Goal: Task Accomplishment & Management: Manage account settings

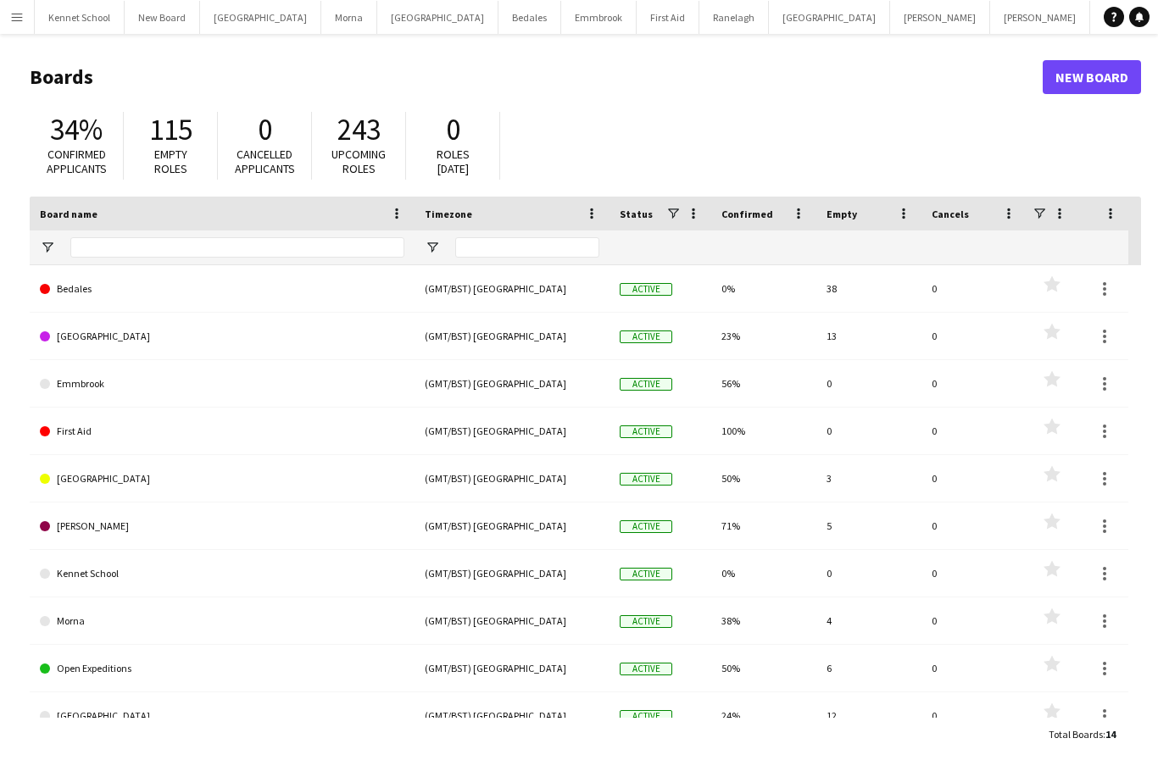
click at [18, 19] on app-icon "Menu" at bounding box center [17, 17] width 14 height 14
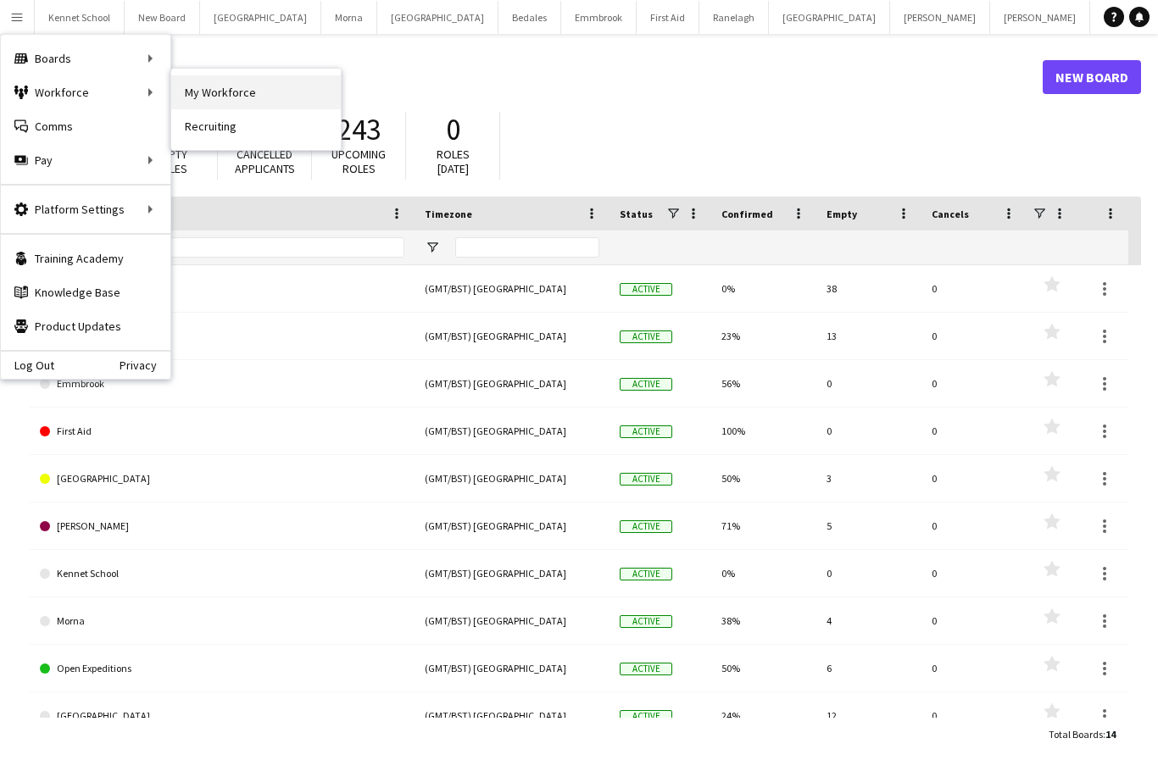
click at [200, 93] on link "My Workforce" at bounding box center [256, 92] width 170 height 34
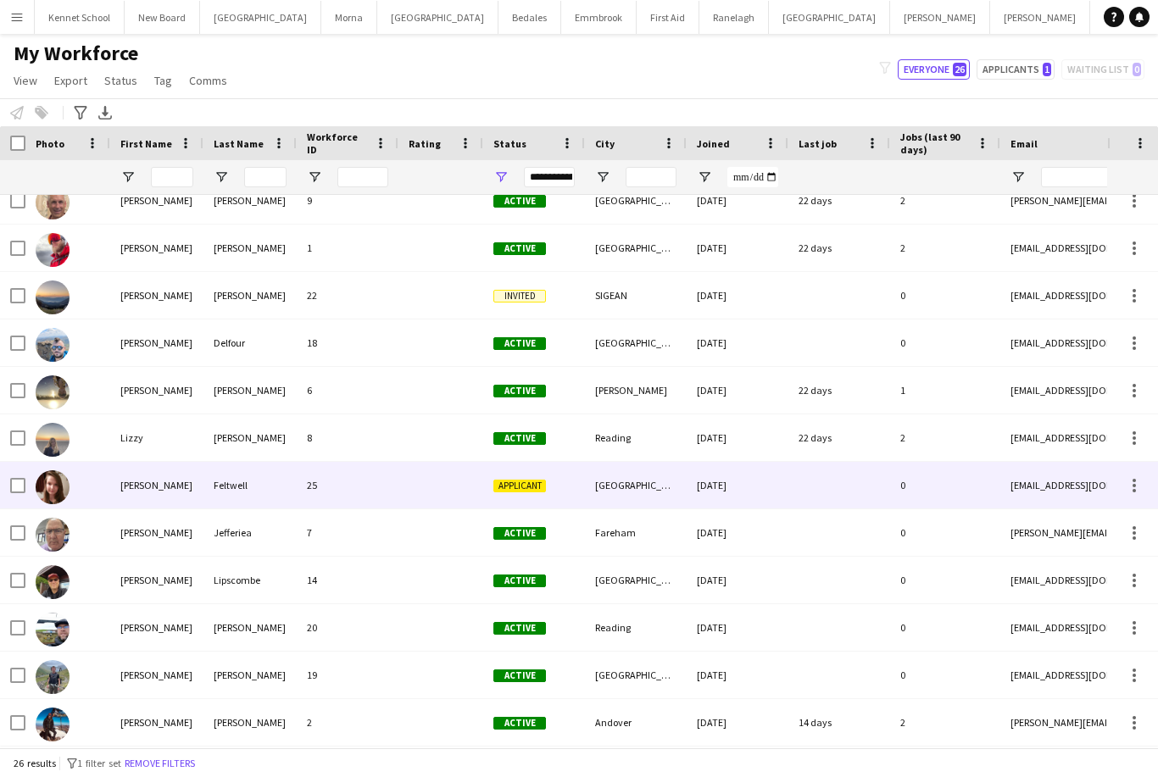
click at [981, 490] on div "0" at bounding box center [945, 485] width 110 height 47
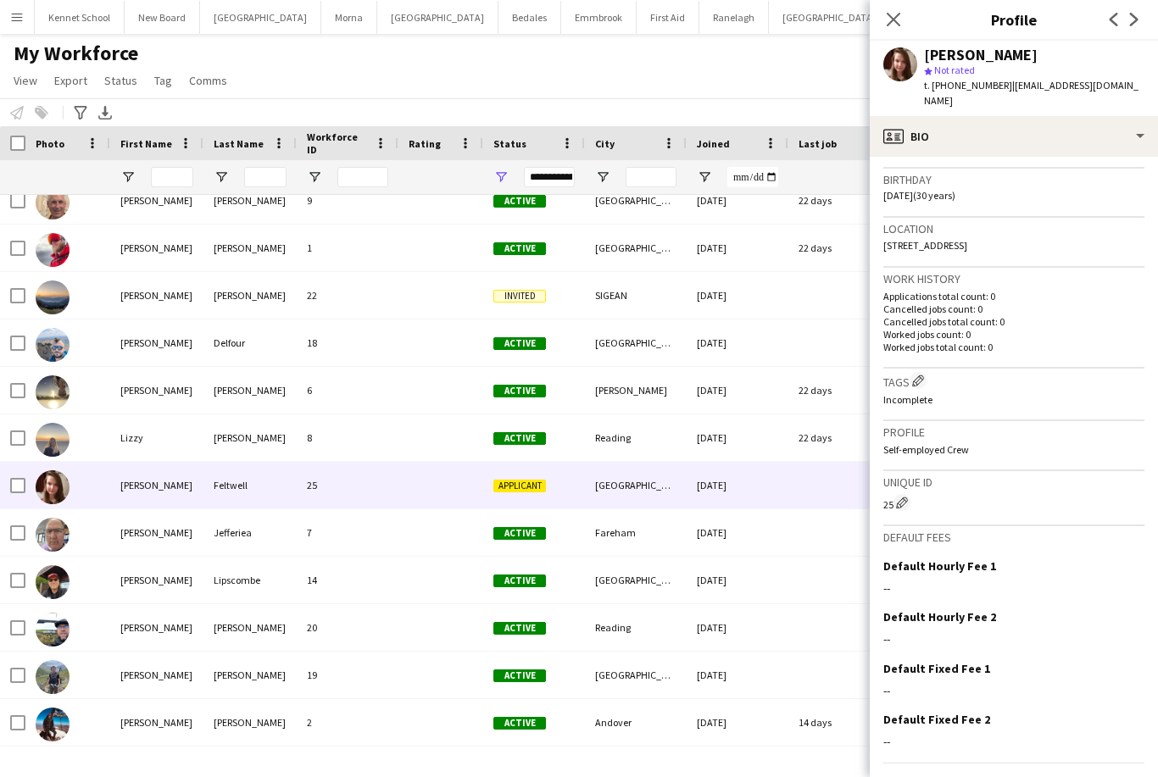
click at [966, 443] on p "Self-employed Crew" at bounding box center [1013, 449] width 261 height 13
click at [933, 425] on div "Profile Self-employed Crew" at bounding box center [1013, 446] width 261 height 50
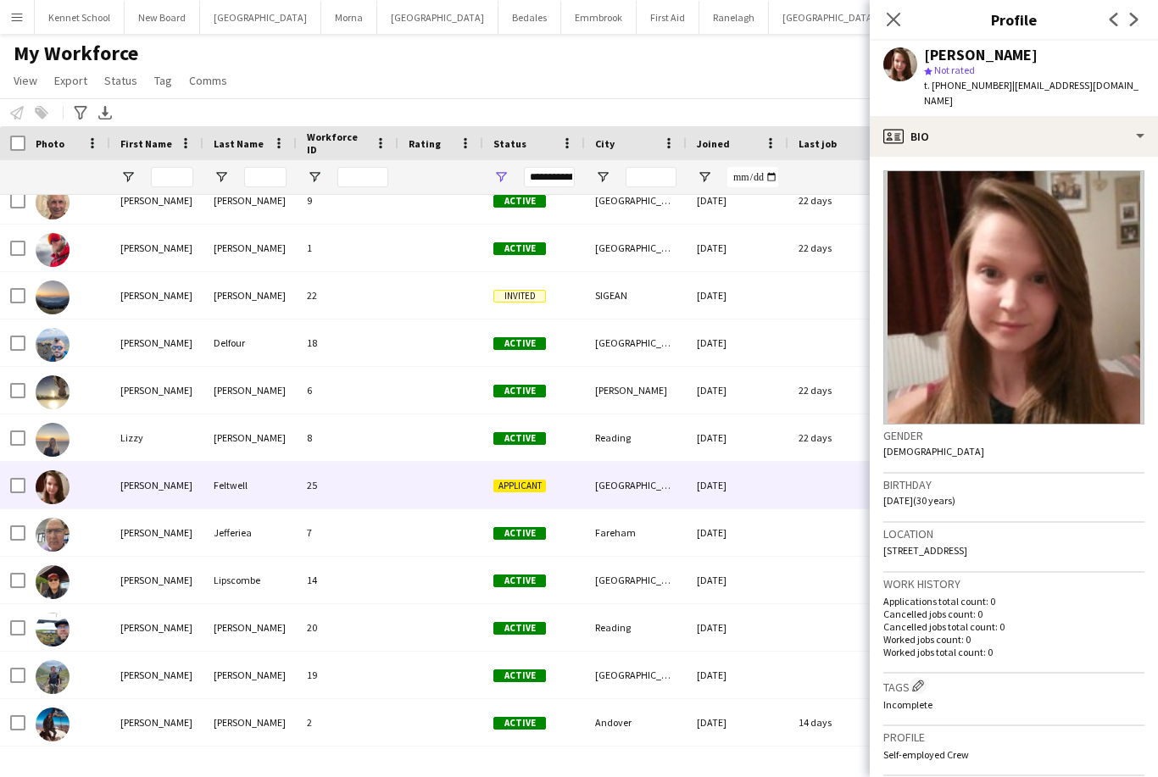
click at [1136, 26] on app-icon "Next" at bounding box center [1134, 19] width 20 height 20
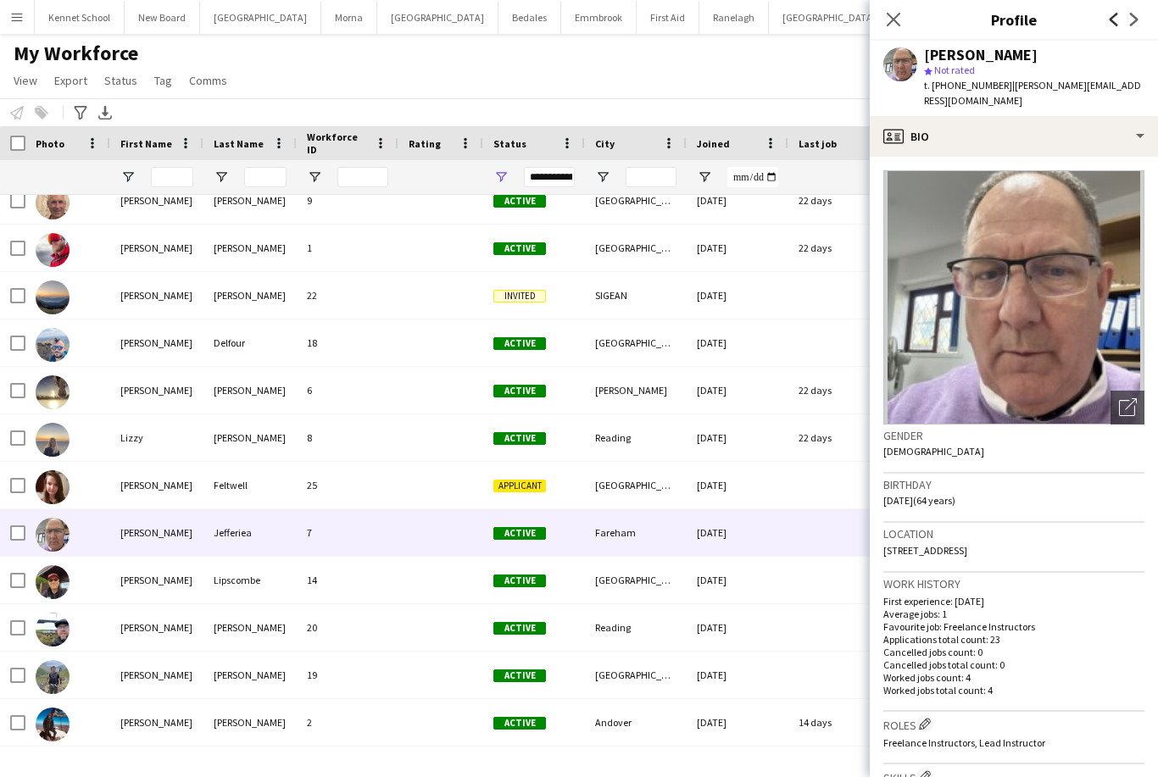
click at [1109, 20] on icon "Previous" at bounding box center [1114, 20] width 14 height 14
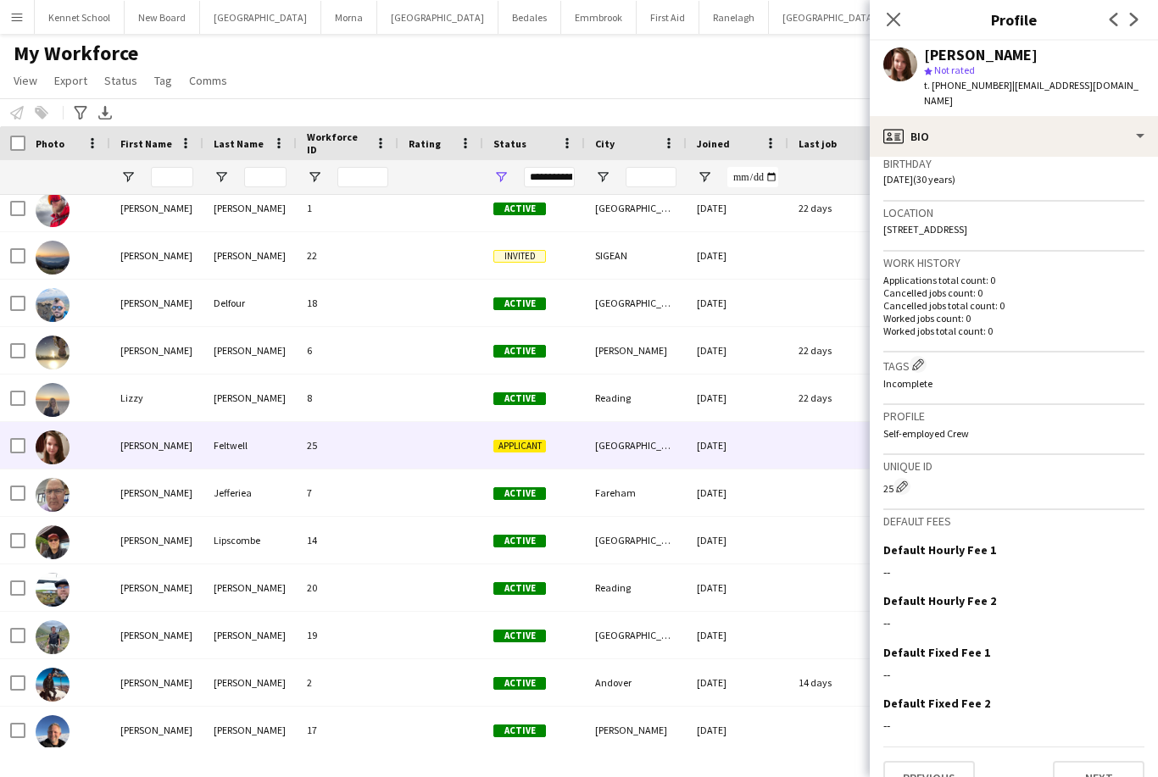
click at [1009, 432] on div "Profile Self-employed Crew" at bounding box center [1013, 430] width 261 height 50
click at [902, 28] on app-icon "Close pop-in" at bounding box center [894, 20] width 25 height 25
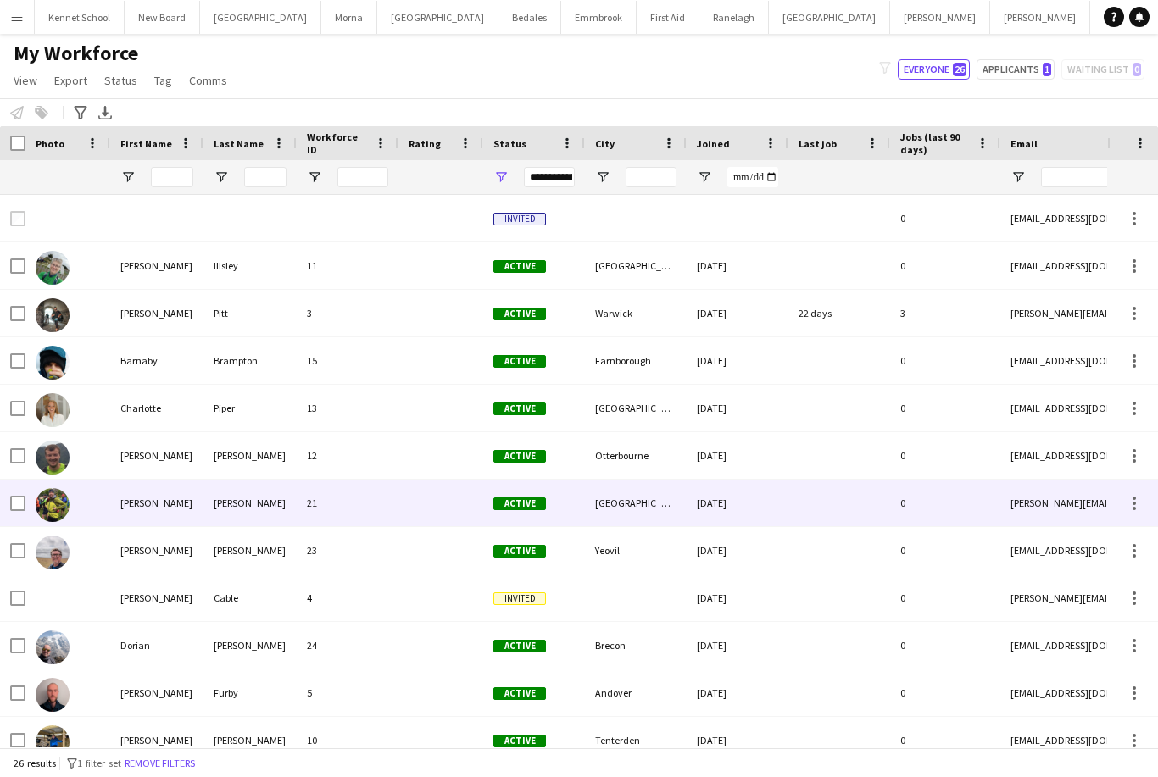
click at [138, 480] on div "[PERSON_NAME]" at bounding box center [156, 503] width 93 height 47
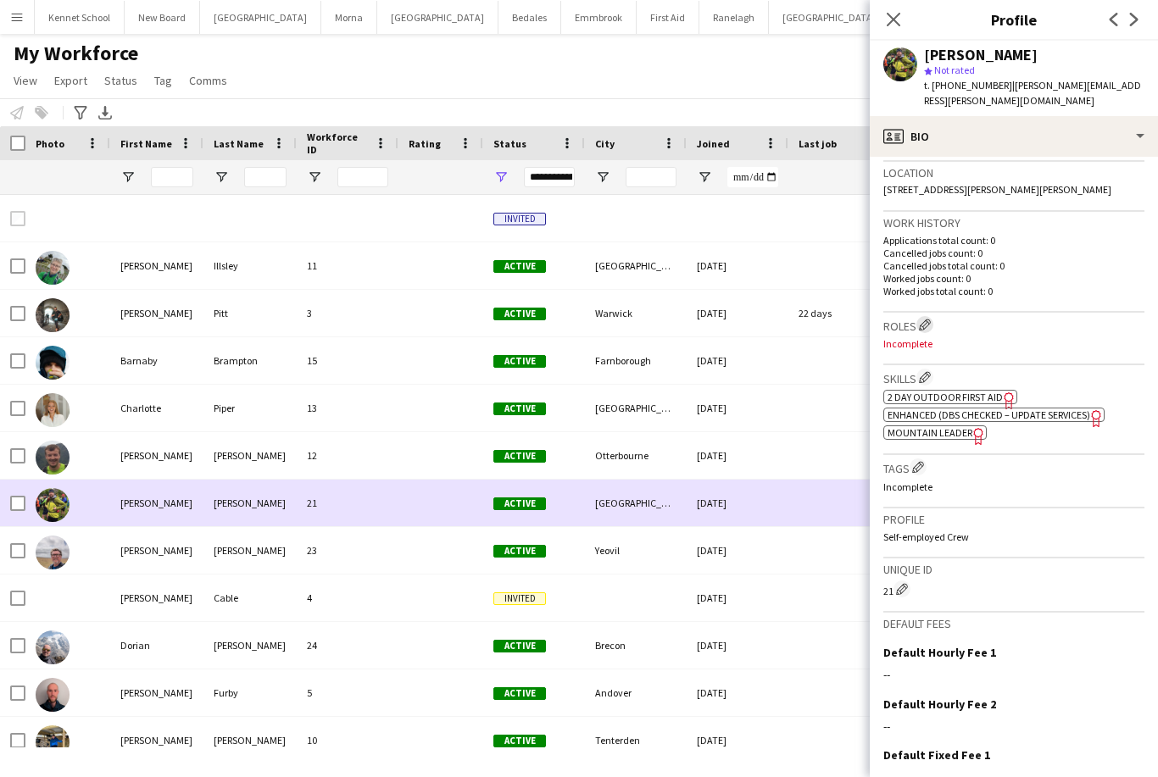
click at [926, 319] on app-icon "Edit crew company roles" at bounding box center [925, 325] width 12 height 12
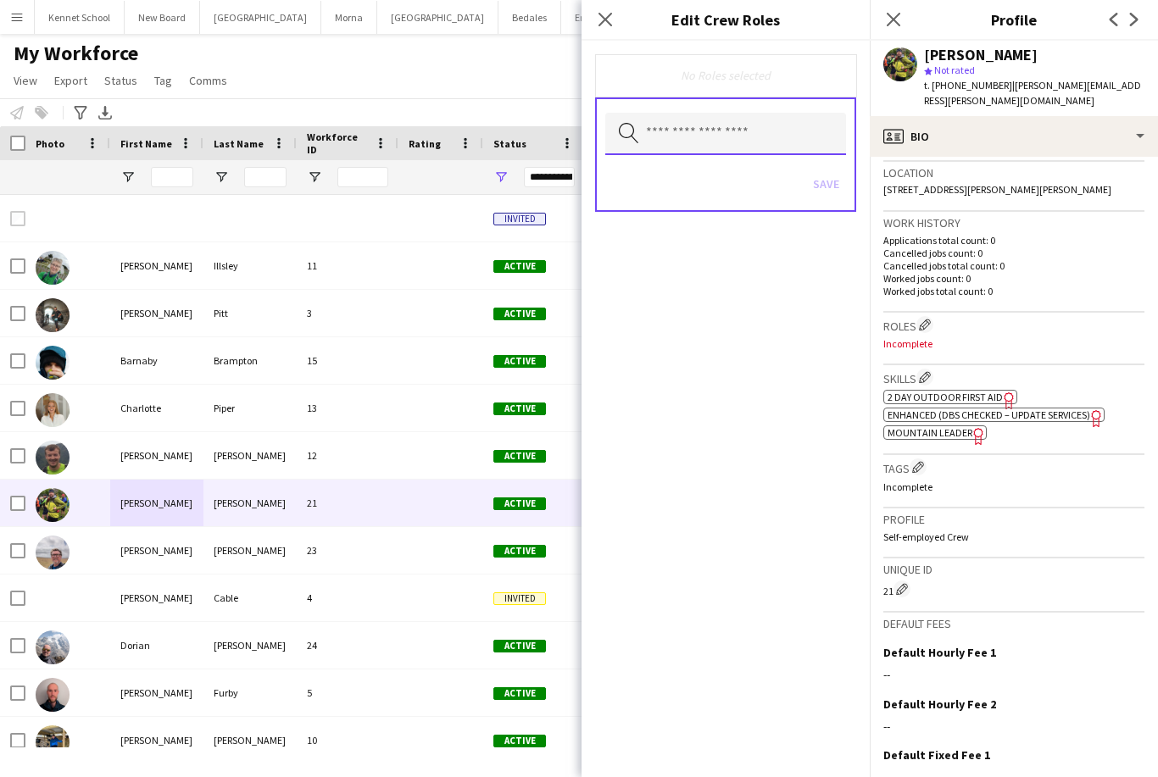
click at [756, 136] on input "text" at bounding box center [725, 134] width 241 height 42
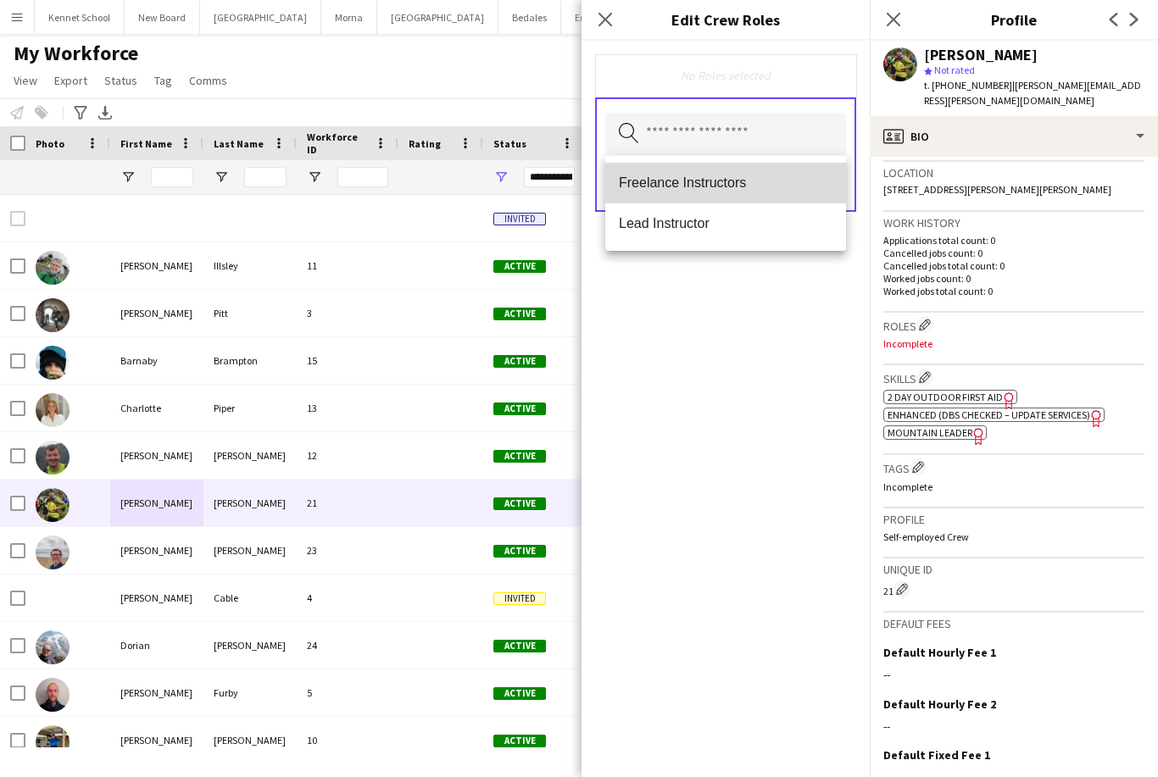
click at [772, 196] on mat-option "Freelance Instructors" at bounding box center [725, 183] width 241 height 41
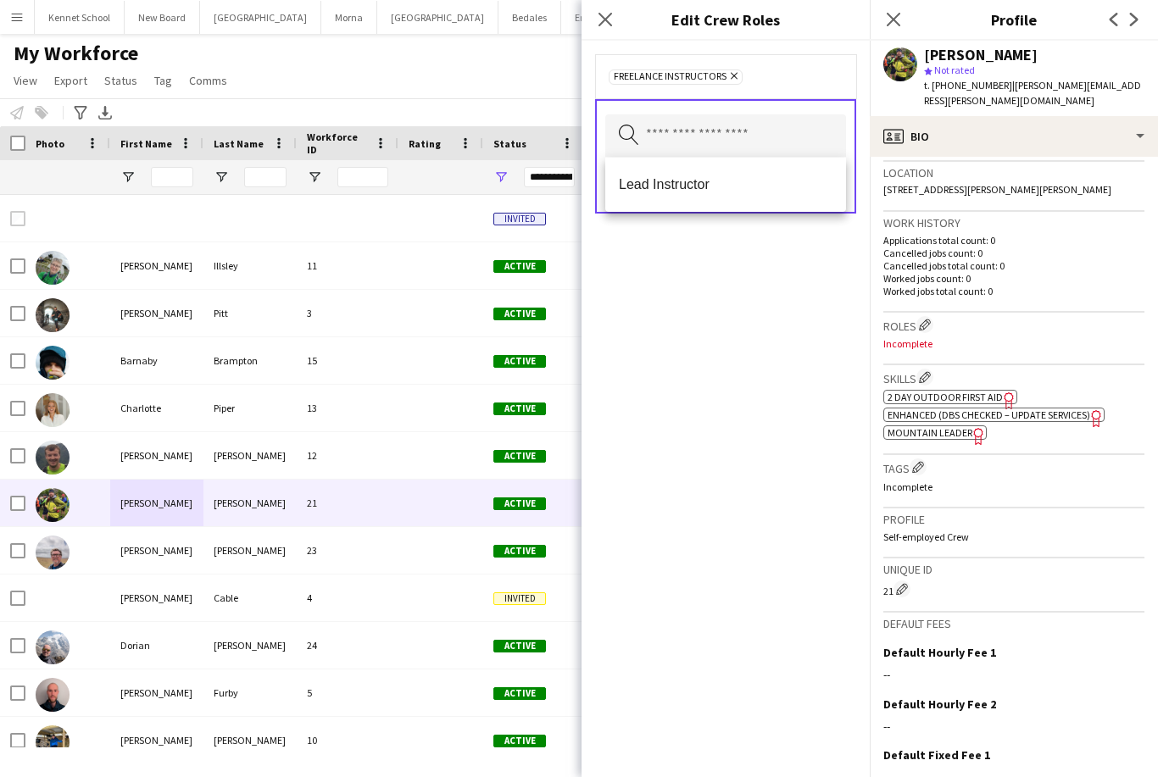
click at [782, 308] on div "Freelance Instructors Remove Search by role type Save" at bounding box center [726, 409] width 288 height 737
click at [904, 20] on app-icon "Close pop-in" at bounding box center [894, 20] width 25 height 25
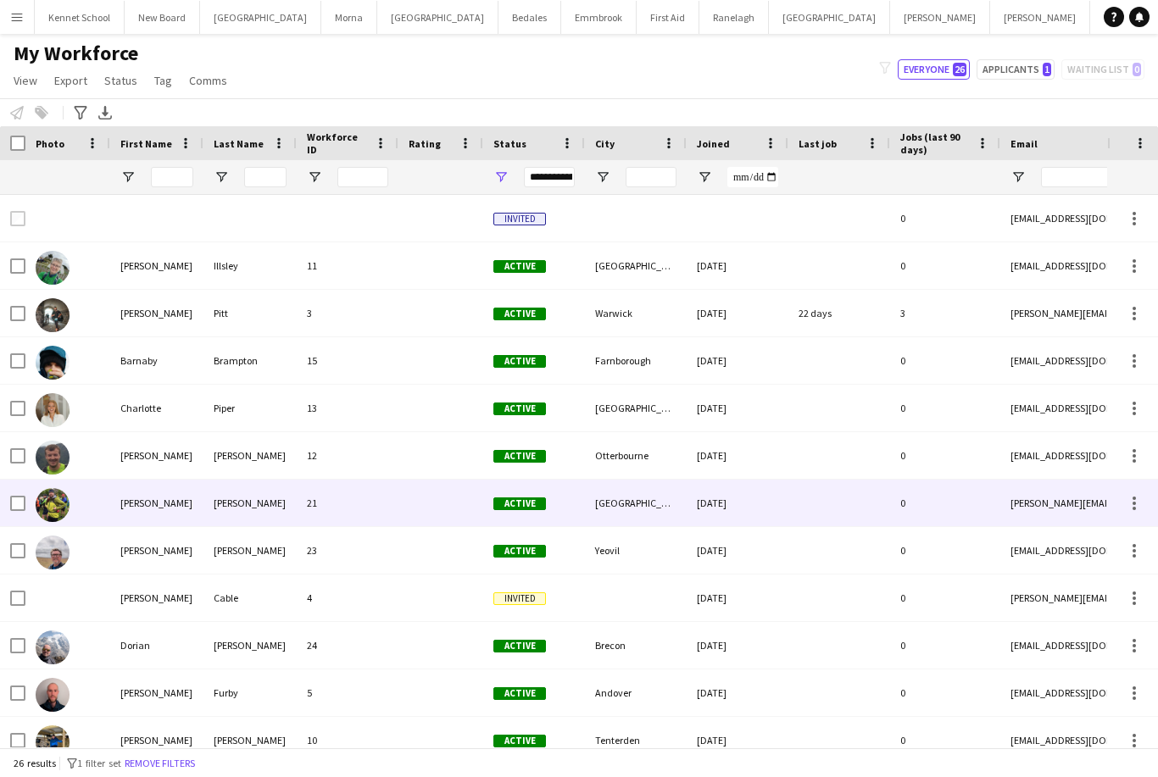
click at [172, 480] on div "[PERSON_NAME]" at bounding box center [156, 503] width 93 height 47
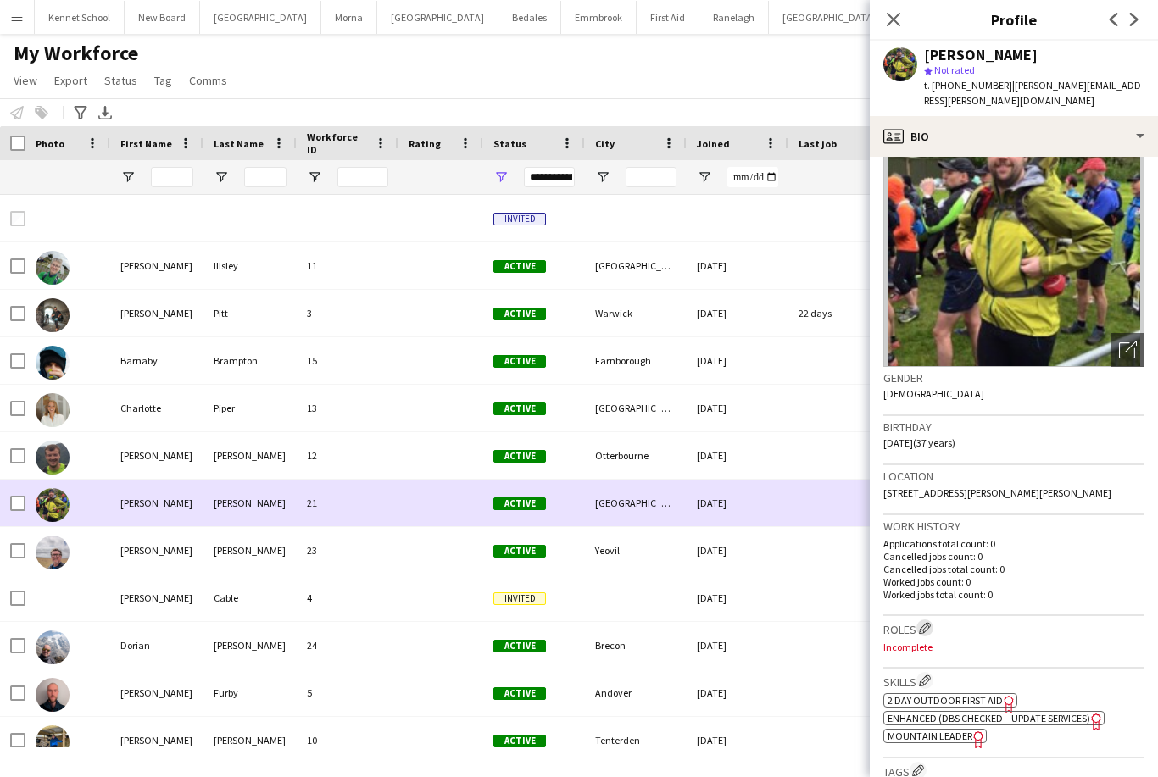
click at [929, 622] on app-icon "Edit crew company roles" at bounding box center [925, 628] width 12 height 12
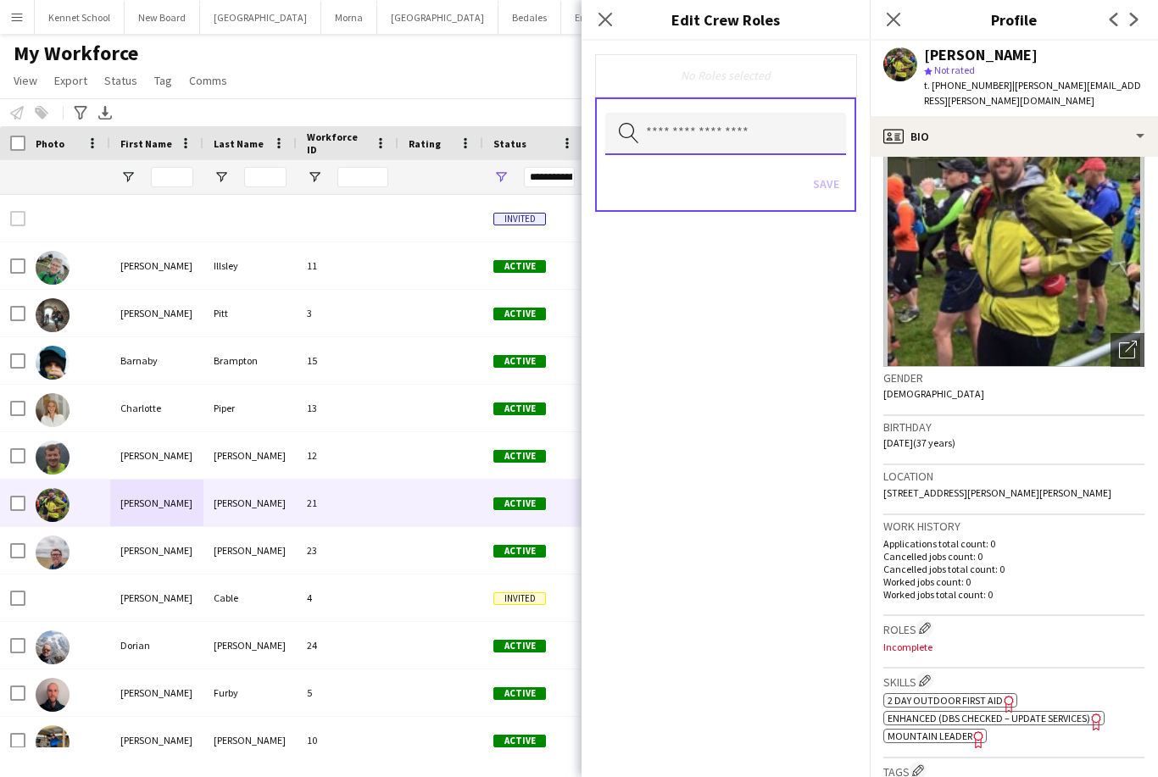
click at [799, 146] on input "text" at bounding box center [725, 134] width 241 height 42
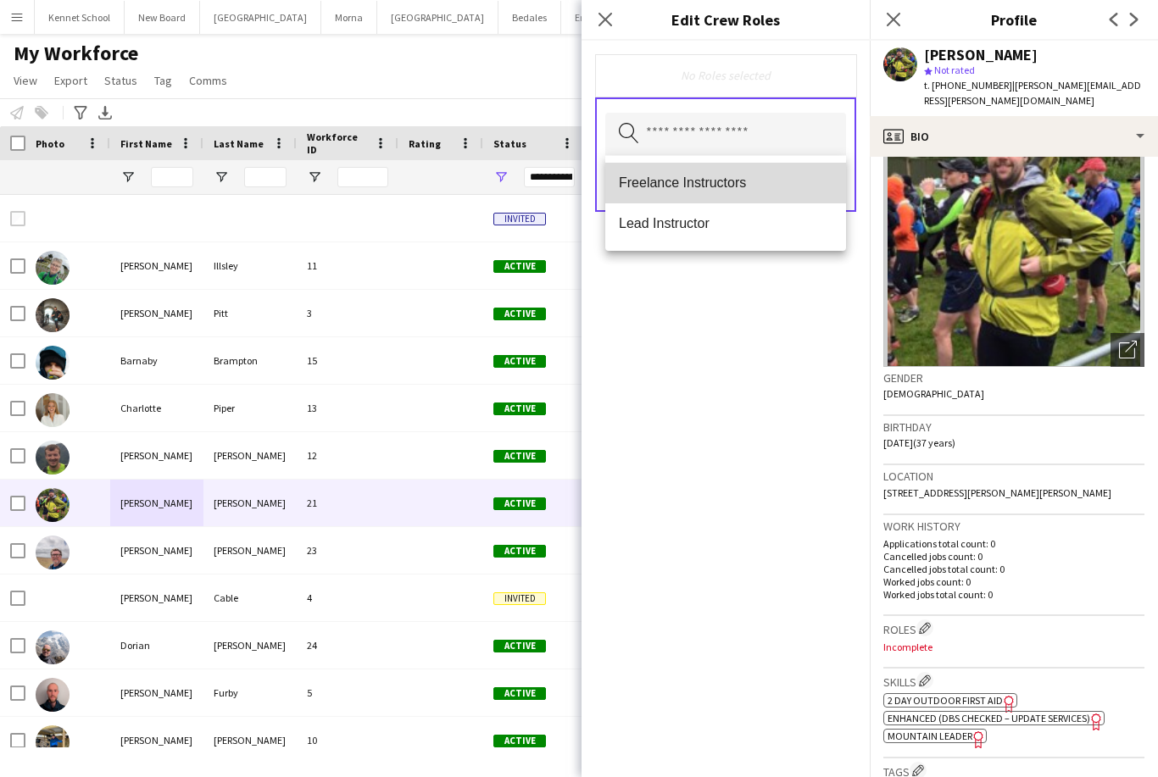
click at [795, 181] on span "Freelance Instructors" at bounding box center [726, 183] width 214 height 16
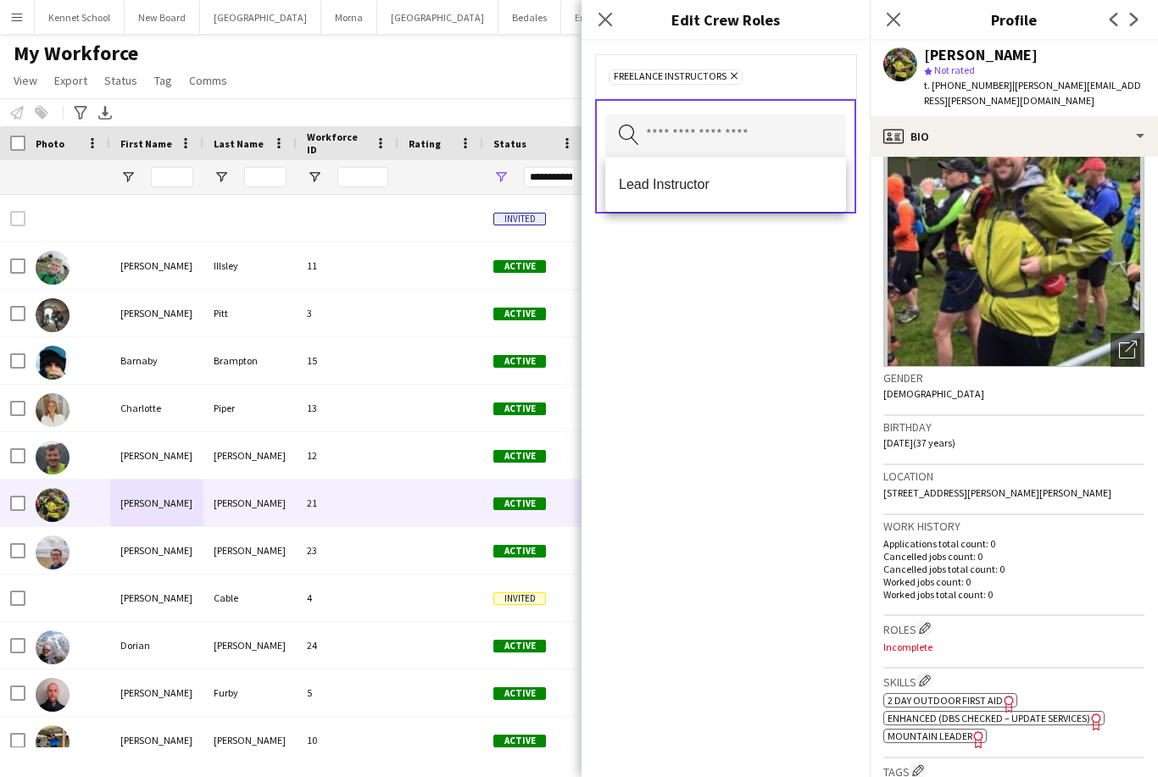
click at [788, 340] on div "Freelance Instructors Remove Search by role type Save" at bounding box center [726, 409] width 288 height 737
click at [834, 183] on button "Save" at bounding box center [826, 185] width 40 height 27
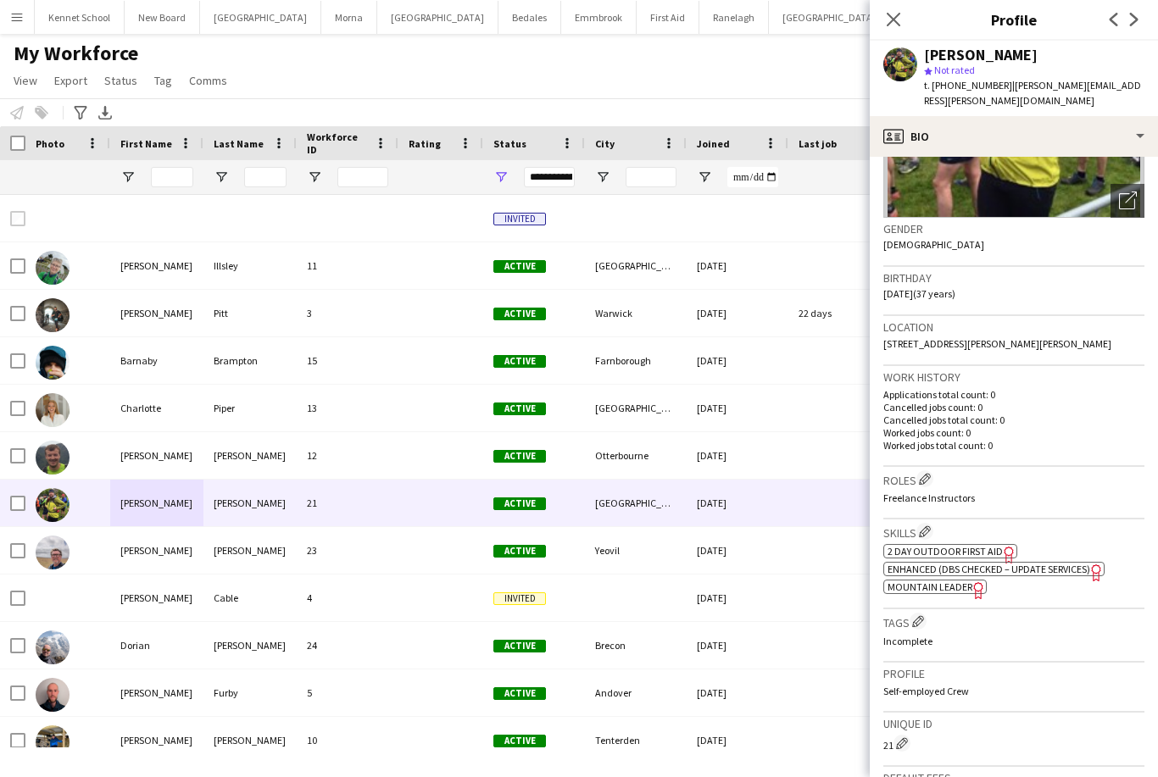
click at [974, 582] on icon "Freelancer has uploaded a photo validation of skill. Click to see" at bounding box center [979, 591] width 18 height 18
click at [1100, 564] on icon "Freelancer has uploaded a photo validation of skill. Click to see" at bounding box center [1097, 573] width 18 height 18
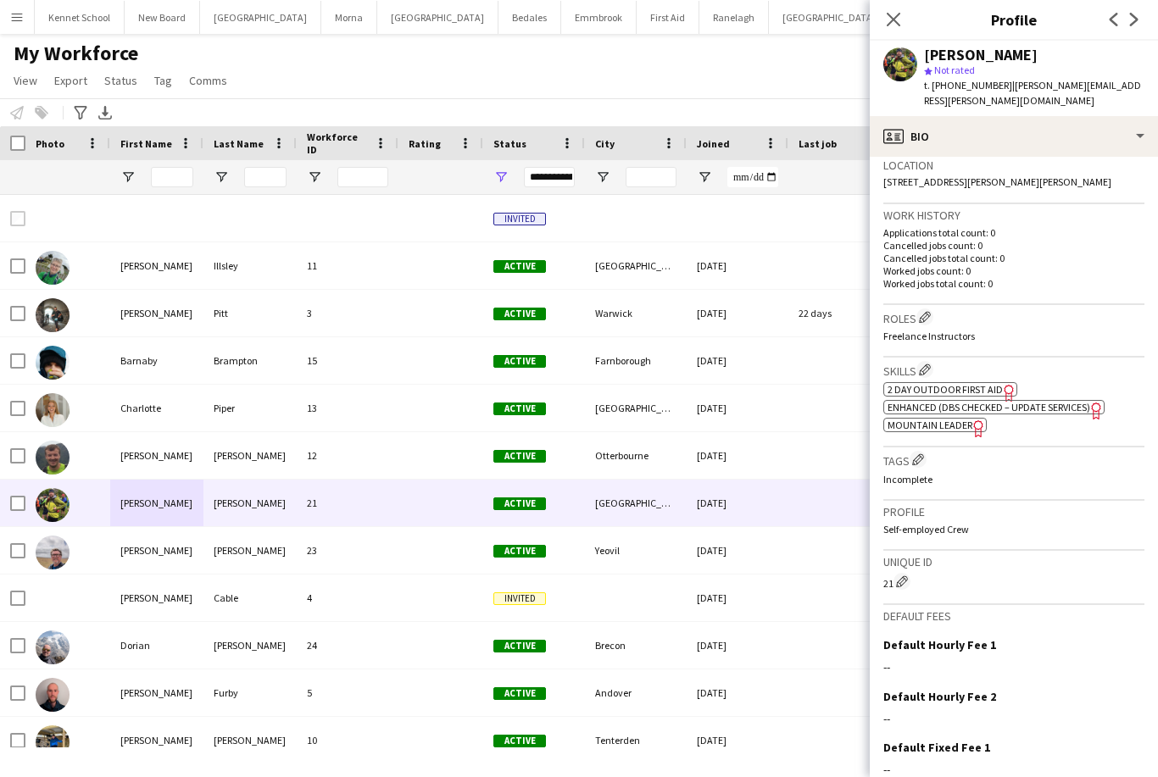
scroll to position [389, 0]
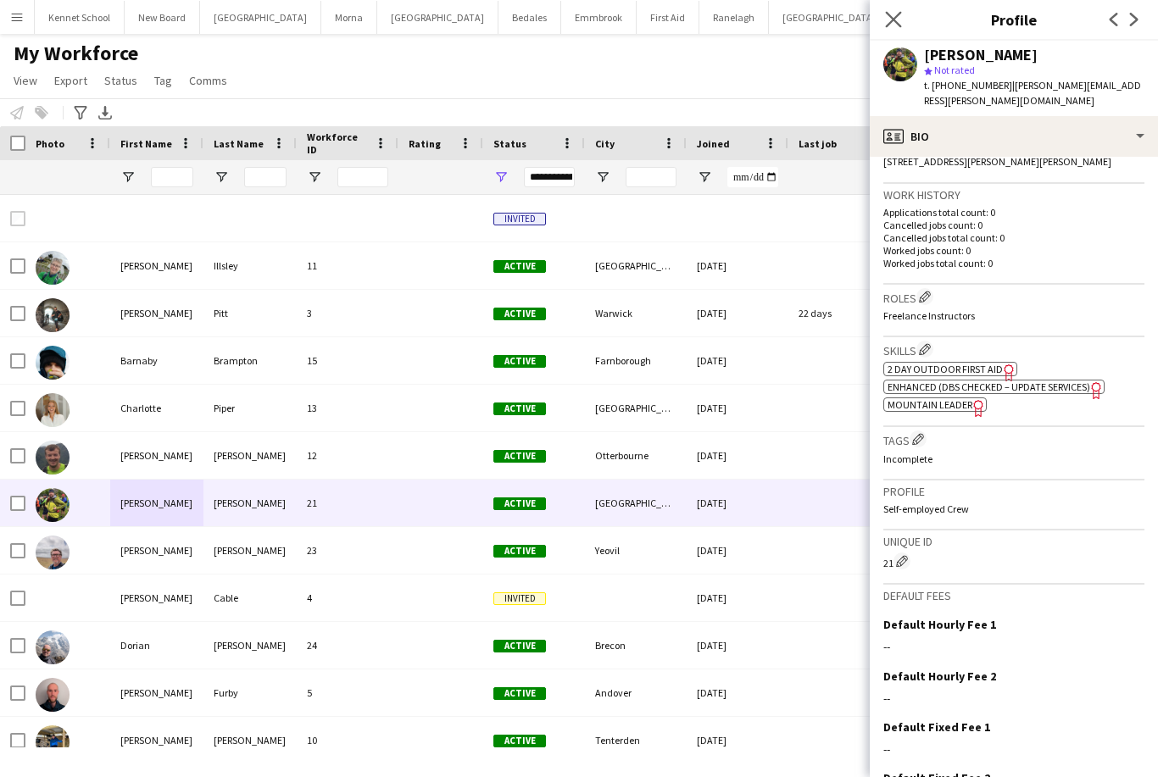
click at [899, 9] on app-icon "Close pop-in" at bounding box center [894, 20] width 25 height 25
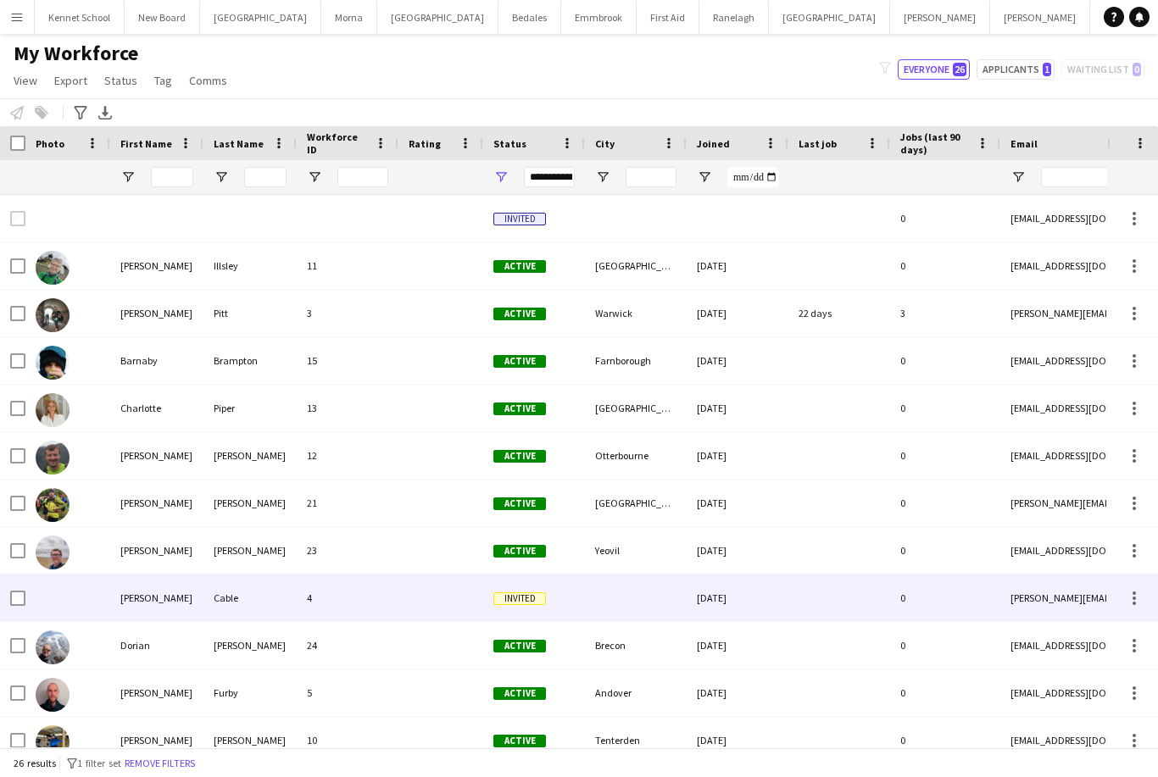
click at [1035, 575] on div "[PERSON_NAME][EMAIL_ADDRESS][DOMAIN_NAME]" at bounding box center [1169, 598] width 339 height 47
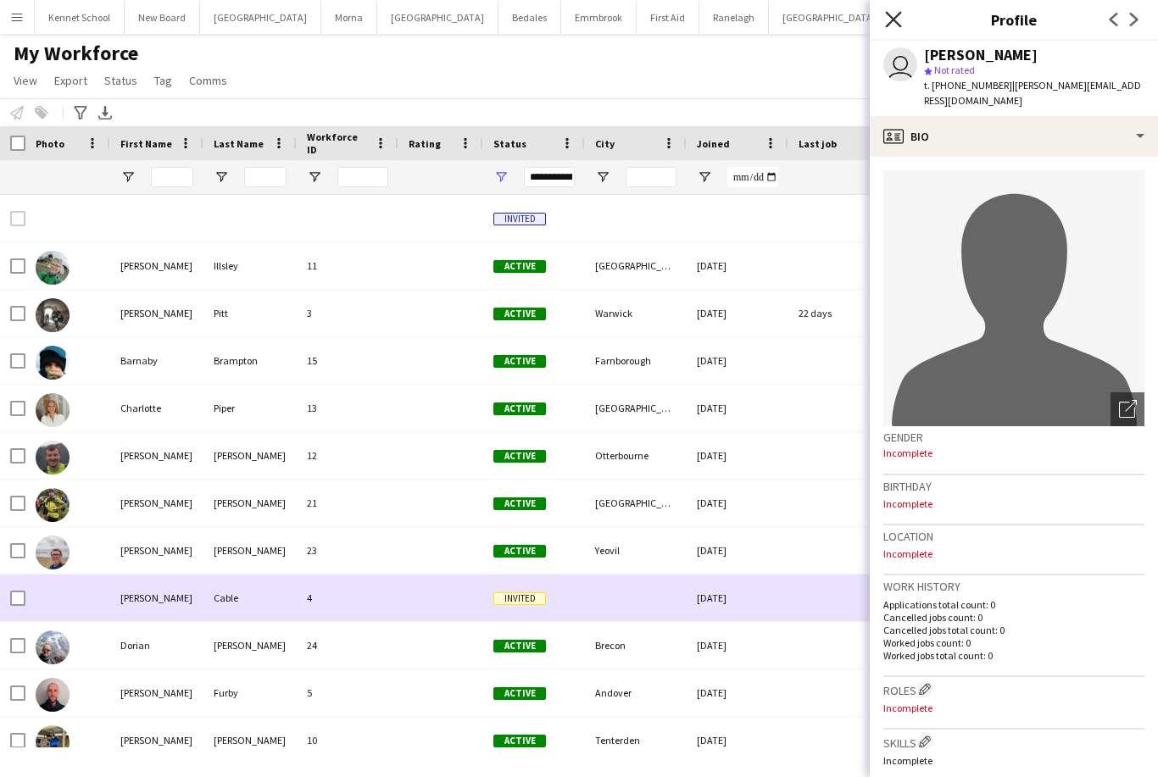
click at [900, 24] on icon "Close pop-in" at bounding box center [893, 19] width 16 height 16
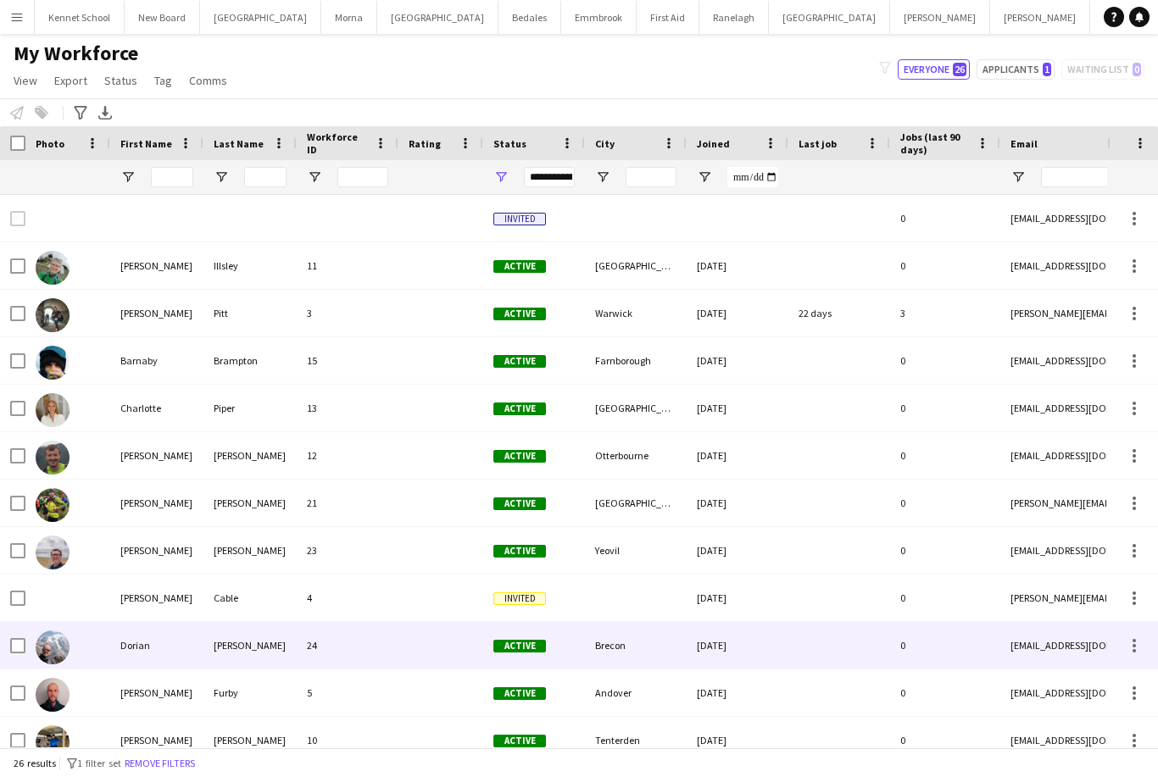
click at [152, 622] on div "Dorian" at bounding box center [156, 645] width 93 height 47
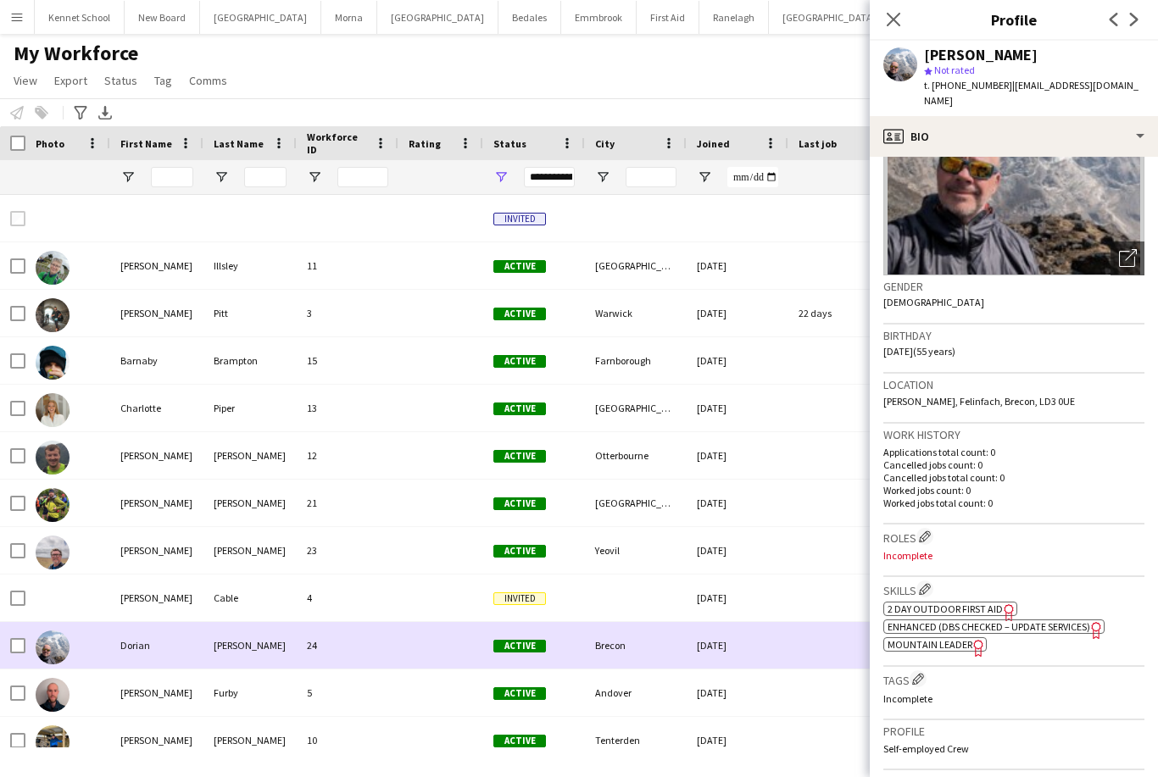
scroll to position [151, 0]
click at [933, 526] on button "Edit crew company roles" at bounding box center [924, 534] width 17 height 17
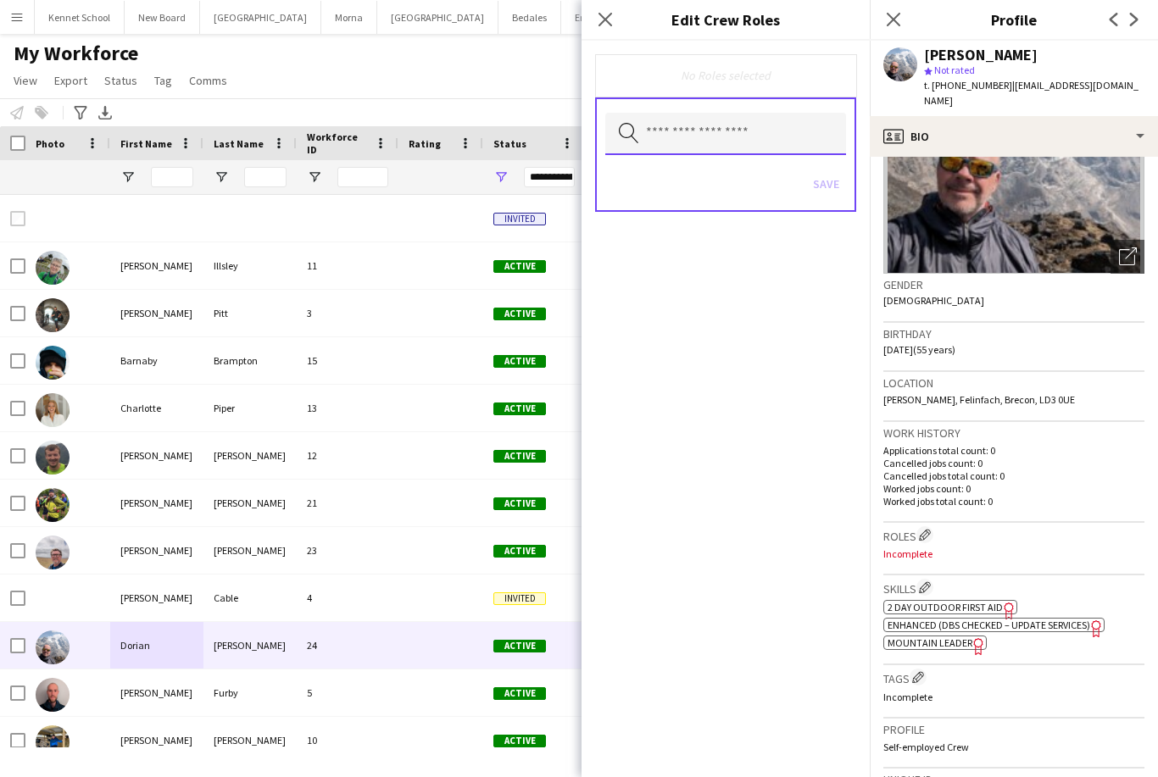
click at [760, 143] on input "text" at bounding box center [725, 134] width 241 height 42
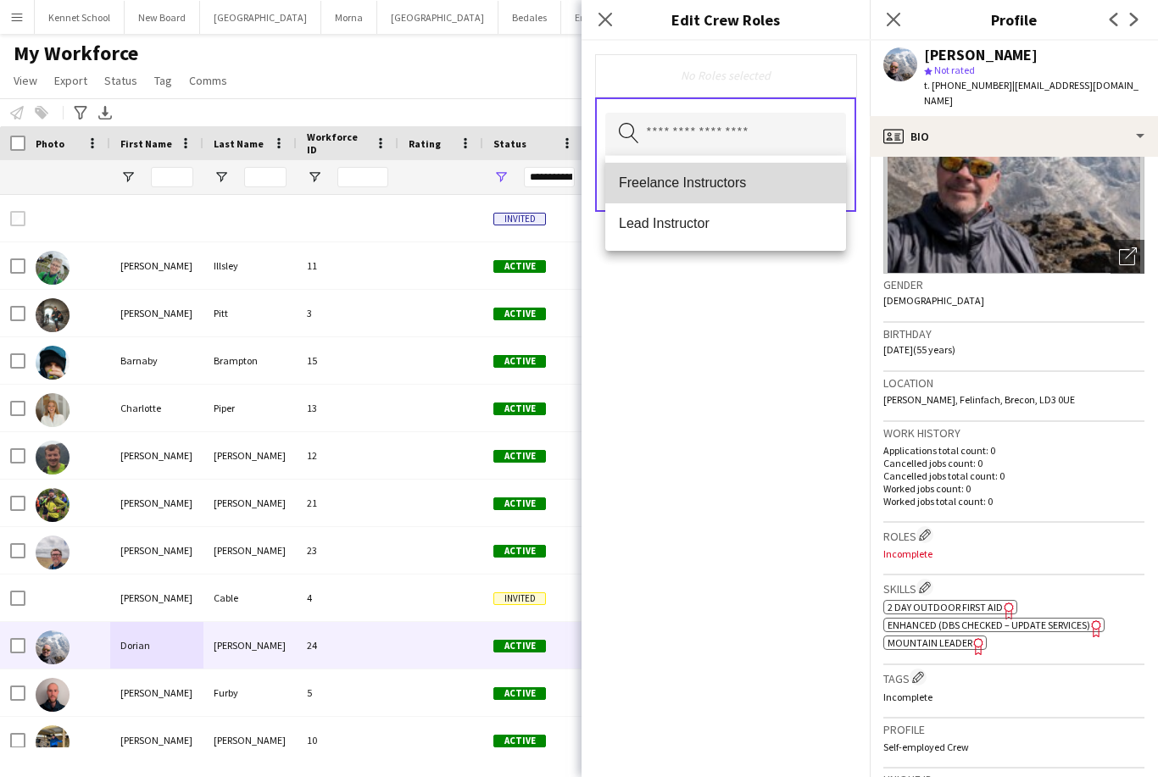
click at [791, 187] on span "Freelance Instructors" at bounding box center [726, 183] width 214 height 16
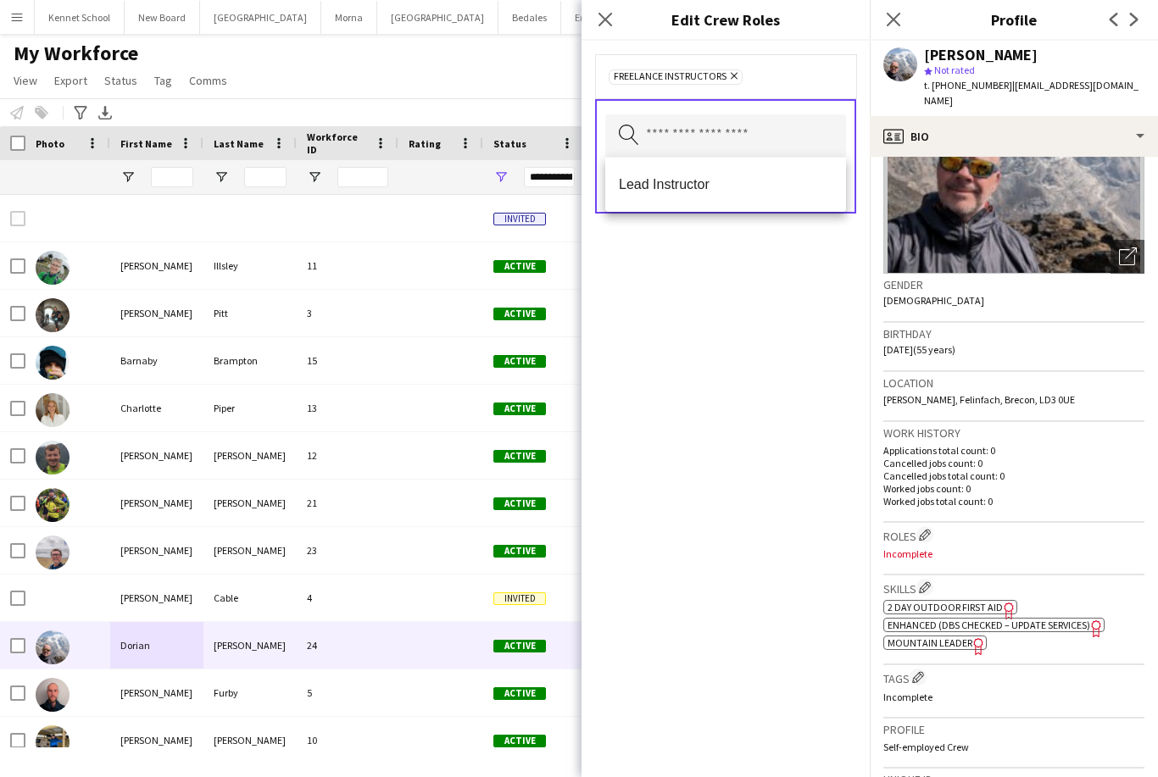
click at [811, 303] on div "Freelance Instructors Remove Search by role type Save" at bounding box center [726, 409] width 288 height 737
click at [833, 188] on button "Save" at bounding box center [826, 185] width 40 height 27
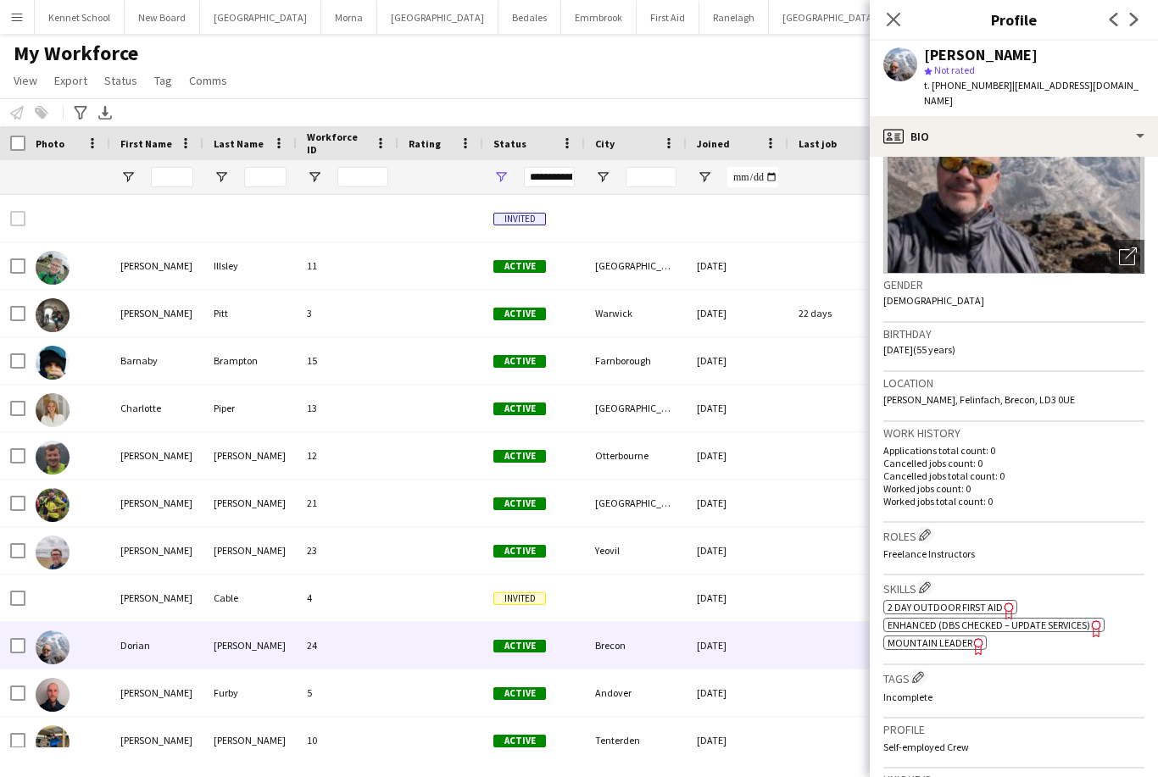
scroll to position [0, 0]
click at [142, 263] on div "[PERSON_NAME]" at bounding box center [156, 265] width 93 height 47
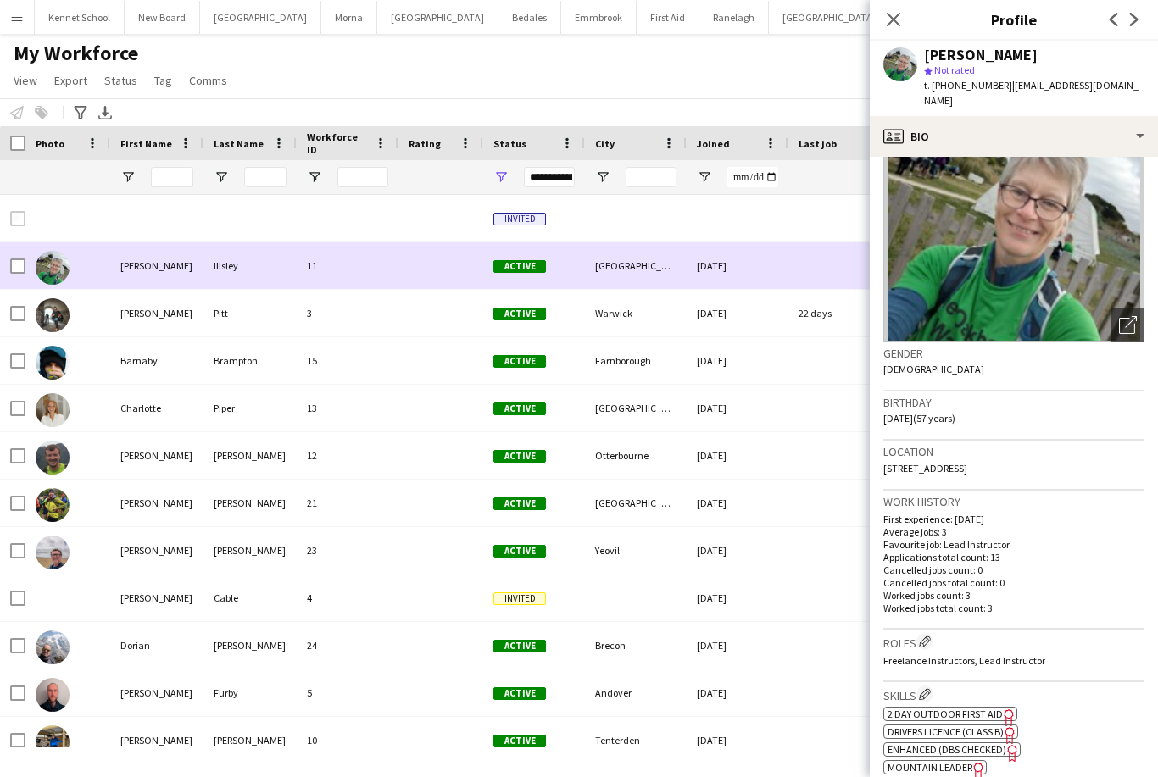
scroll to position [83, 0]
click at [139, 305] on div "[PERSON_NAME]" at bounding box center [156, 313] width 93 height 47
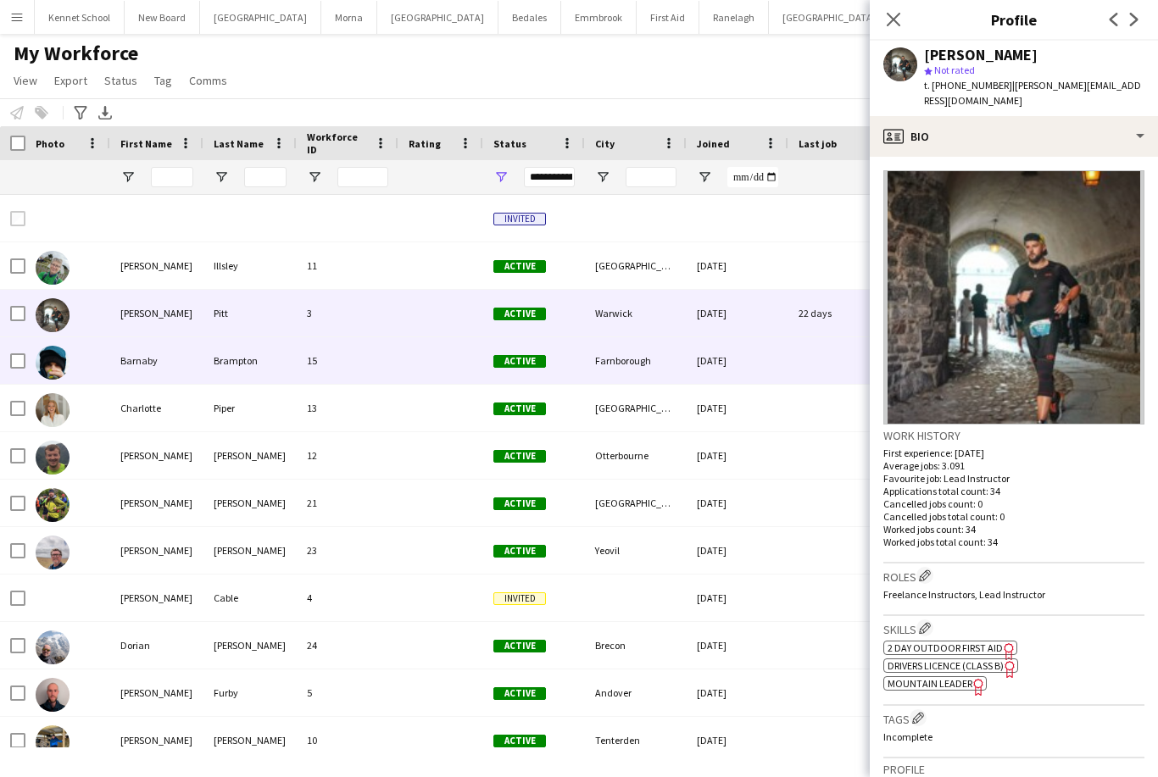
click at [133, 367] on div "Barnaby" at bounding box center [156, 360] width 93 height 47
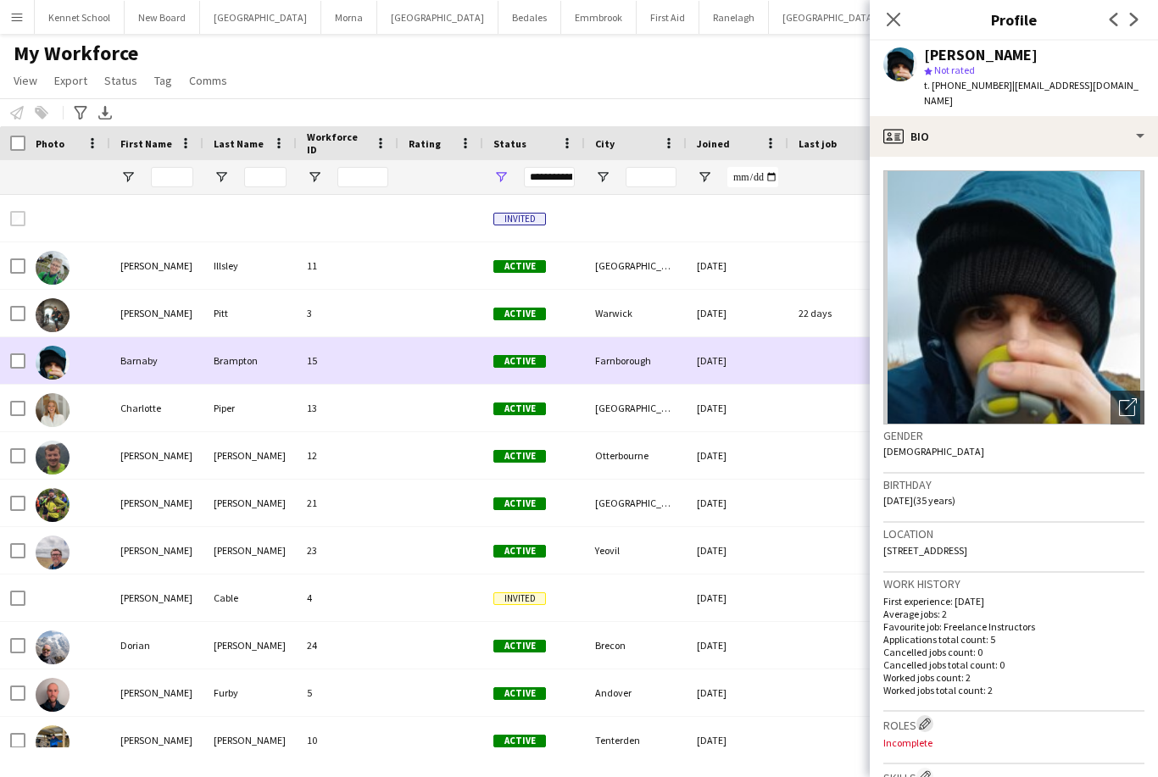
click at [928, 718] on app-icon "Edit crew company roles" at bounding box center [925, 724] width 12 height 12
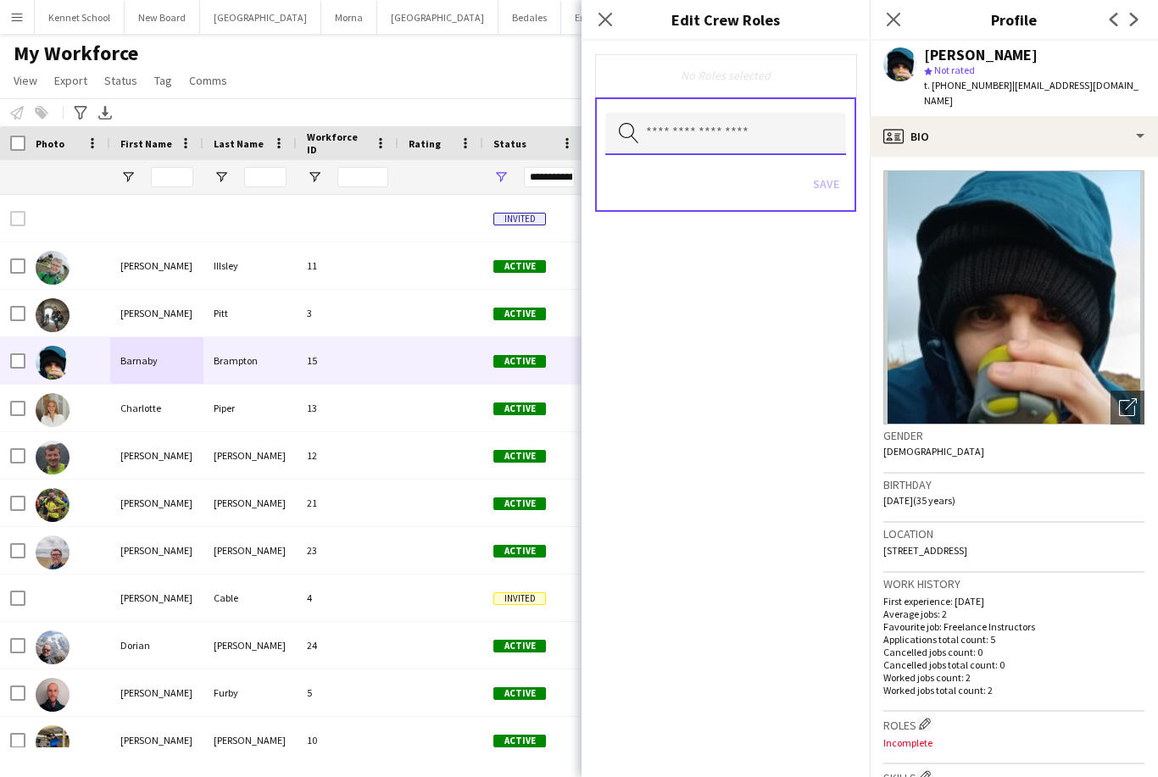
click at [760, 122] on input "text" at bounding box center [725, 134] width 241 height 42
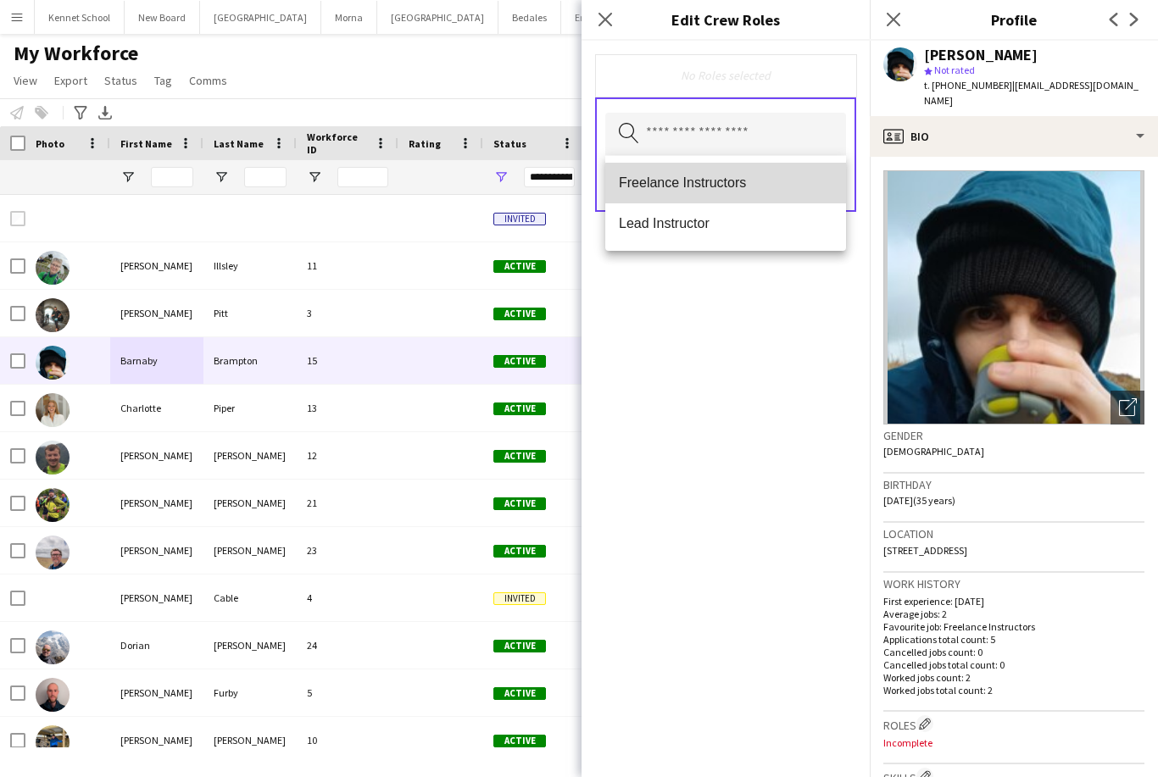
click at [764, 188] on span "Freelance Instructors" at bounding box center [726, 183] width 214 height 16
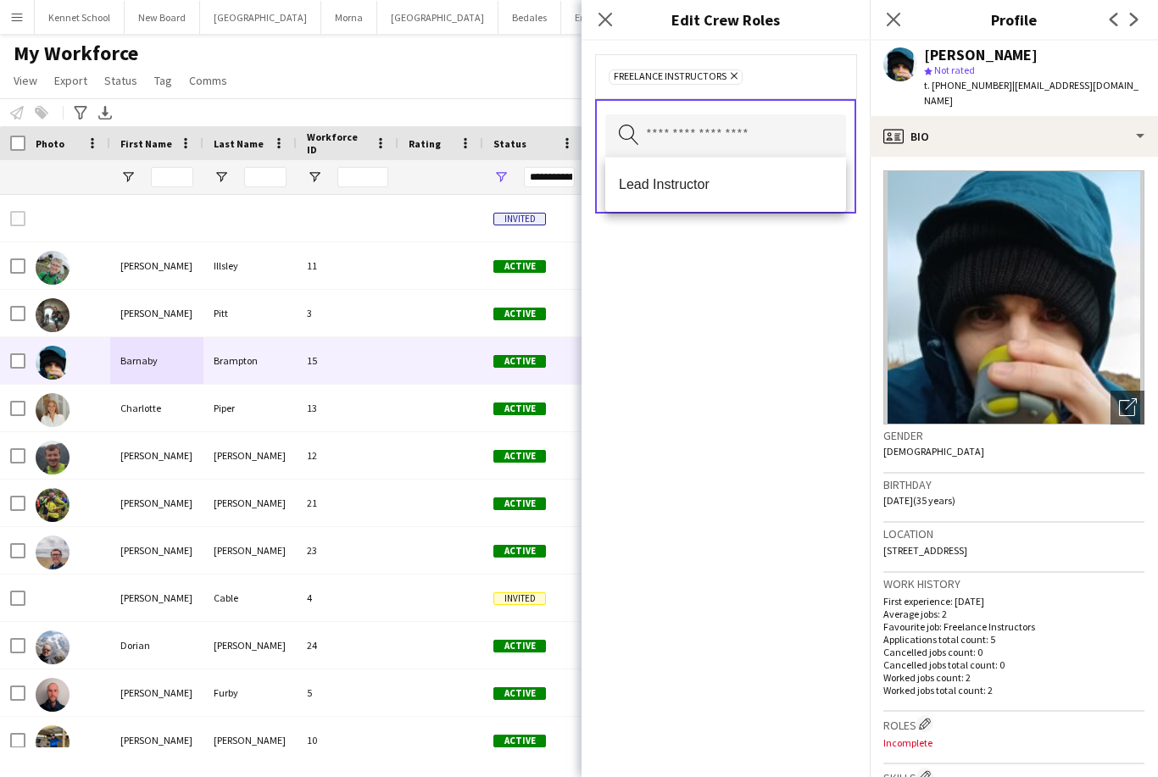
click at [802, 305] on div "Freelance Instructors Remove Search by role type Save" at bounding box center [726, 409] width 288 height 737
click at [838, 191] on button "Save" at bounding box center [826, 185] width 40 height 27
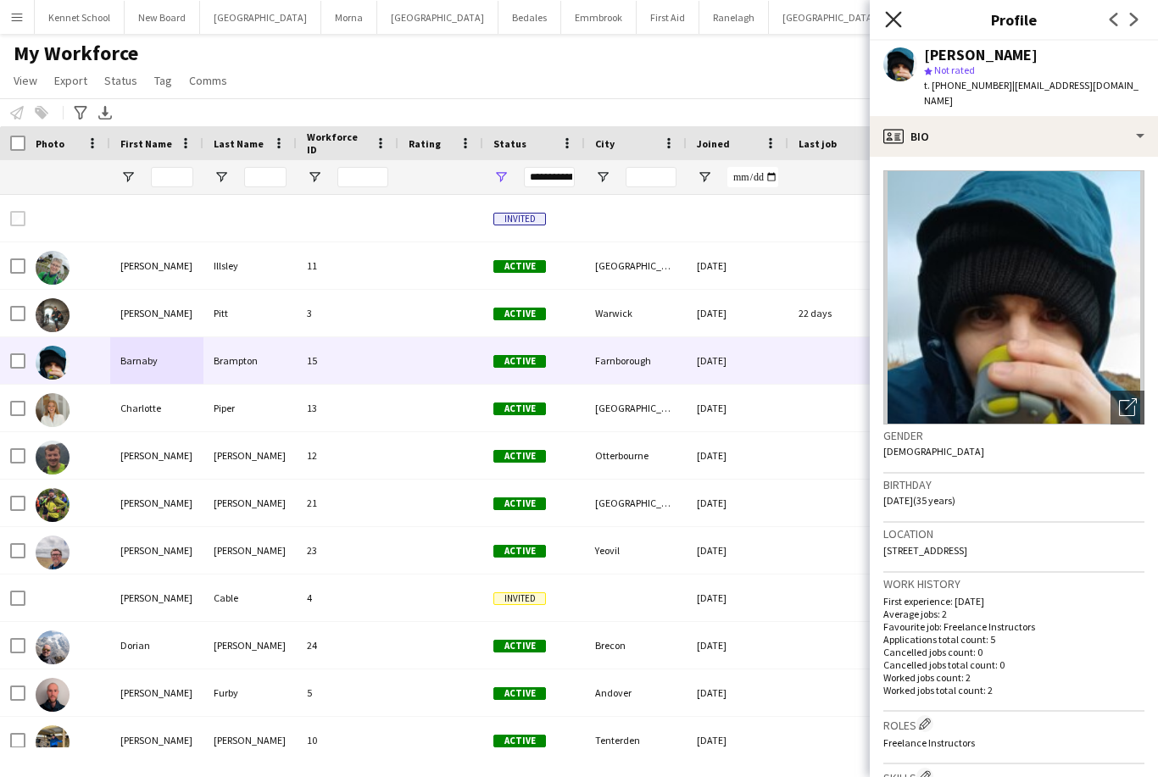
click at [895, 22] on icon at bounding box center [893, 19] width 16 height 16
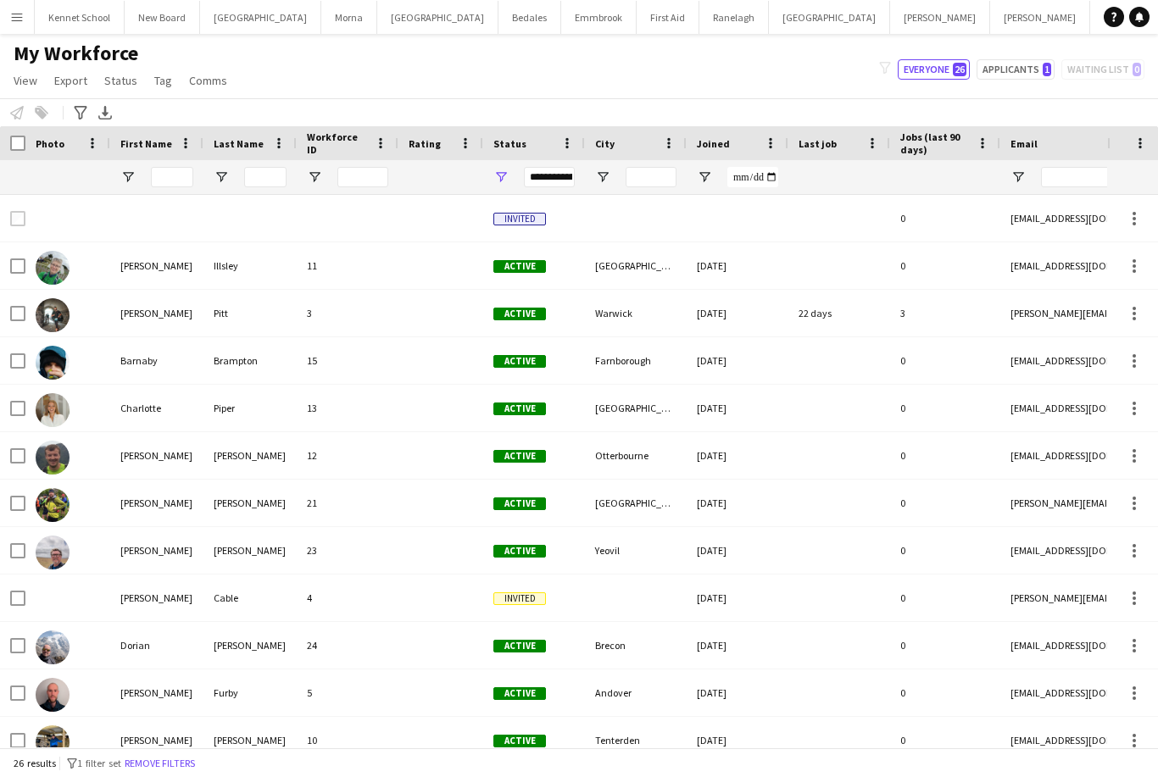
click at [154, 406] on div "Charlotte" at bounding box center [156, 408] width 93 height 47
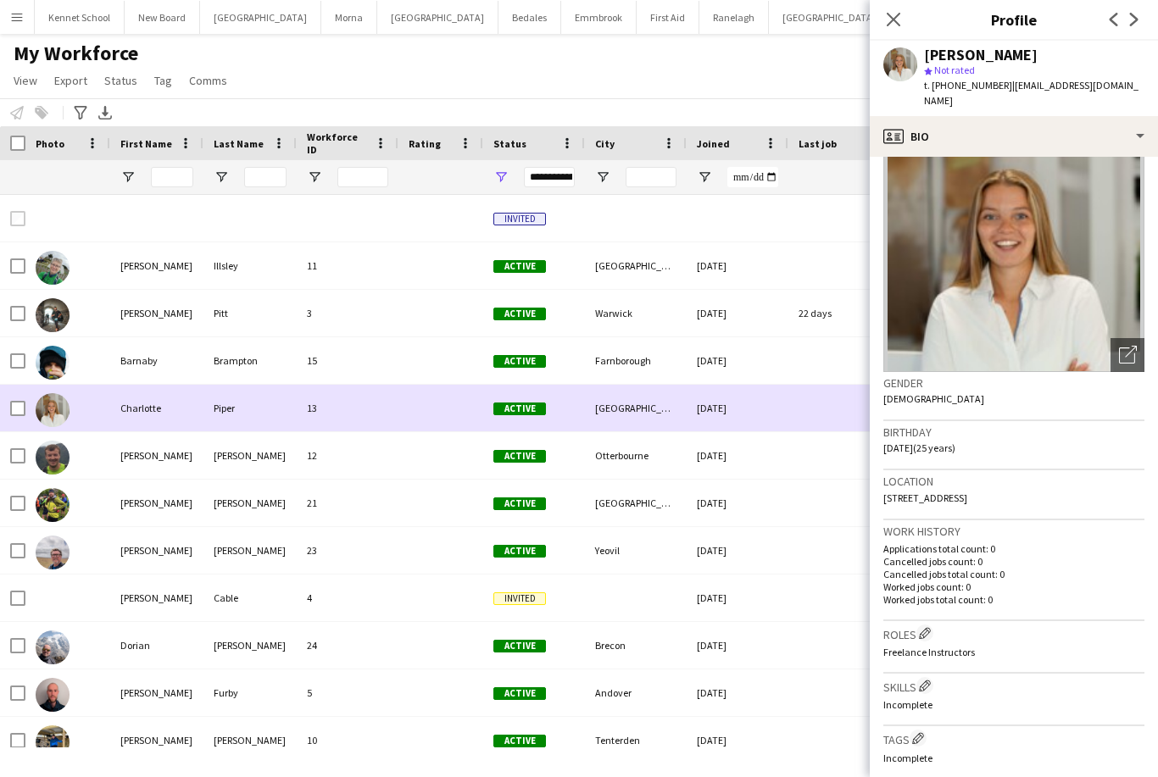
scroll to position [53, 0]
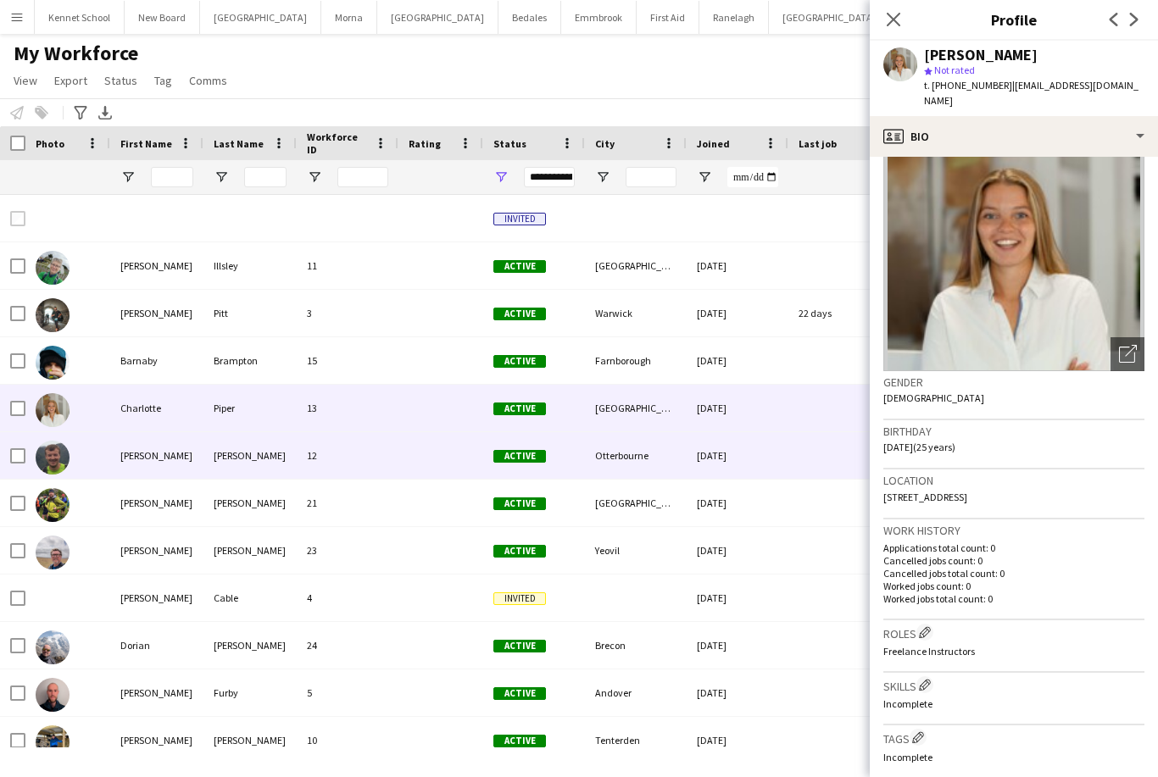
click at [140, 460] on div "[PERSON_NAME]" at bounding box center [156, 455] width 93 height 47
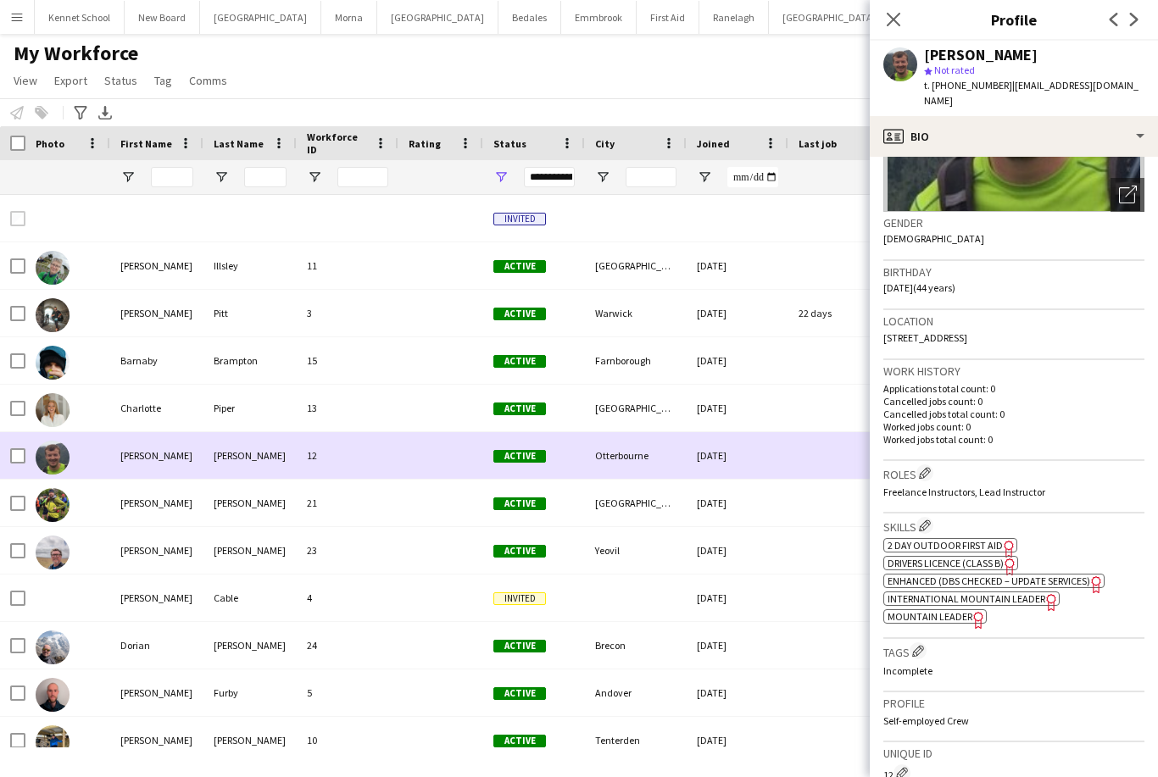
scroll to position [229, 0]
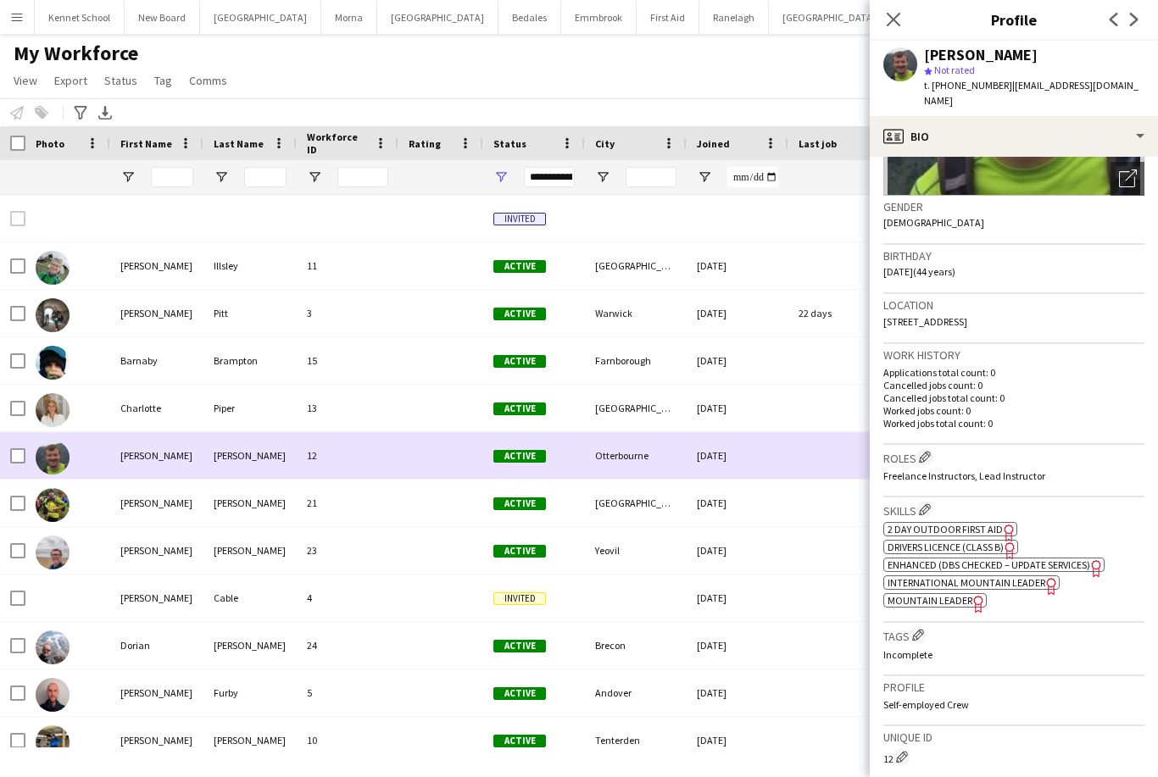
click at [141, 504] on div "[PERSON_NAME]" at bounding box center [156, 503] width 93 height 47
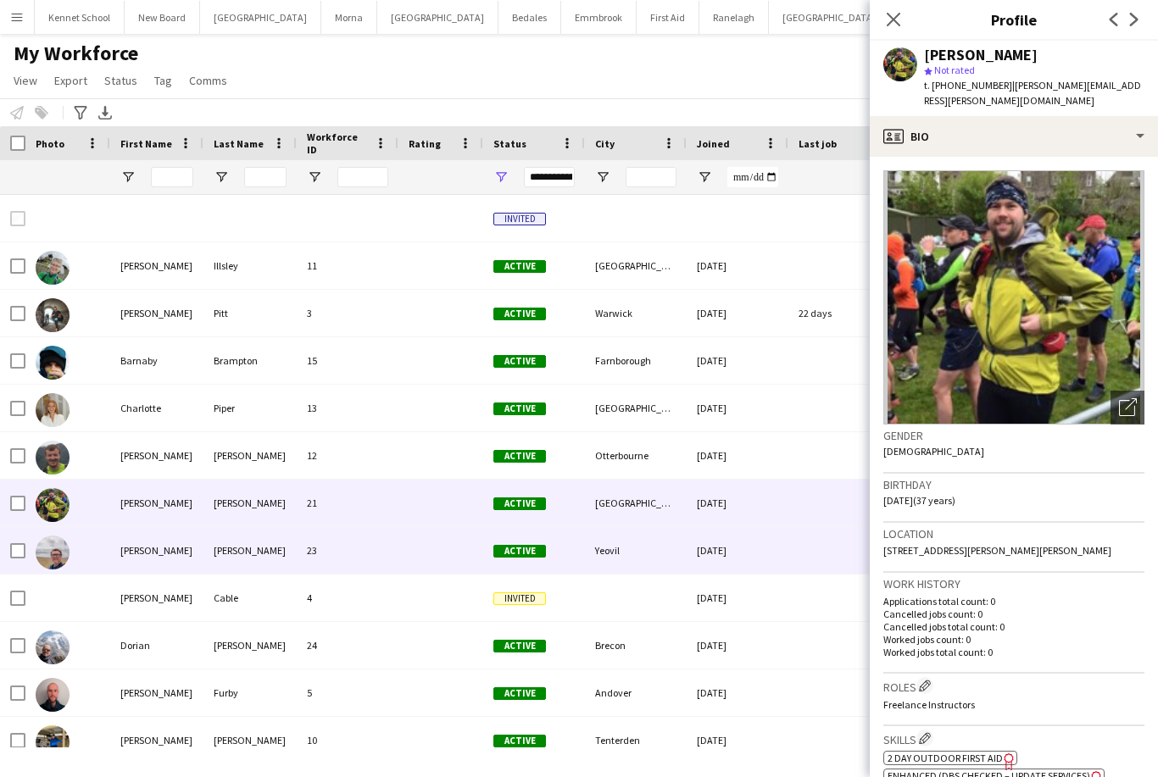
click at [146, 550] on div "[PERSON_NAME]" at bounding box center [156, 550] width 93 height 47
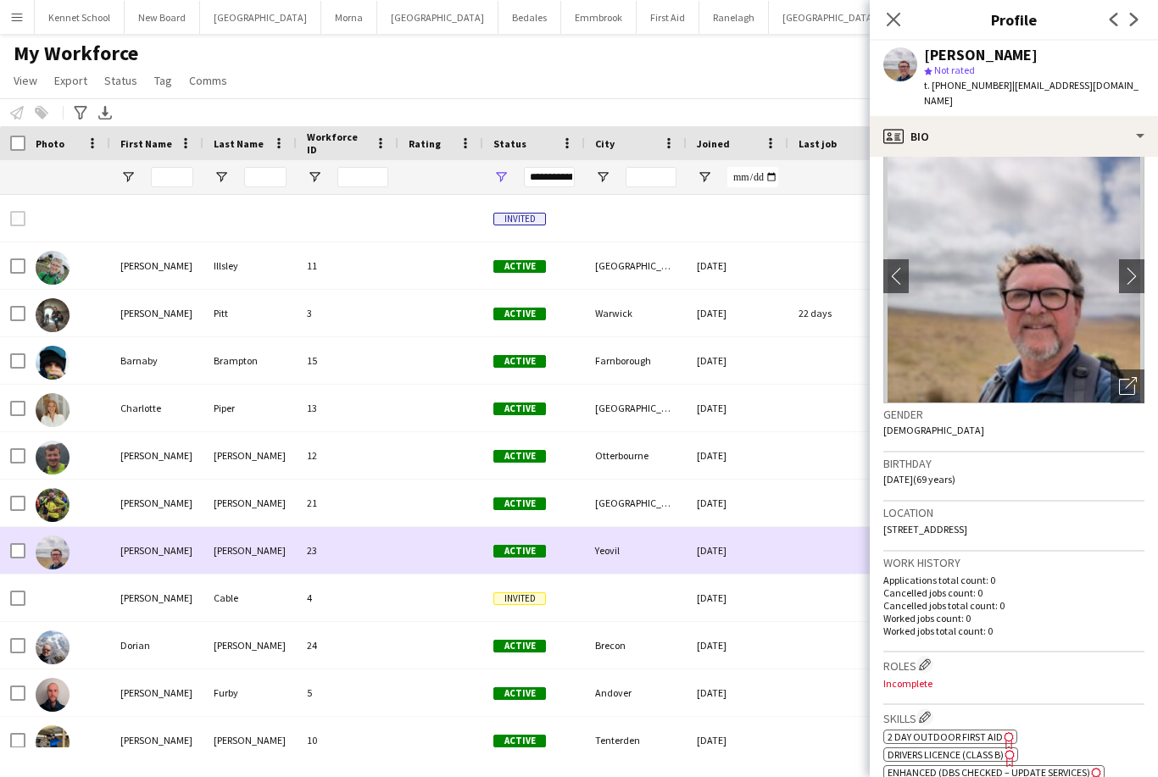
scroll to position [29, 0]
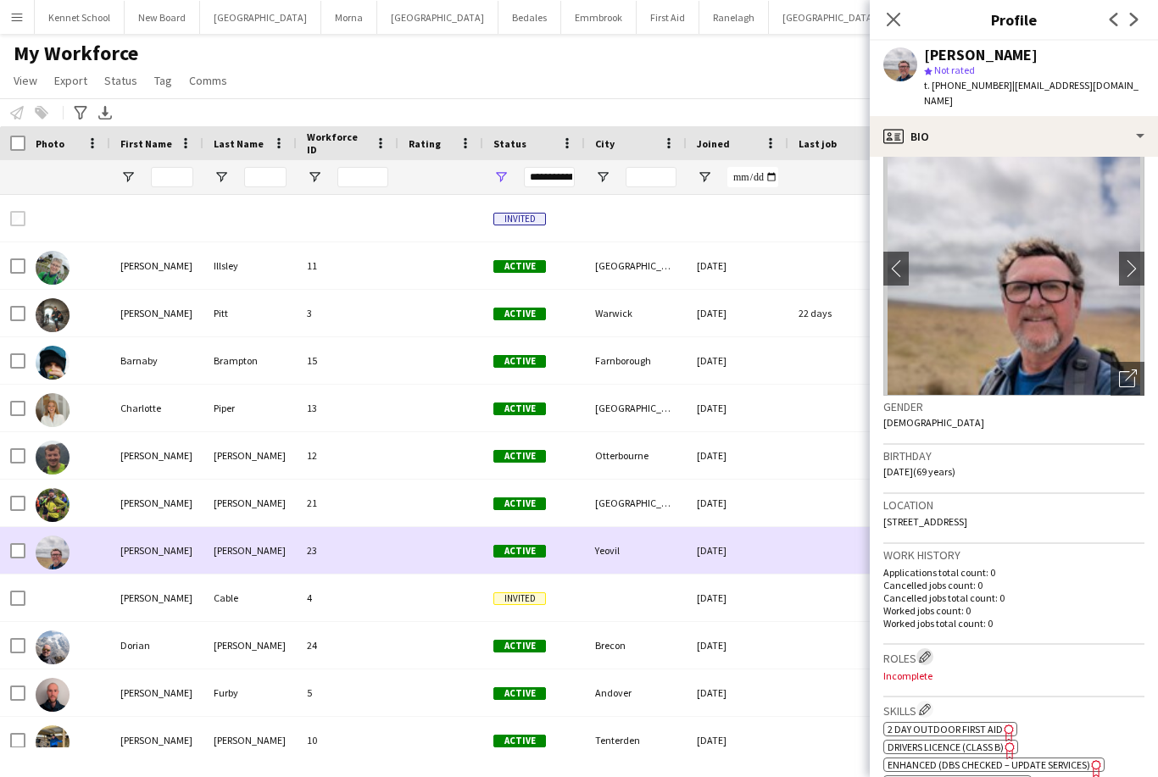
click at [933, 649] on button "Edit crew company roles" at bounding box center [924, 657] width 17 height 17
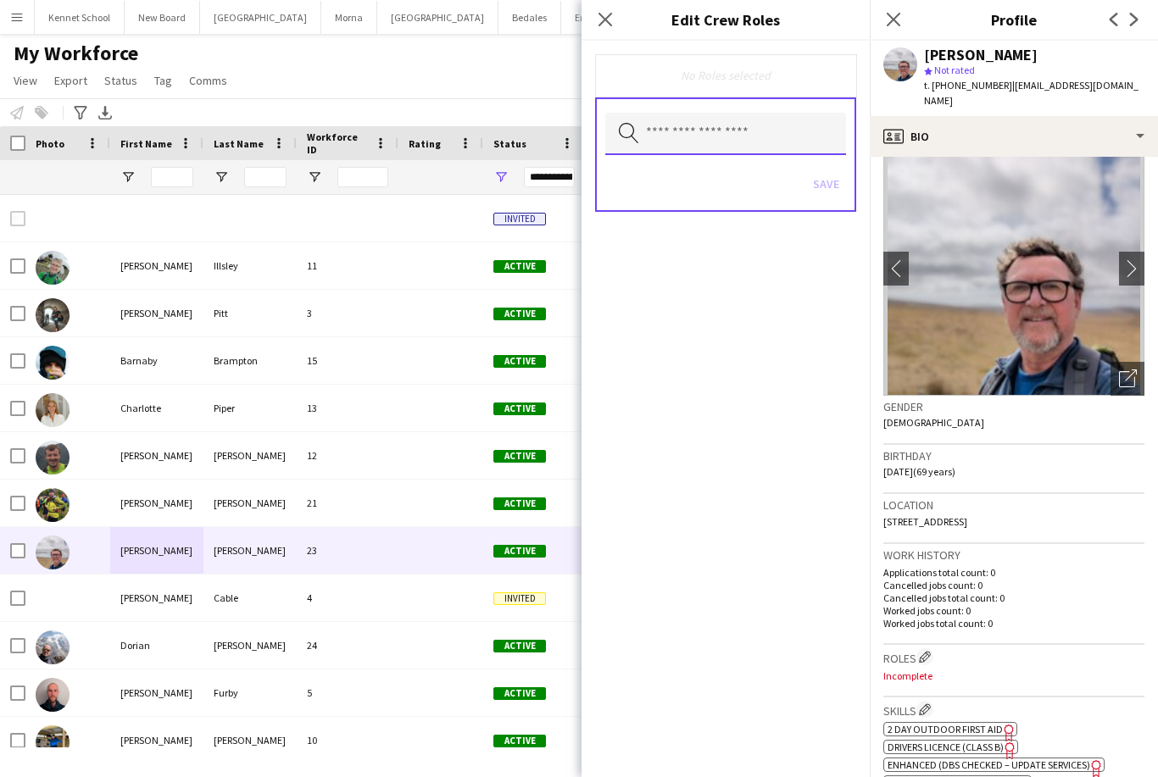
click at [814, 136] on input "text" at bounding box center [725, 134] width 241 height 42
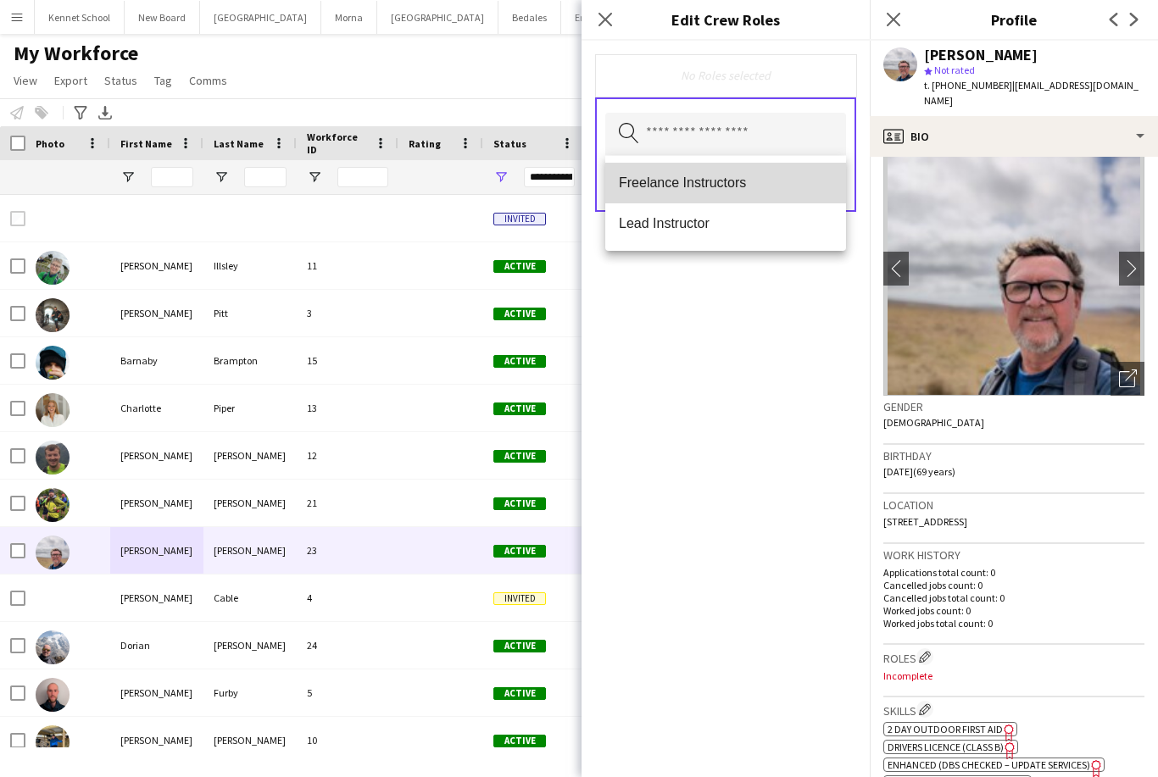
click at [773, 184] on span "Freelance Instructors" at bounding box center [726, 183] width 214 height 16
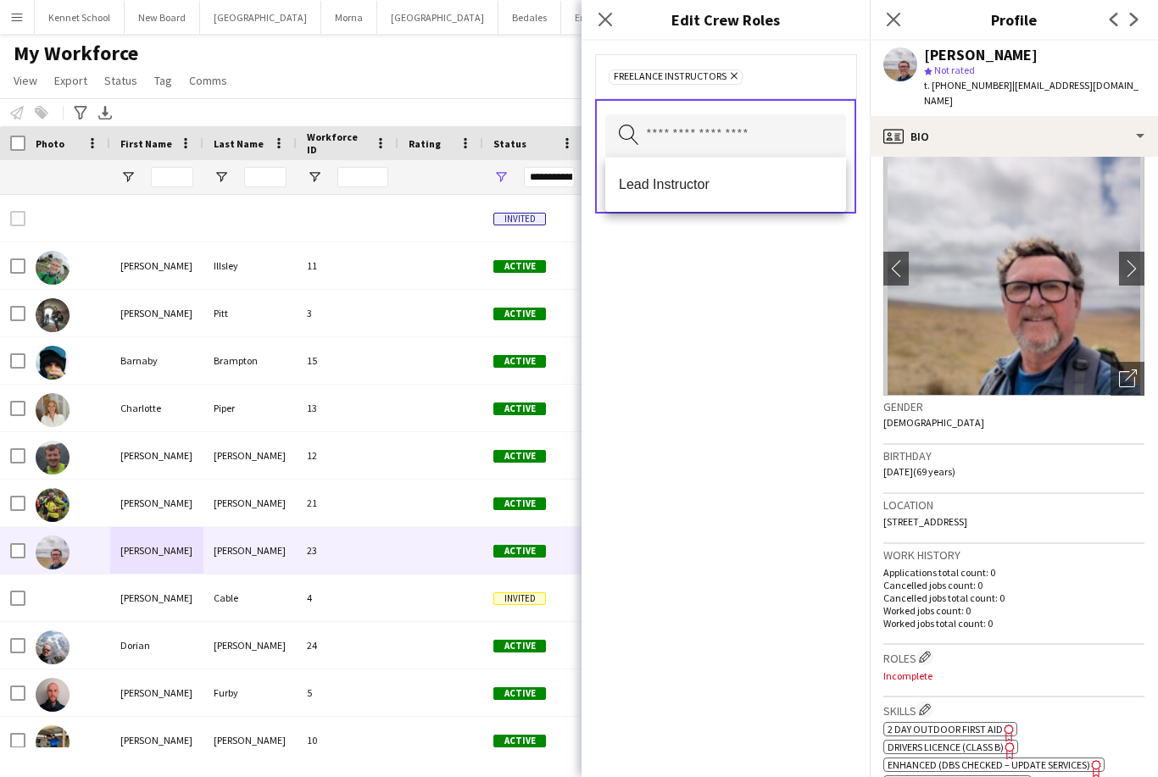
click at [826, 302] on div "Freelance Instructors Remove Search by role type Save" at bounding box center [726, 409] width 288 height 737
click at [842, 176] on button "Save" at bounding box center [826, 185] width 40 height 27
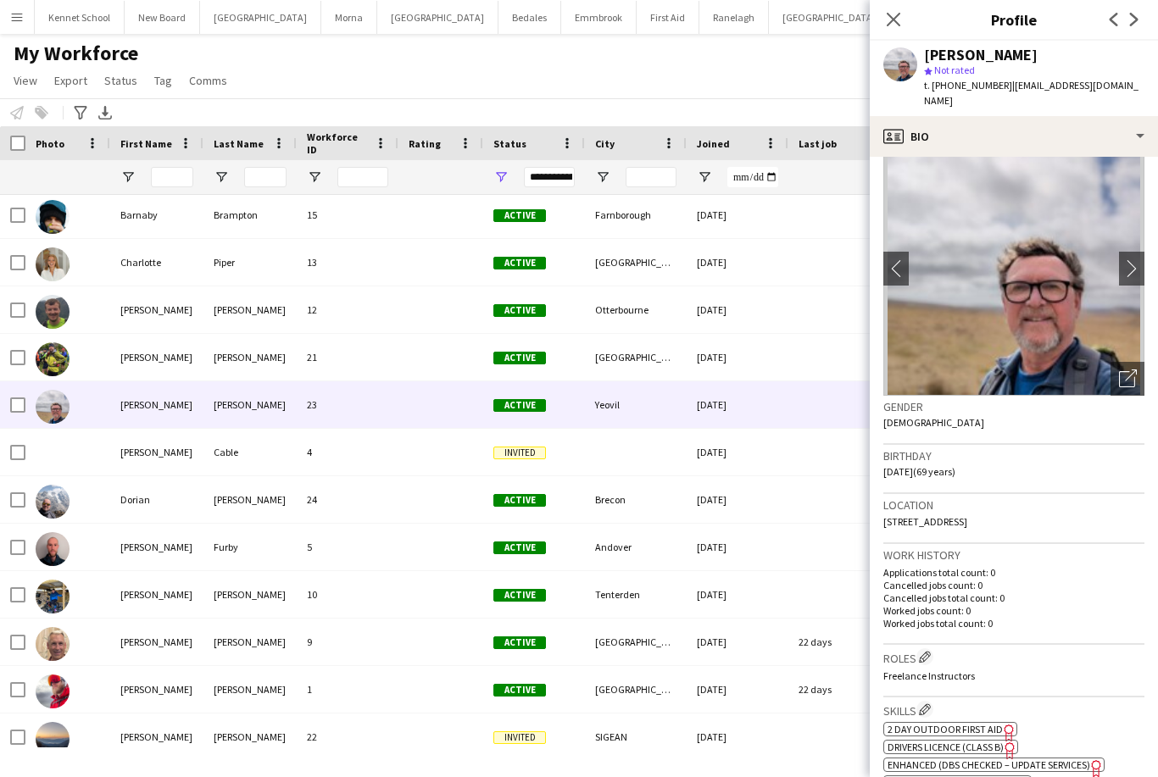
scroll to position [176, 0]
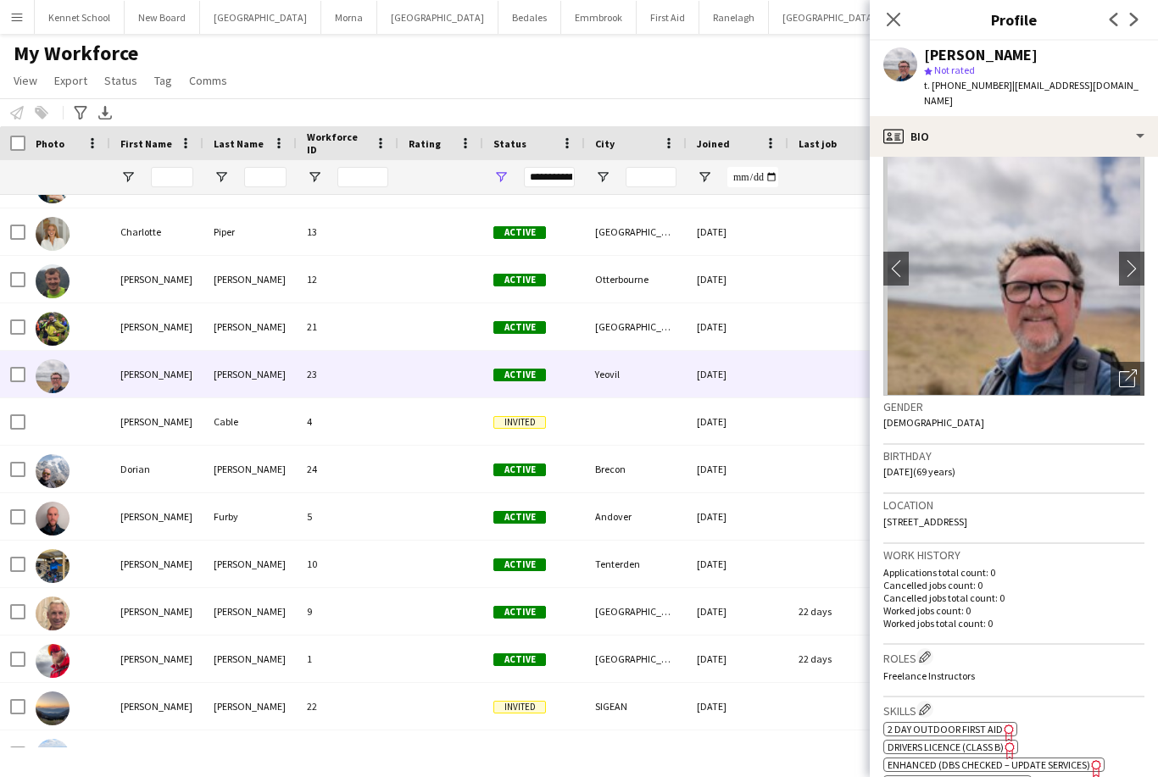
click at [135, 421] on div "[PERSON_NAME]" at bounding box center [156, 421] width 93 height 47
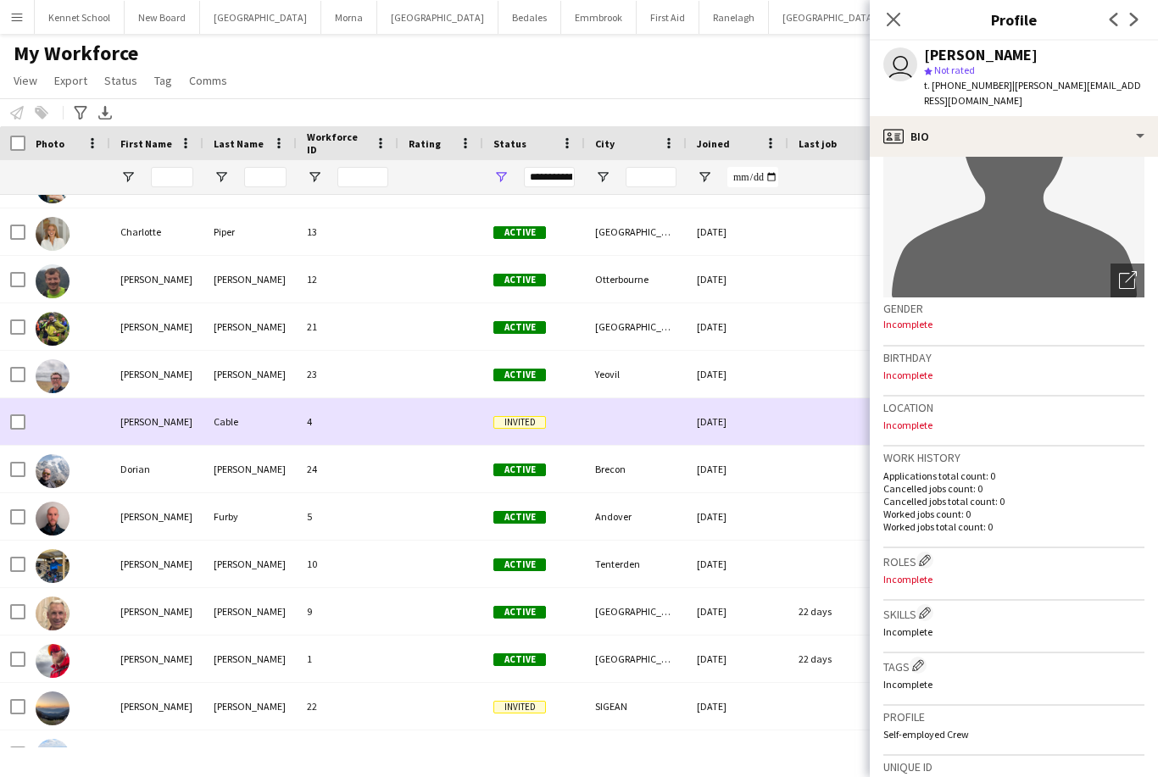
scroll to position [134, 0]
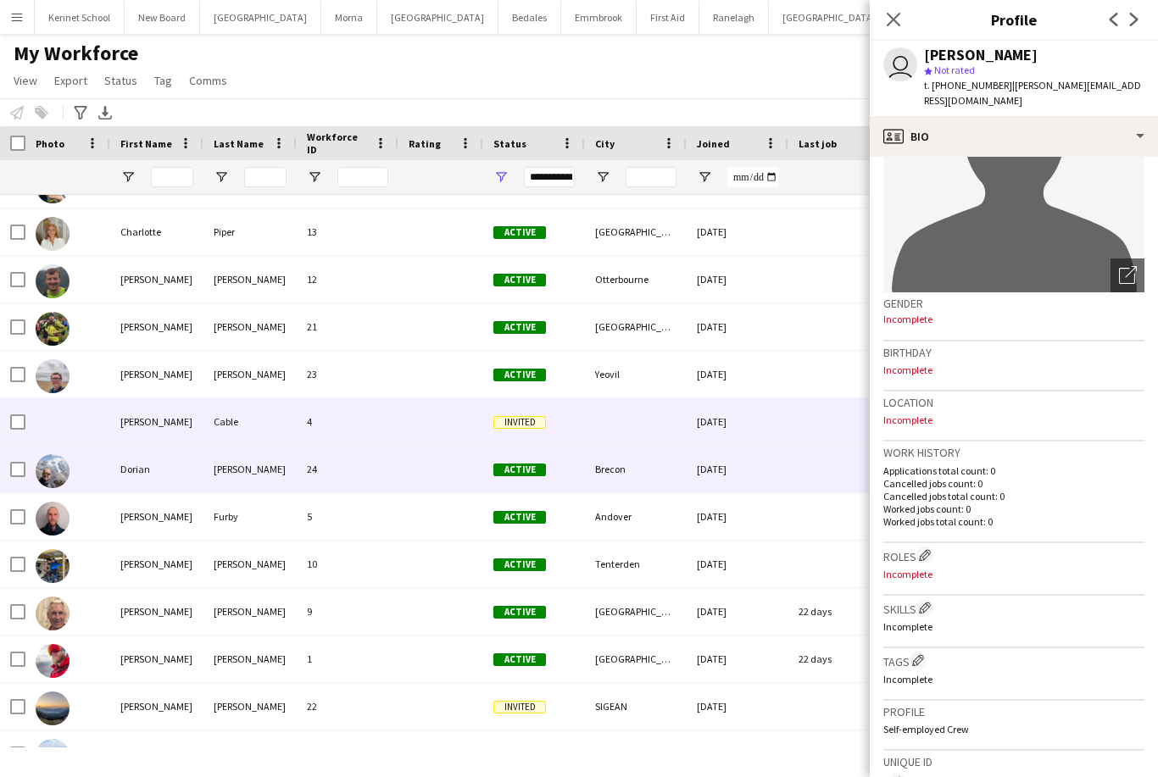
click at [145, 479] on div "Dorian" at bounding box center [156, 469] width 93 height 47
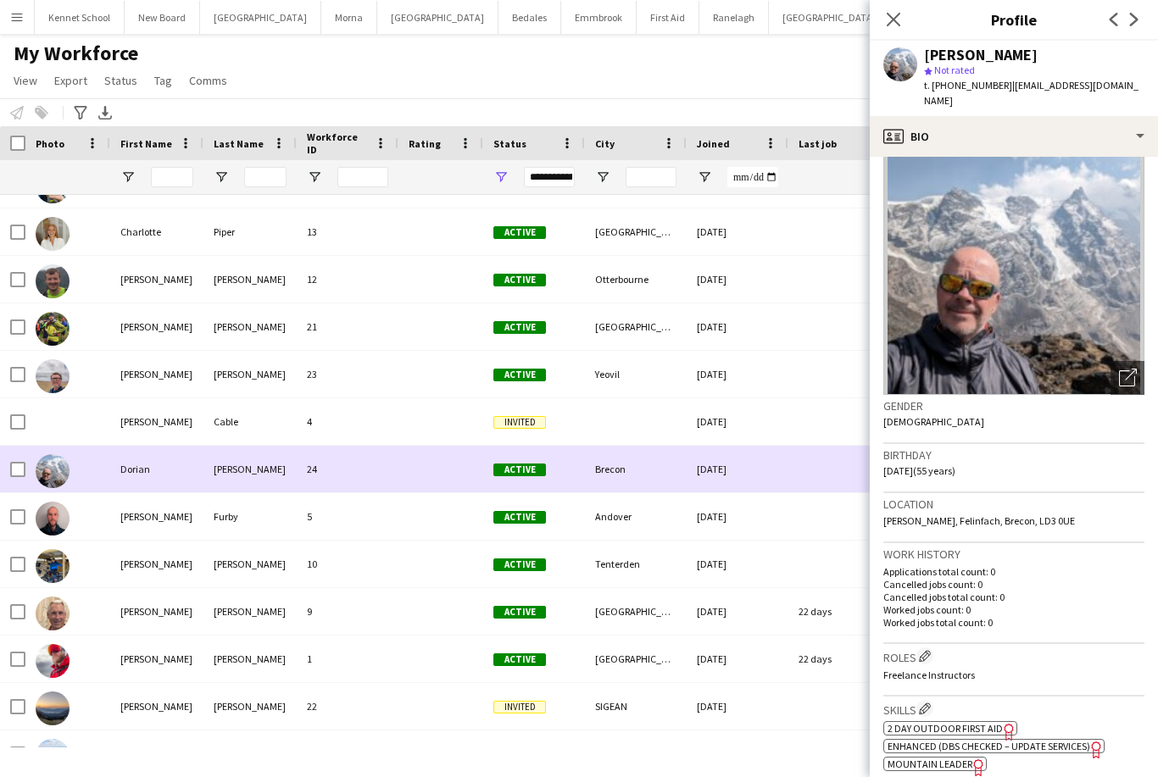
scroll to position [31, 0]
click at [143, 515] on div "[PERSON_NAME]" at bounding box center [156, 516] width 93 height 47
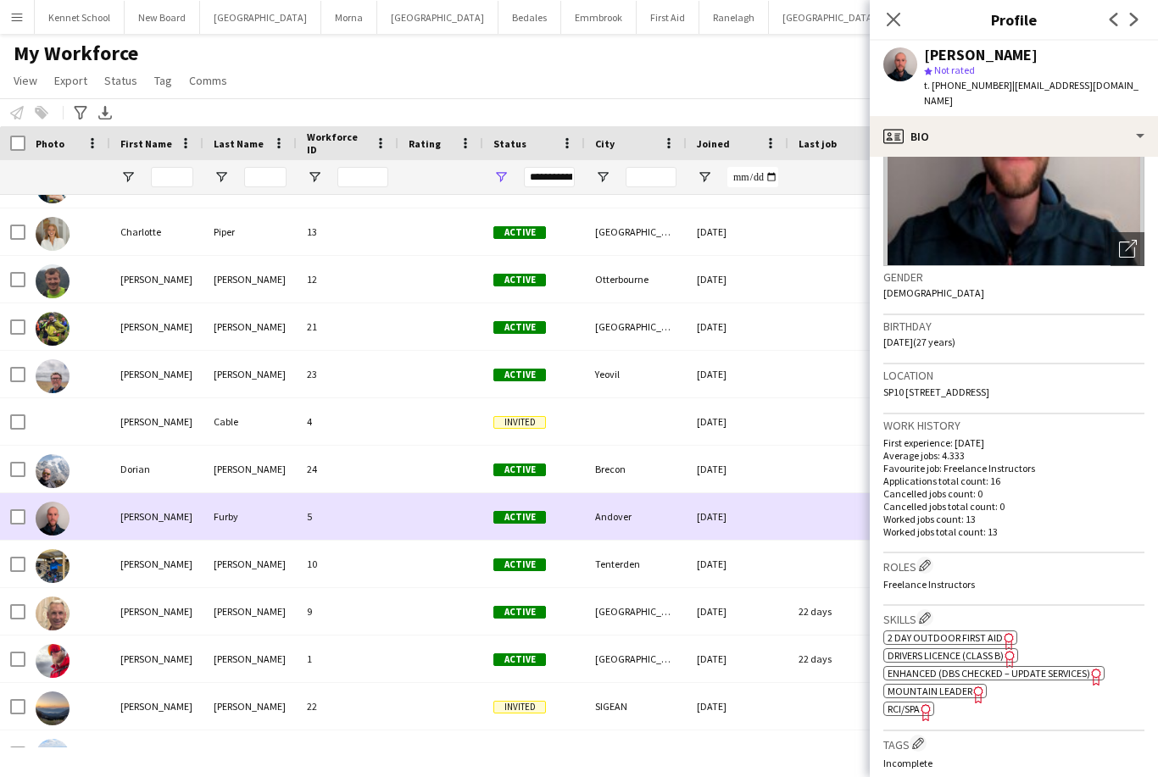
scroll to position [163, 0]
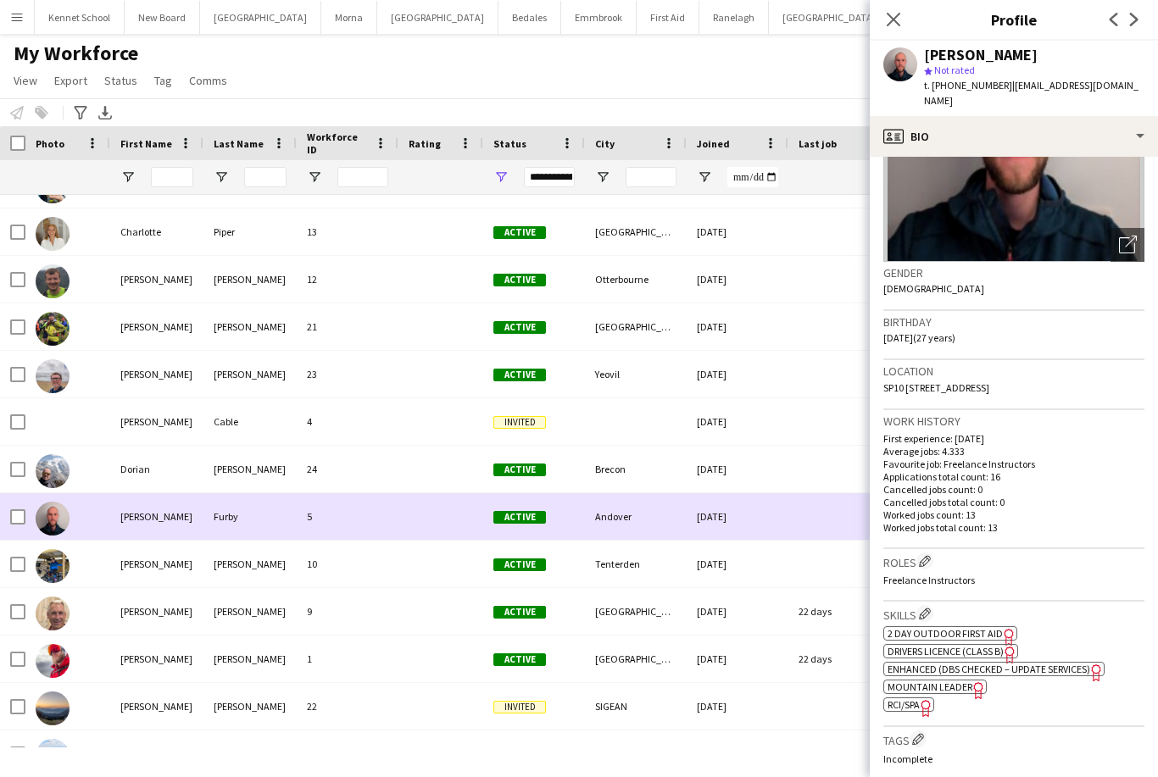
click at [132, 570] on div "[PERSON_NAME]" at bounding box center [156, 564] width 93 height 47
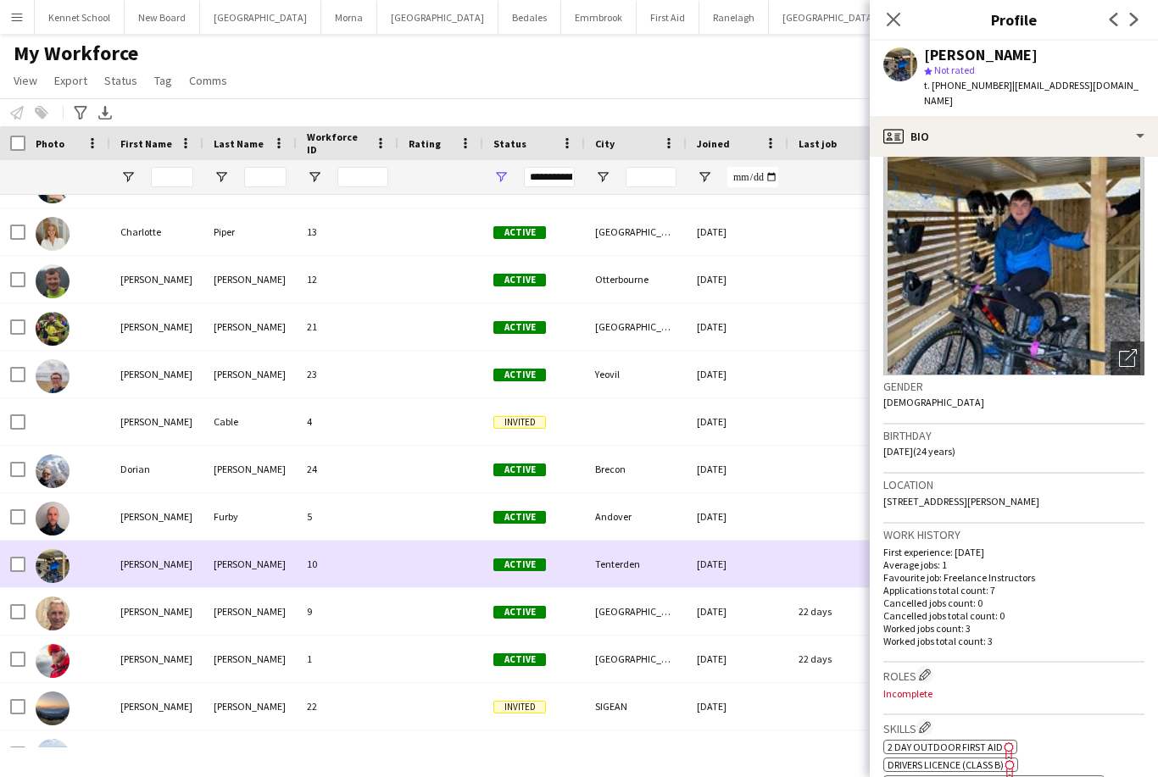
scroll to position [50, 0]
click at [931, 672] on app-icon "Edit crew company roles" at bounding box center [925, 674] width 12 height 12
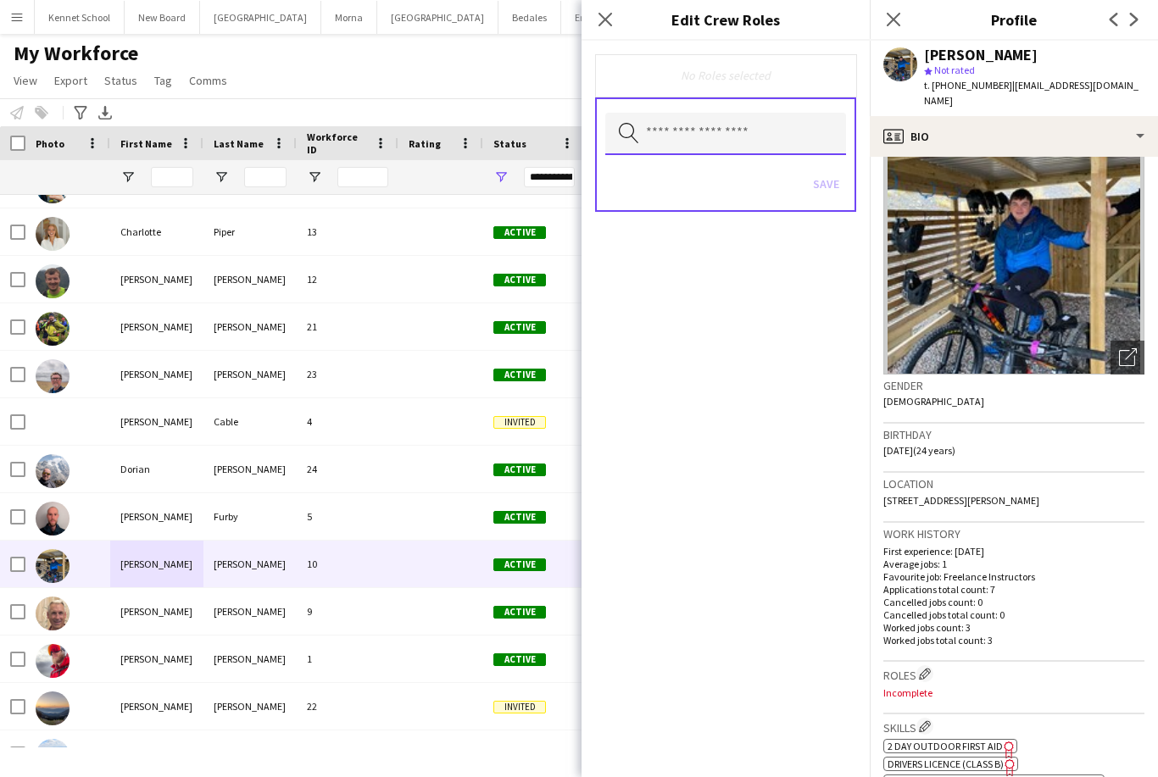
click at [803, 135] on input "text" at bounding box center [725, 134] width 241 height 42
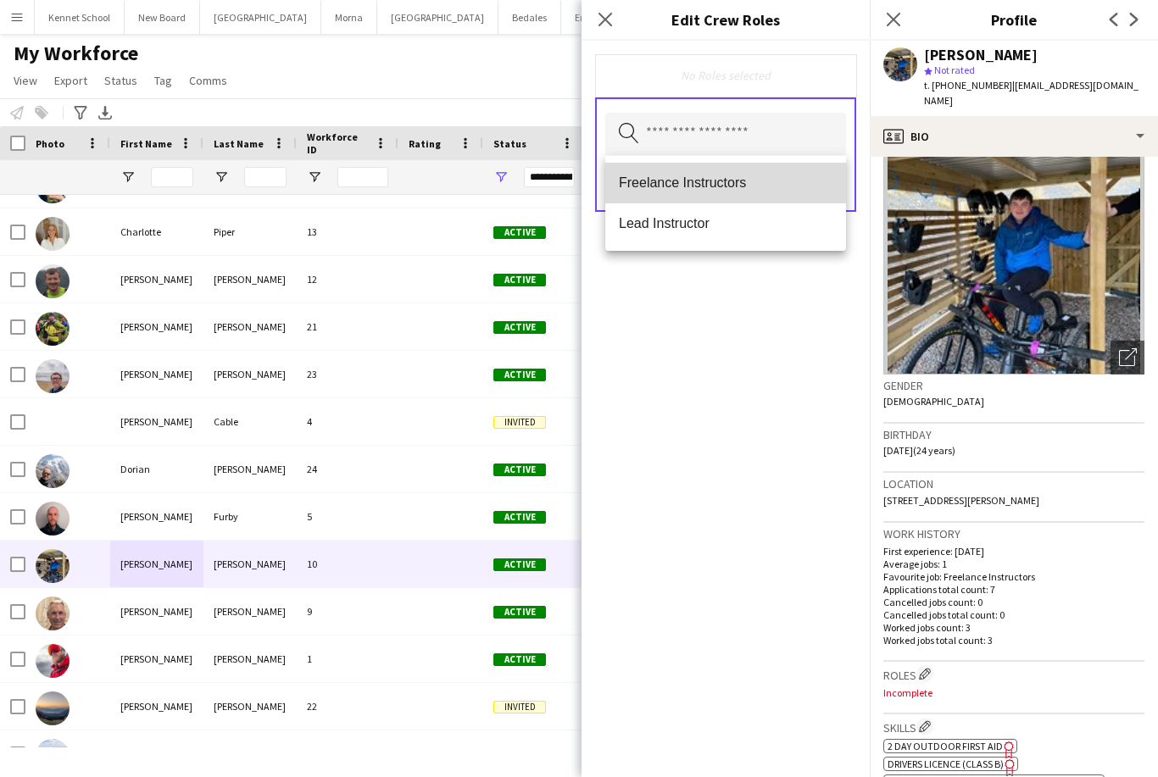
click at [803, 194] on mat-option "Freelance Instructors" at bounding box center [725, 183] width 241 height 41
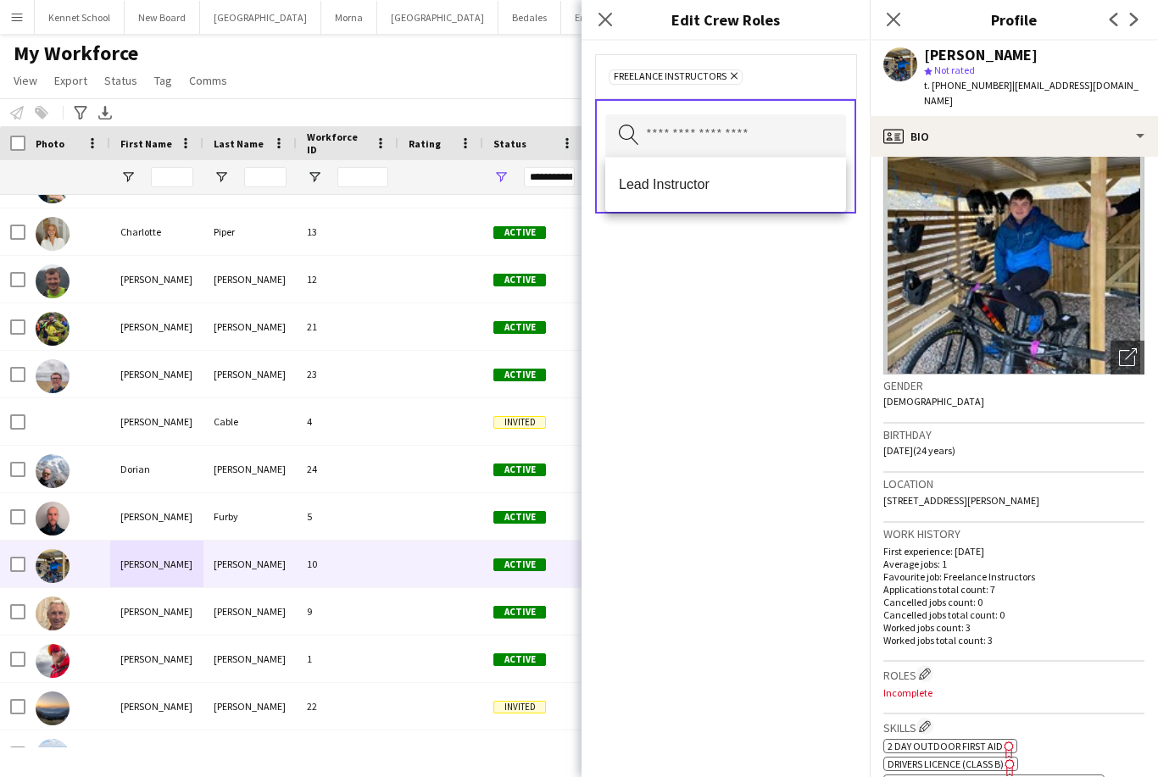
click at [807, 296] on div "Freelance Instructors Remove Search by role type Save" at bounding box center [726, 409] width 288 height 737
click at [901, 13] on icon at bounding box center [893, 19] width 16 height 16
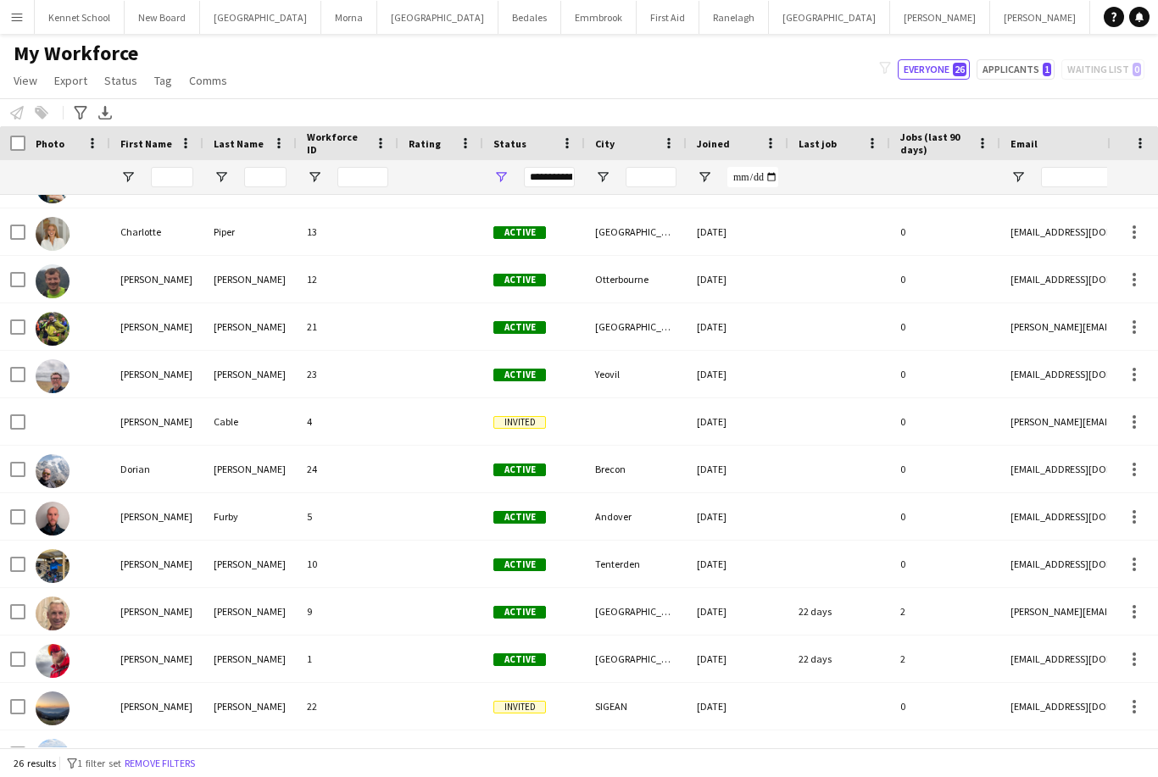
click at [134, 610] on div "[PERSON_NAME]" at bounding box center [156, 611] width 93 height 47
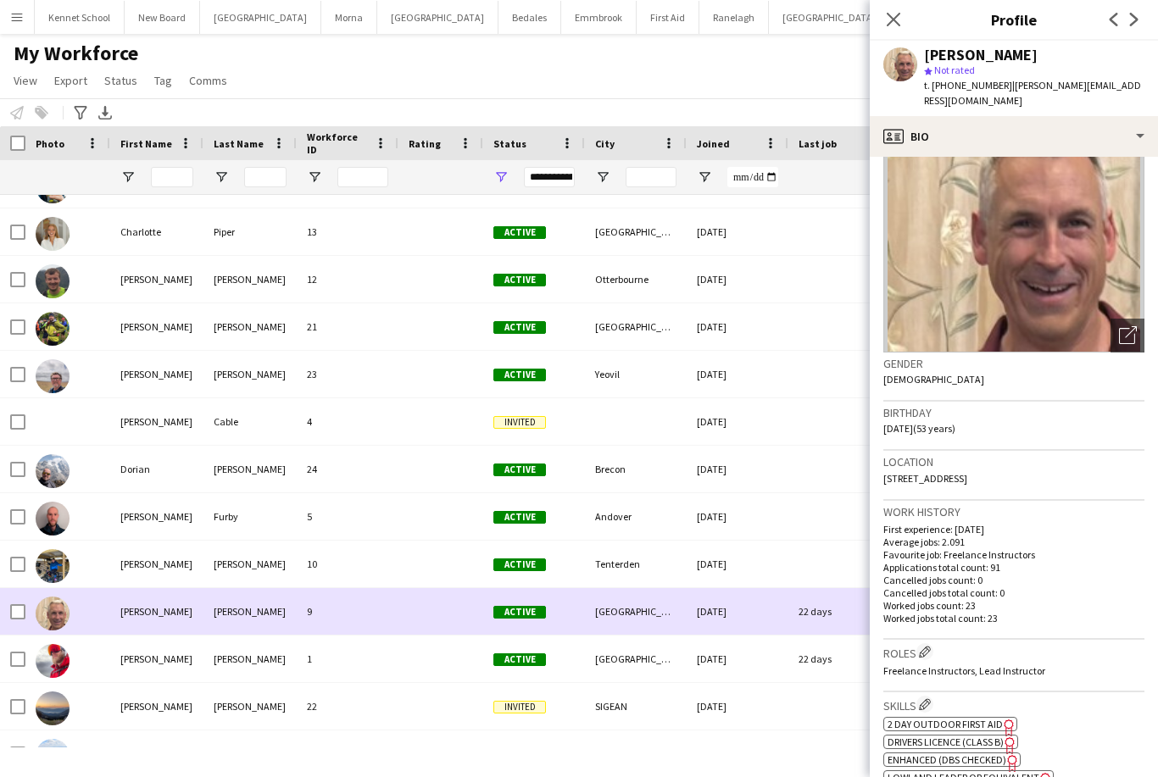
scroll to position [77, 0]
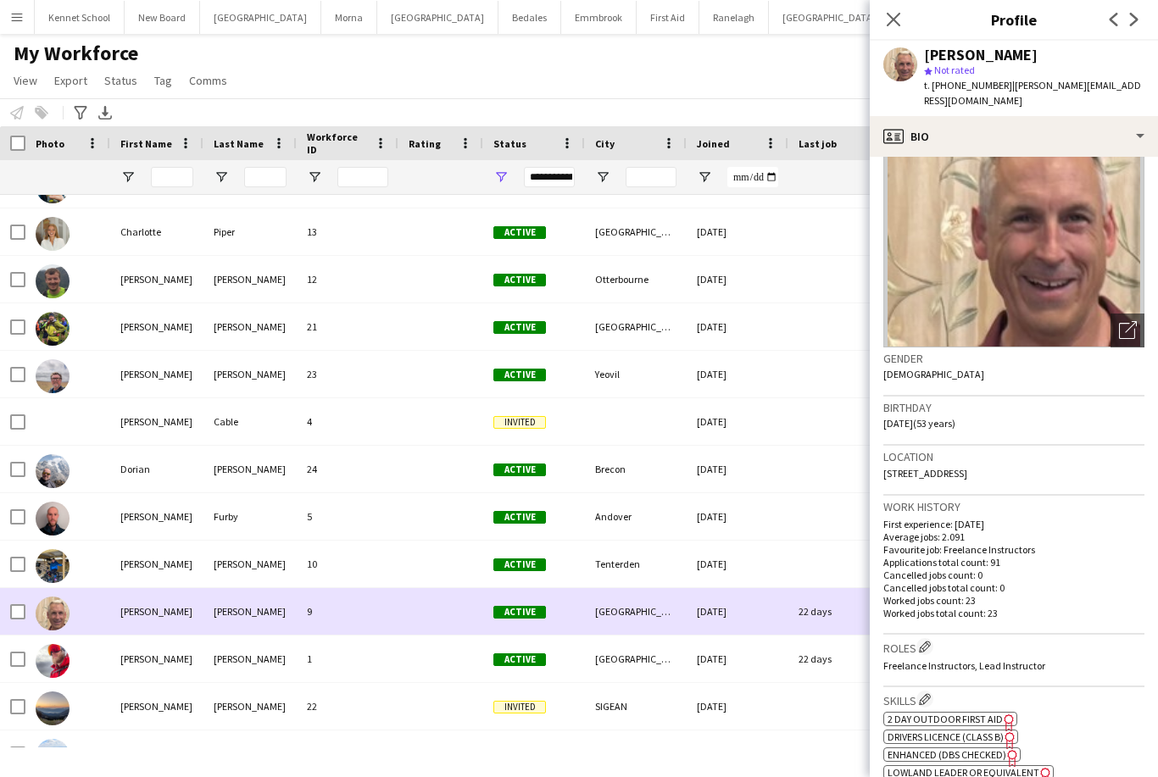
click at [133, 659] on div "[PERSON_NAME]" at bounding box center [156, 659] width 93 height 47
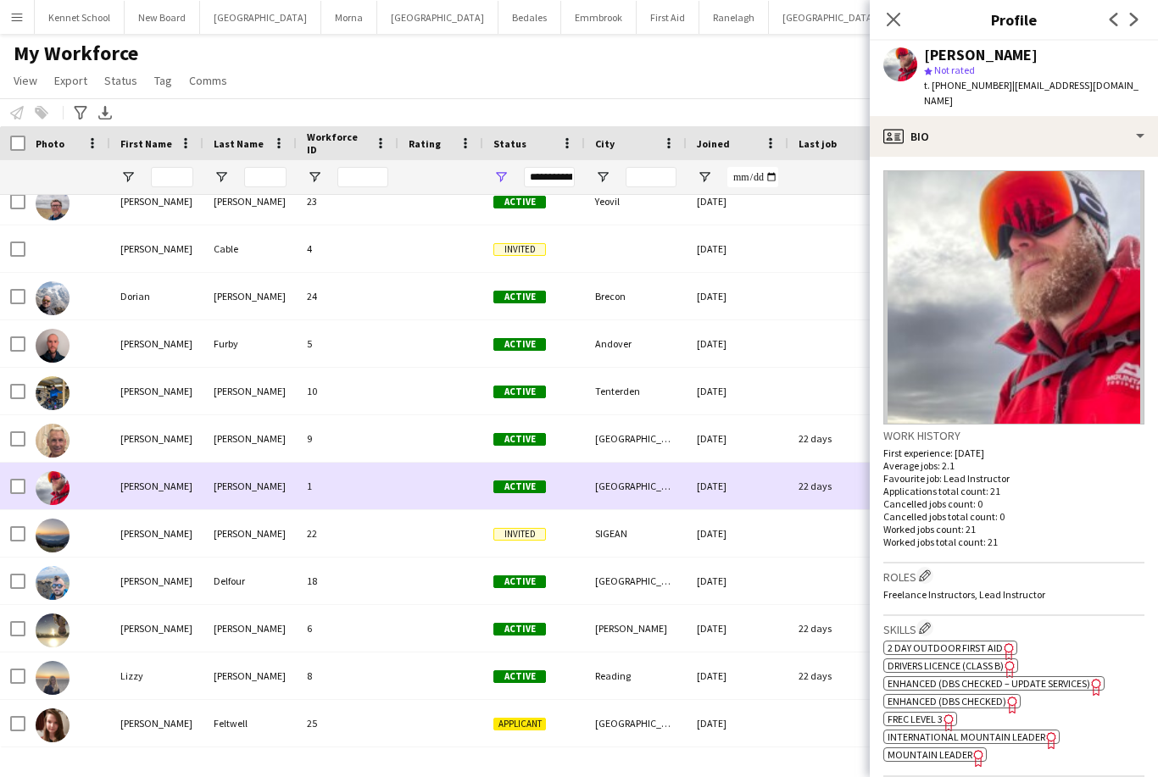
scroll to position [369, 0]
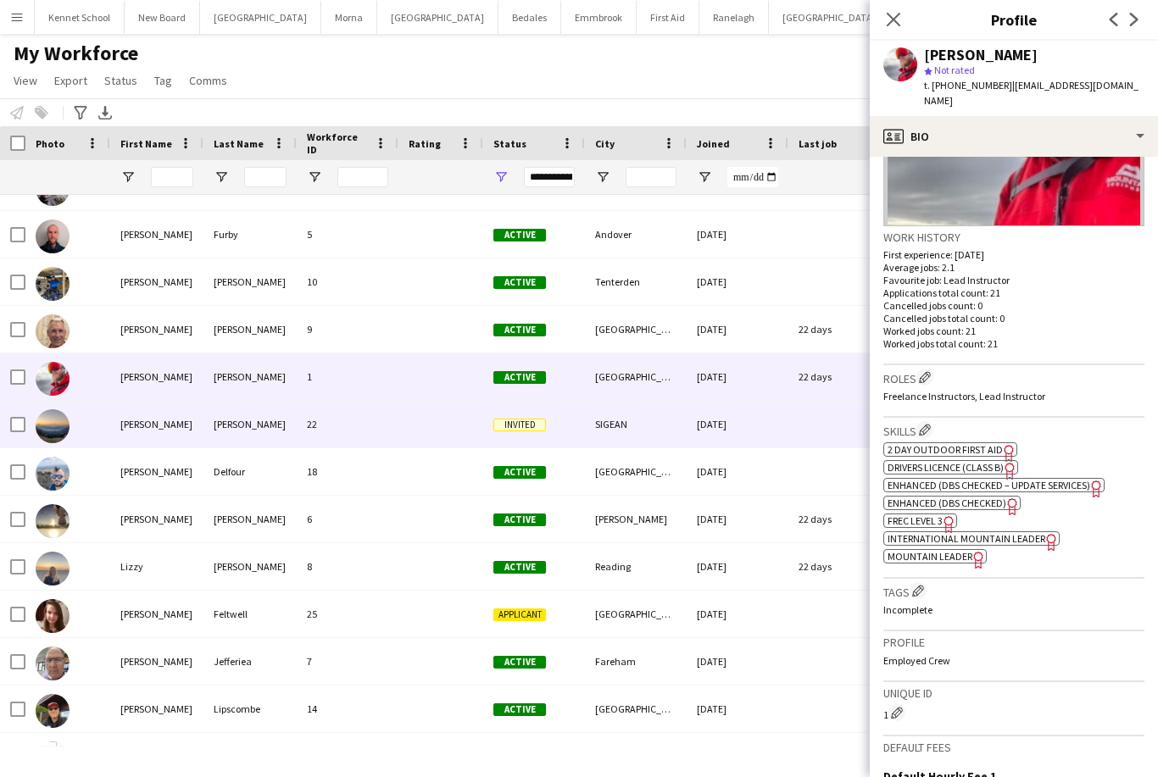
click at [136, 430] on div "[PERSON_NAME]" at bounding box center [156, 424] width 93 height 47
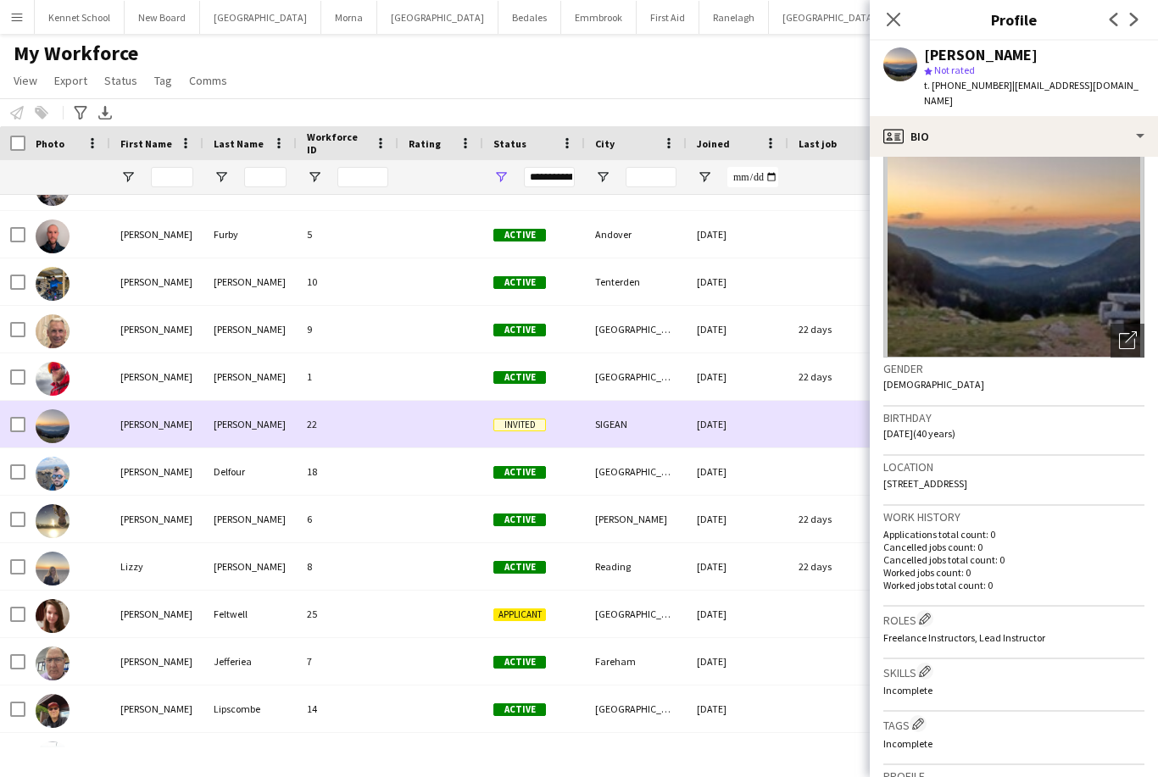
click at [143, 474] on div "[PERSON_NAME]" at bounding box center [156, 471] width 93 height 47
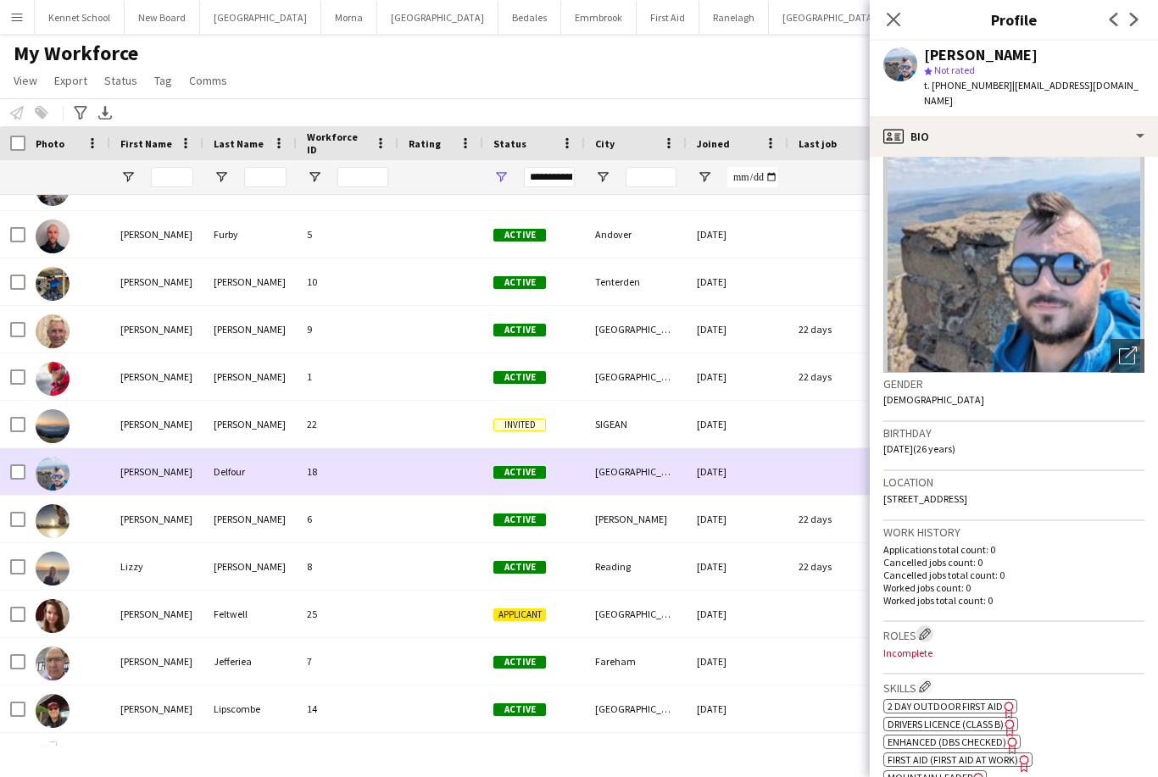
click at [931, 630] on app-icon "Edit crew company roles" at bounding box center [925, 634] width 12 height 12
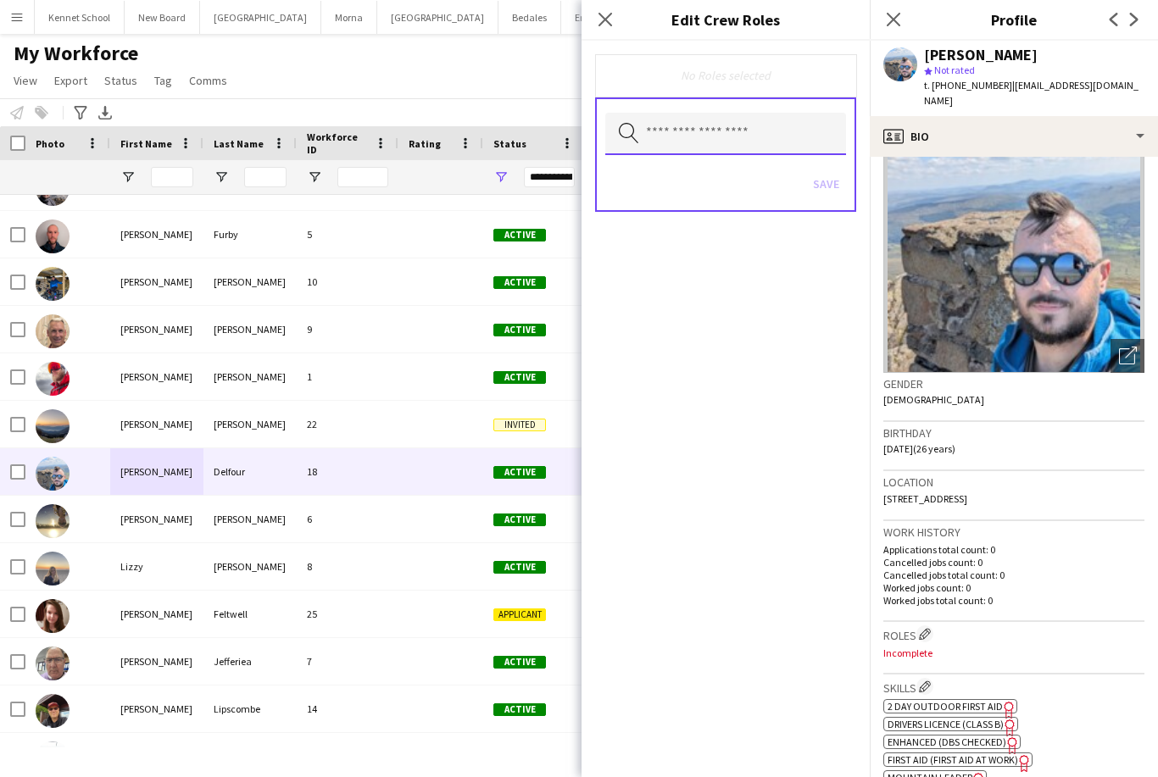
click at [788, 131] on input "text" at bounding box center [725, 134] width 241 height 42
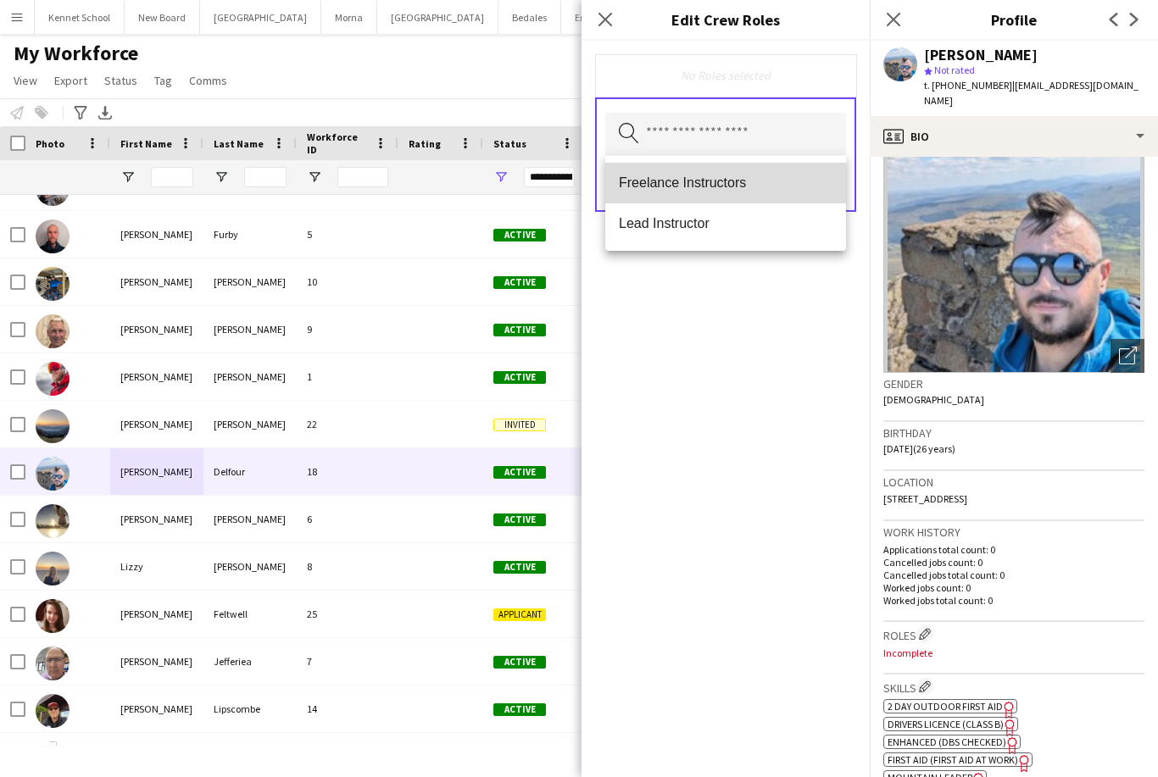
click at [779, 191] on span "Freelance Instructors" at bounding box center [726, 183] width 214 height 16
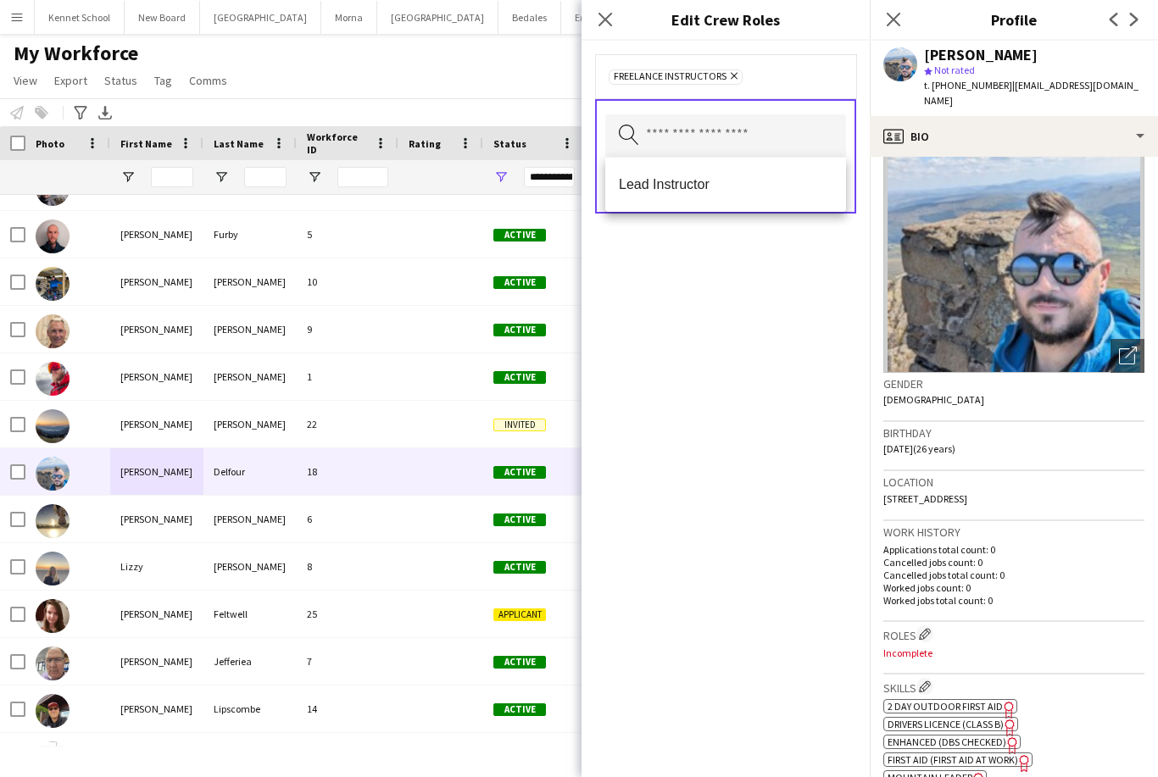
click at [815, 302] on div "Freelance Instructors Remove Search by role type Save" at bounding box center [726, 409] width 288 height 737
click at [834, 186] on button "Save" at bounding box center [826, 185] width 40 height 27
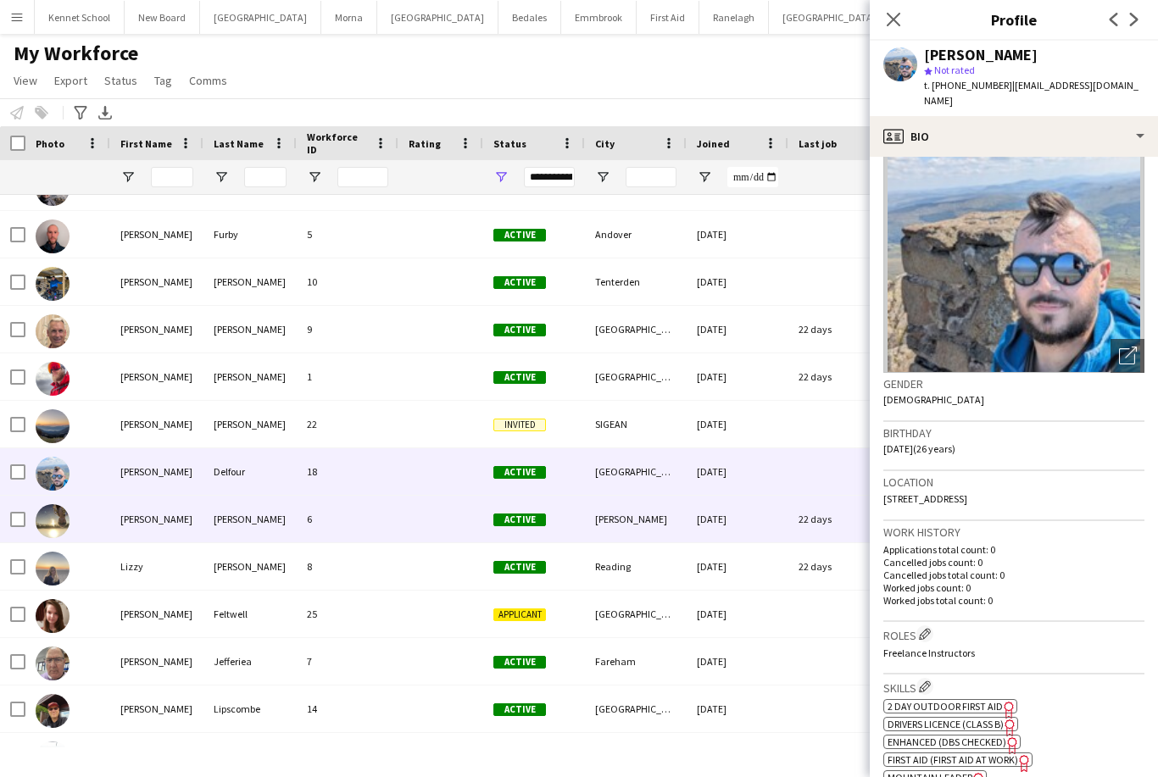
click at [139, 517] on div "[PERSON_NAME]" at bounding box center [156, 519] width 93 height 47
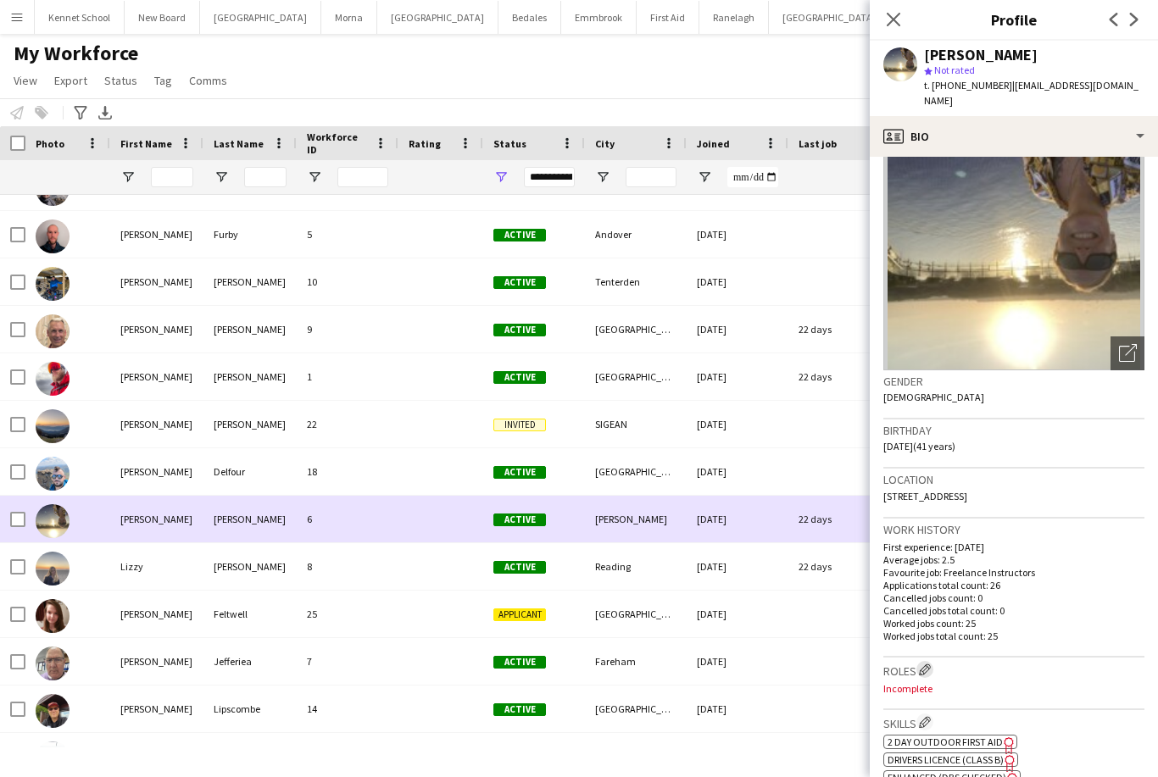
click at [933, 661] on button "Edit crew company roles" at bounding box center [924, 669] width 17 height 17
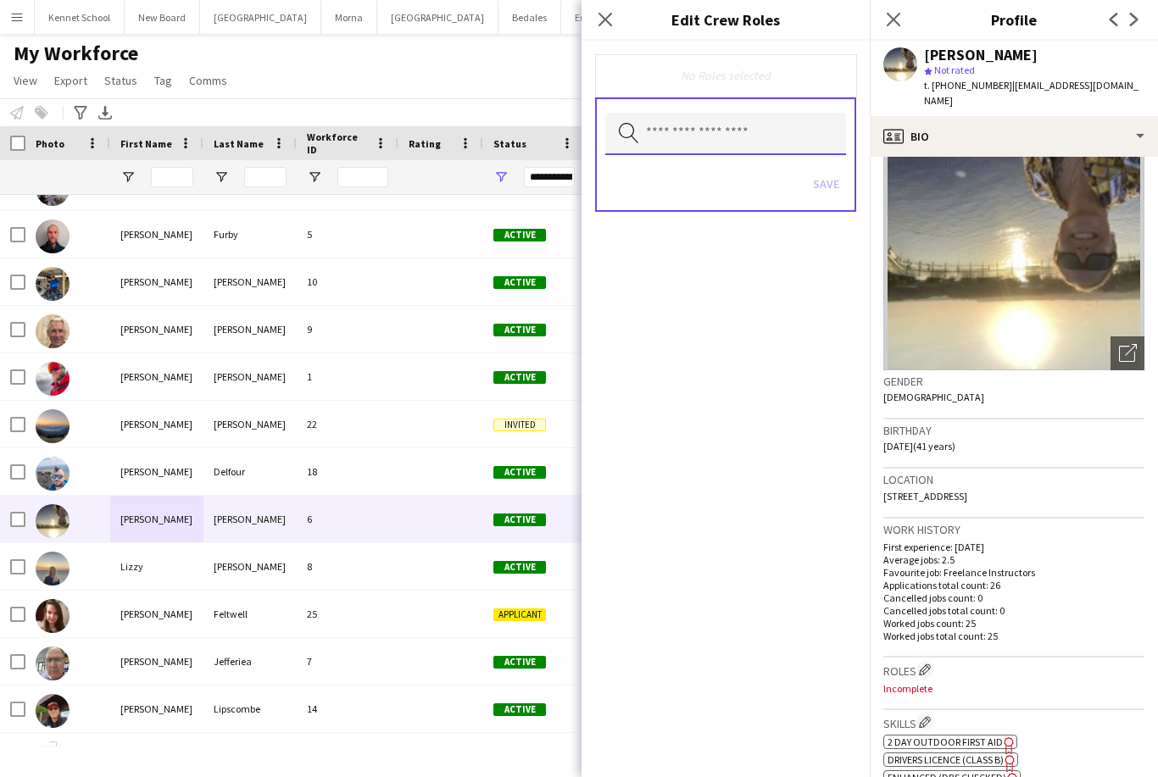
click at [777, 131] on input "text" at bounding box center [725, 134] width 241 height 42
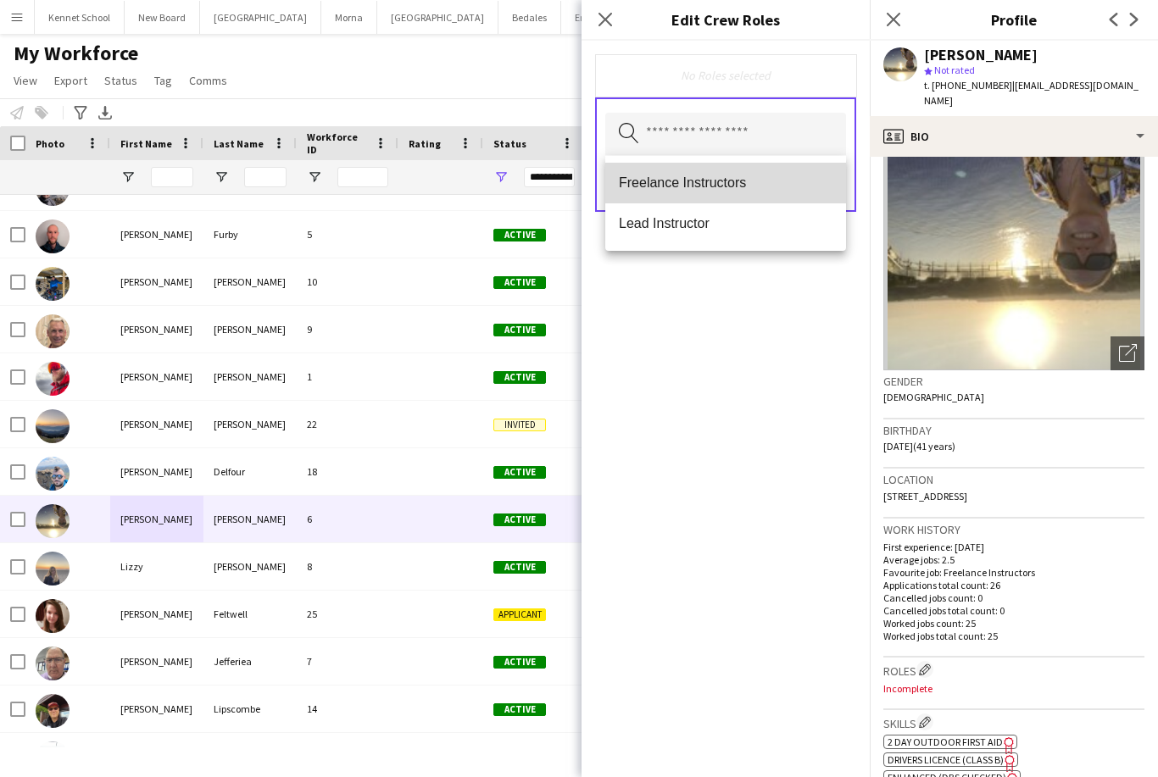
click at [766, 184] on span "Freelance Instructors" at bounding box center [726, 183] width 214 height 16
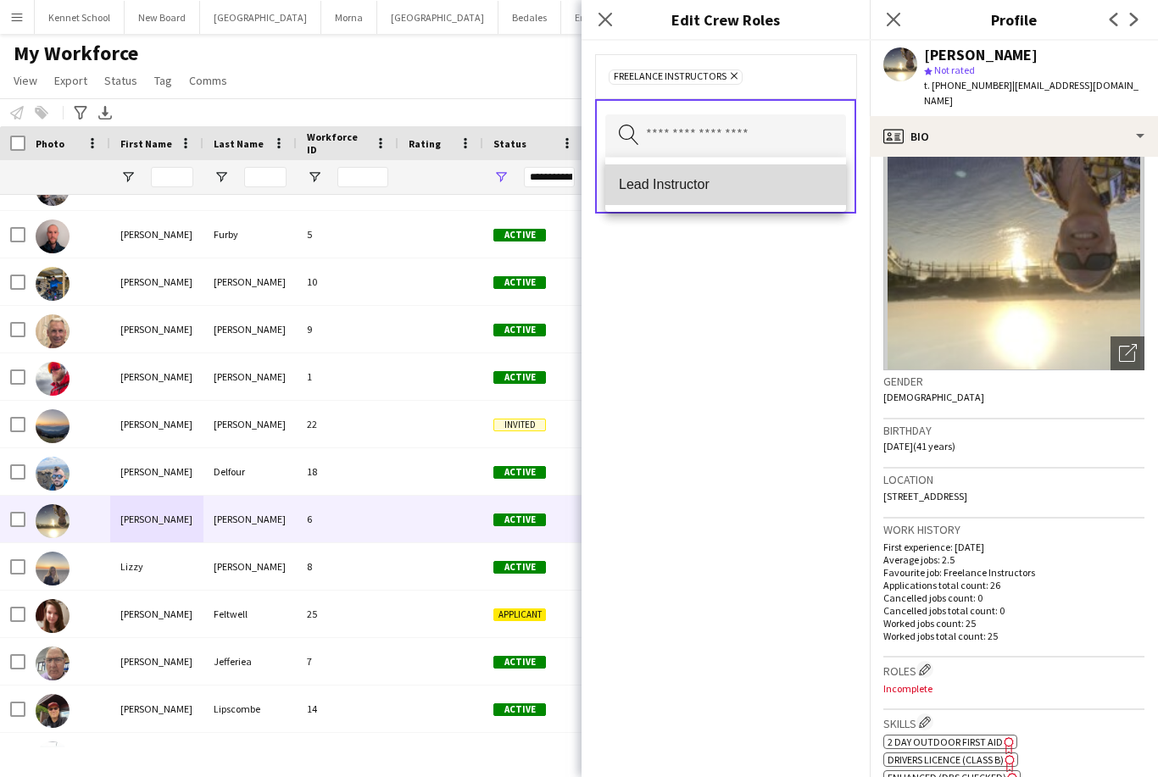
click at [794, 182] on span "Lead Instructor" at bounding box center [726, 184] width 214 height 16
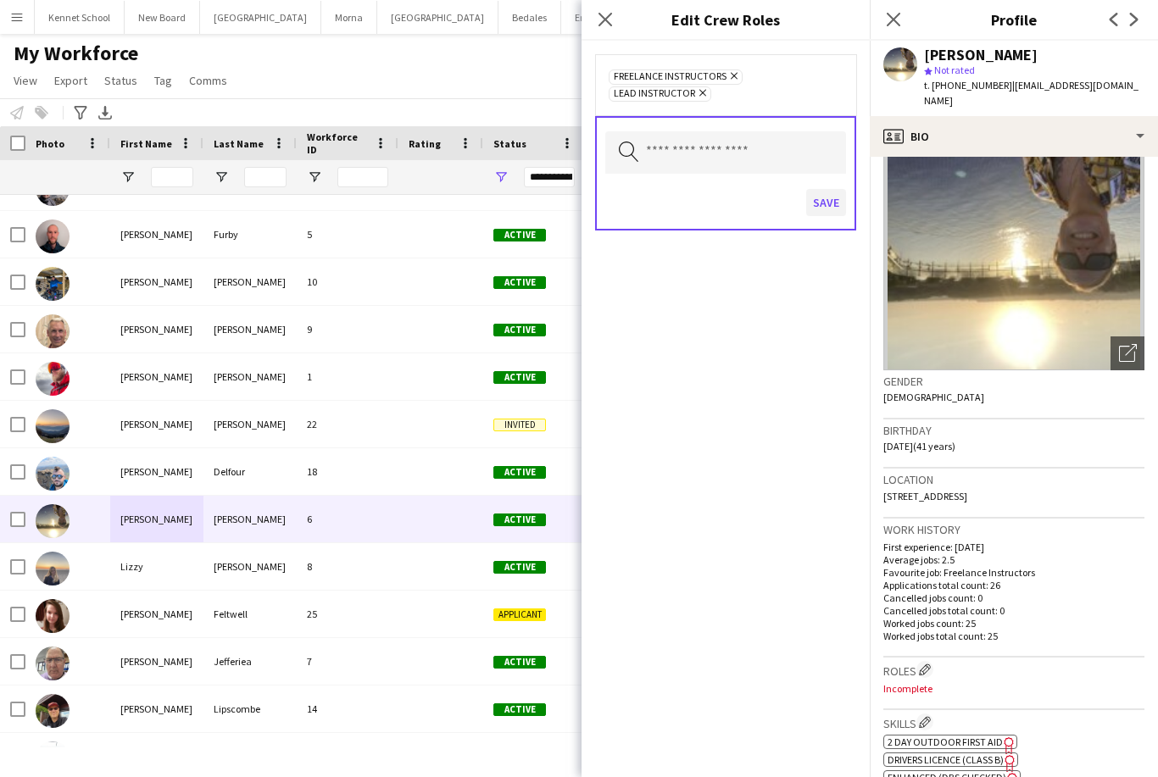
click at [832, 209] on button "Save" at bounding box center [826, 202] width 40 height 27
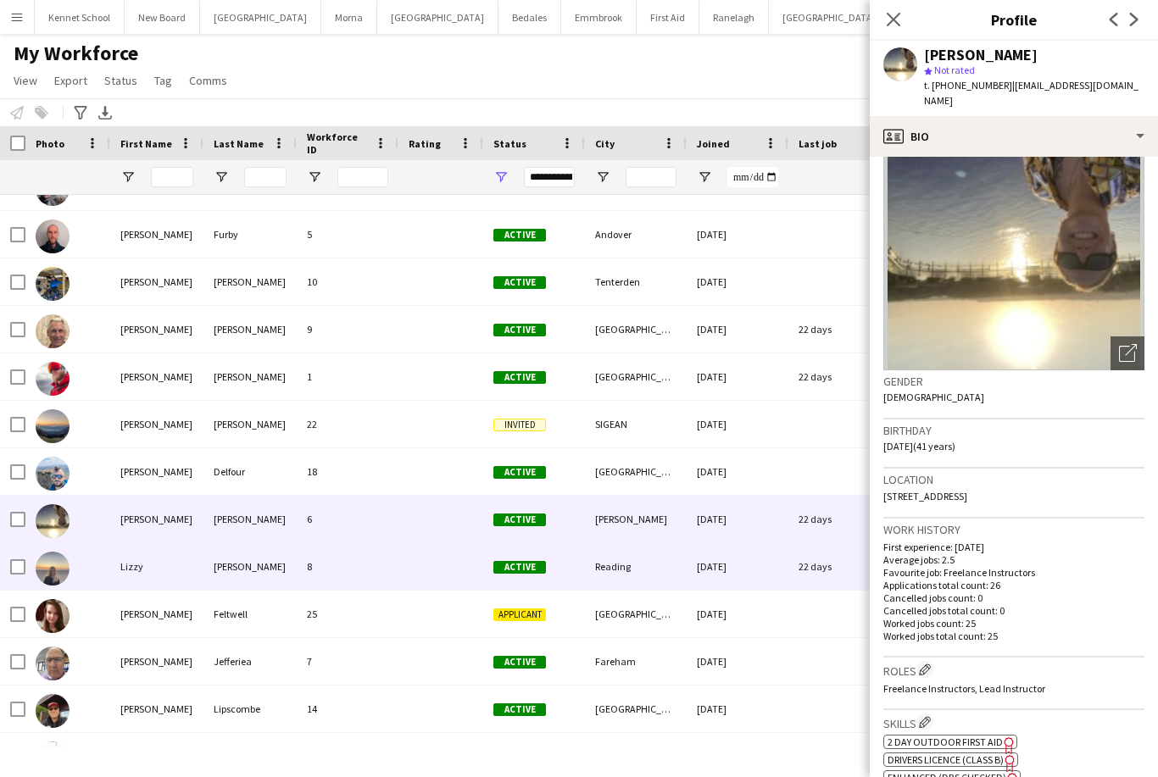
click at [127, 578] on div "Lizzy" at bounding box center [156, 566] width 93 height 47
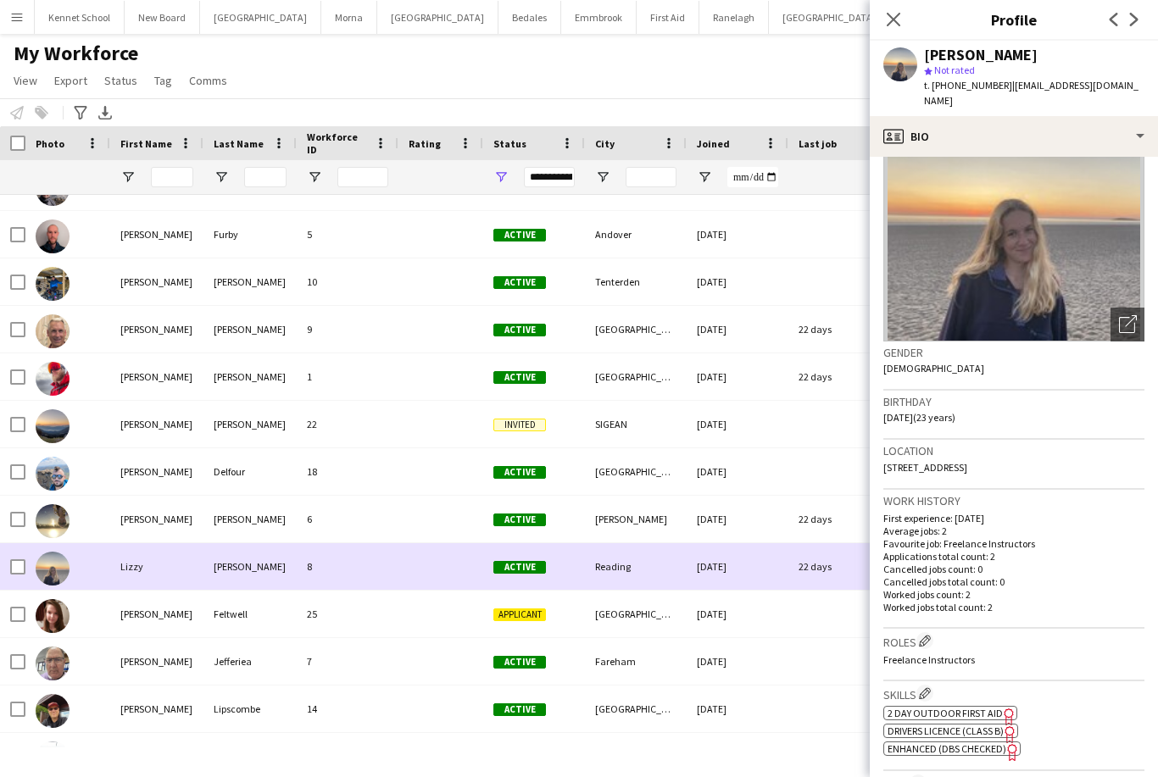
click at [124, 604] on div "[PERSON_NAME]" at bounding box center [156, 614] width 93 height 47
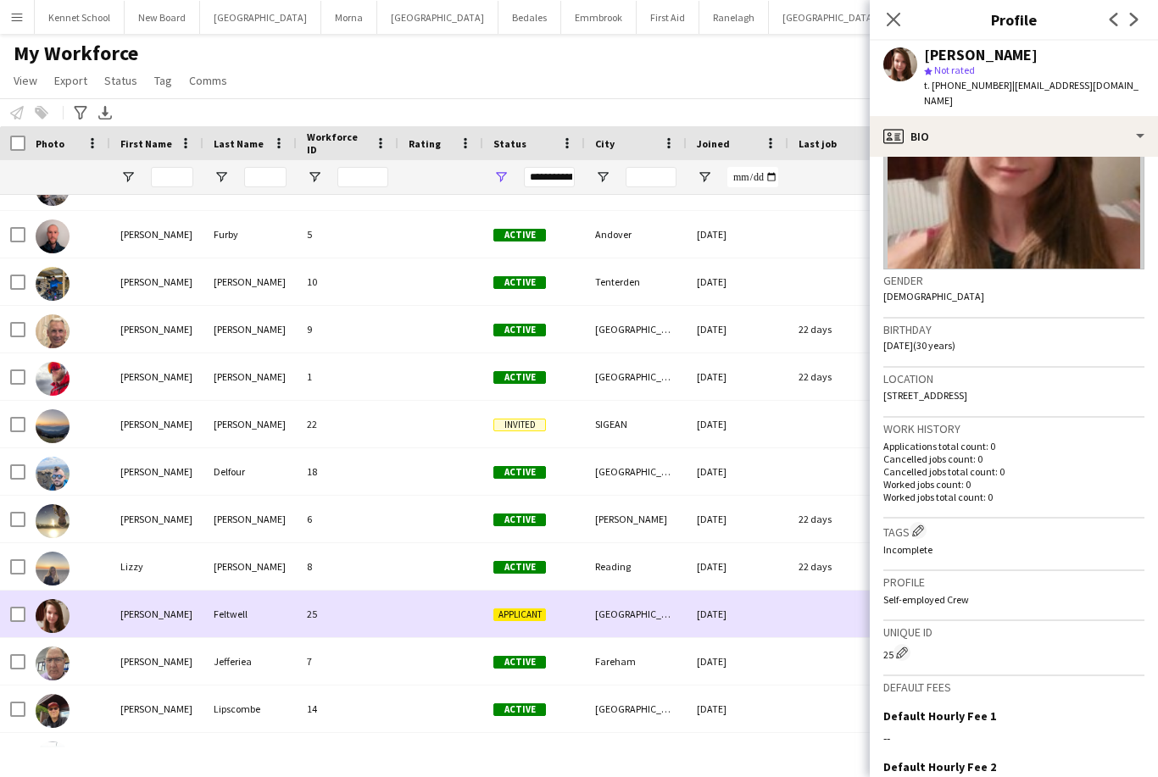
click at [139, 660] on div "[PERSON_NAME]" at bounding box center [156, 661] width 93 height 47
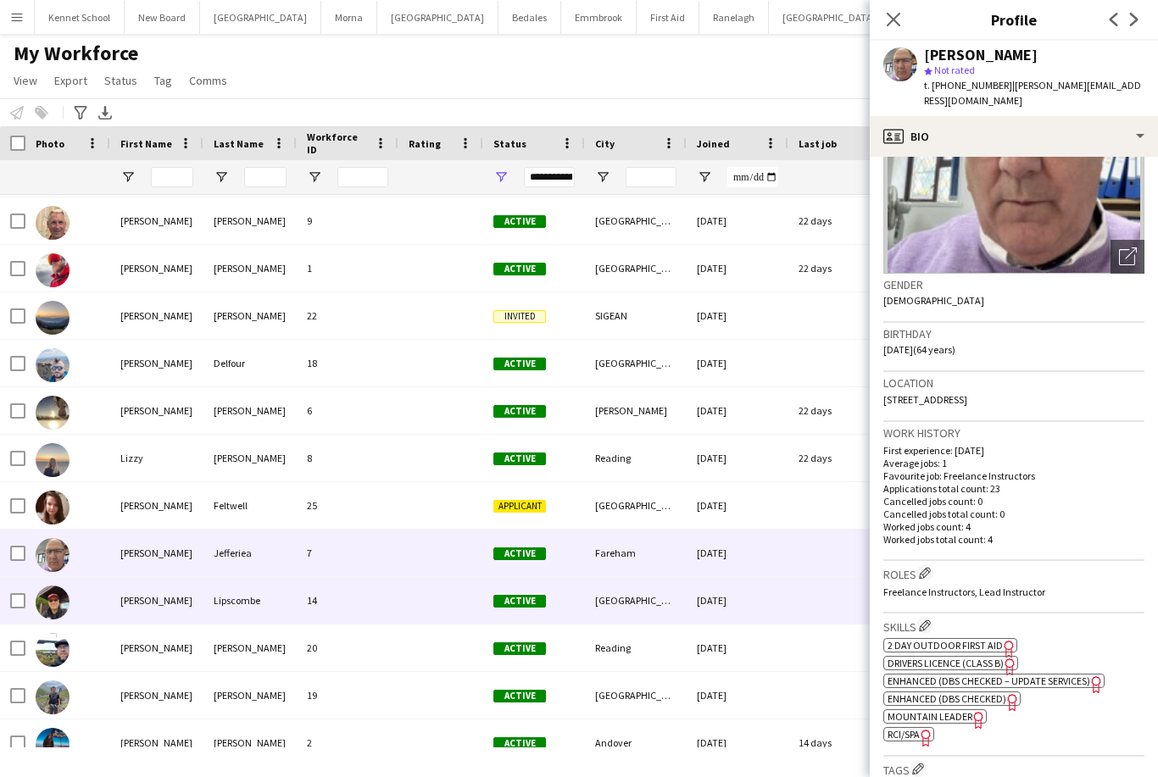
click at [134, 604] on div "[PERSON_NAME]" at bounding box center [156, 600] width 93 height 47
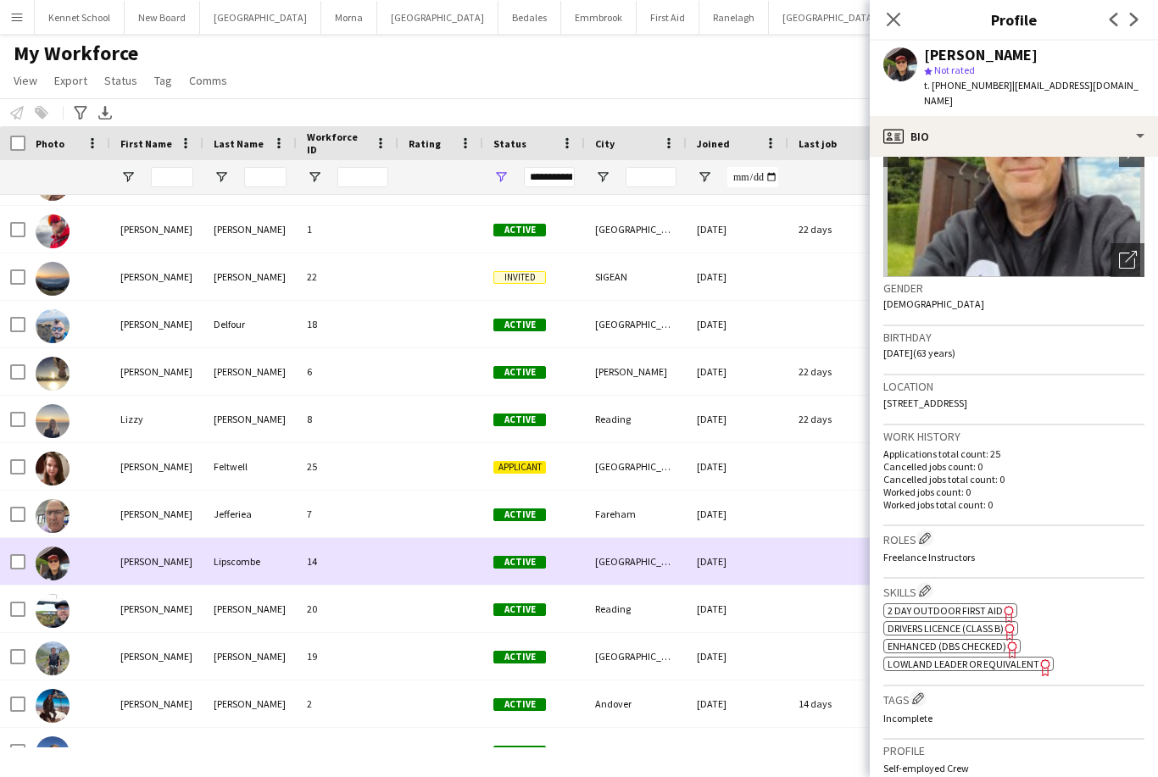
click at [143, 609] on div "[PERSON_NAME]" at bounding box center [156, 609] width 93 height 47
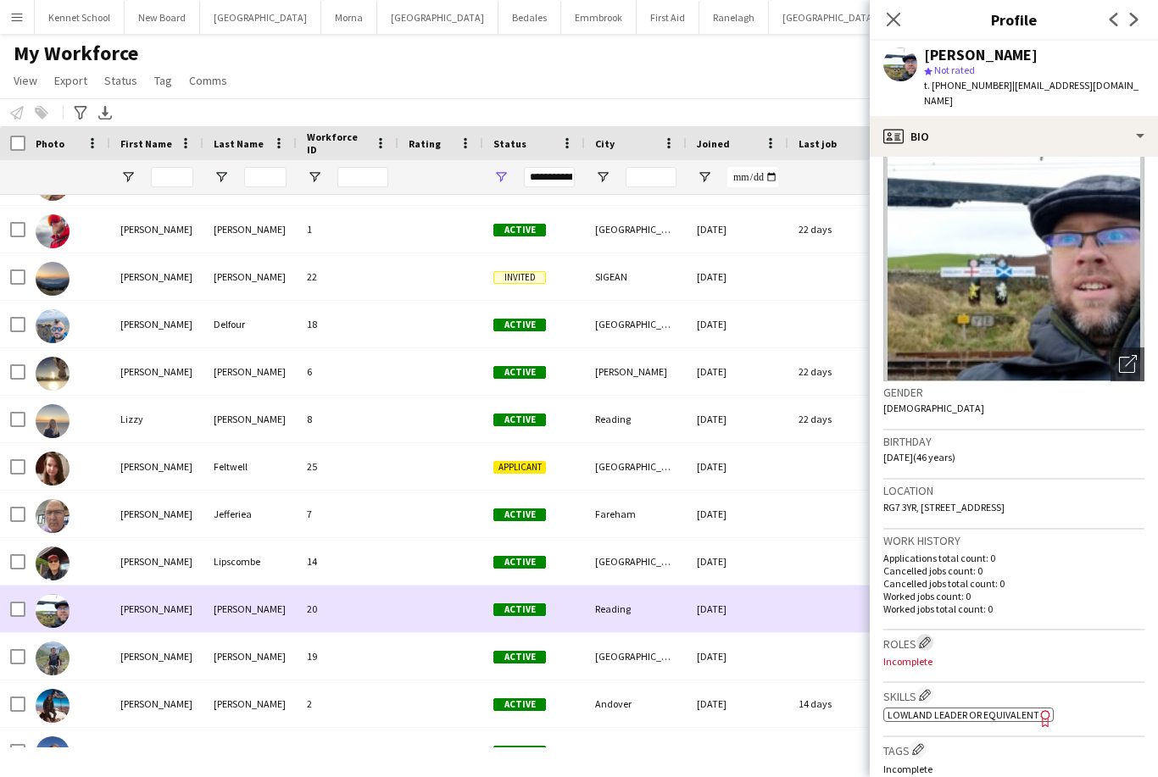
click at [933, 651] on button "Edit crew company roles" at bounding box center [924, 642] width 17 height 17
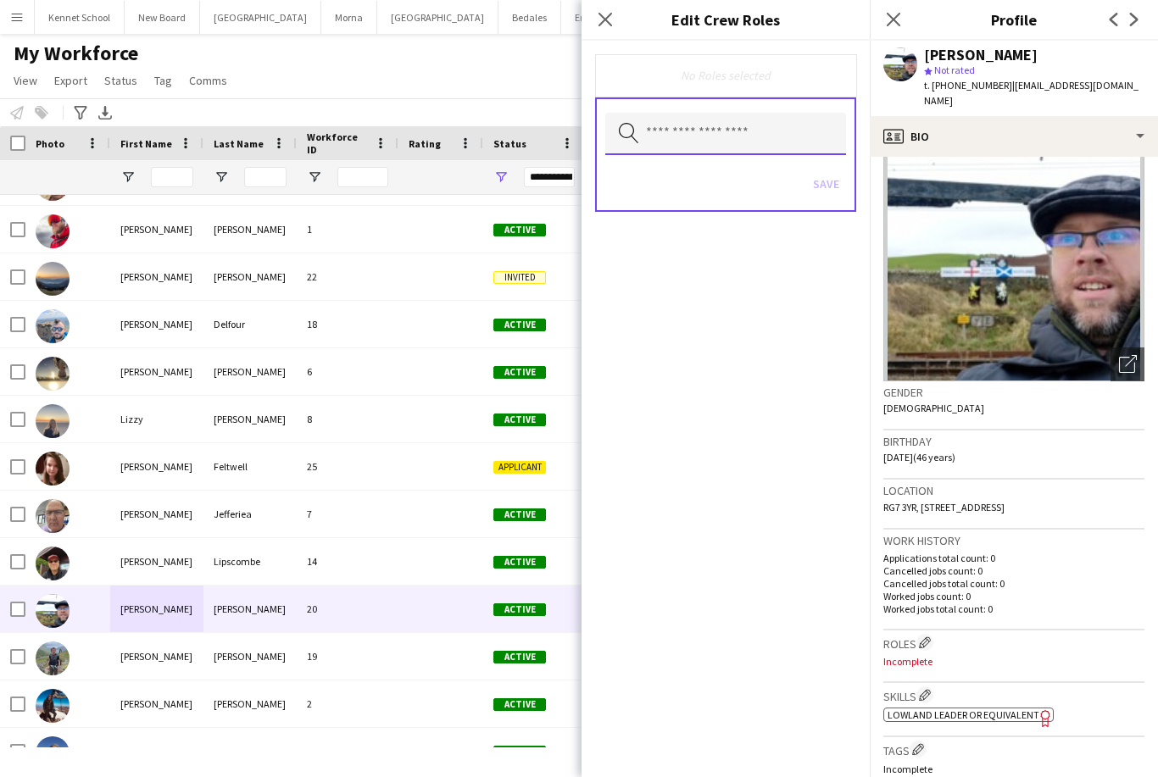
click at [811, 125] on input "text" at bounding box center [725, 134] width 241 height 42
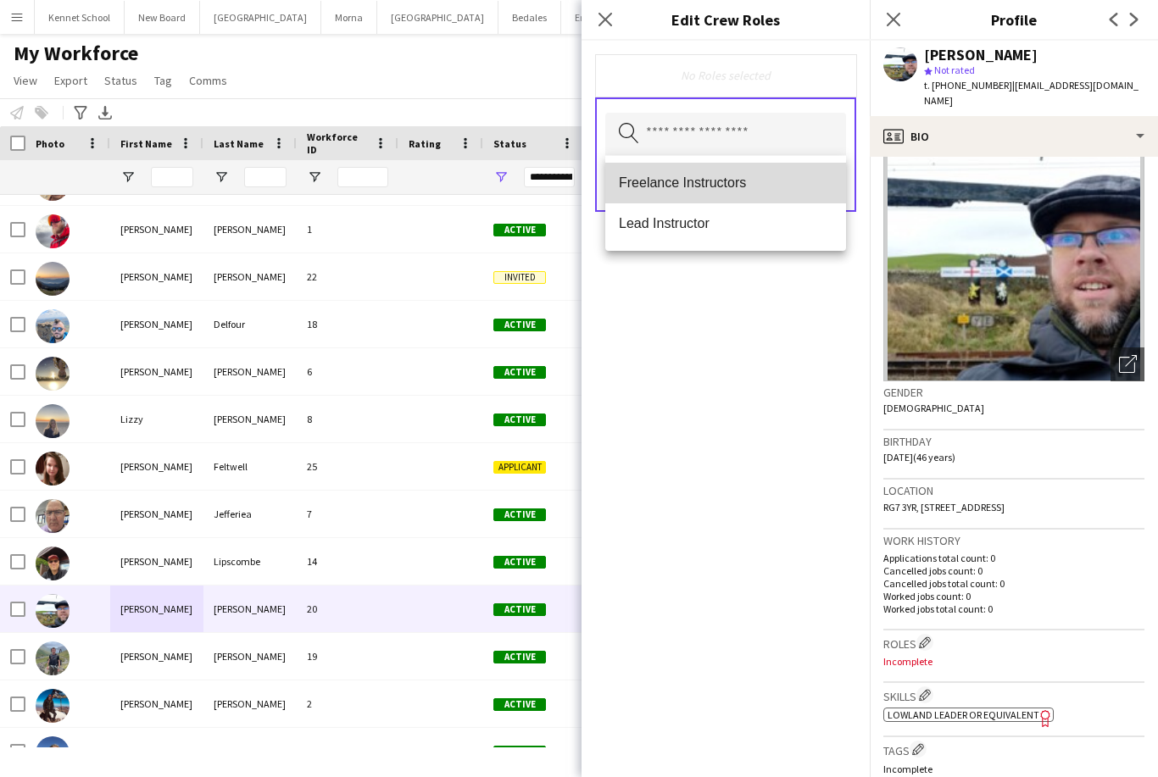
click at [785, 185] on span "Freelance Instructors" at bounding box center [726, 183] width 214 height 16
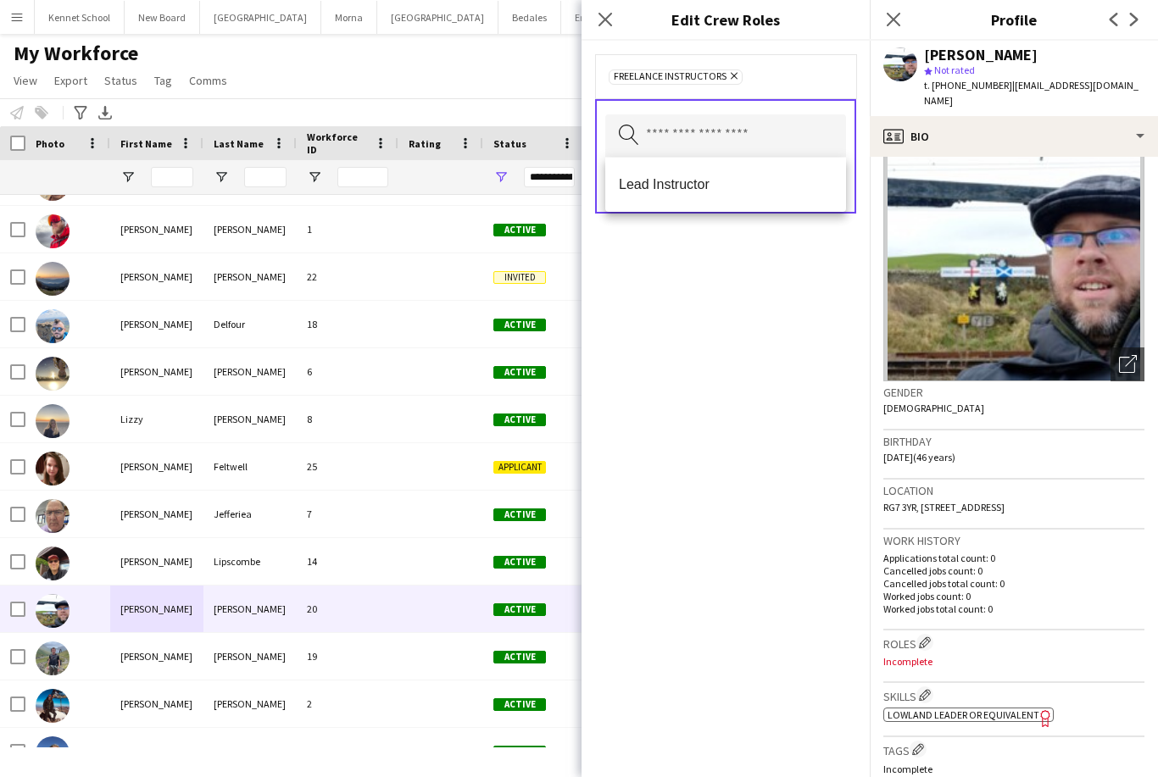
click at [803, 330] on div "Freelance Instructors Remove Search by role type Save" at bounding box center [726, 409] width 288 height 737
click at [844, 181] on button "Save" at bounding box center [826, 185] width 40 height 27
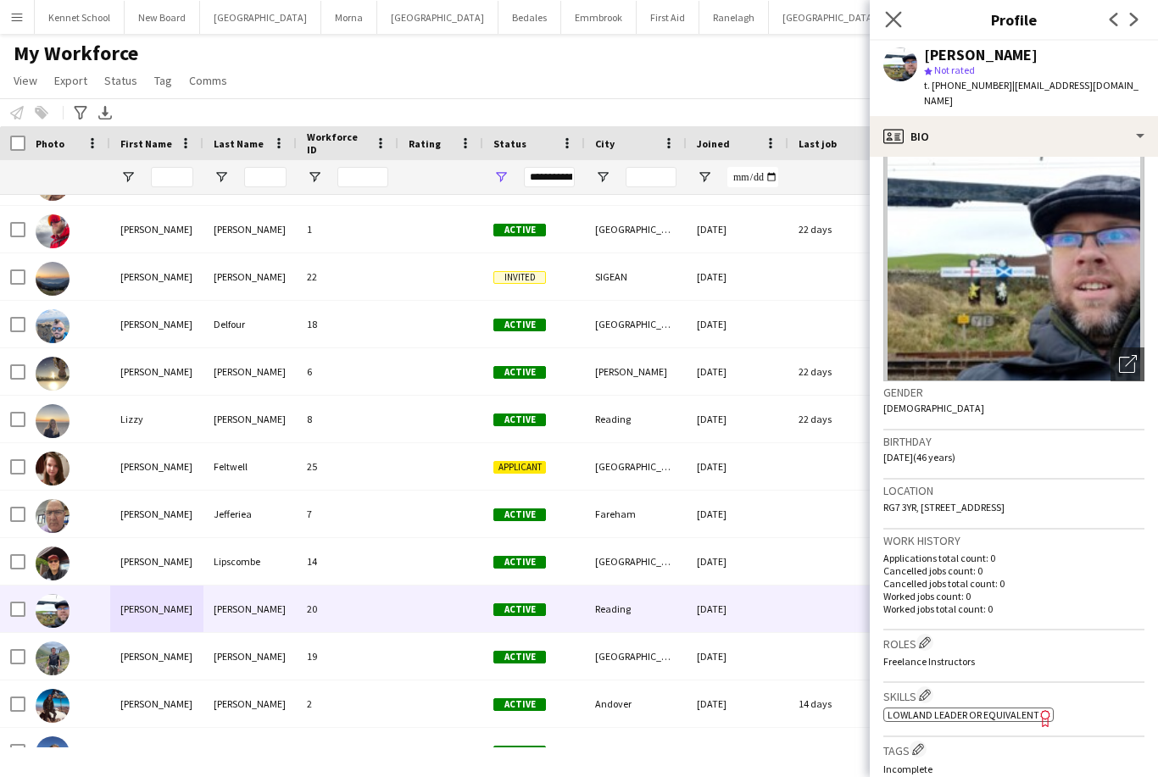
click at [901, 19] on icon "Close pop-in" at bounding box center [893, 19] width 16 height 16
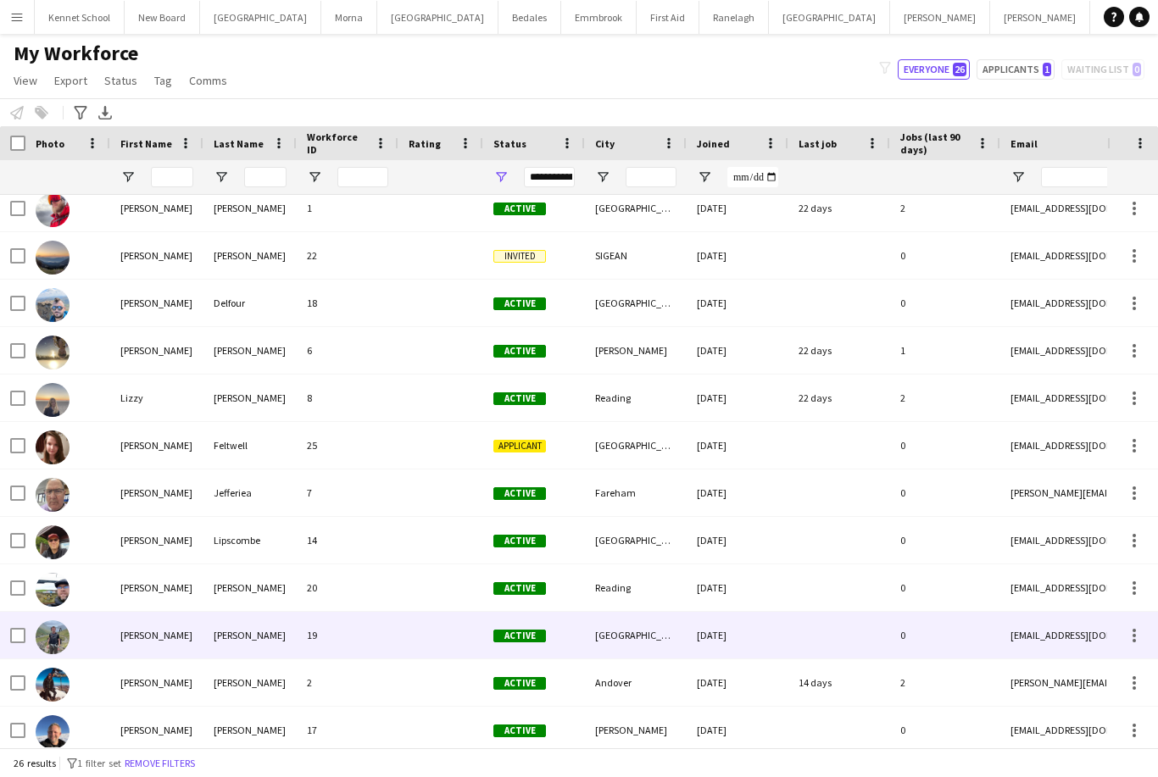
click at [136, 638] on div "[PERSON_NAME]" at bounding box center [156, 635] width 93 height 47
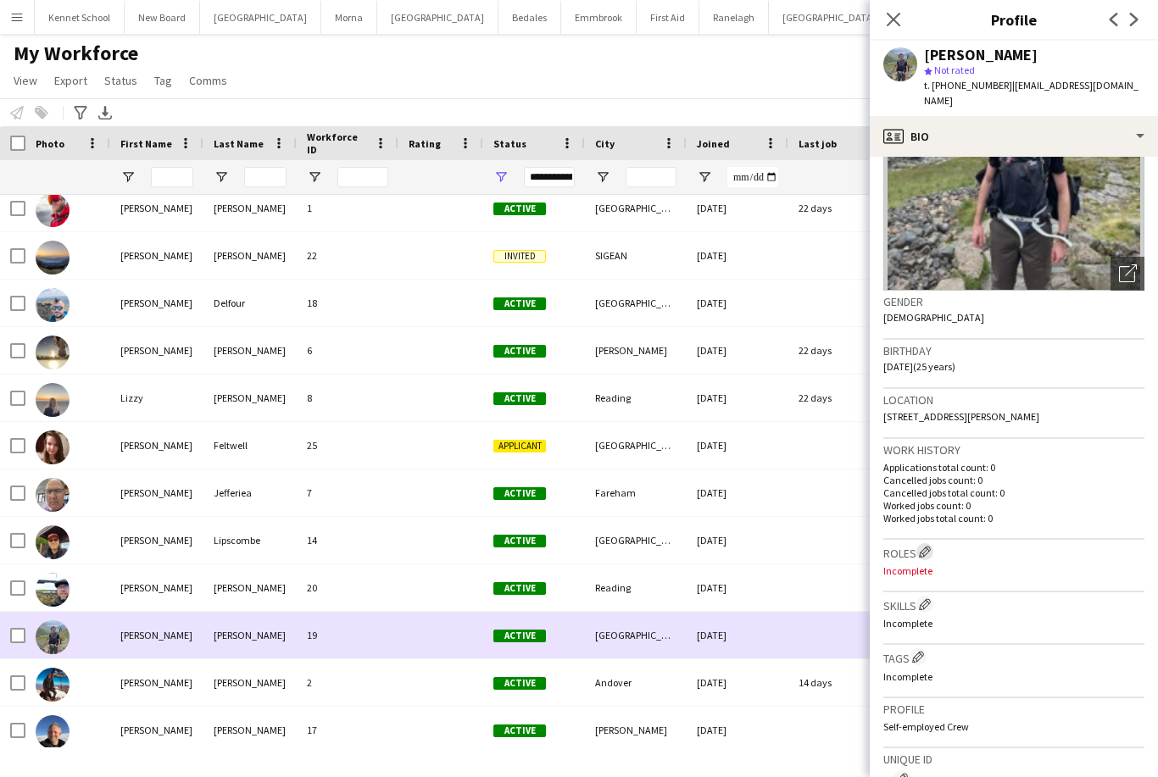
click at [928, 546] on app-icon "Edit crew company roles" at bounding box center [925, 552] width 12 height 12
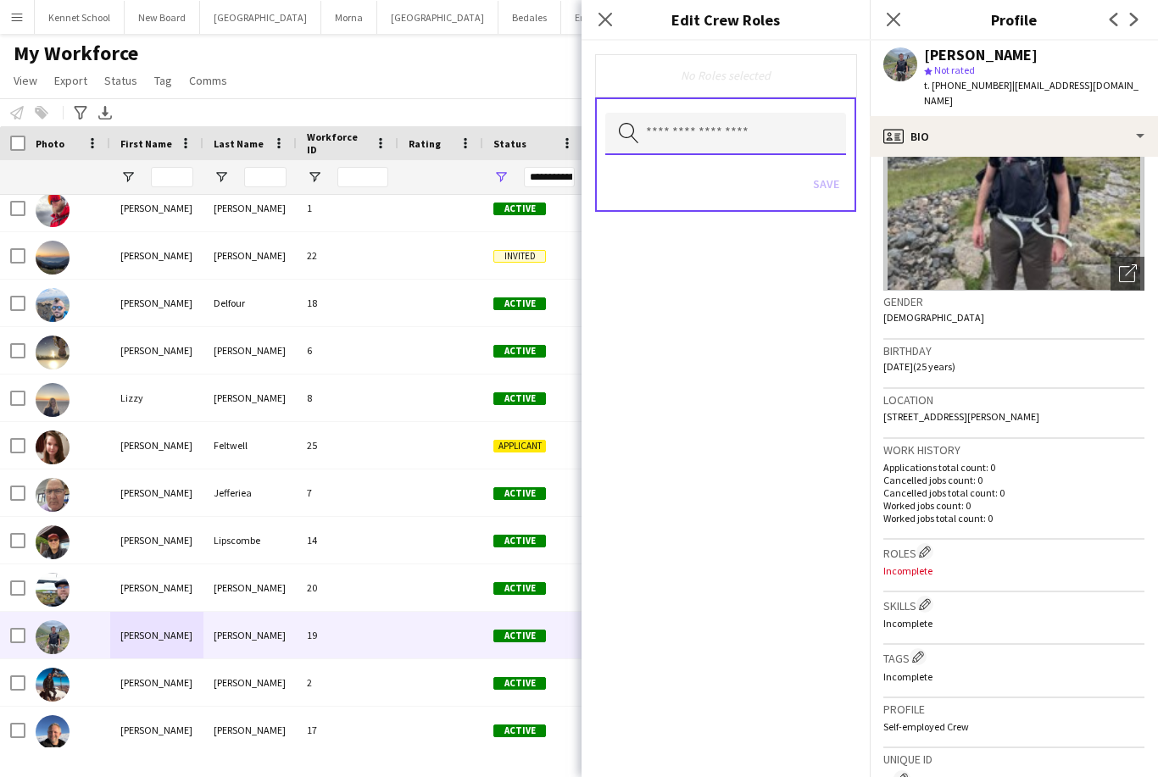
click at [796, 126] on input "text" at bounding box center [725, 134] width 241 height 42
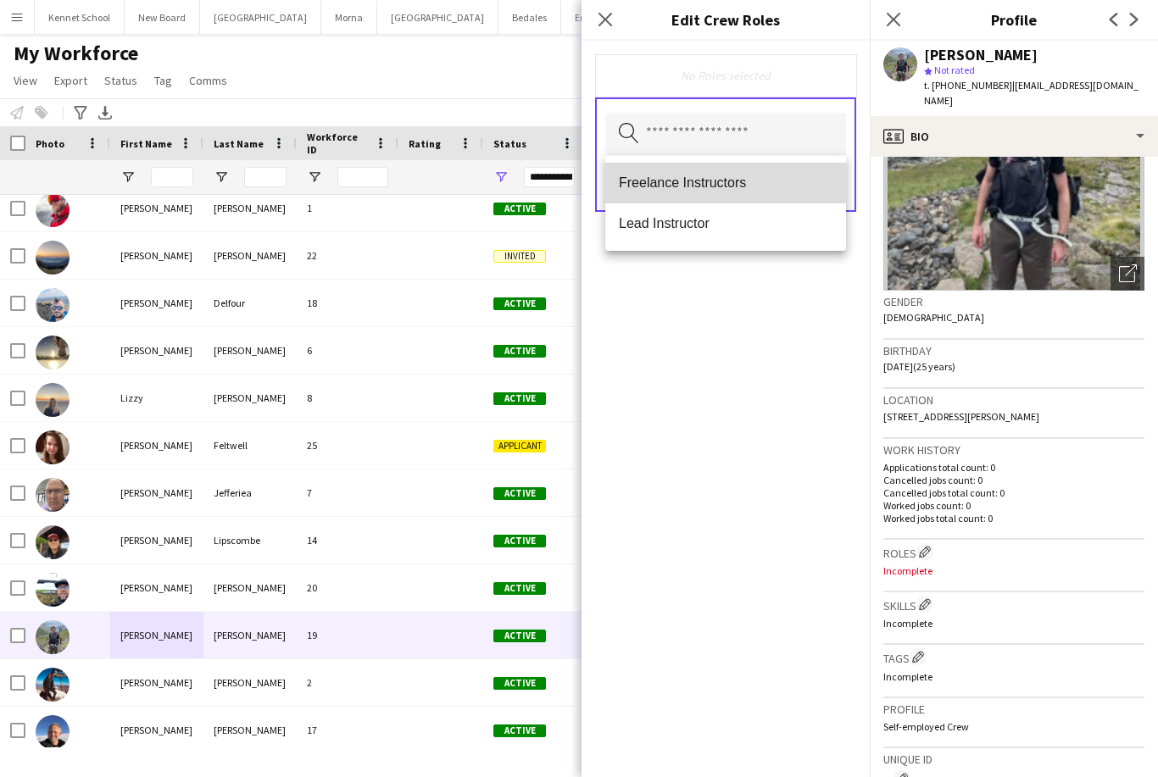
click at [791, 182] on span "Freelance Instructors" at bounding box center [726, 183] width 214 height 16
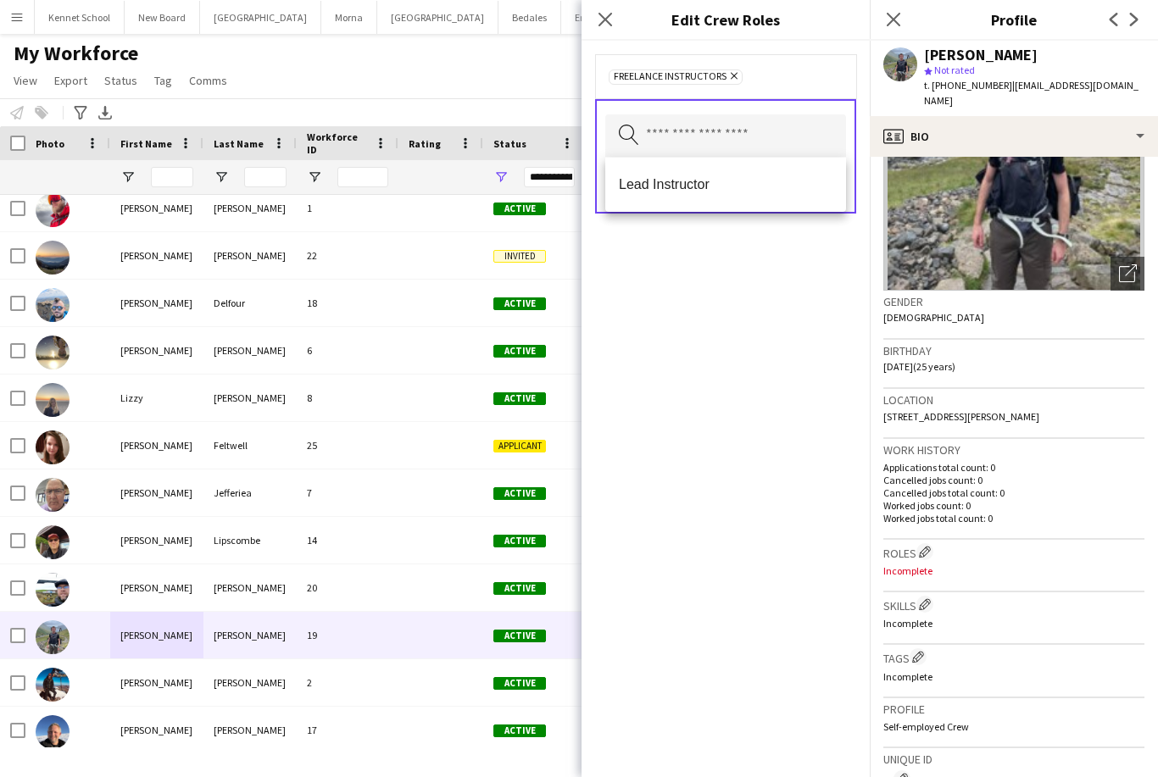
click at [827, 304] on div "Freelance Instructors Remove Search by role type Save" at bounding box center [726, 409] width 288 height 737
click at [834, 186] on button "Save" at bounding box center [826, 185] width 40 height 27
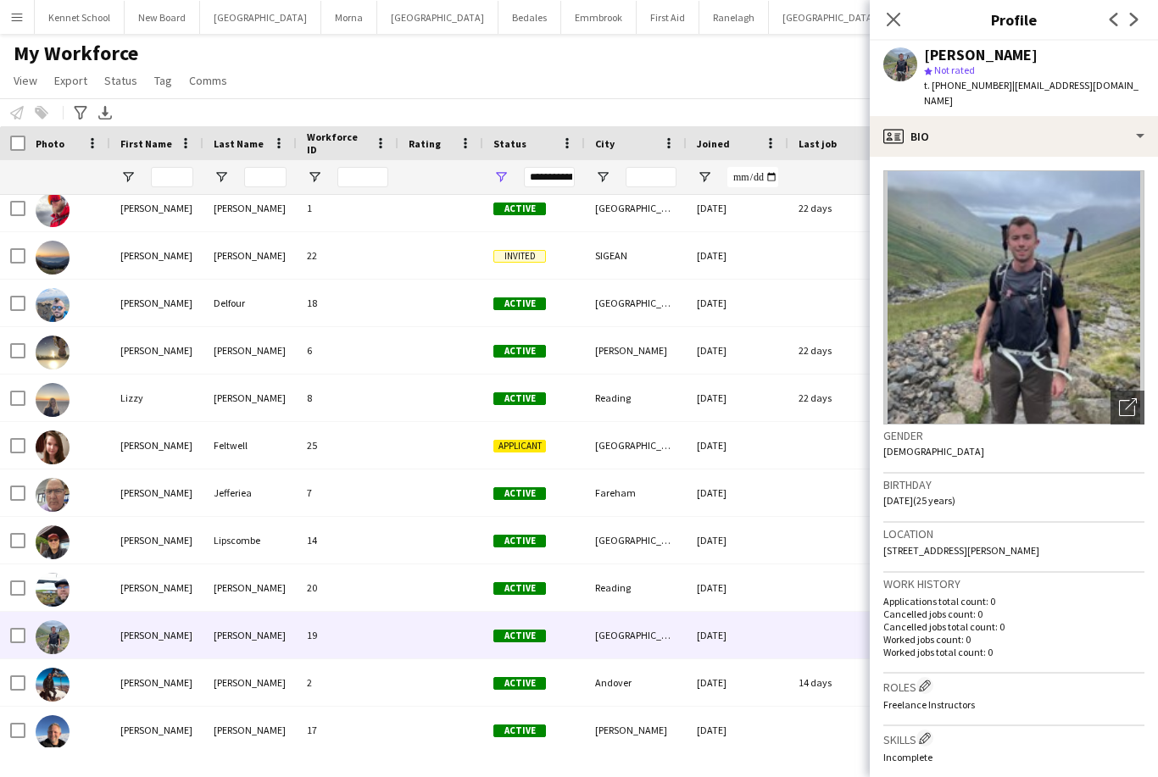
click at [134, 707] on div "[PERSON_NAME]" at bounding box center [156, 730] width 93 height 47
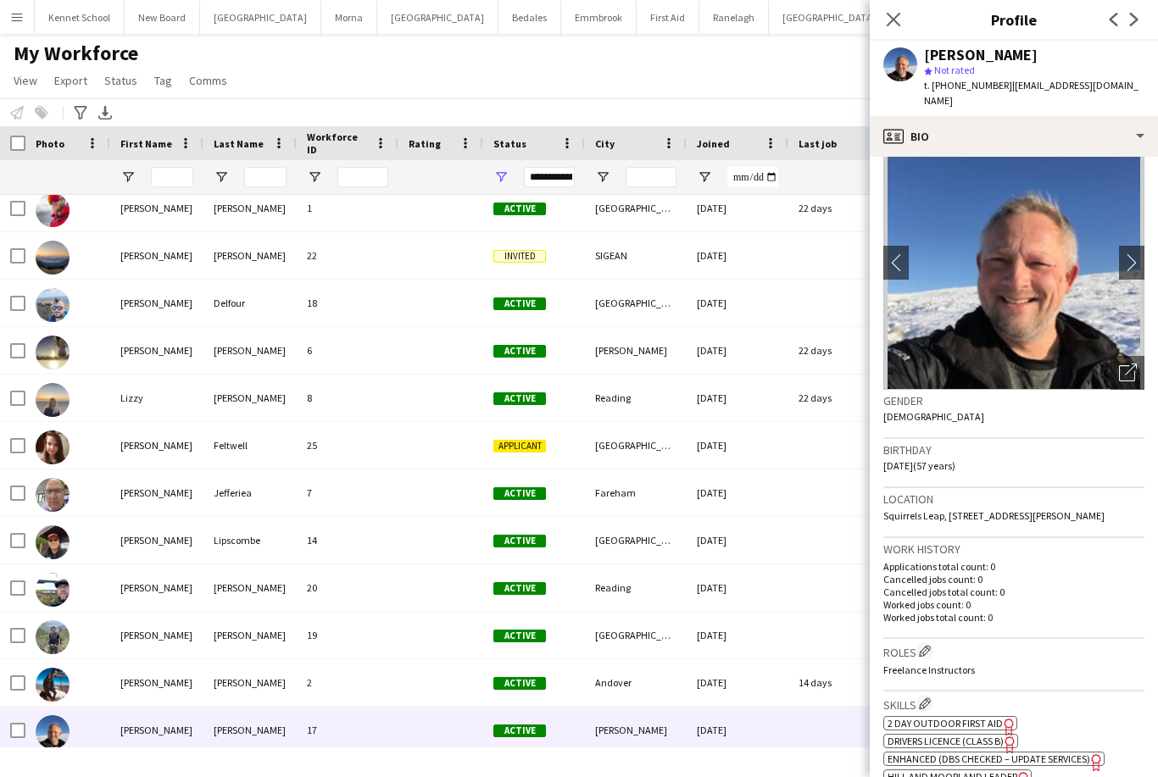
click at [138, 755] on div "Victoria" at bounding box center [156, 778] width 93 height 47
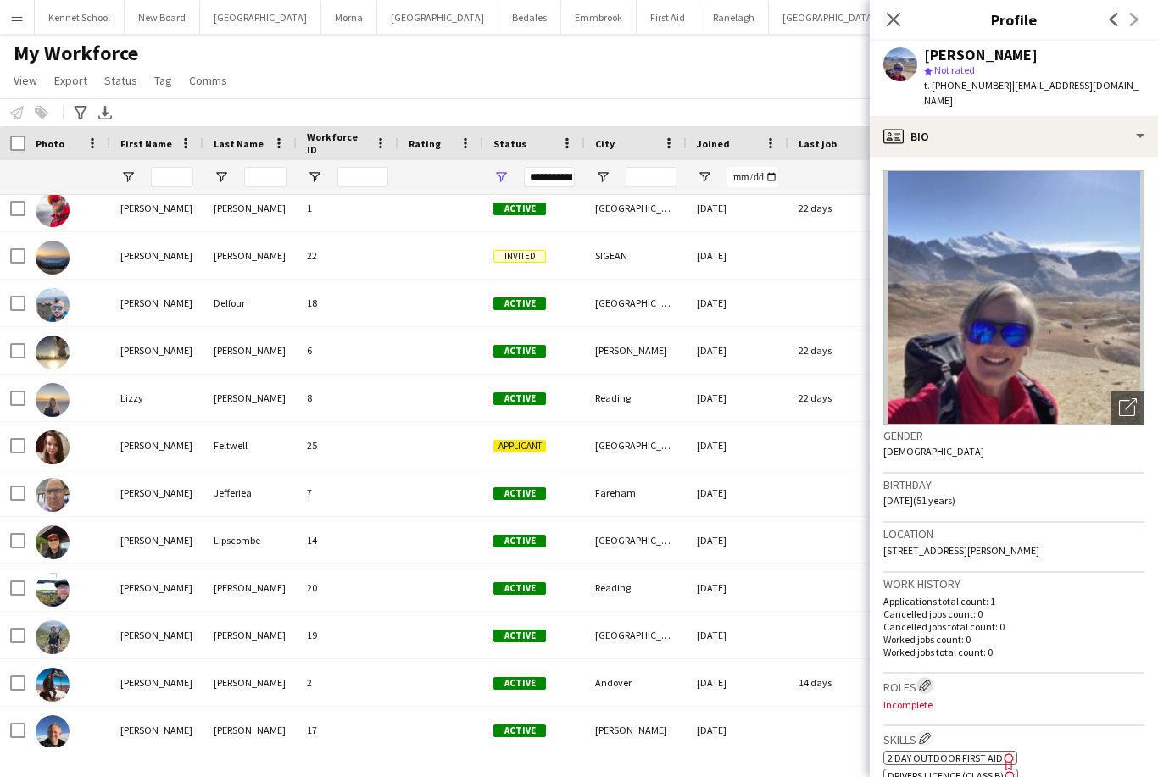
click at [929, 677] on button "Edit crew company roles" at bounding box center [924, 685] width 17 height 17
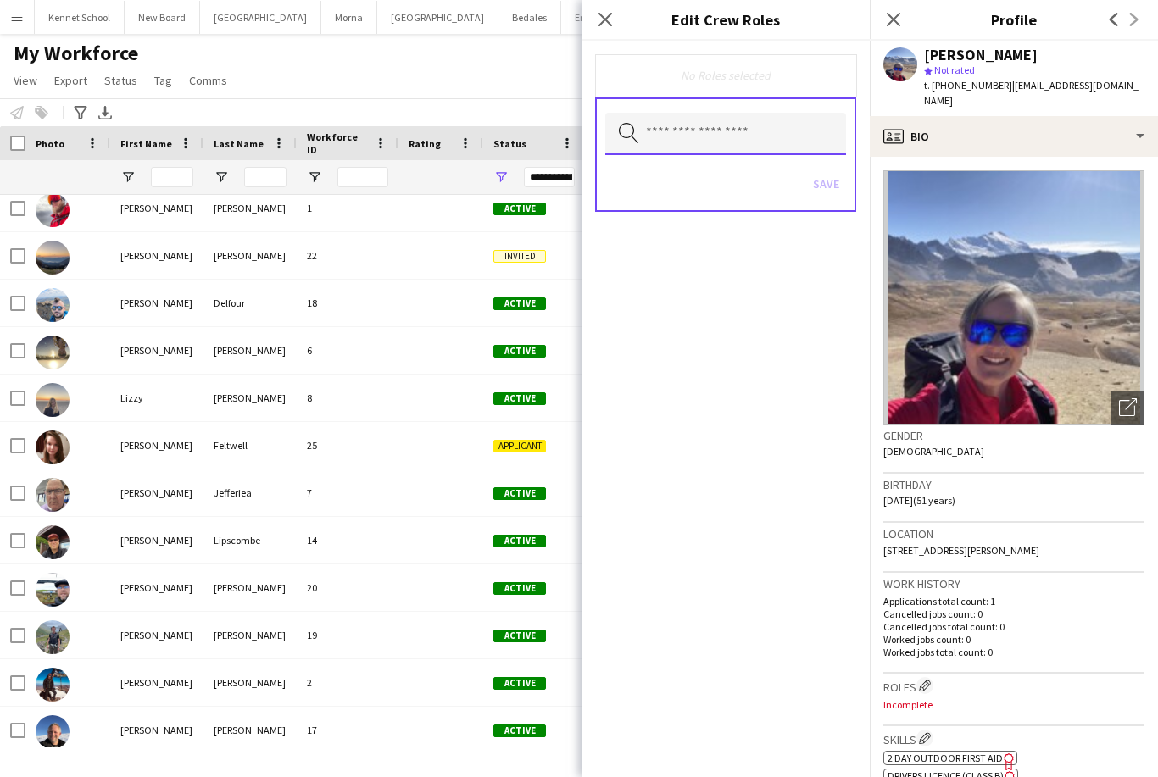
click at [798, 139] on input "text" at bounding box center [725, 134] width 241 height 42
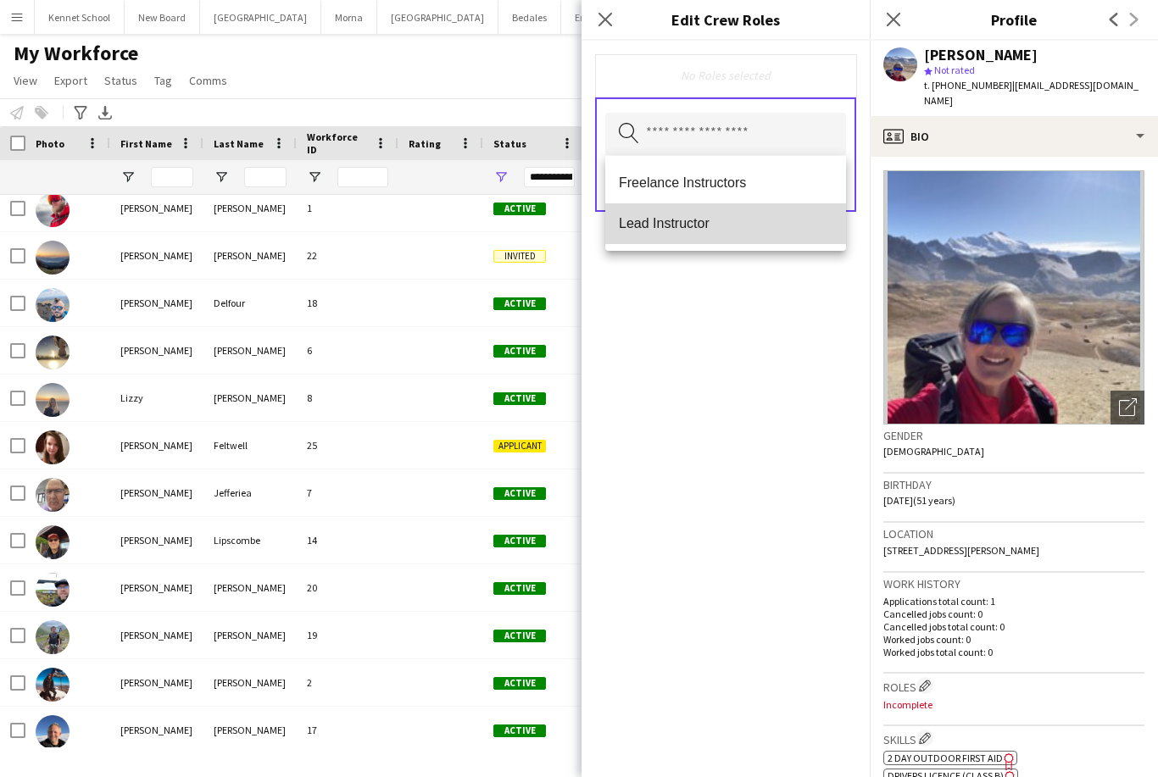
click at [787, 227] on span "Lead Instructor" at bounding box center [726, 223] width 214 height 16
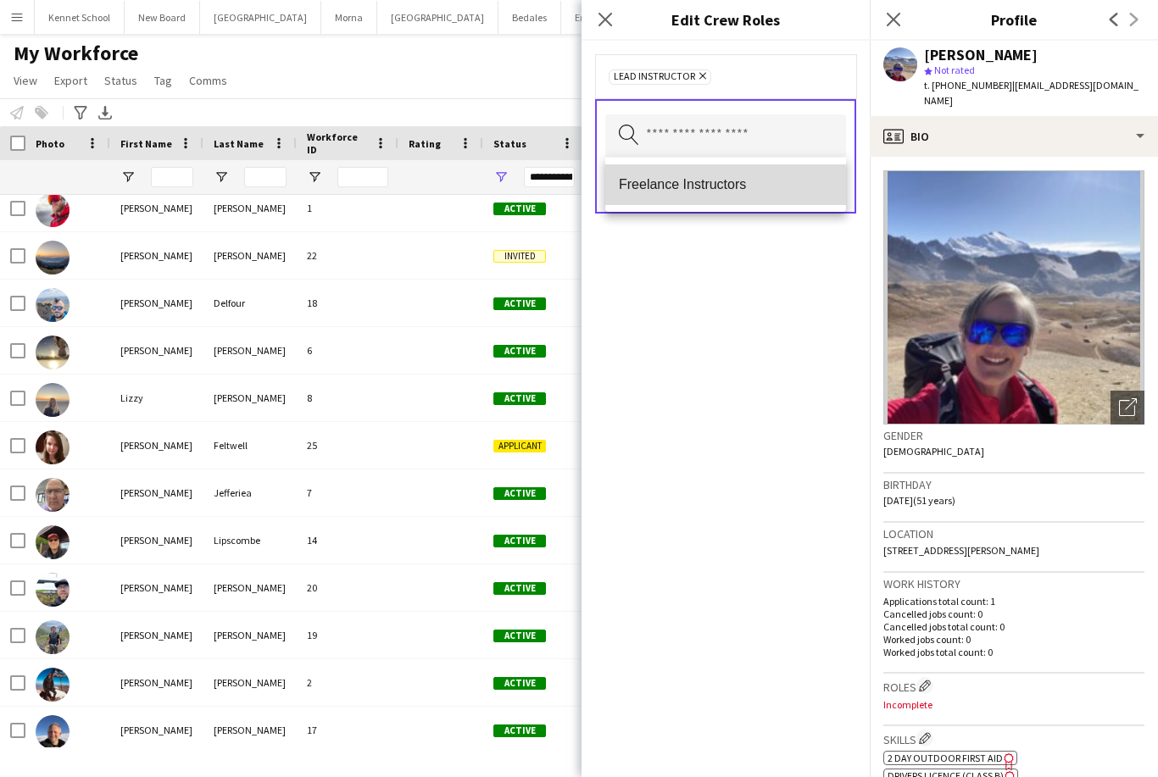
click at [778, 187] on span "Freelance Instructors" at bounding box center [726, 184] width 214 height 16
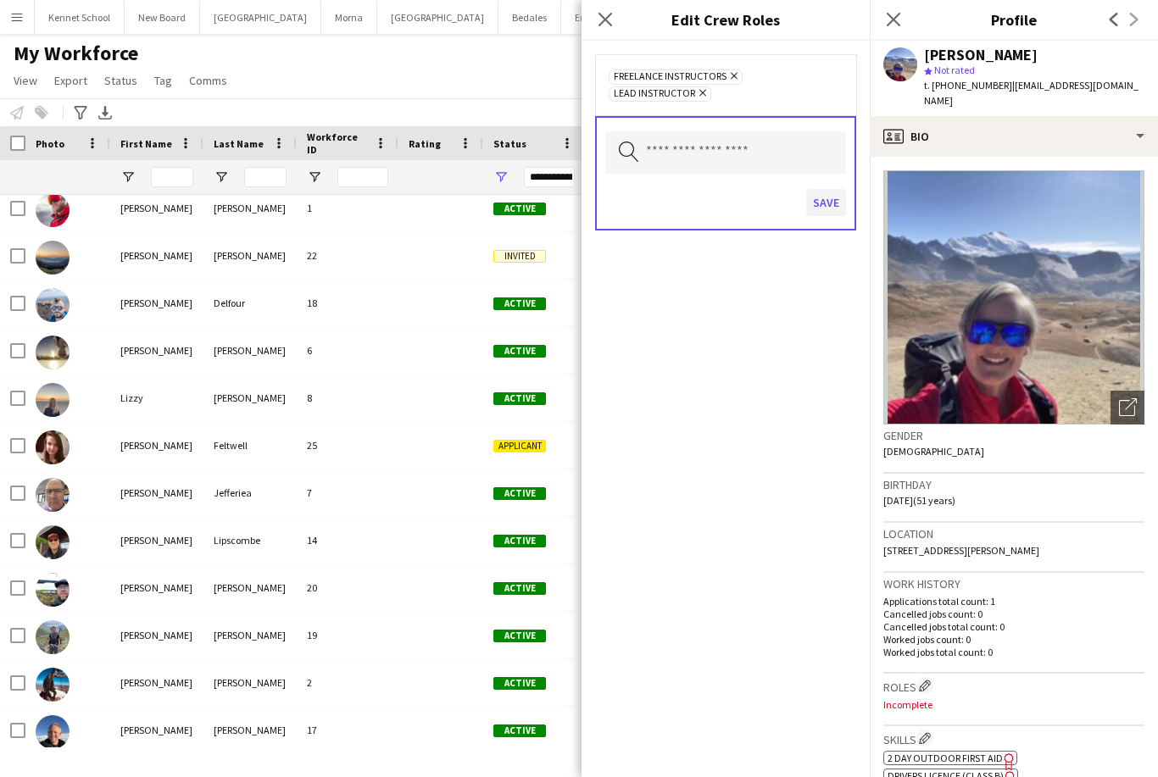
click at [831, 215] on button "Save" at bounding box center [826, 202] width 40 height 27
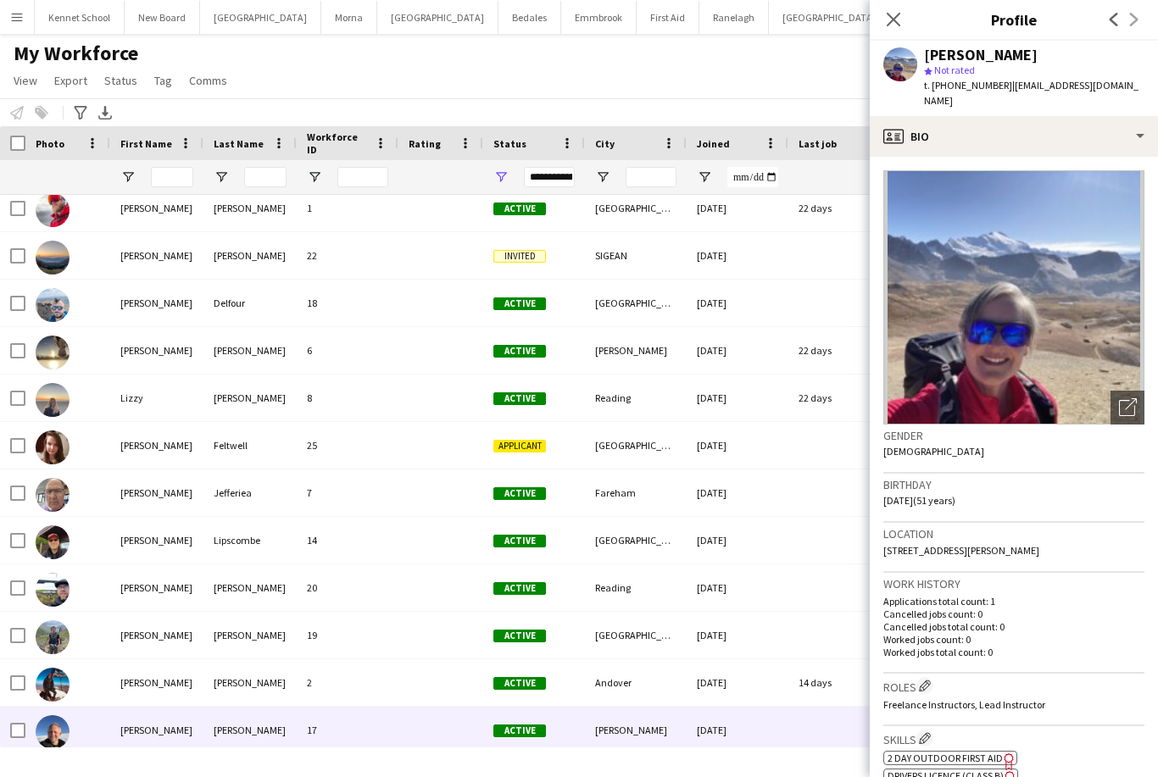
click at [142, 707] on div "[PERSON_NAME]" at bounding box center [156, 730] width 93 height 47
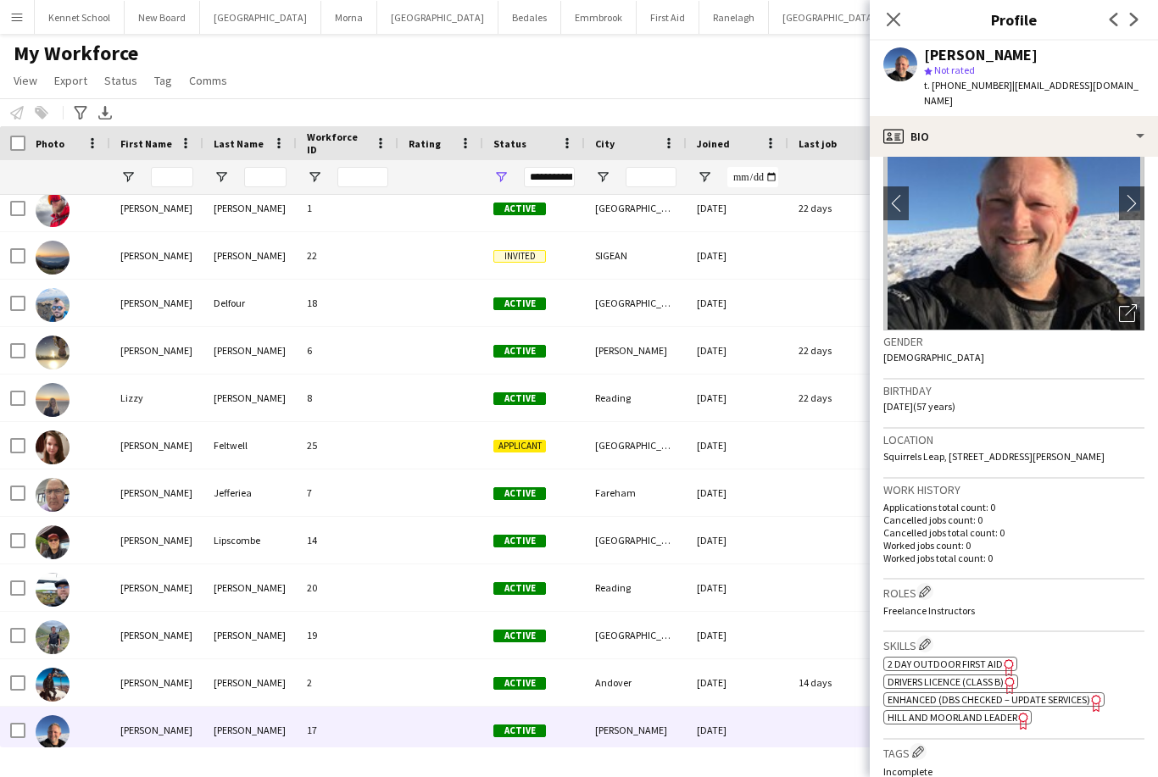
click at [1074, 694] on span "Enhanced (DBS Checked – Update Services)" at bounding box center [989, 700] width 203 height 13
click at [994, 711] on span "Hill and Moorland Leader" at bounding box center [953, 717] width 130 height 13
click at [898, 15] on icon at bounding box center [893, 19] width 16 height 16
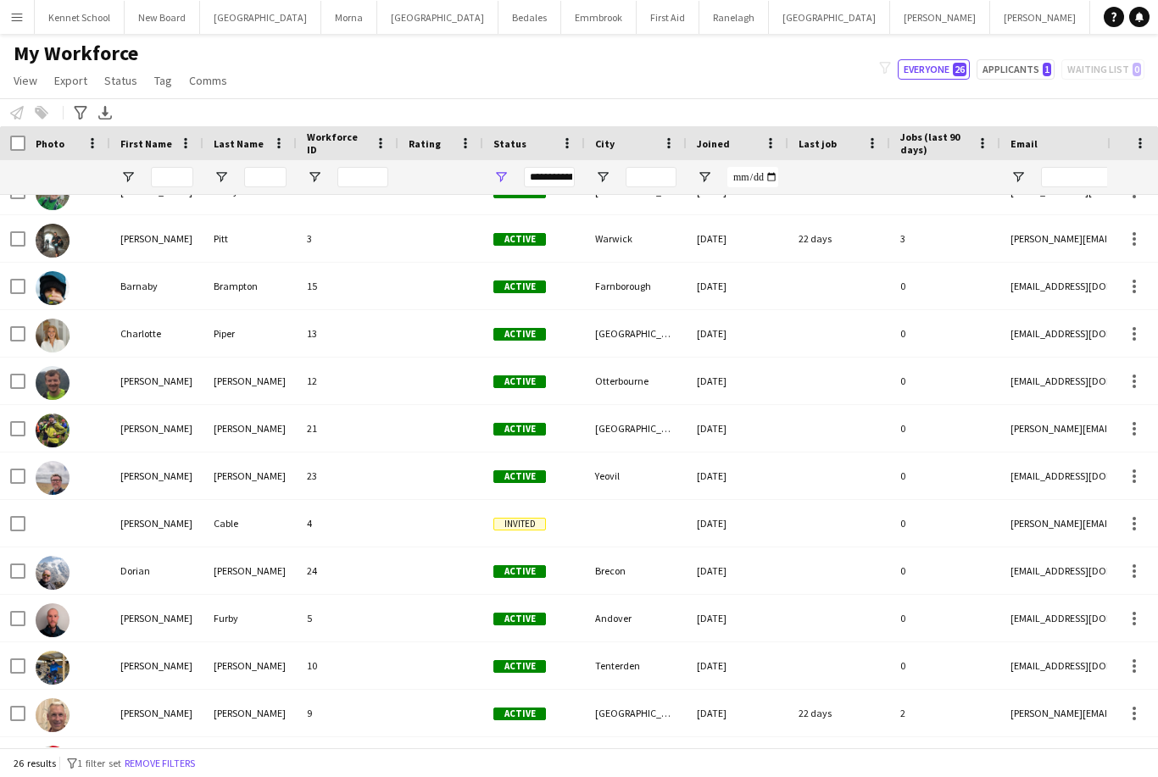
scroll to position [69, 0]
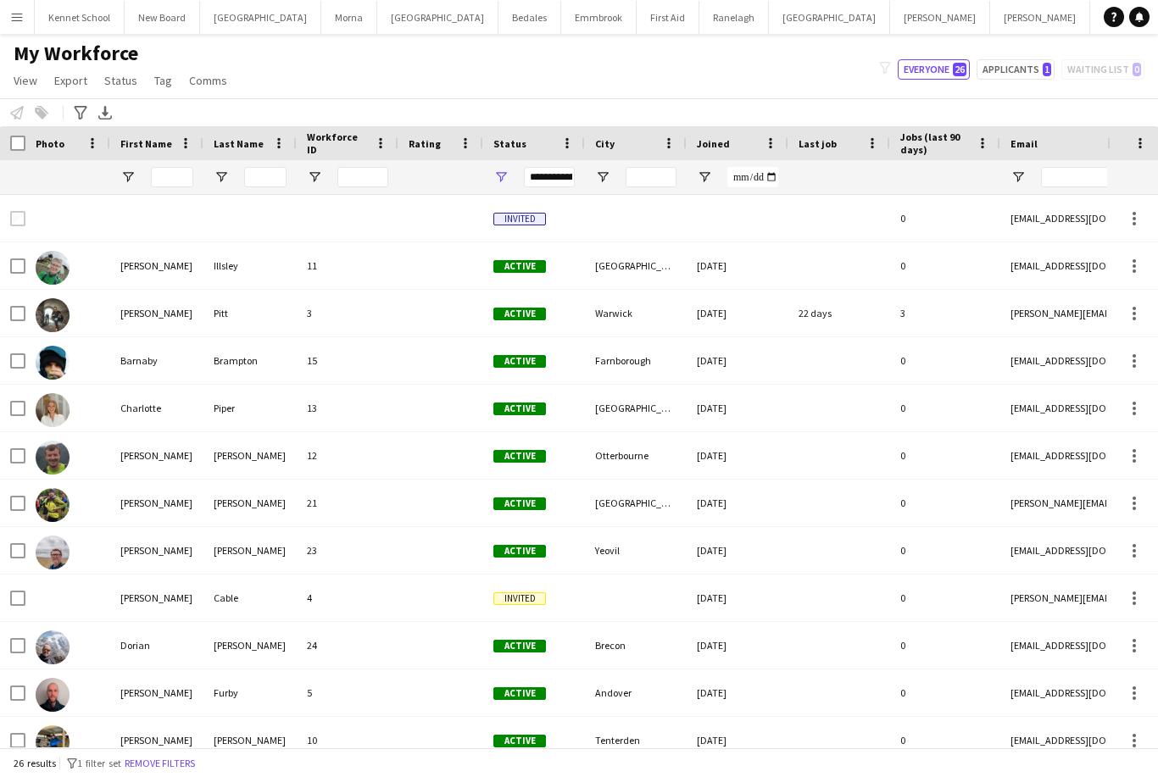
click at [19, 18] on app-icon "Menu" at bounding box center [17, 17] width 14 height 14
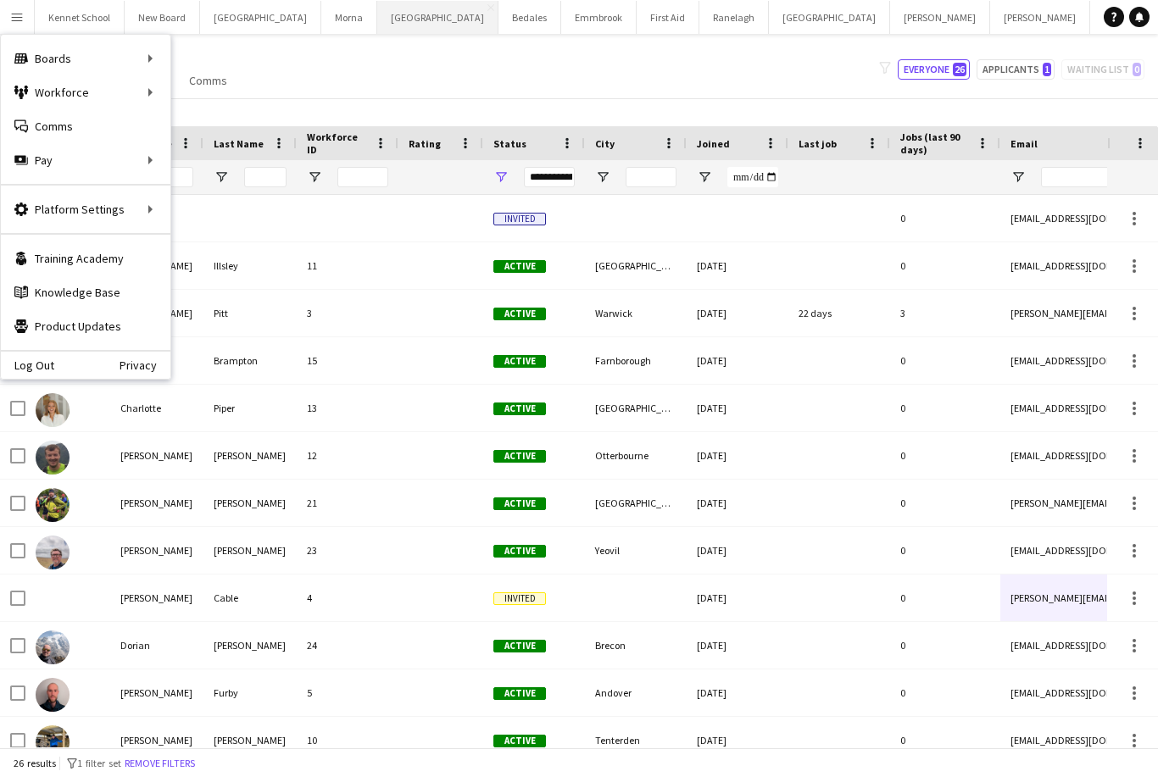
click at [415, 15] on button "[GEOGRAPHIC_DATA] Close" at bounding box center [437, 17] width 121 height 33
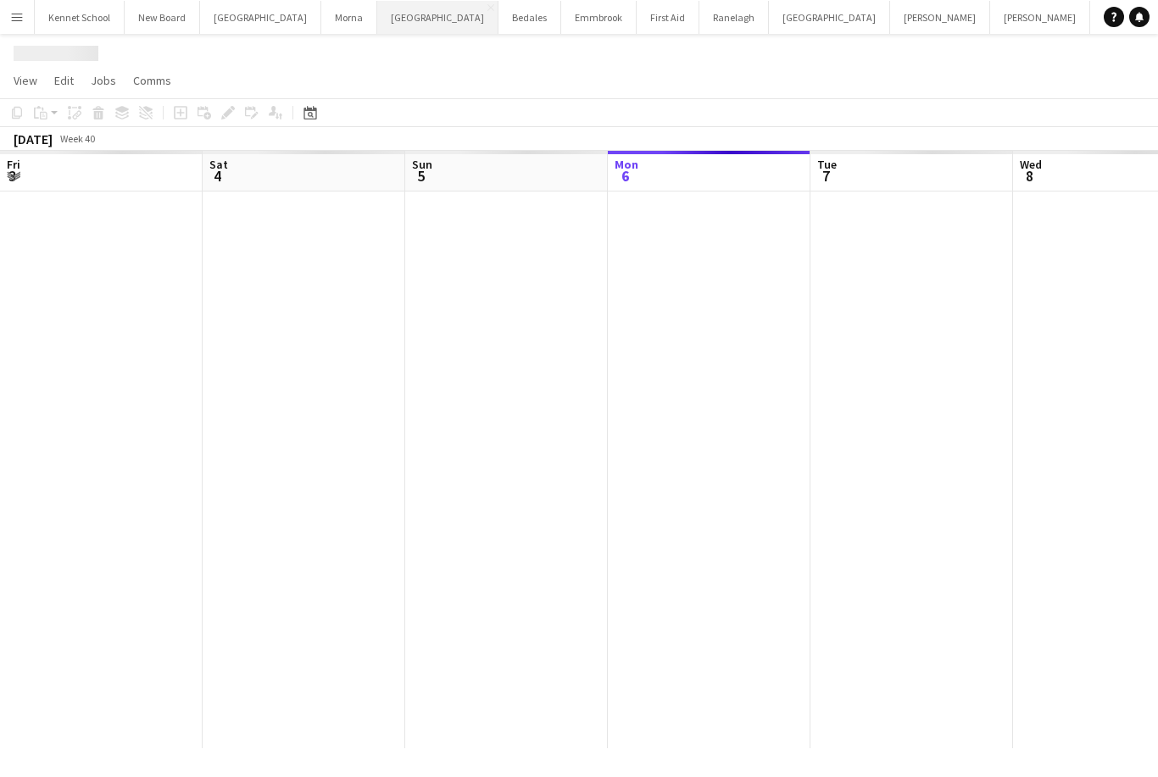
scroll to position [0, 405]
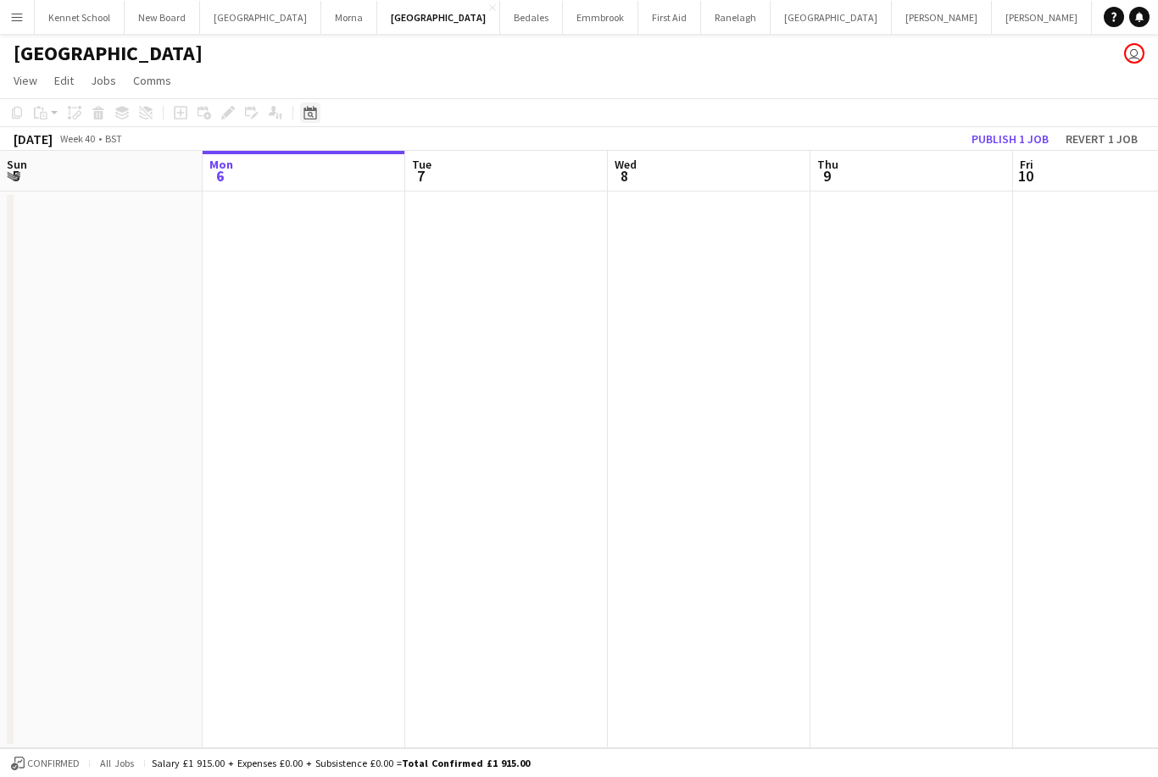
click at [314, 107] on icon at bounding box center [310, 113] width 13 height 14
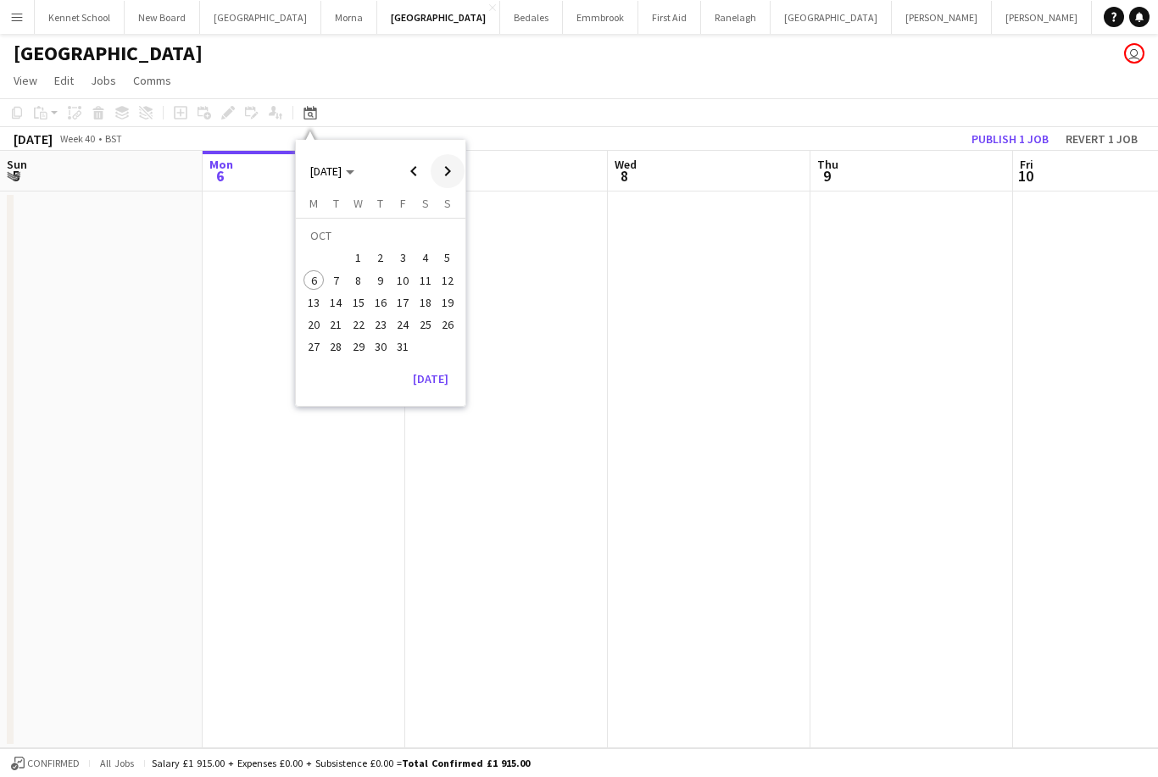
click at [454, 172] on span "Next month" at bounding box center [448, 171] width 34 height 34
click at [447, 170] on span "Next month" at bounding box center [448, 171] width 34 height 34
click at [447, 172] on span "Next month" at bounding box center [448, 171] width 34 height 34
click at [447, 178] on span "Next month" at bounding box center [448, 171] width 34 height 34
click at [441, 176] on span "Next month" at bounding box center [448, 171] width 34 height 34
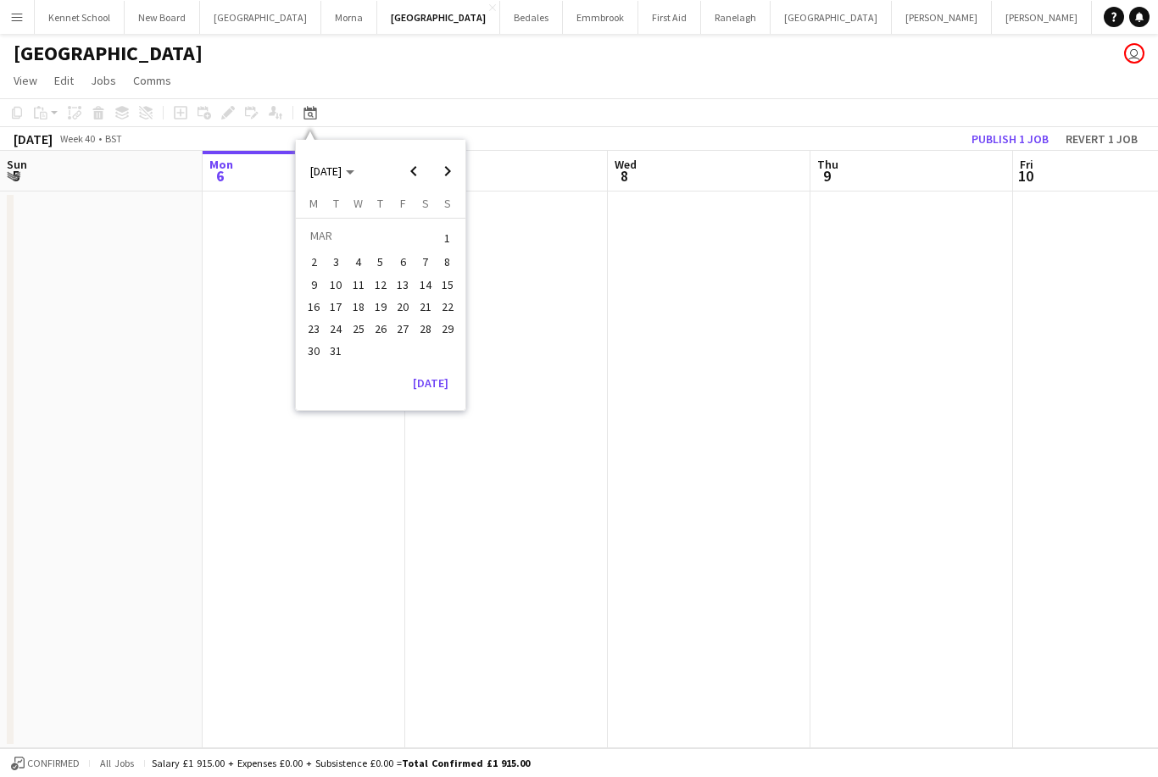
click at [432, 299] on span "21" at bounding box center [425, 307] width 20 height 20
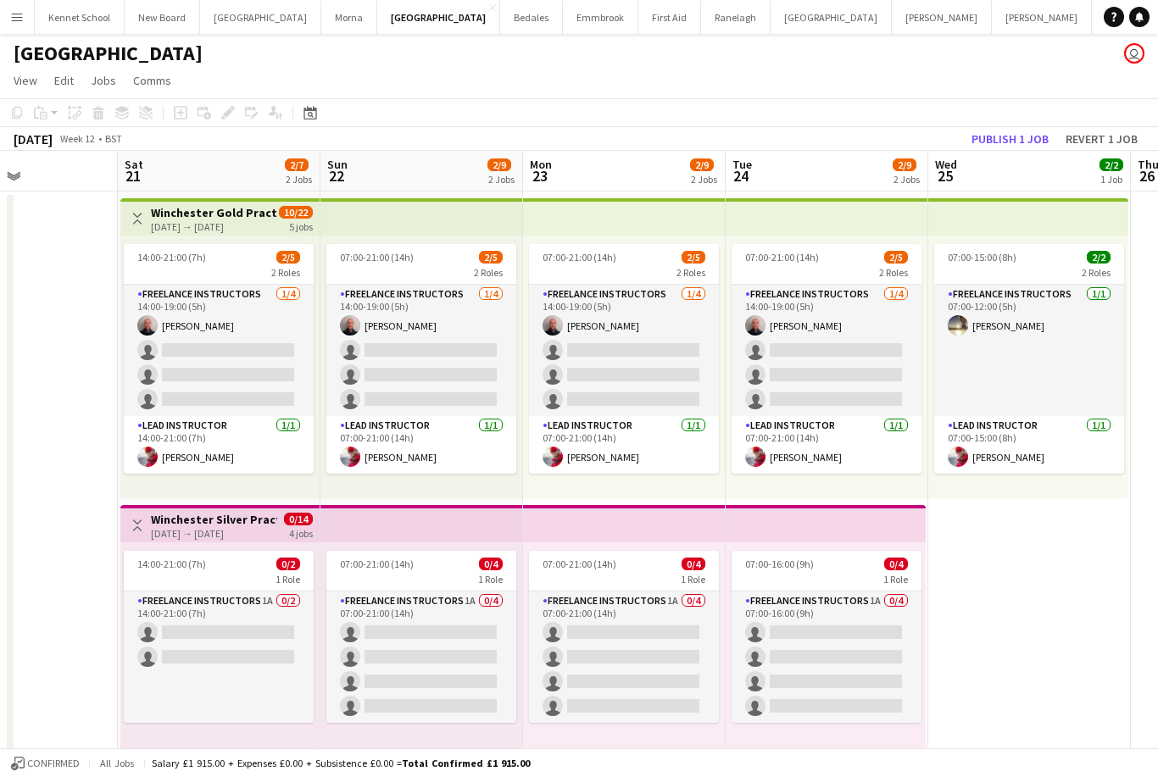
scroll to position [0, 694]
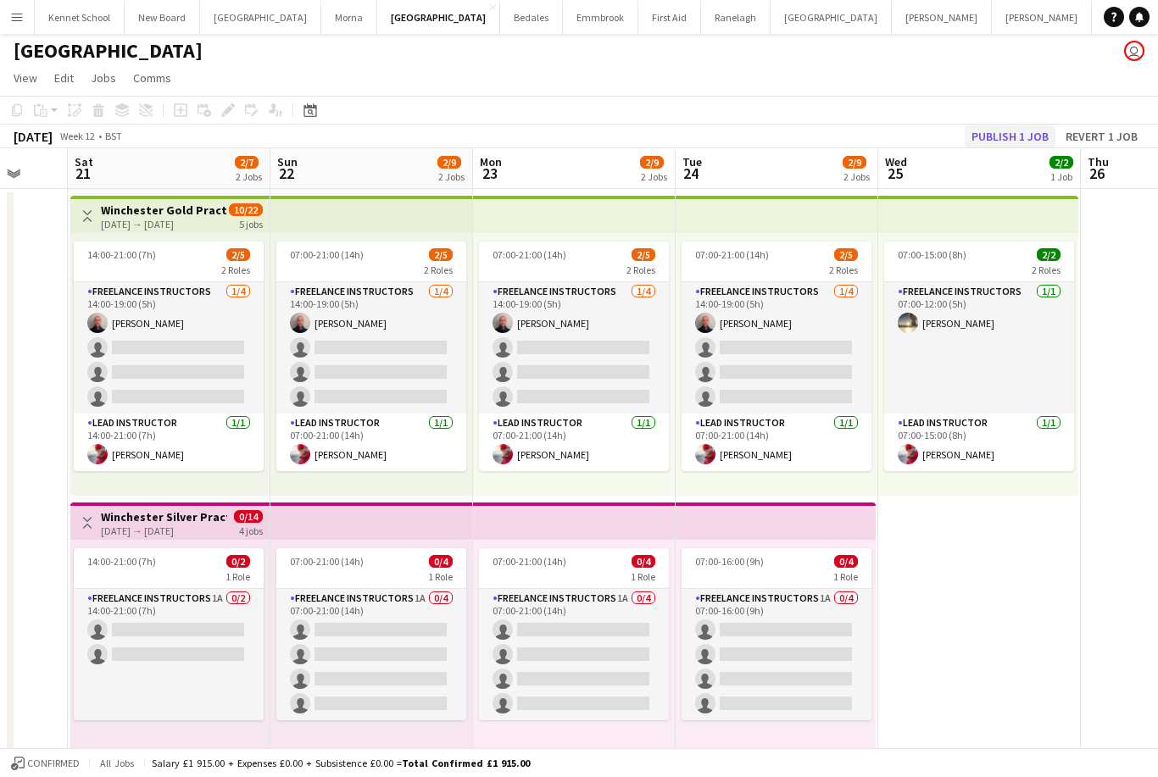
click at [1014, 141] on button "Publish 1 job" at bounding box center [1010, 136] width 91 height 22
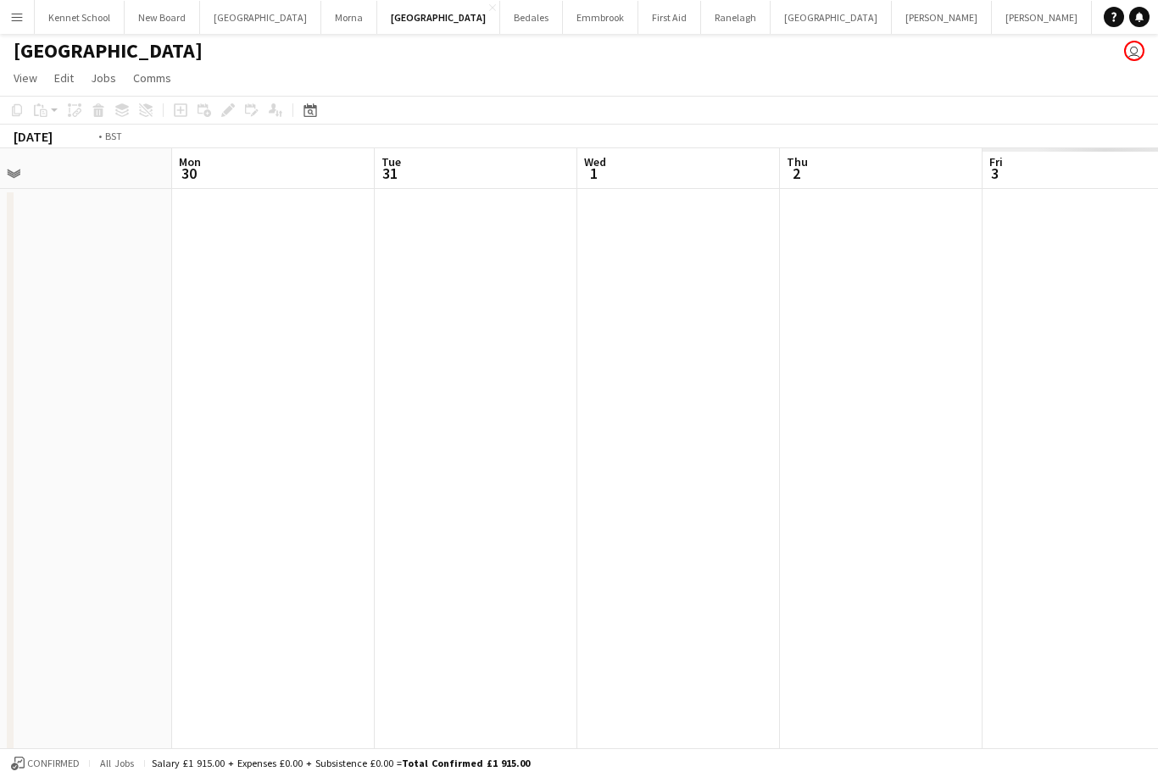
scroll to position [0, 444]
click at [317, 116] on div "Date picker" at bounding box center [310, 110] width 20 height 20
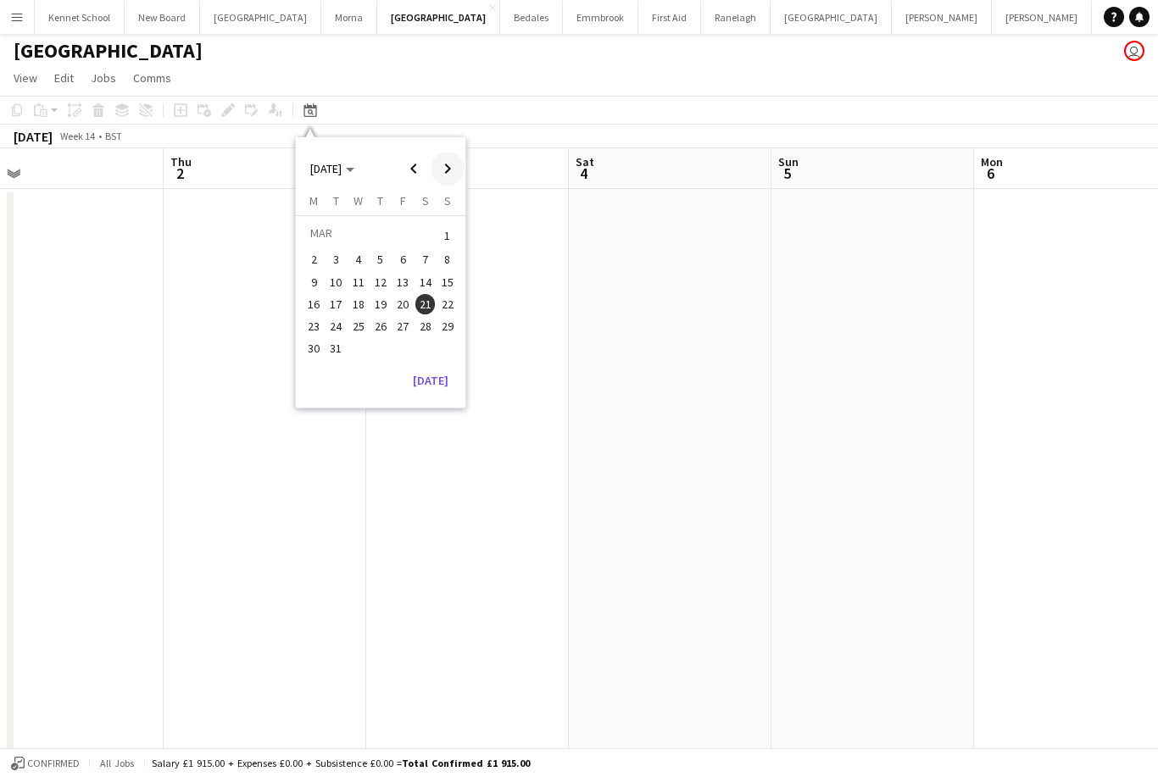
click at [441, 166] on span "Next month" at bounding box center [448, 169] width 34 height 34
click at [450, 170] on span "Next month" at bounding box center [448, 169] width 34 height 34
click at [448, 172] on span "Next month" at bounding box center [448, 169] width 34 height 34
click at [429, 316] on span "27" at bounding box center [425, 322] width 20 height 20
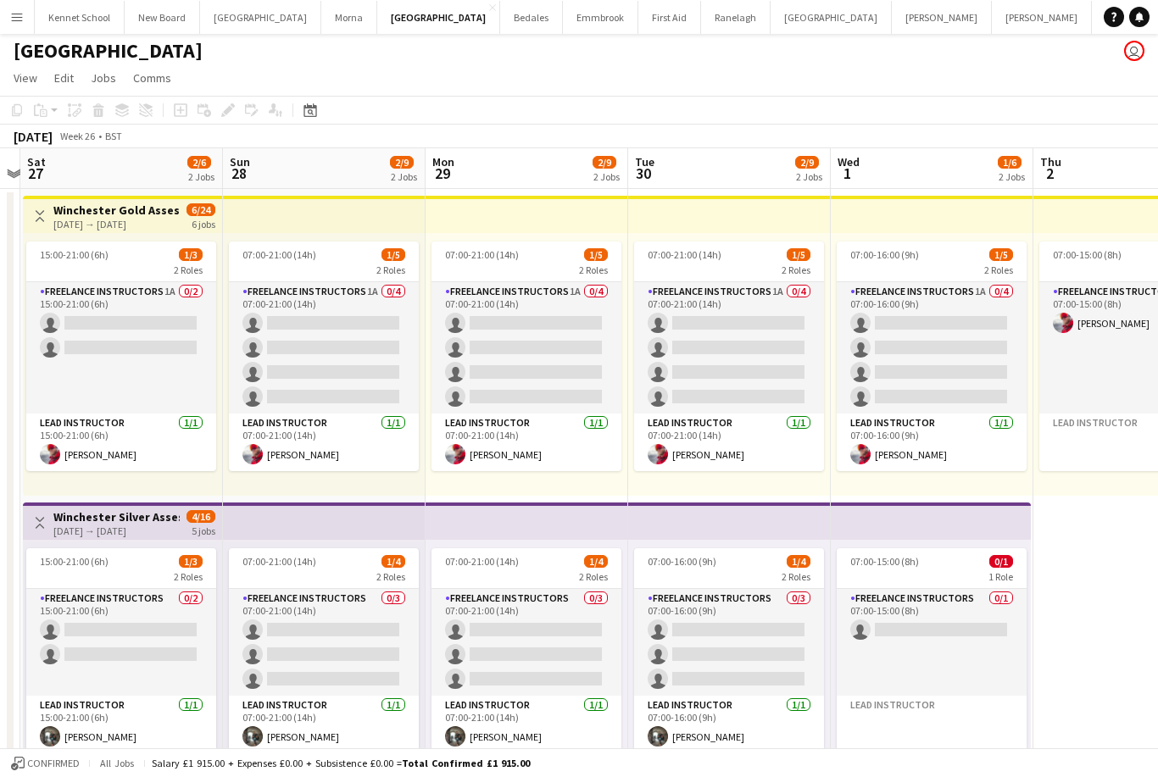
scroll to position [0, 590]
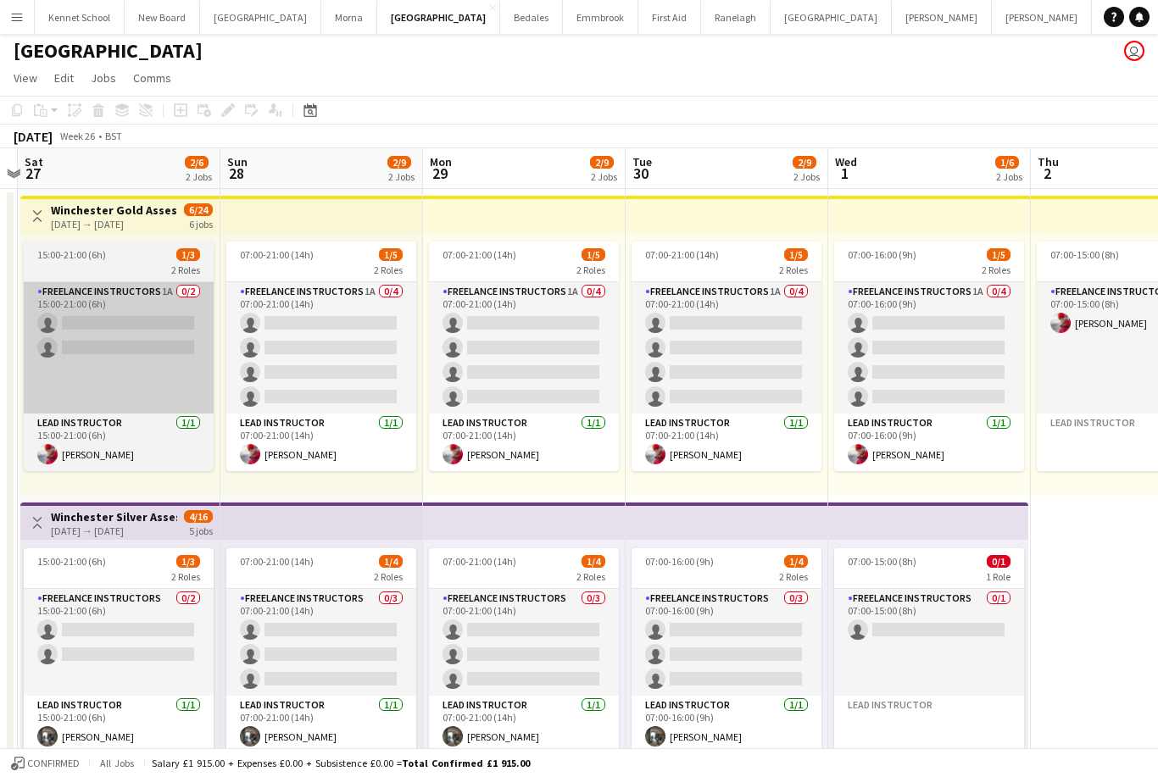
click at [86, 333] on app-card-role "Freelance Instructors 1A 0/2 15:00-21:00 (6h) single-neutral-actions single-neu…" at bounding box center [119, 347] width 190 height 131
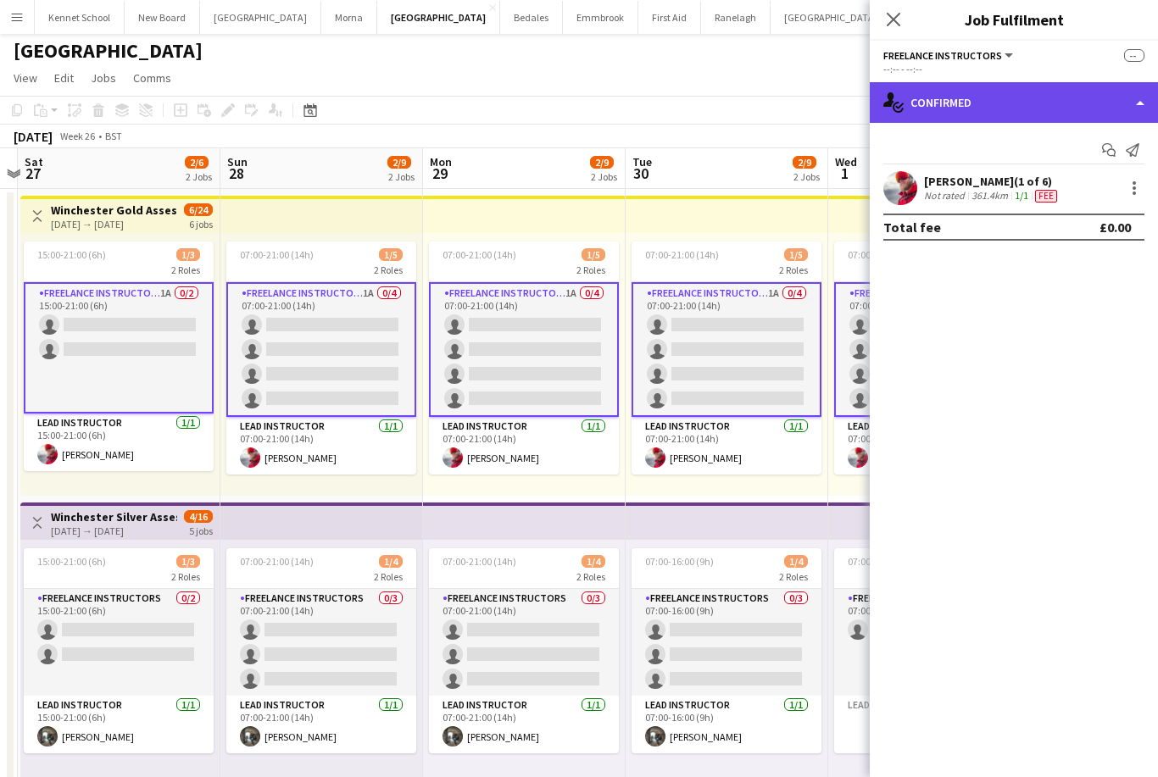
click at [916, 98] on div "single-neutral-actions-check-2 Confirmed" at bounding box center [1014, 102] width 288 height 41
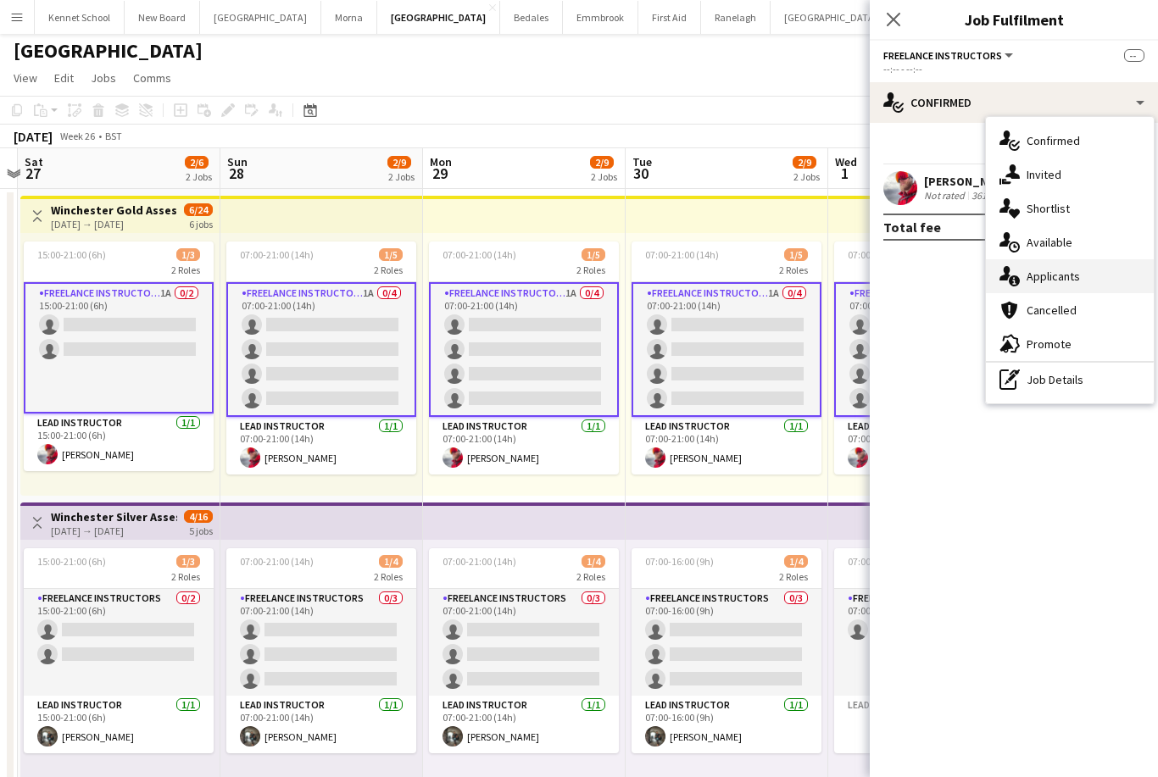
click at [1021, 283] on div "single-neutral-actions-information Applicants" at bounding box center [1070, 276] width 168 height 34
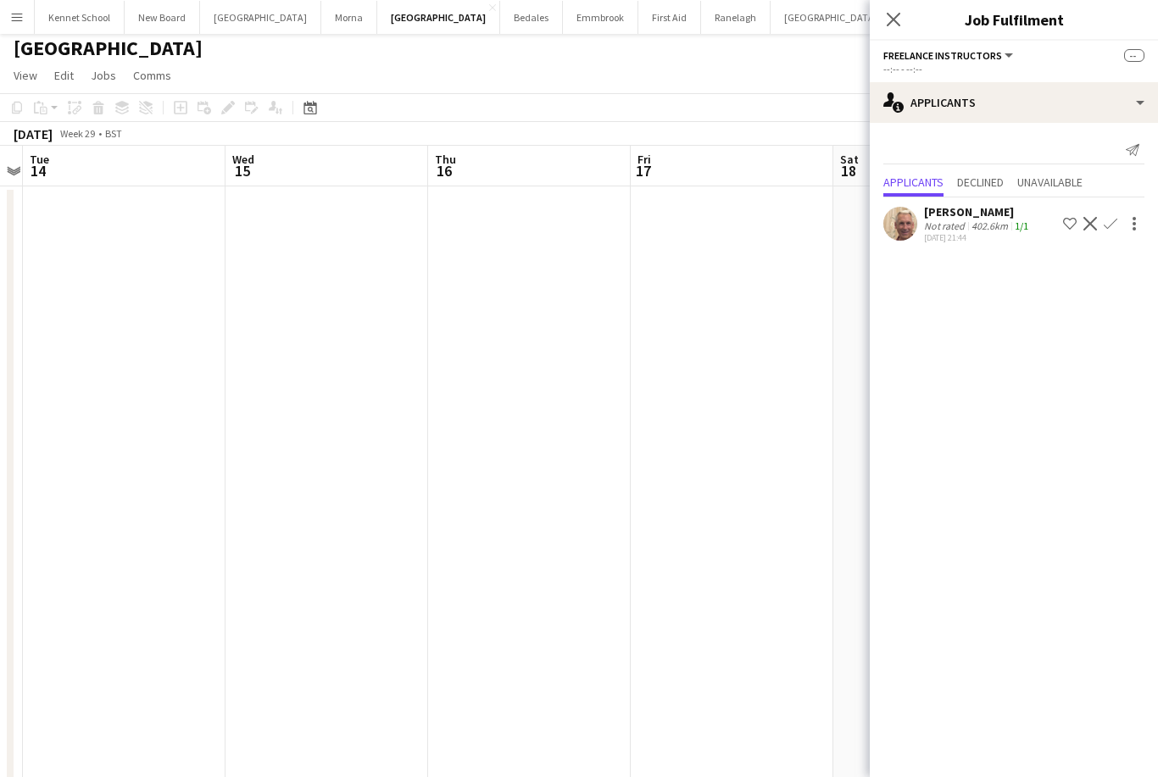
scroll to position [0, 0]
click at [900, 29] on app-icon "Close pop-in" at bounding box center [894, 20] width 25 height 25
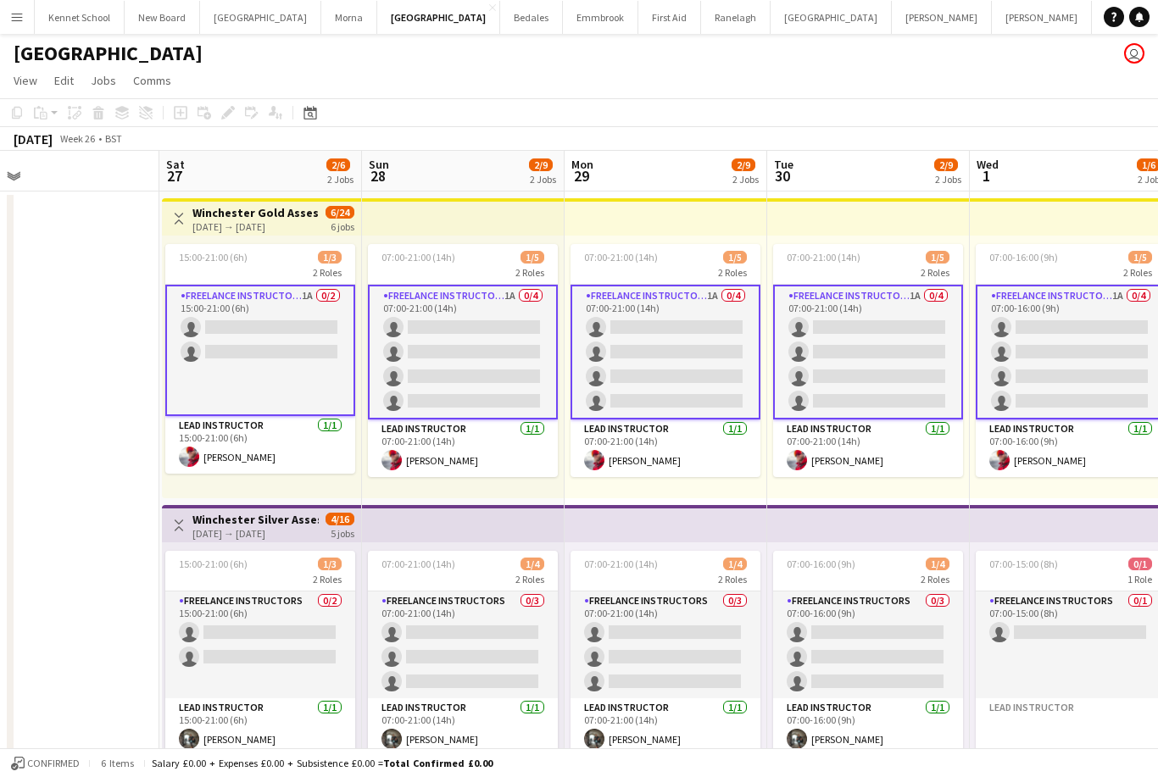
scroll to position [0, 654]
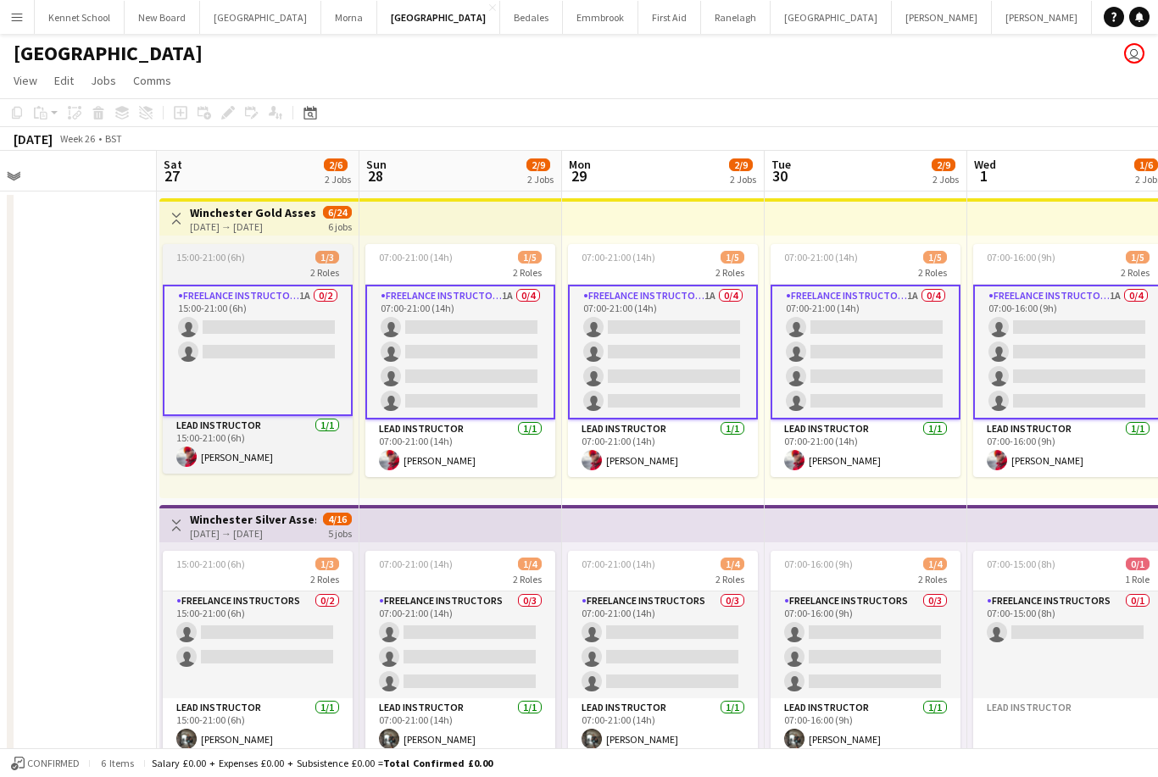
click at [287, 335] on app-card-role "Freelance Instructors 1A 0/2 15:00-21:00 (6h) single-neutral-actions single-neu…" at bounding box center [258, 350] width 190 height 131
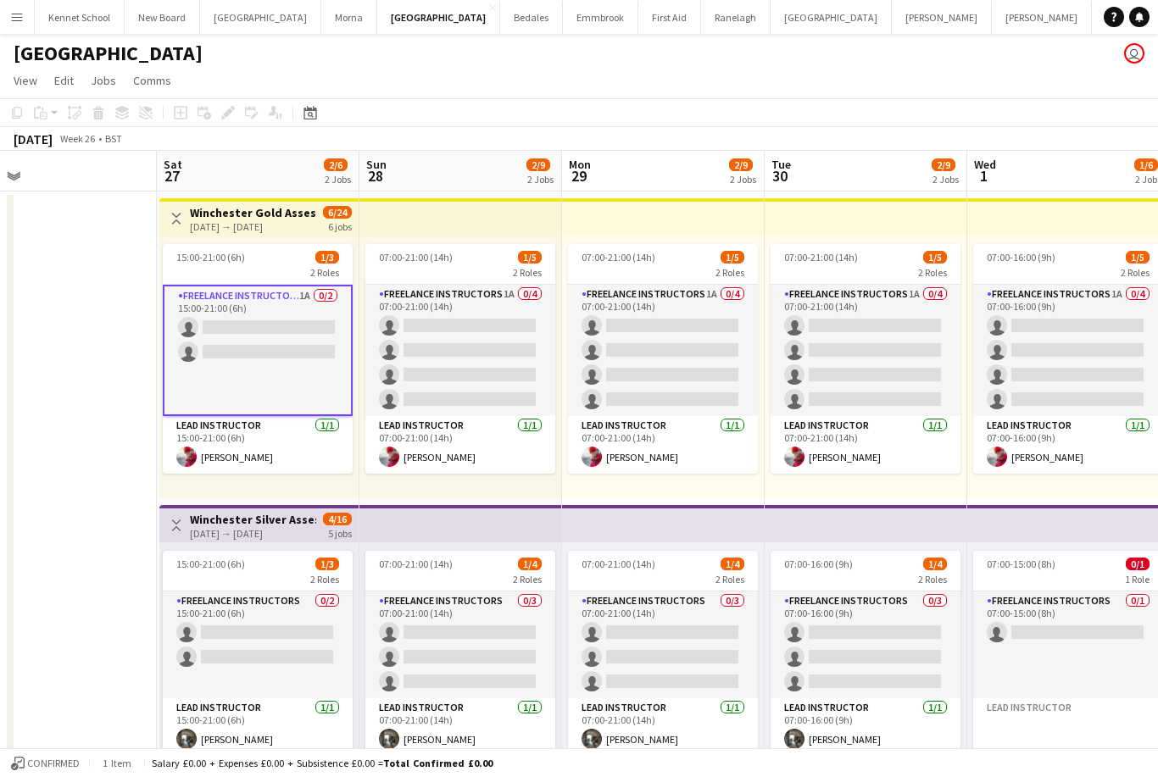
click at [304, 348] on app-card-role "Freelance Instructors 1A 0/2 15:00-21:00 (6h) single-neutral-actions single-neu…" at bounding box center [258, 350] width 190 height 131
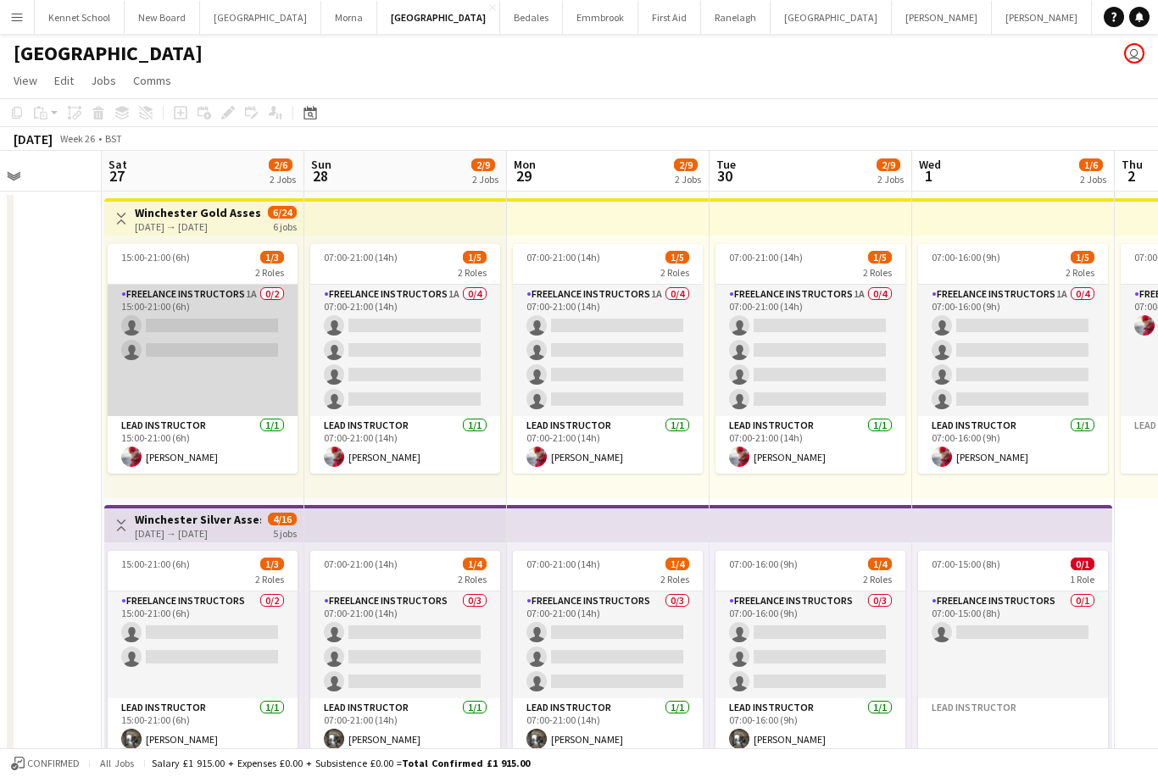
scroll to position [0, 531]
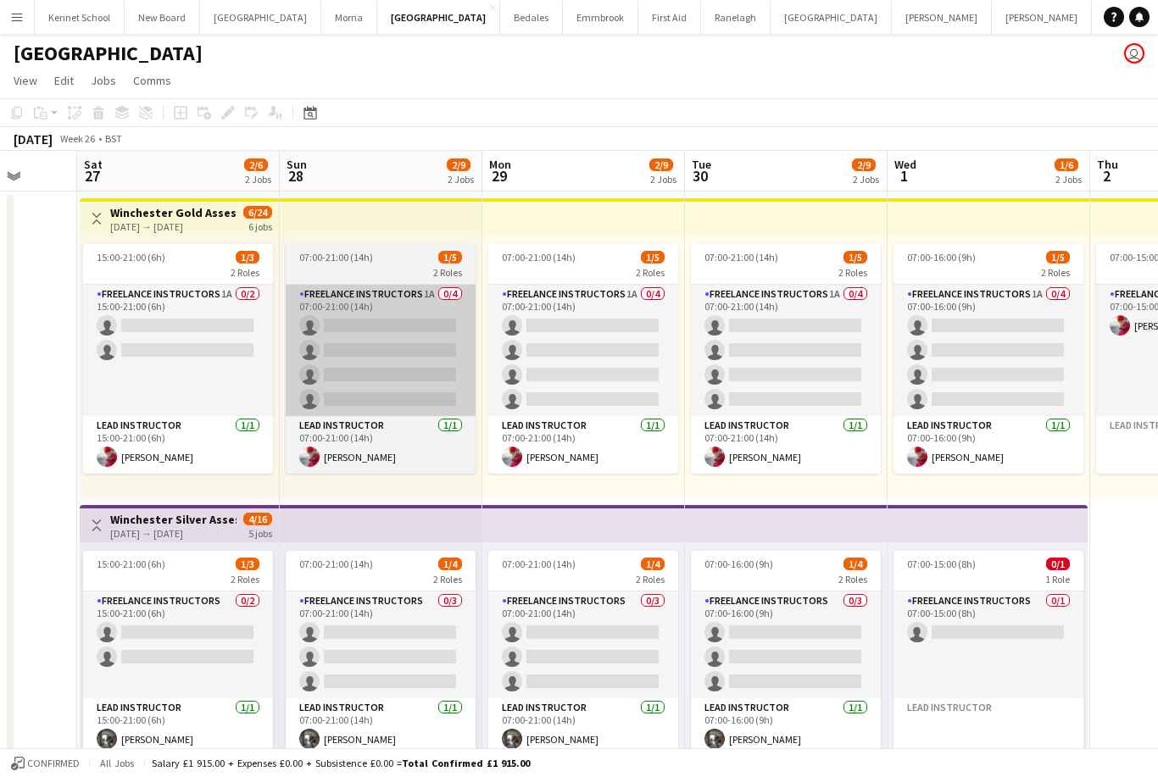
click at [455, 354] on app-card-role "Freelance Instructors 1A 0/4 07:00-21:00 (14h) single-neutral-actions single-ne…" at bounding box center [381, 350] width 190 height 131
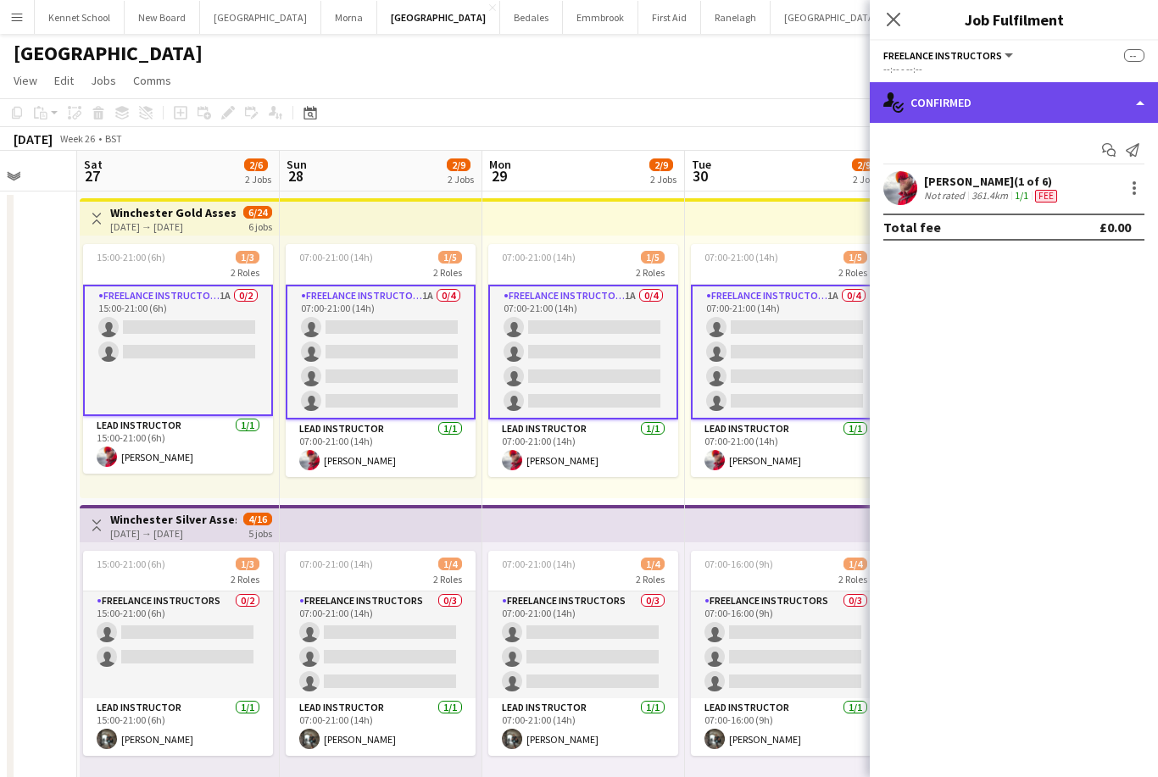
click at [930, 108] on div "single-neutral-actions-check-2 Confirmed" at bounding box center [1014, 102] width 288 height 41
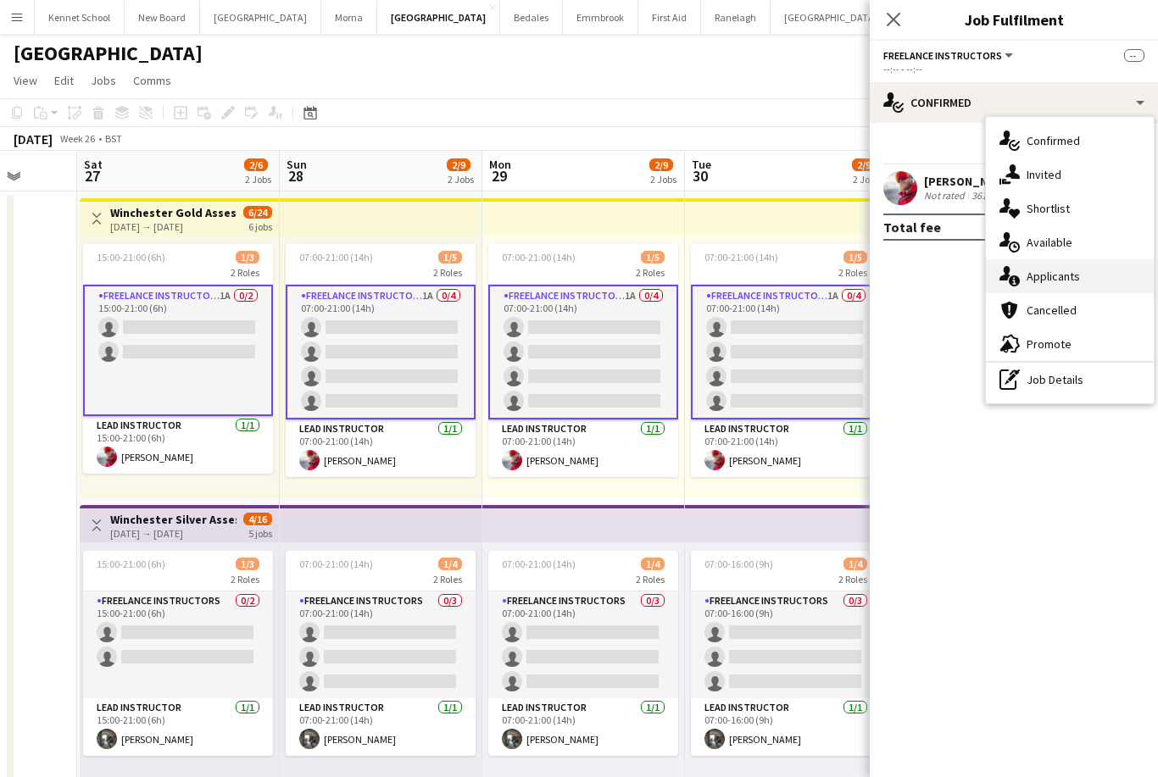
click at [1013, 276] on icon "single-neutral-actions-information" at bounding box center [1010, 276] width 20 height 20
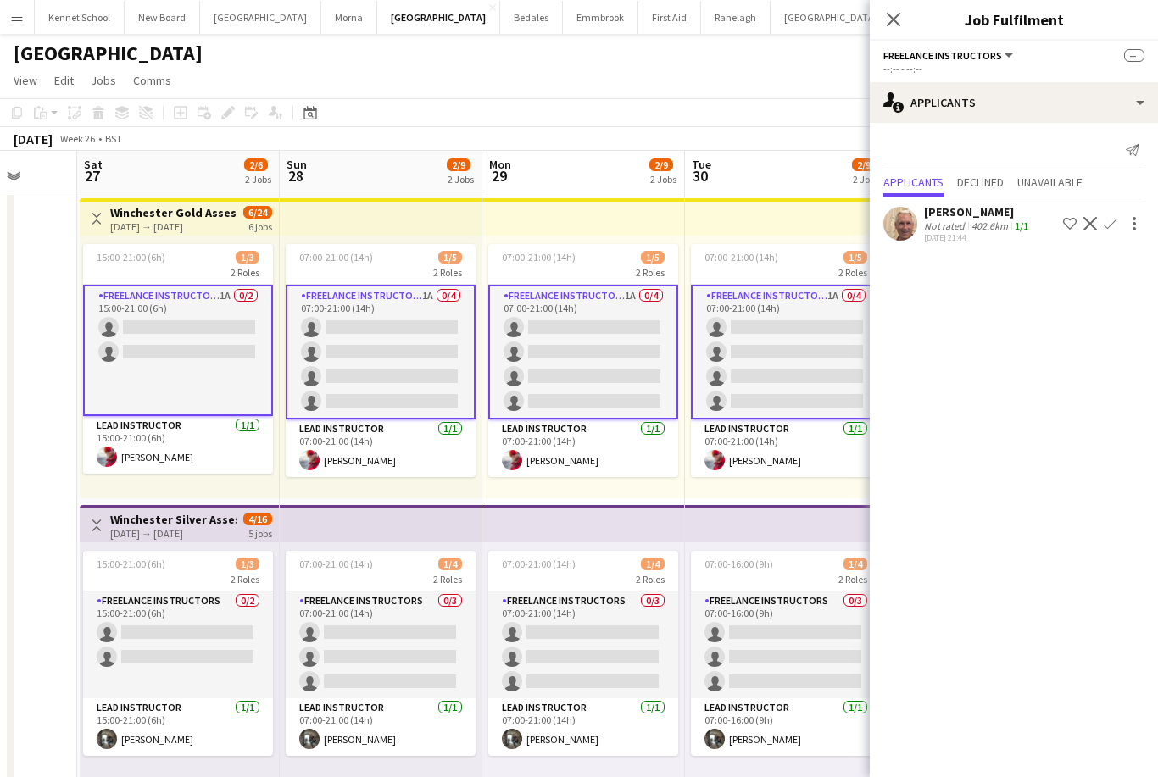
click at [1107, 233] on button "Confirm" at bounding box center [1110, 224] width 20 height 20
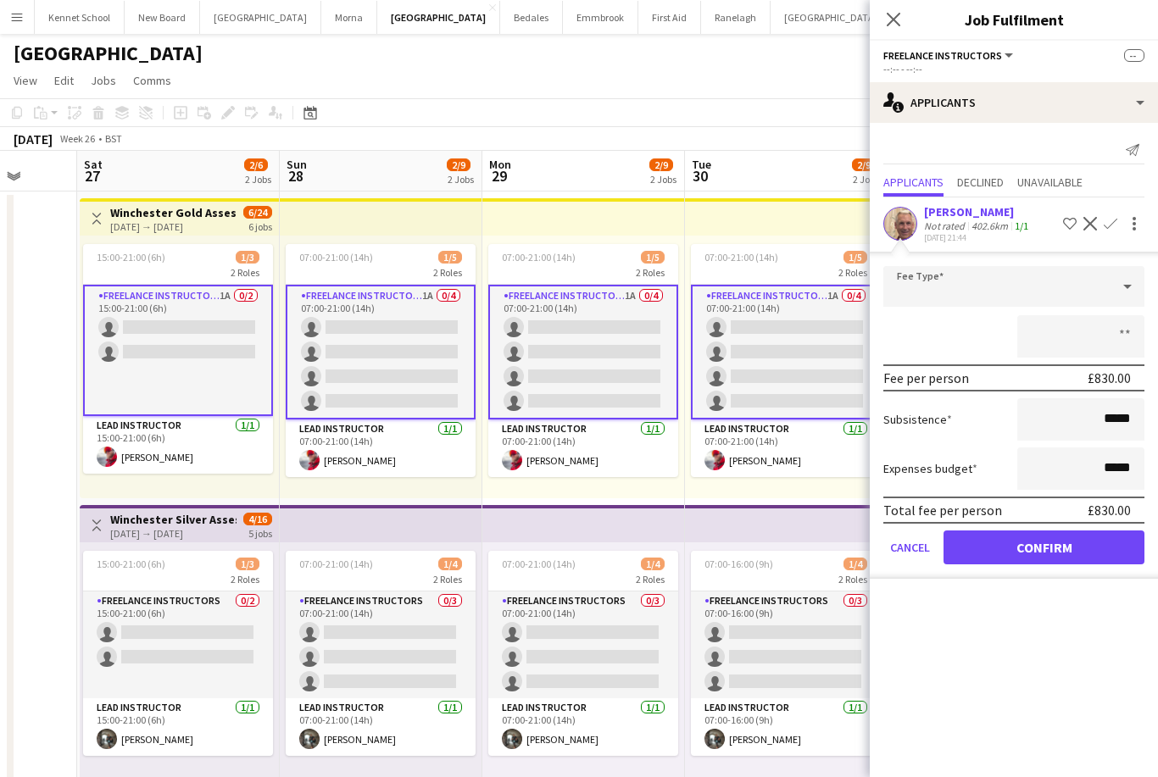
click at [923, 288] on div at bounding box center [996, 286] width 227 height 41
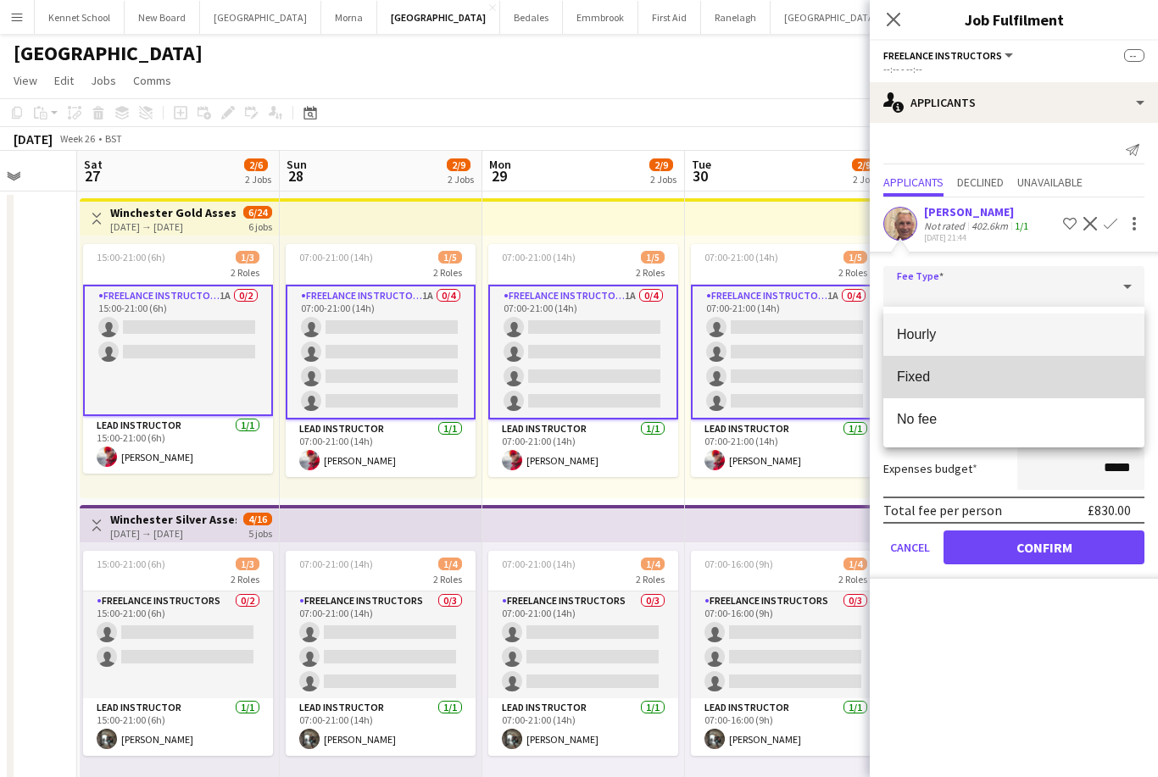
click at [919, 386] on mat-option "Fixed" at bounding box center [1013, 377] width 261 height 42
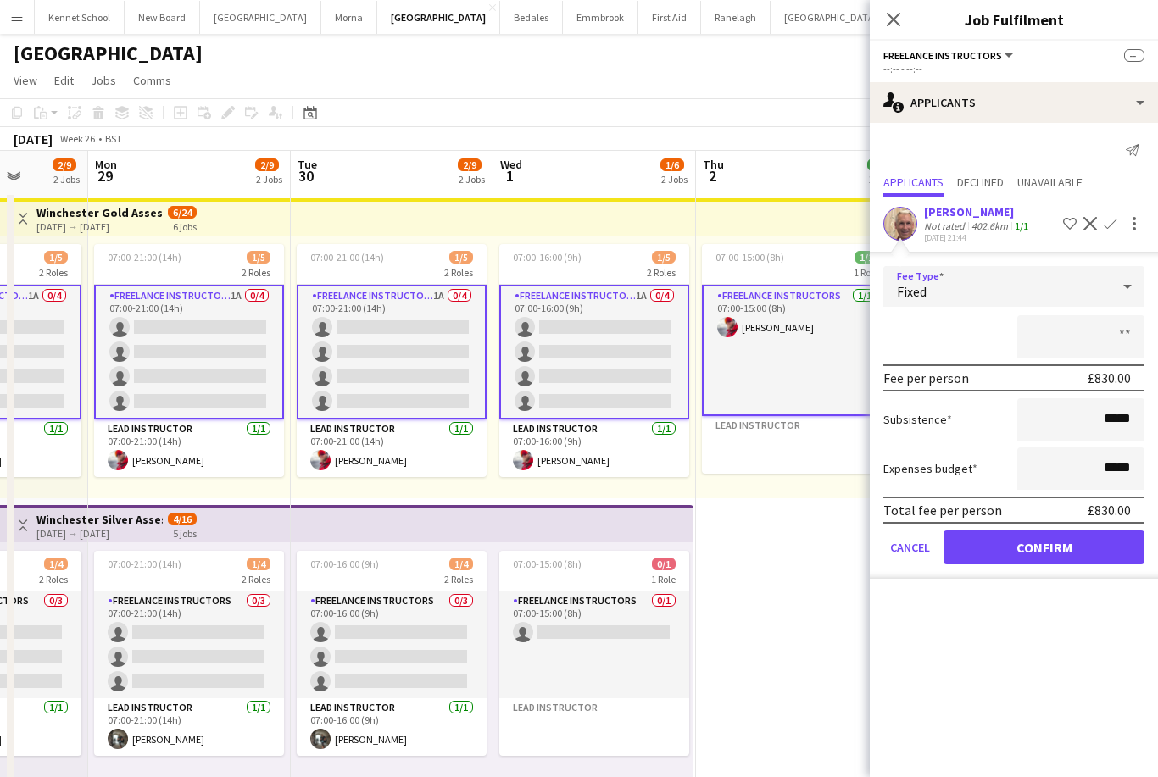
scroll to position [0, 495]
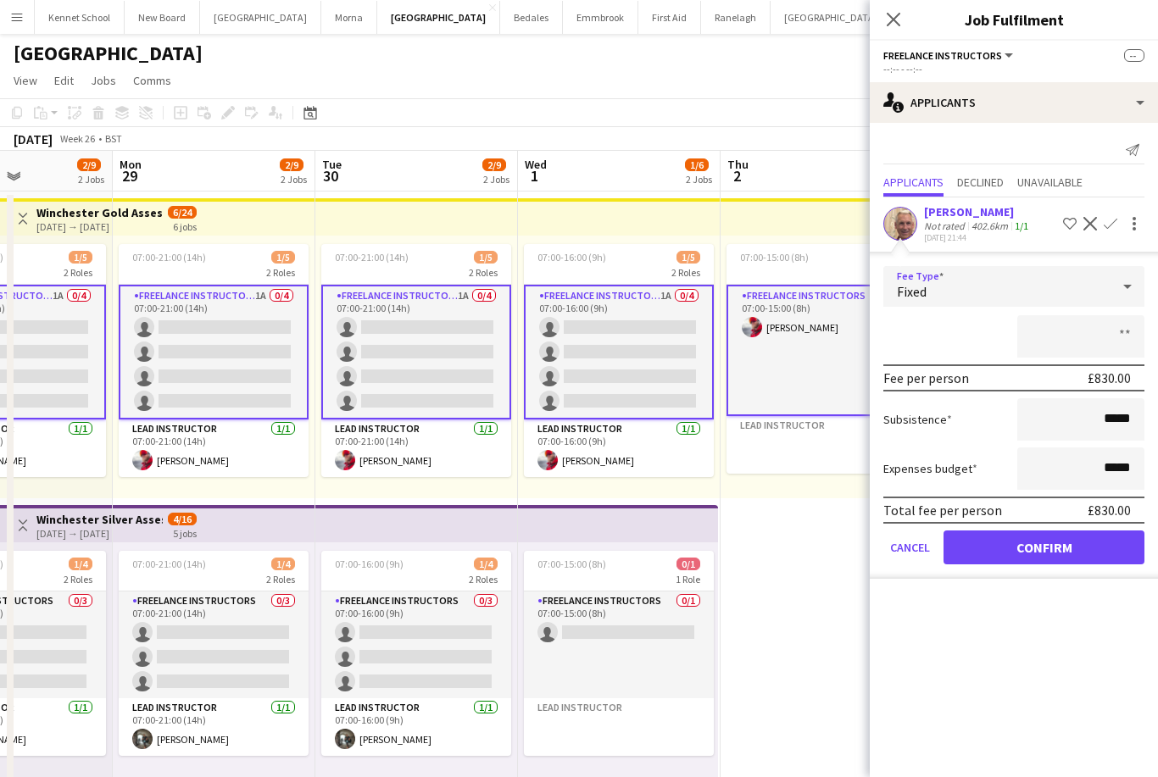
click at [796, 515] on app-date-cell "07:00-15:00 (8h) 1/1 1 Role Freelance Instructors [DATE] 07:00-15:00 (8h) [PERS…" at bounding box center [822, 502] width 203 height 621
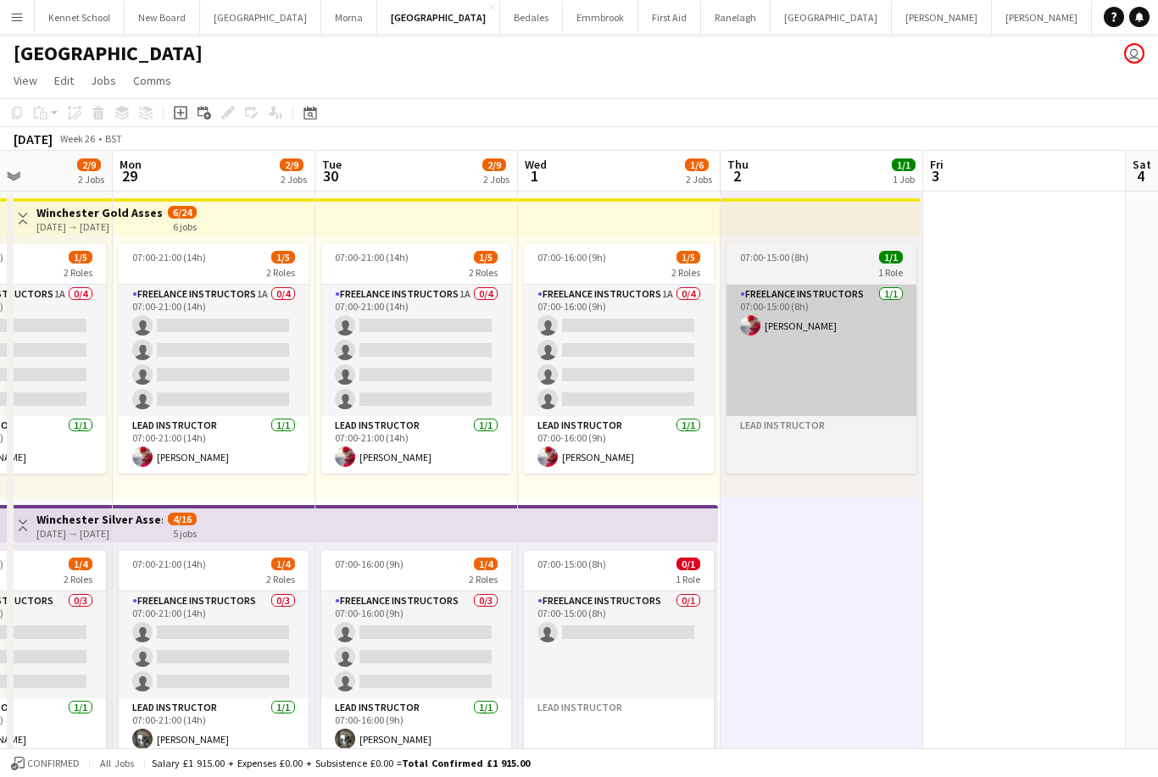
click at [861, 387] on app-card-role "Freelance Instructors [DATE] 07:00-15:00 (8h) [PERSON_NAME]" at bounding box center [822, 350] width 190 height 131
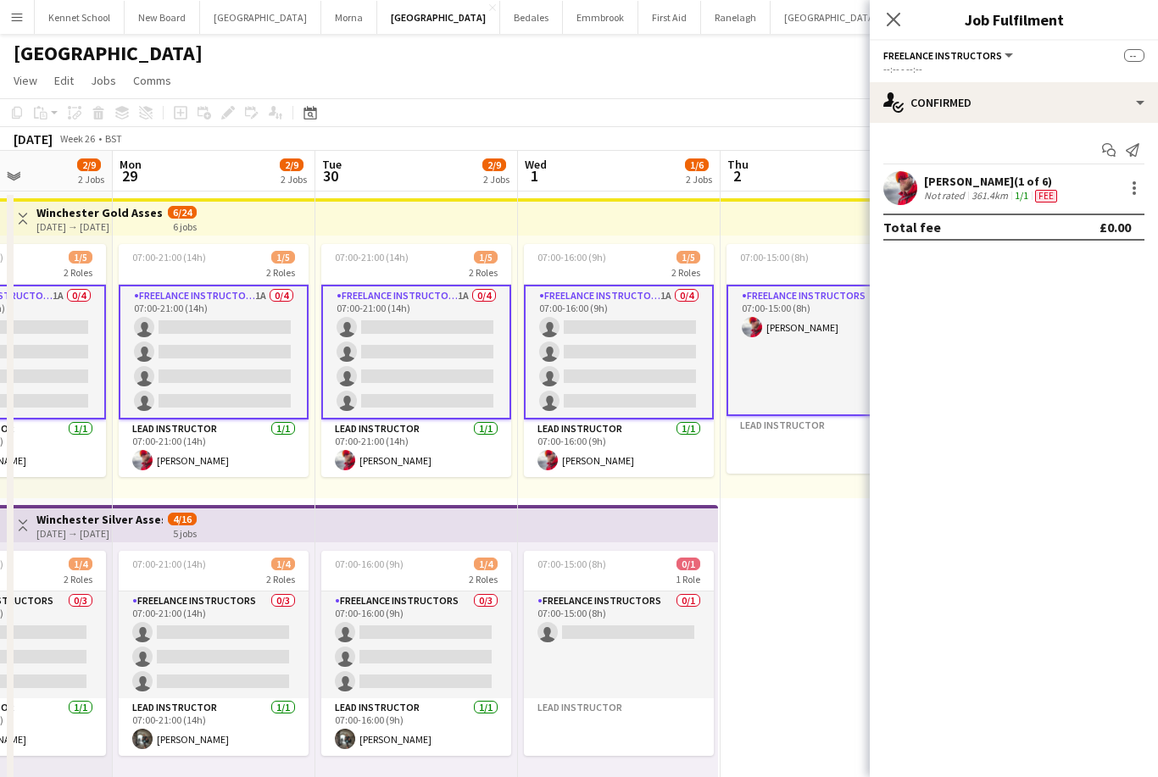
click at [839, 267] on div "1 Role" at bounding box center [822, 272] width 190 height 14
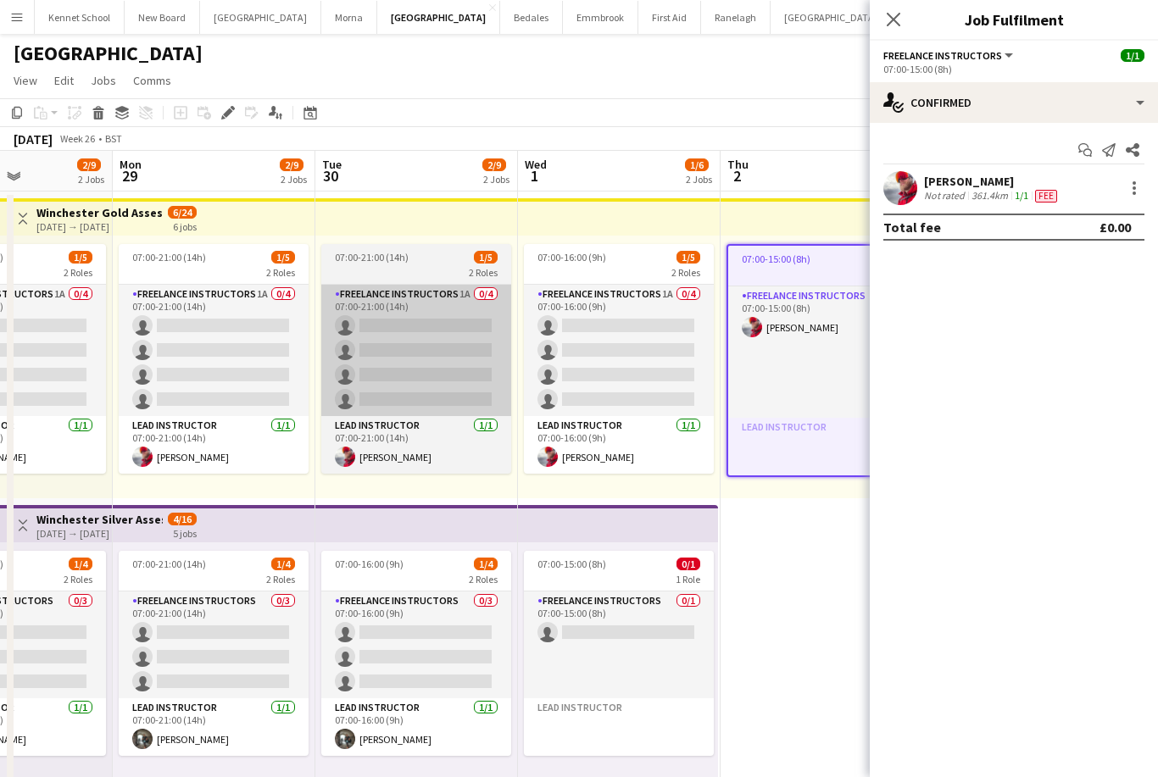
click at [403, 285] on app-card-role "Freelance Instructors 1A 0/4 07:00-21:00 (14h) single-neutral-actions single-ne…" at bounding box center [416, 350] width 190 height 131
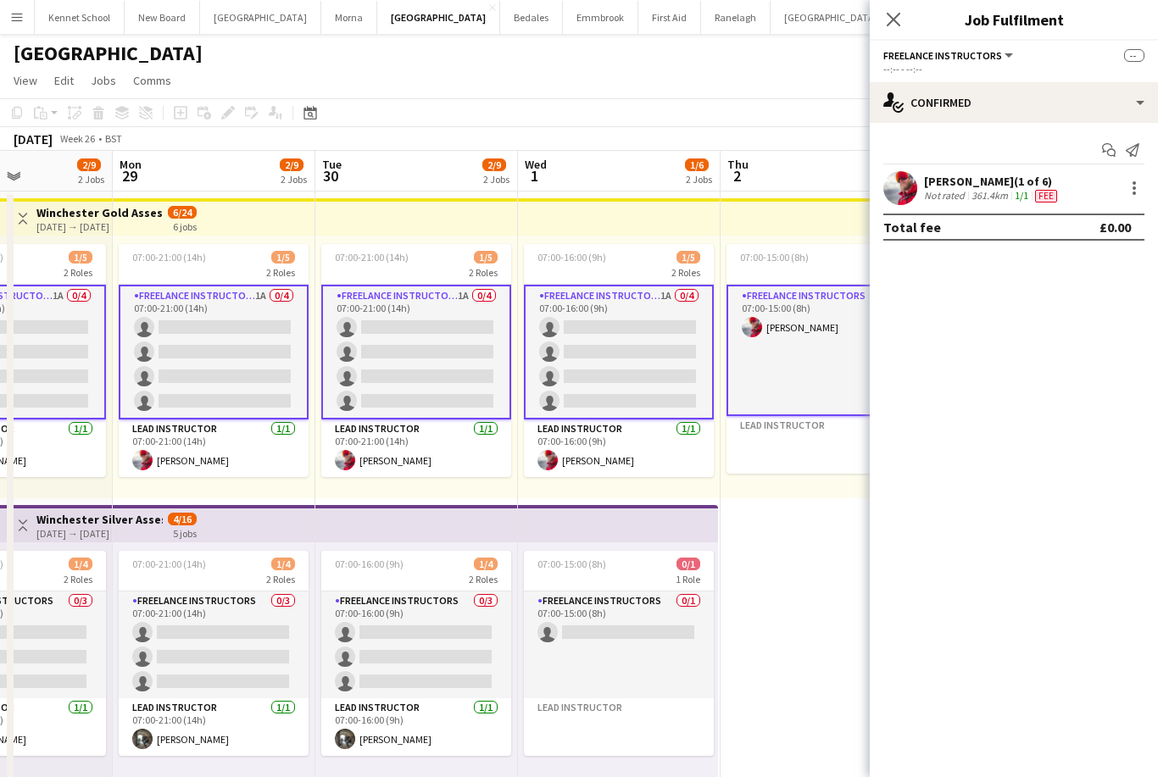
click at [372, 256] on span "07:00-21:00 (14h)" at bounding box center [372, 257] width 74 height 13
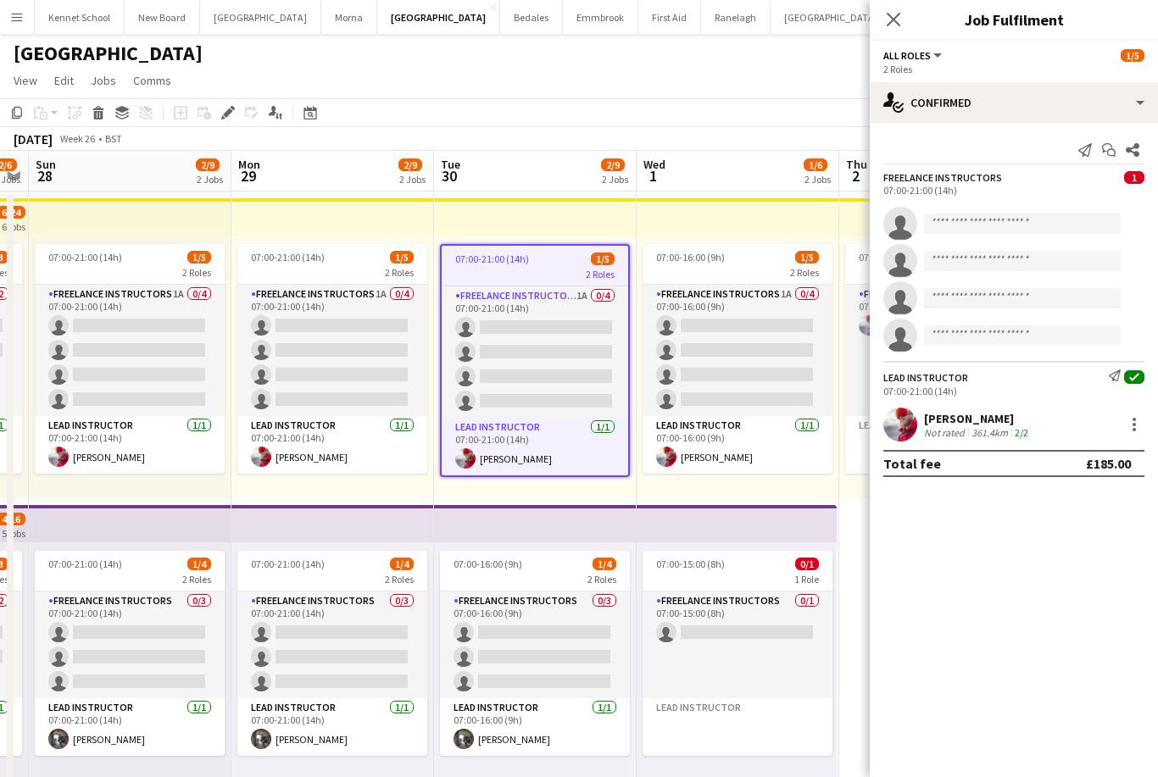
scroll to position [0, 378]
click at [131, 216] on app-top-bar at bounding box center [128, 216] width 203 height 37
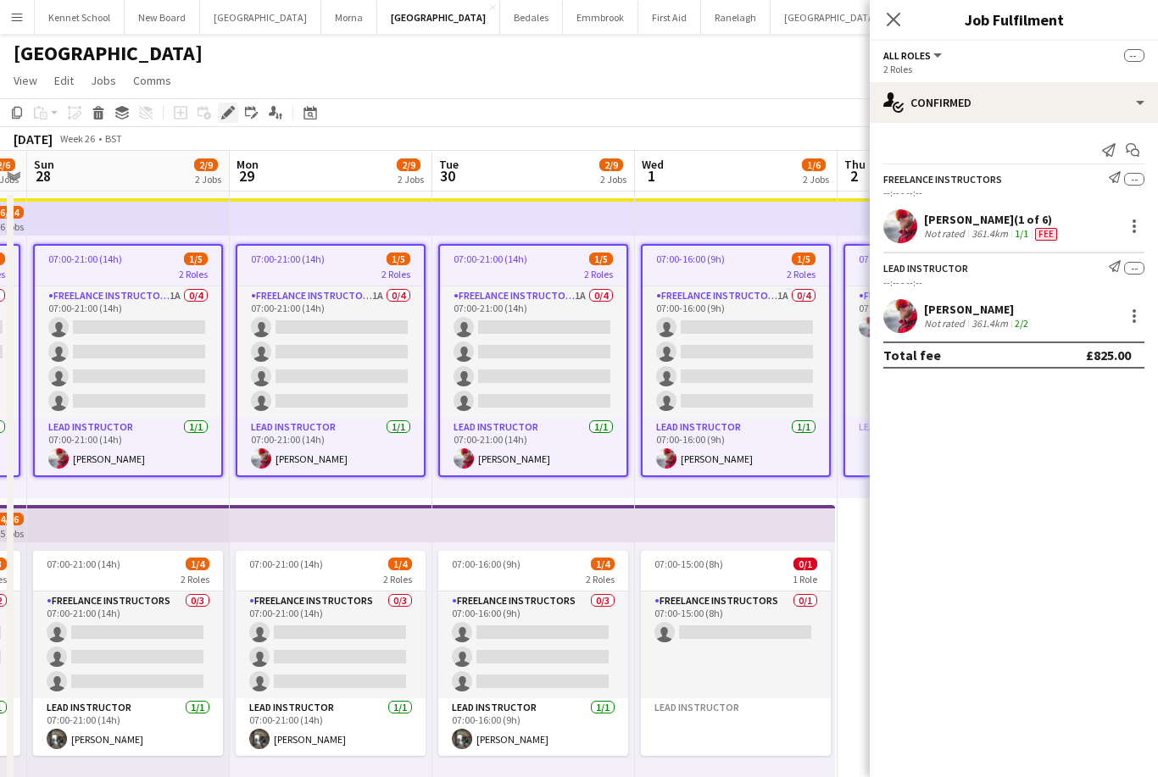
click at [228, 120] on div "Edit" at bounding box center [228, 113] width 20 height 20
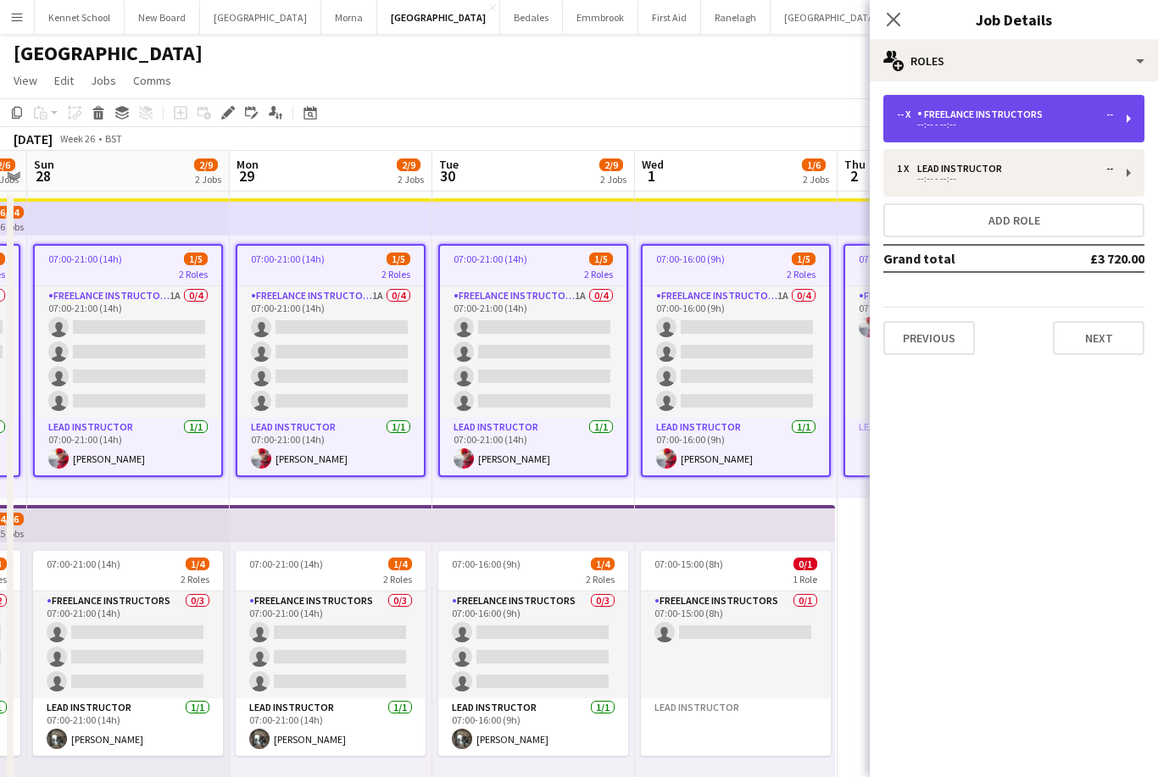
click at [1112, 115] on div "--" at bounding box center [1109, 115] width 7 height 12
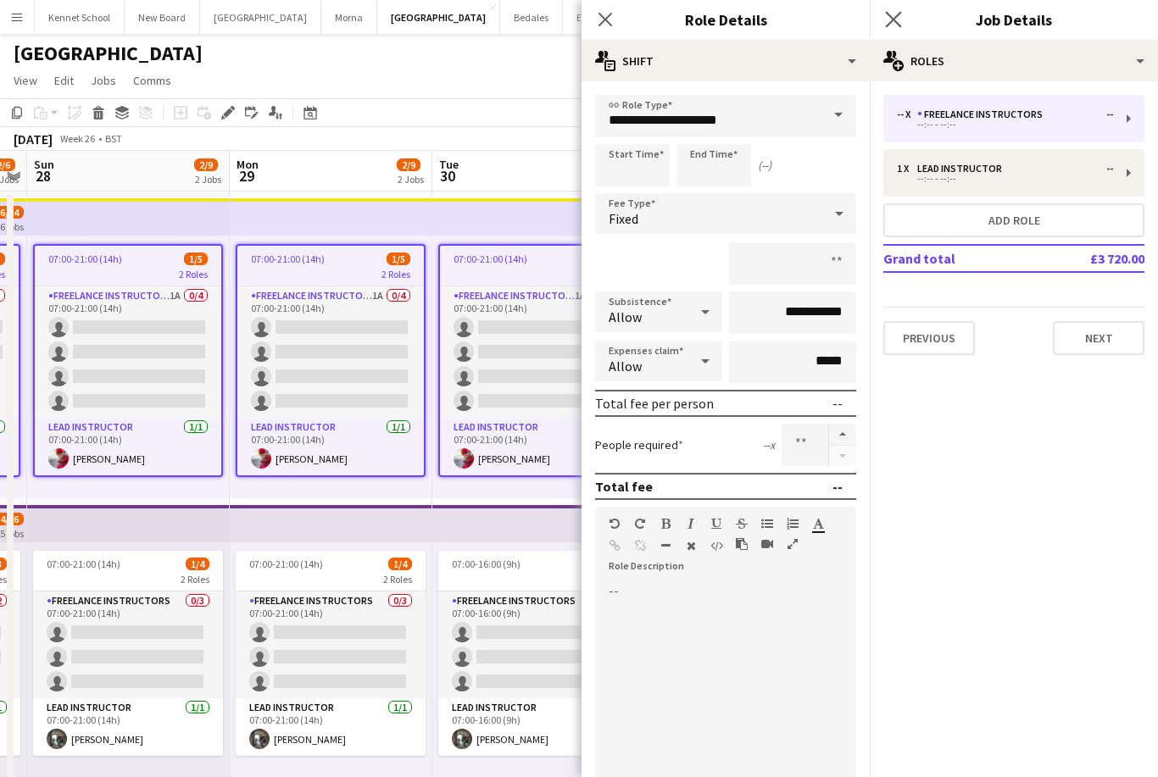
click at [903, 14] on app-icon "Close pop-in" at bounding box center [894, 20] width 25 height 25
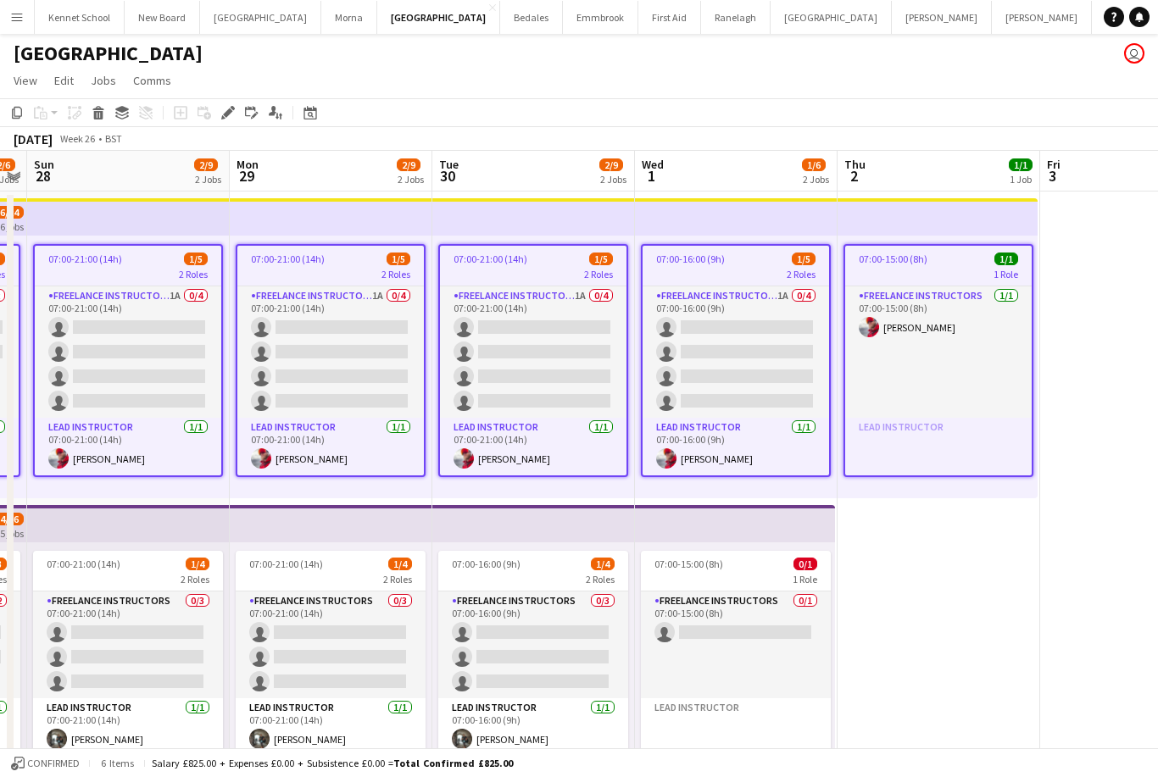
click at [1042, 623] on app-date-cell at bounding box center [1141, 502] width 203 height 621
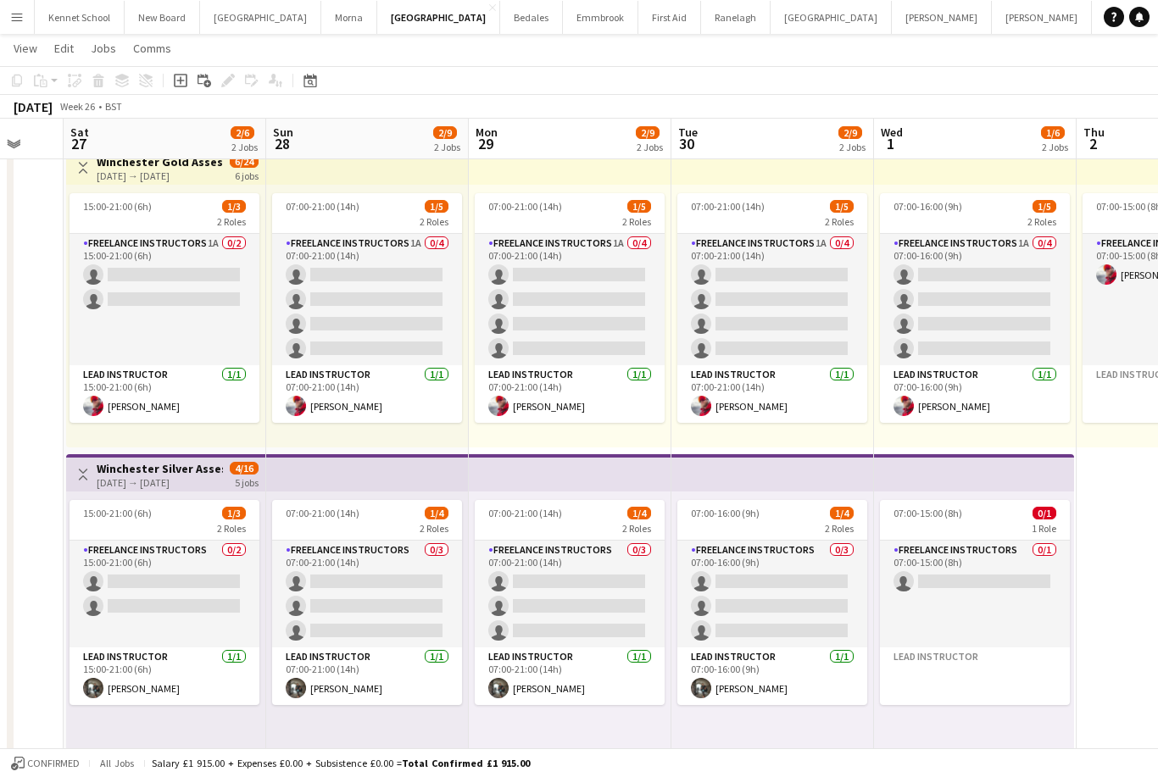
scroll to position [62, 0]
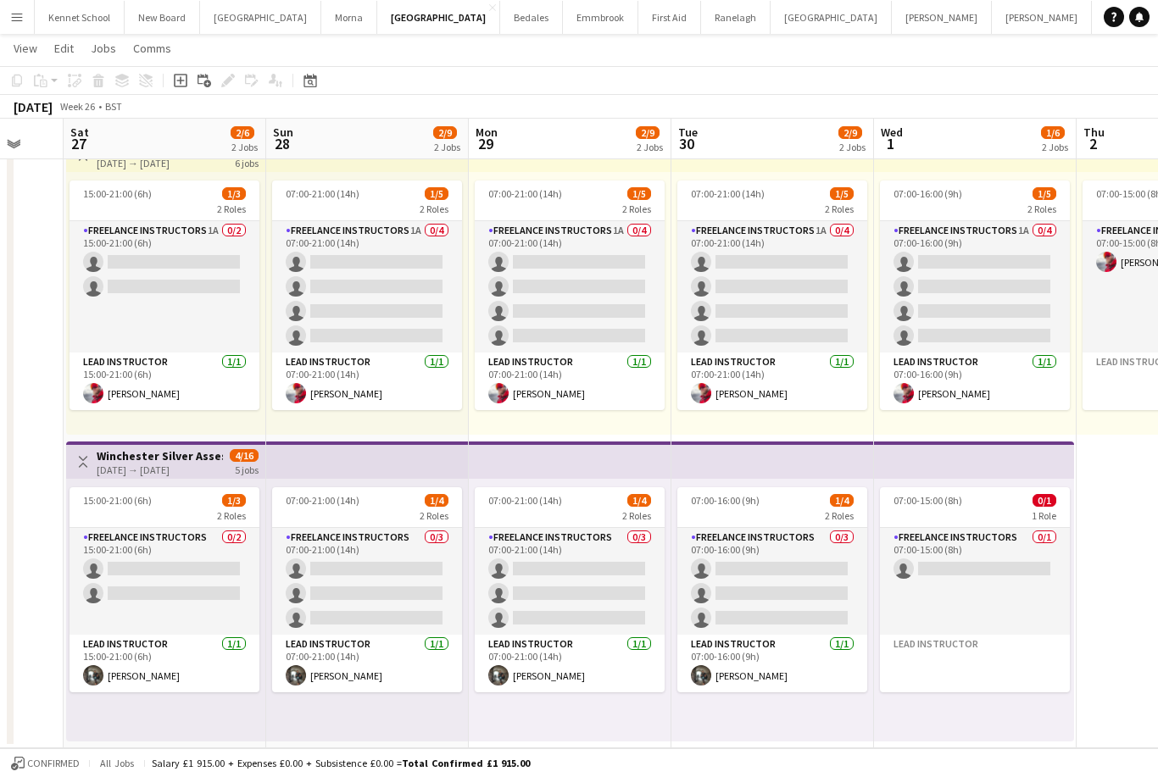
click at [133, 464] on div "[DATE] → [DATE]" at bounding box center [160, 470] width 126 height 13
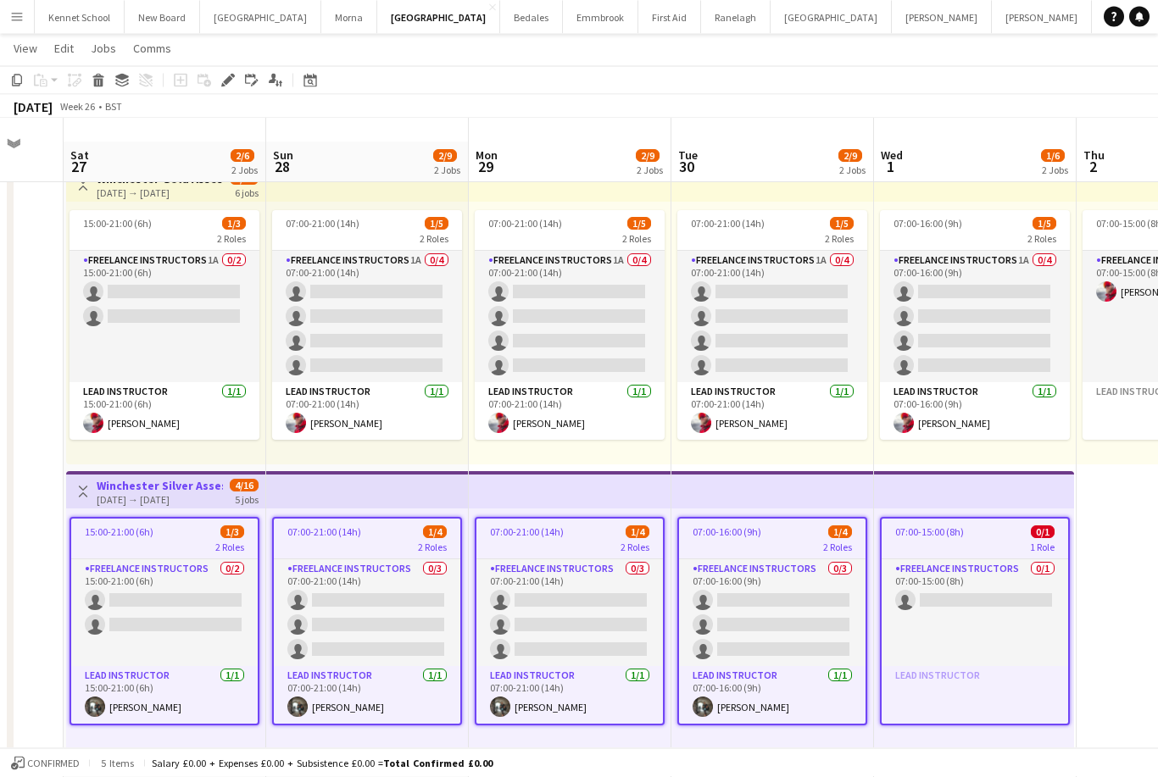
scroll to position [0, 0]
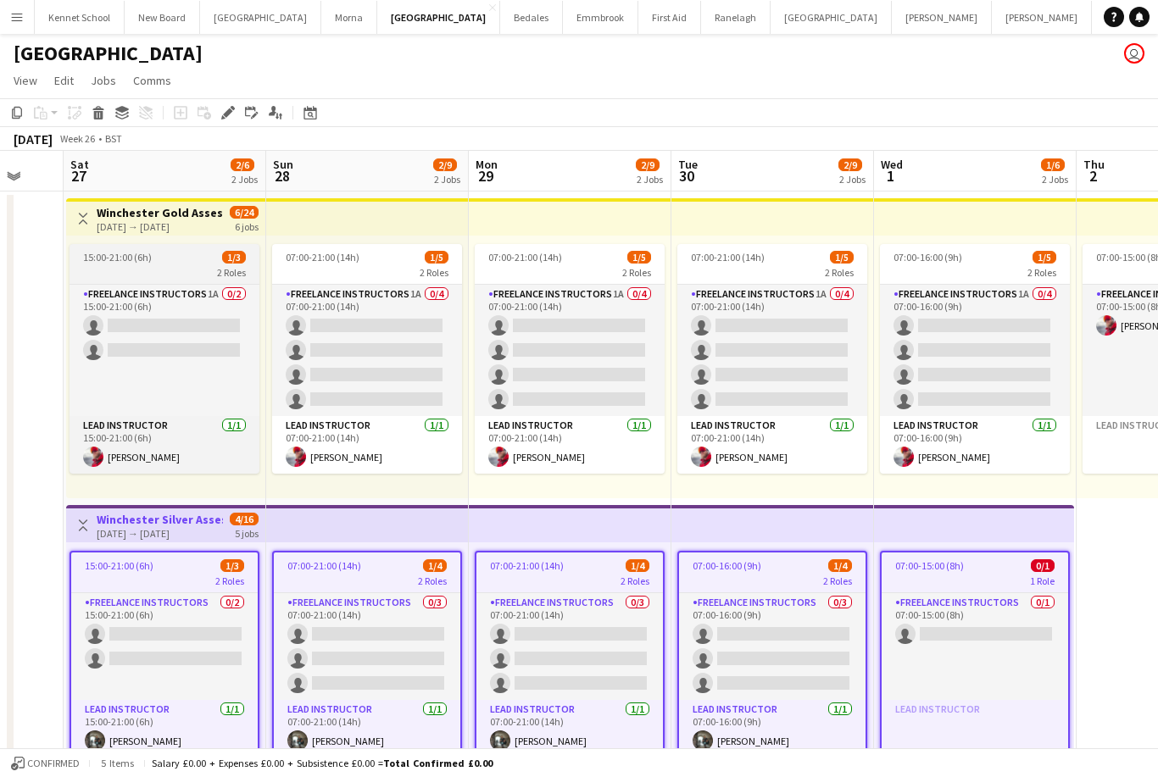
click at [117, 245] on app-job-card "15:00-21:00 (6h) 1/3 2 Roles Freelance Instructors 1A 0/2 15:00-21:00 (6h) sing…" at bounding box center [165, 359] width 190 height 230
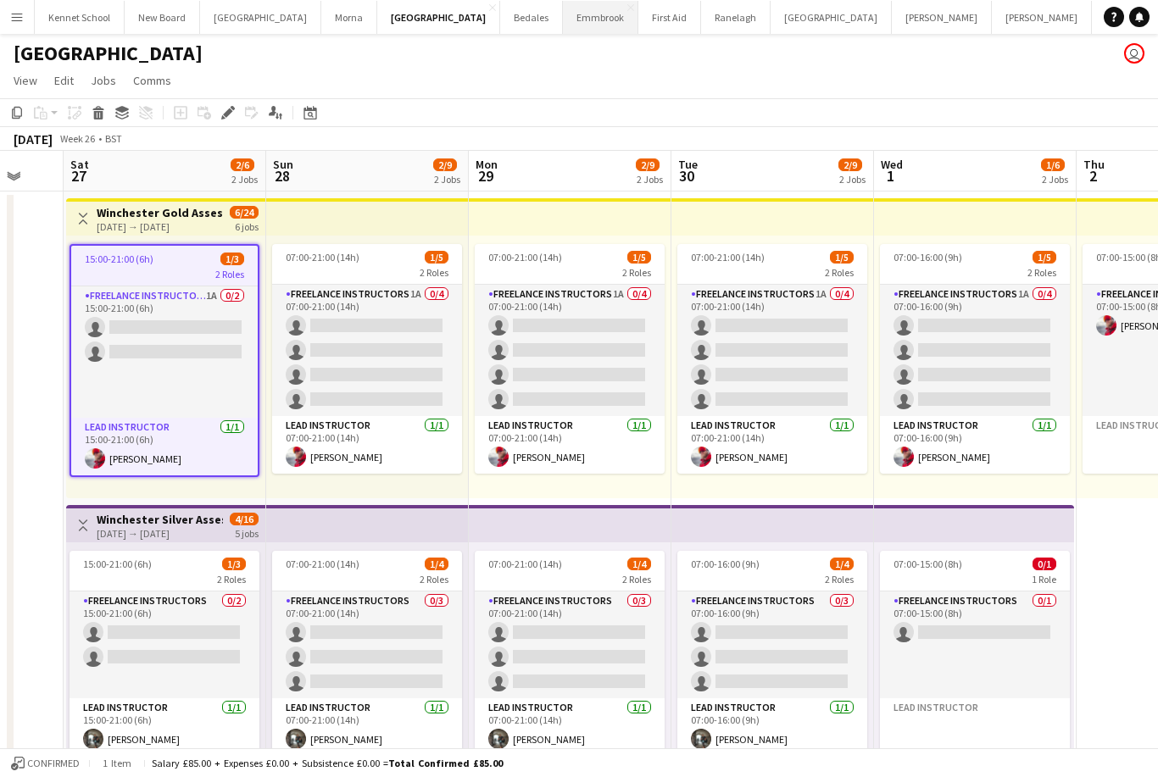
click at [582, 30] on button "Emmbrook Close" at bounding box center [600, 17] width 75 height 33
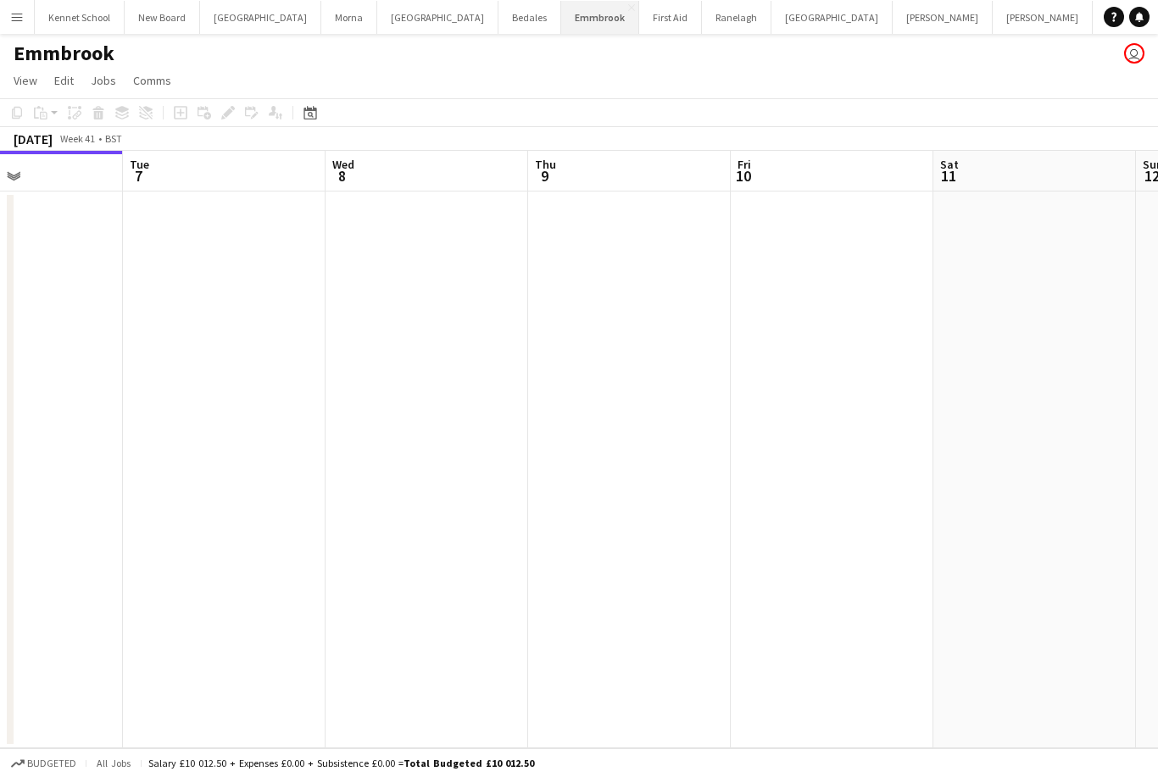
scroll to position [0, 551]
click at [702, 25] on button "Ranelagh Close" at bounding box center [737, 17] width 70 height 33
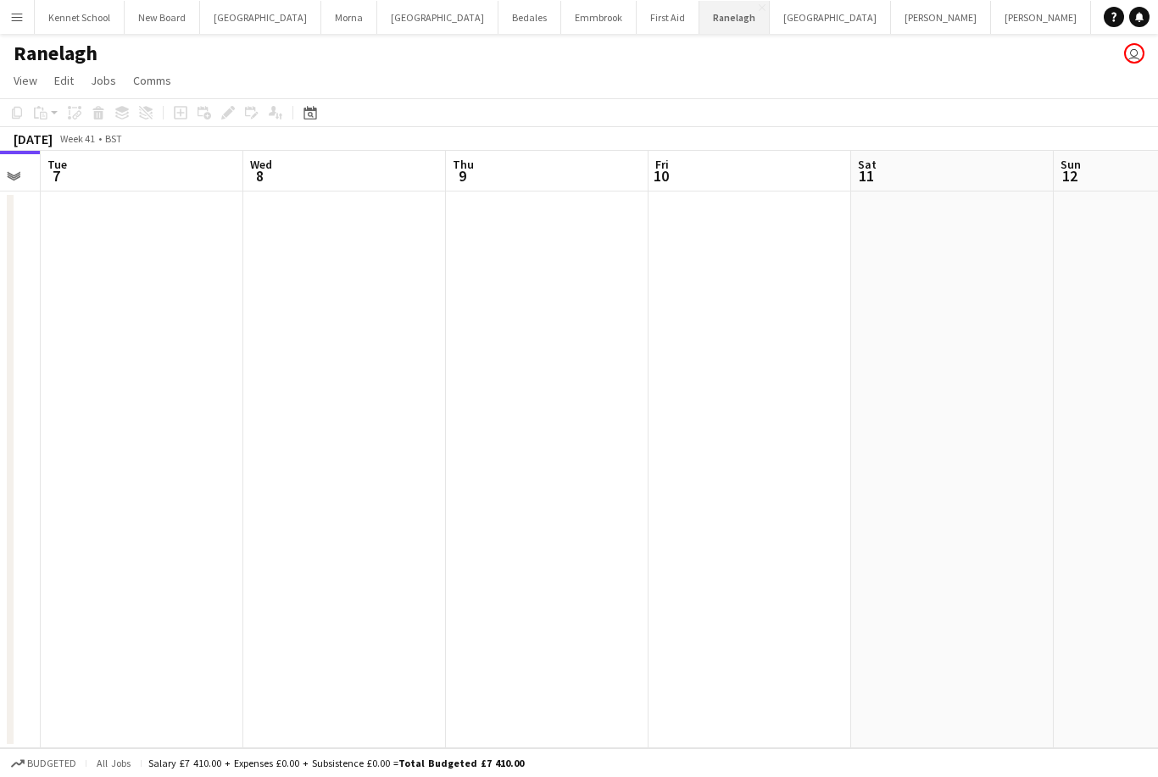
scroll to position [0, 535]
click at [309, 114] on icon "Date picker" at bounding box center [311, 113] width 14 height 14
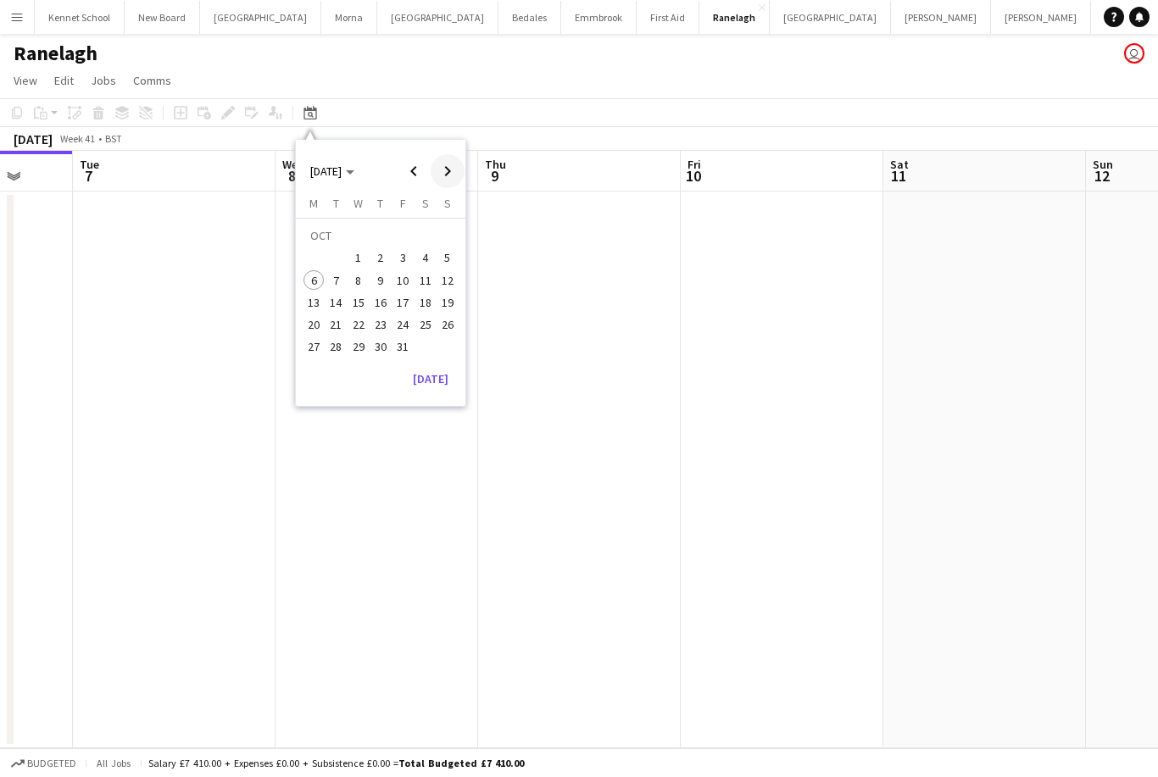
click at [457, 173] on span "Next month" at bounding box center [448, 171] width 34 height 34
click at [451, 167] on span "Next month" at bounding box center [448, 171] width 34 height 34
click at [447, 166] on span "Next month" at bounding box center [448, 171] width 34 height 34
click at [443, 172] on span "Next month" at bounding box center [448, 171] width 34 height 34
click at [441, 173] on span "Next month" at bounding box center [448, 171] width 34 height 34
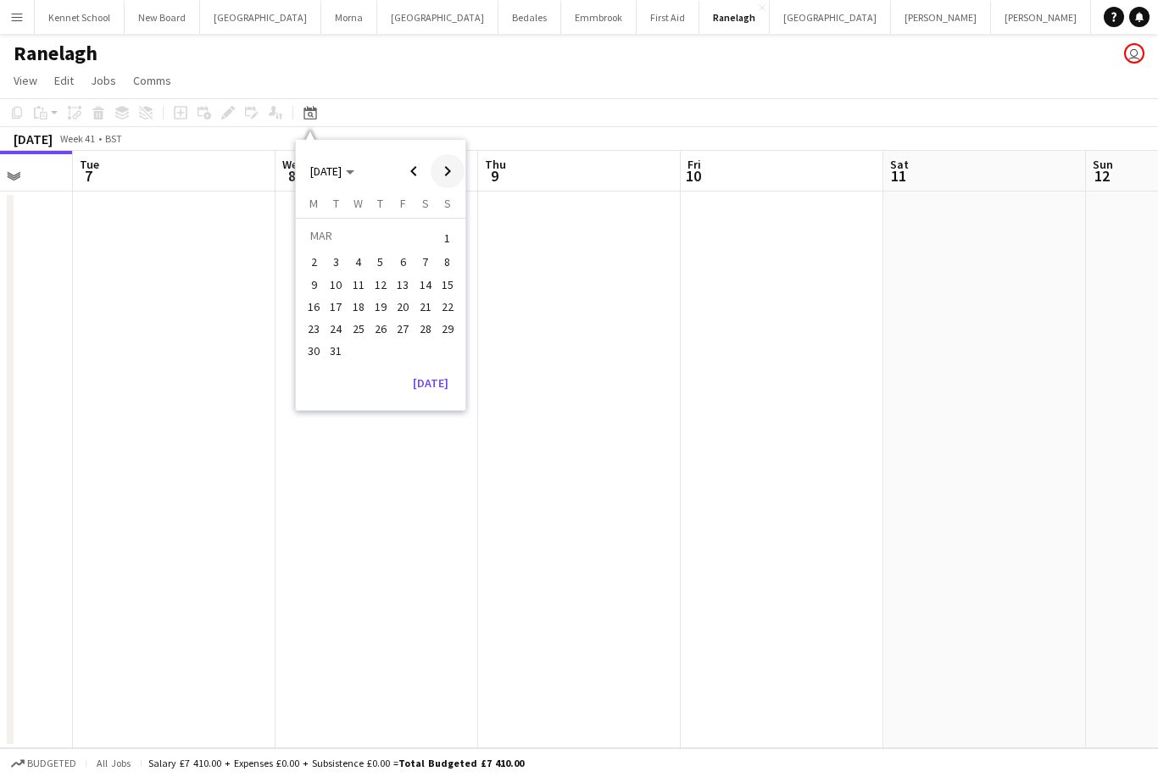
click at [447, 170] on span "Next month" at bounding box center [448, 171] width 34 height 34
click at [456, 169] on span "Next month" at bounding box center [448, 171] width 34 height 34
click at [407, 268] on button "8" at bounding box center [403, 262] width 22 height 22
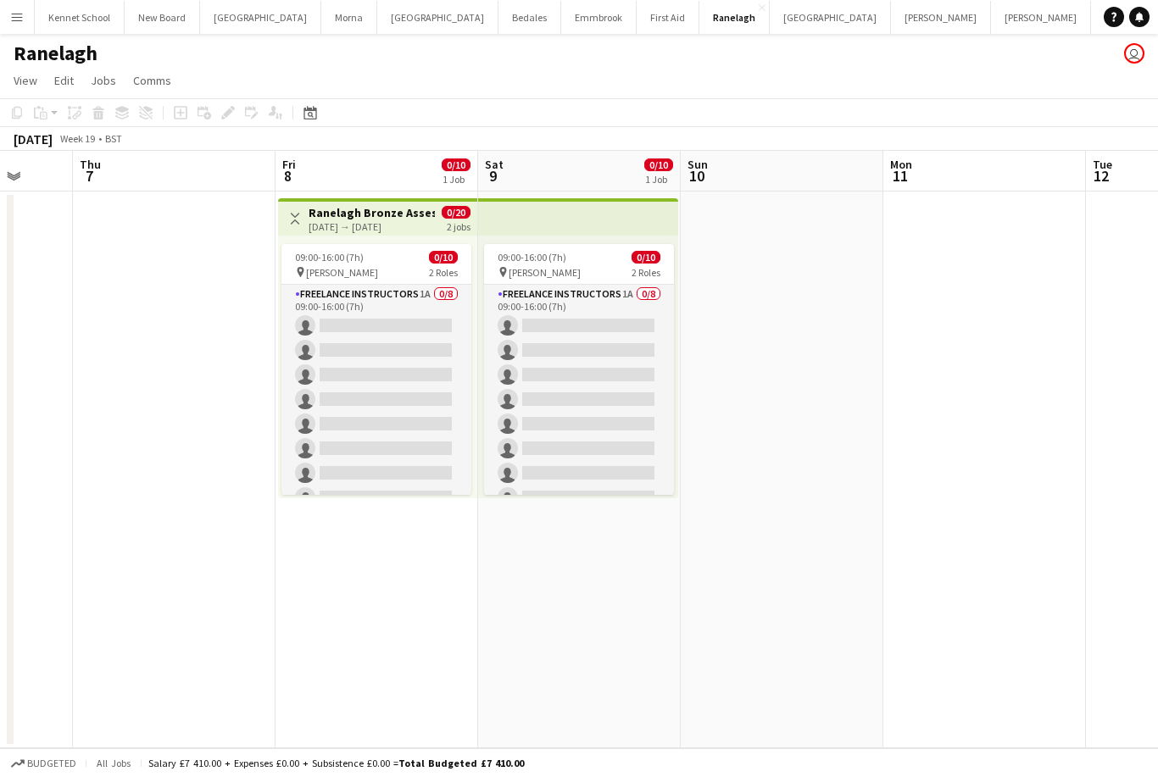
scroll to position [0, 582]
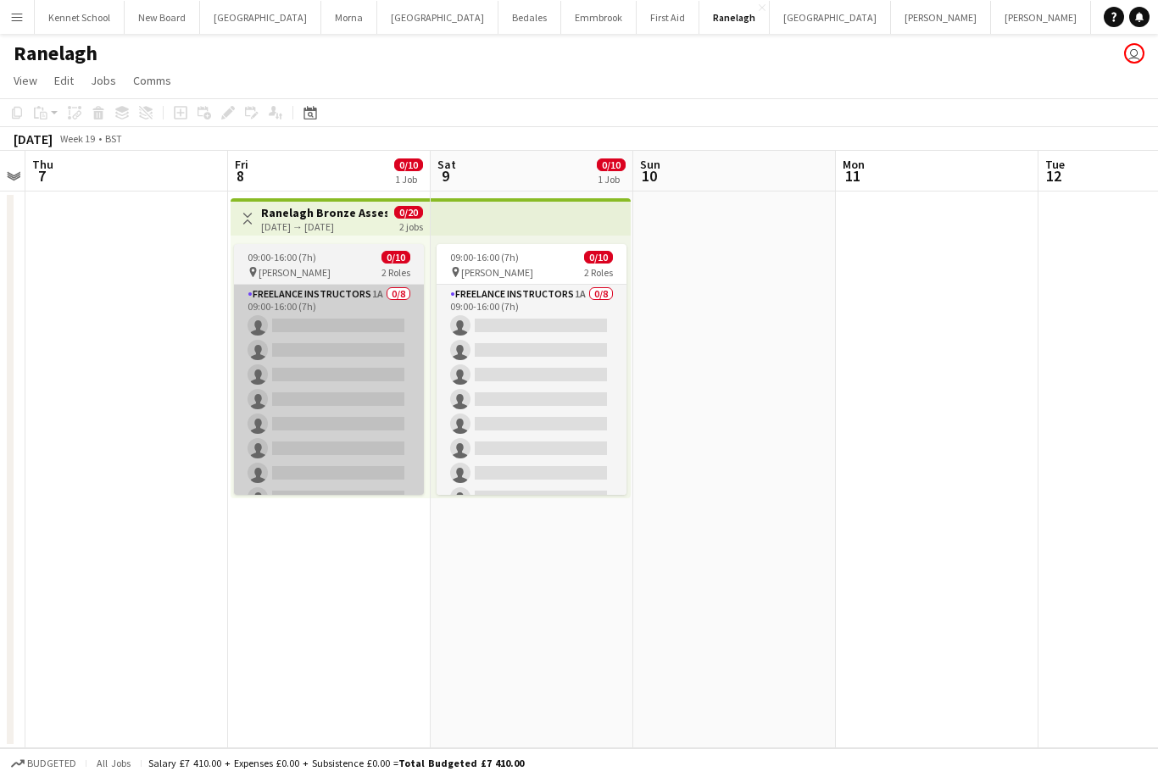
click at [348, 376] on app-card-role "Freelance Instructors 1A 0/8 09:00-16:00 (7h) single-neutral-actions single-neu…" at bounding box center [329, 400] width 190 height 230
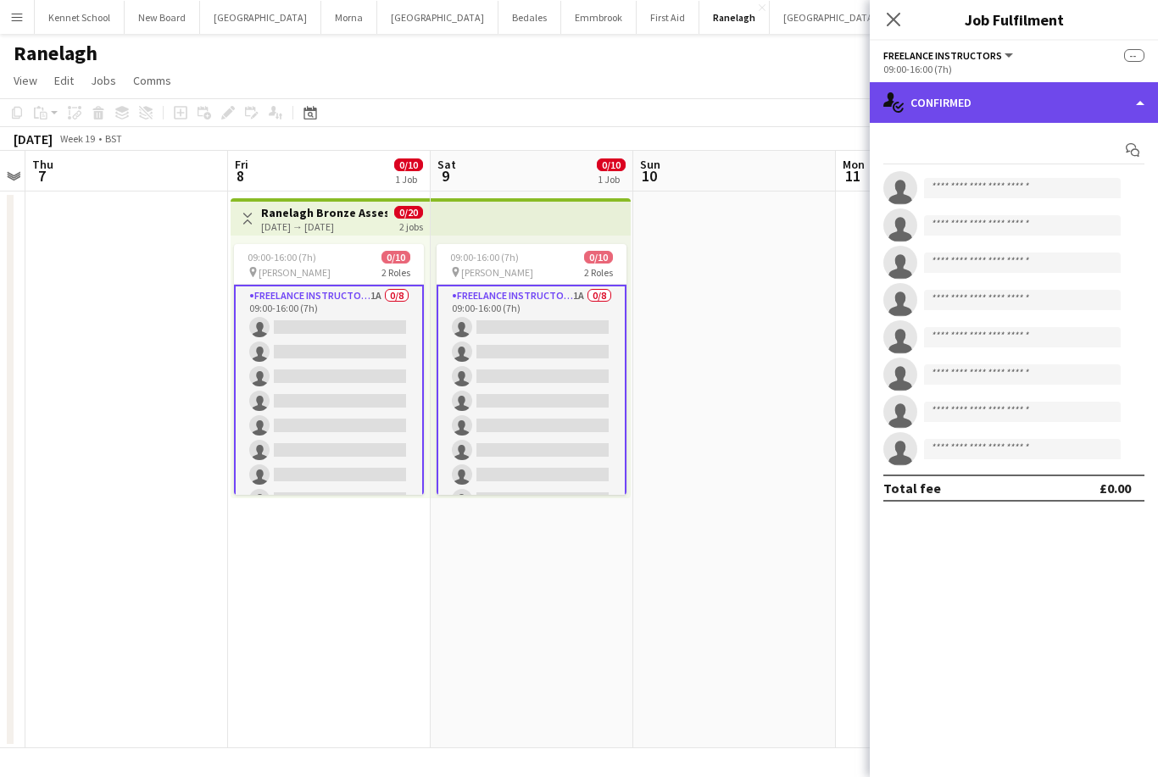
click at [1084, 101] on div "single-neutral-actions-check-2 Confirmed" at bounding box center [1014, 102] width 288 height 41
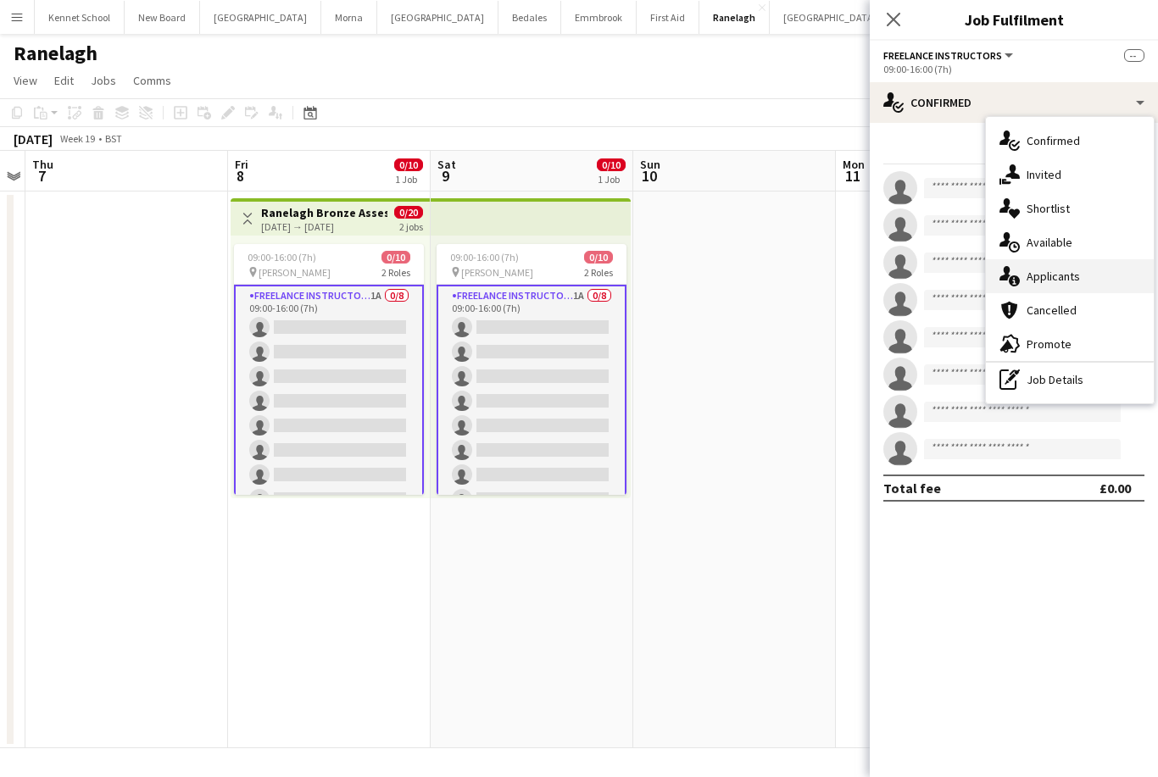
click at [1087, 276] on div "single-neutral-actions-information Applicants" at bounding box center [1070, 276] width 168 height 34
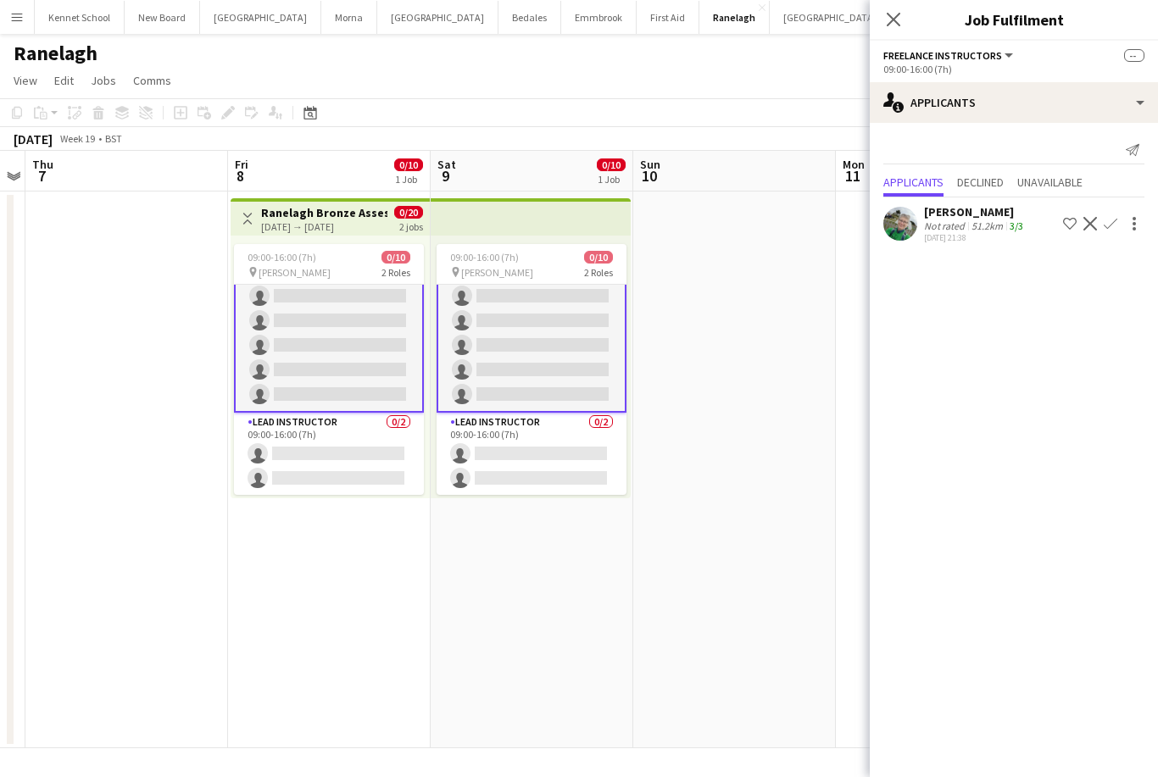
scroll to position [105, 0]
click at [1111, 224] on app-icon "Confirm" at bounding box center [1111, 224] width 14 height 14
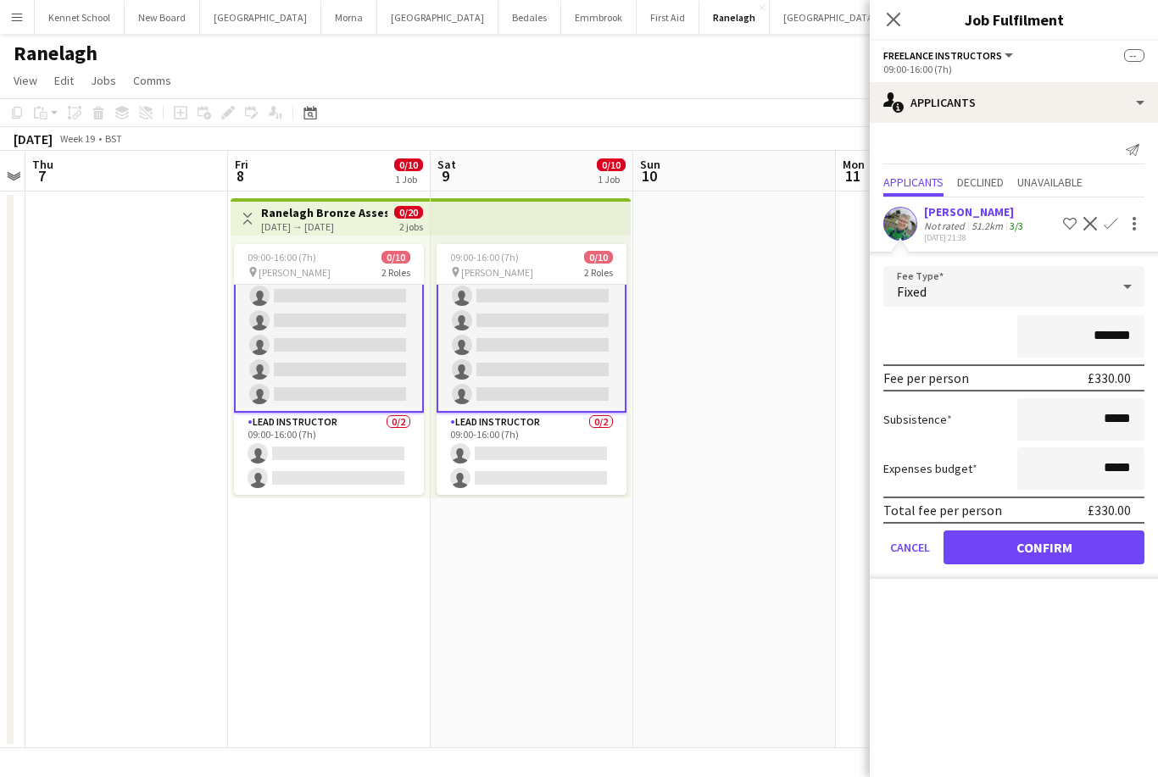
click at [1050, 557] on button "Confirm" at bounding box center [1044, 548] width 201 height 34
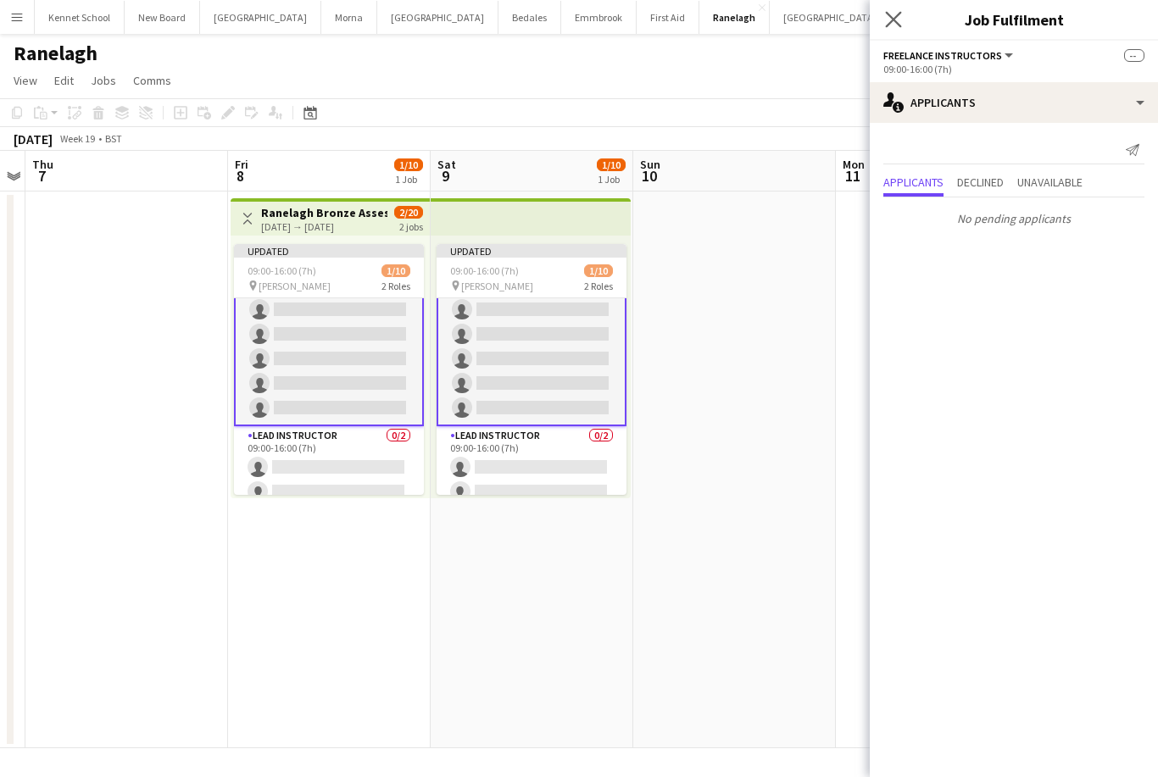
click at [902, 18] on app-icon "Close pop-in" at bounding box center [894, 20] width 25 height 25
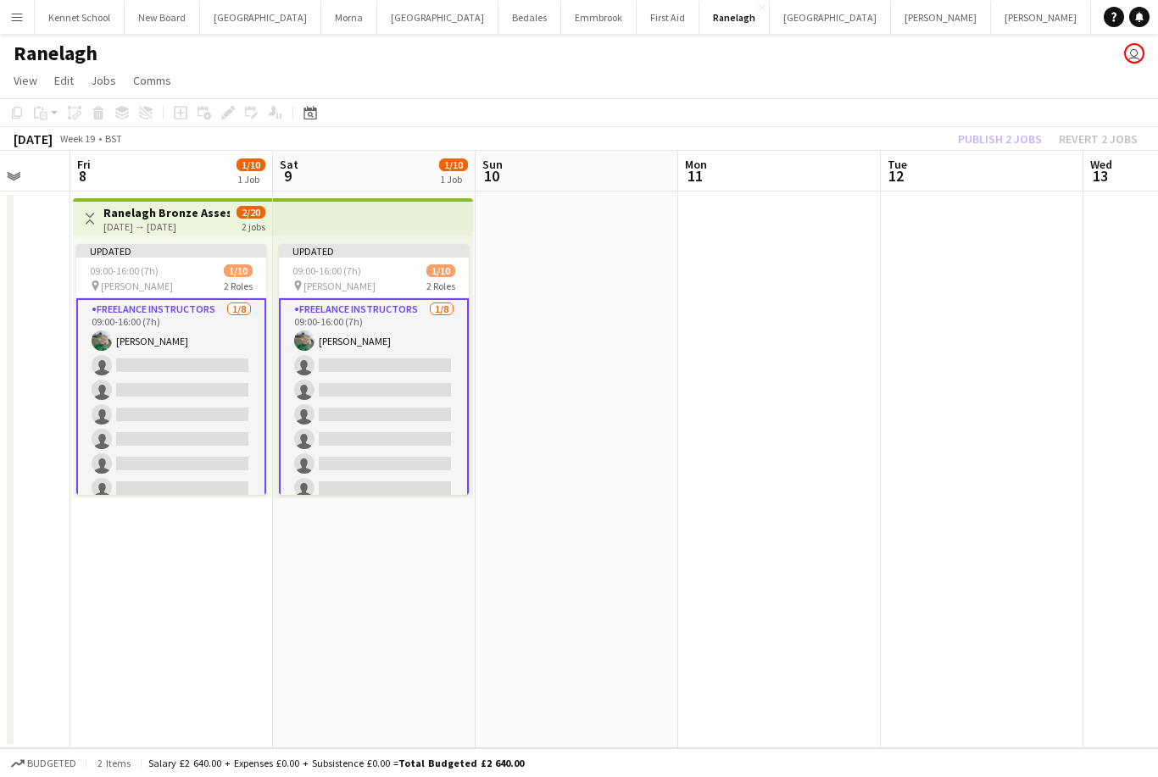
scroll to position [0, 537]
click at [1013, 491] on app-date-cell at bounding box center [983, 470] width 203 height 557
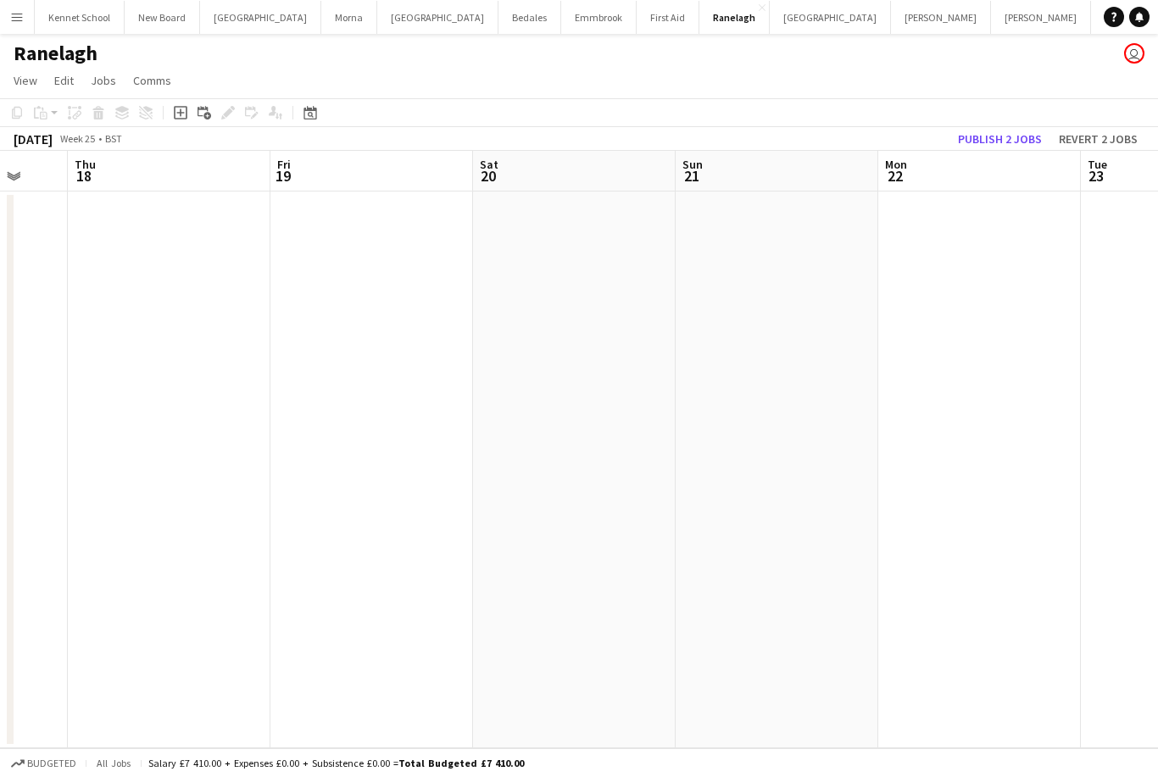
scroll to position [0, 557]
click at [315, 109] on icon at bounding box center [310, 113] width 13 height 14
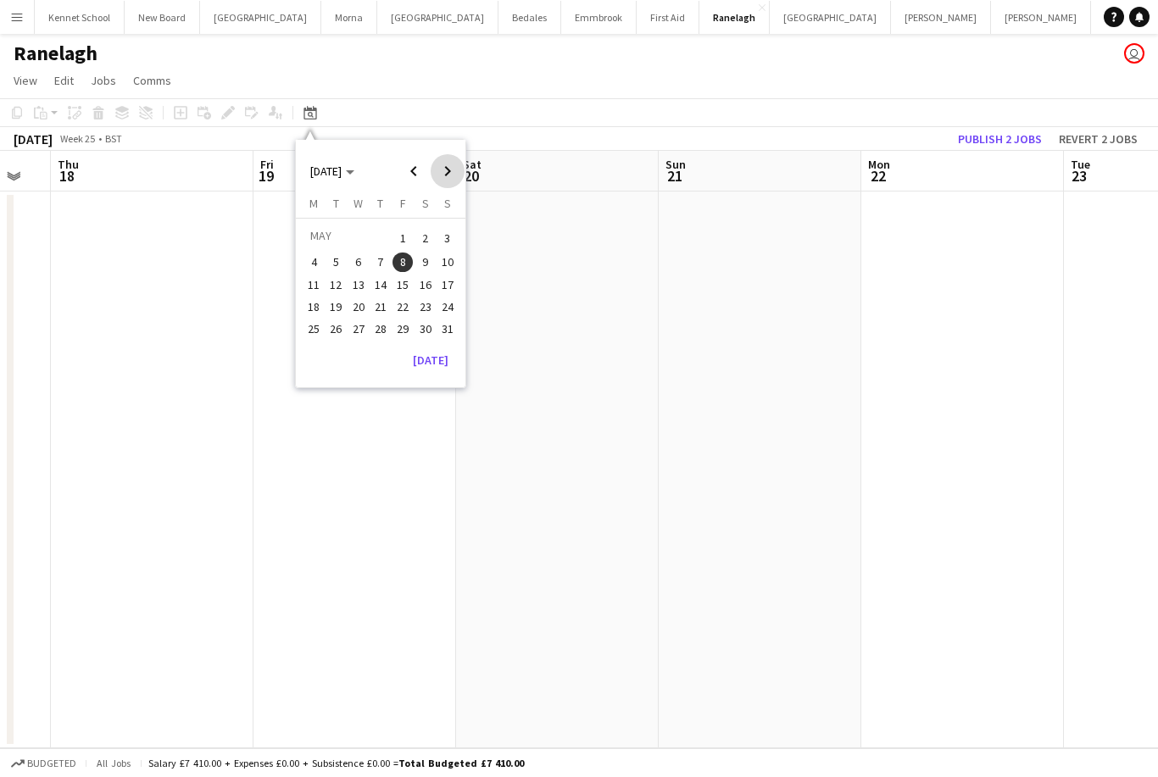
click at [446, 176] on span "Next month" at bounding box center [448, 171] width 34 height 34
click at [410, 176] on span "Previous month" at bounding box center [414, 171] width 34 height 34
click at [404, 170] on span "Previous month" at bounding box center [414, 171] width 34 height 34
click at [418, 309] on span "18" at bounding box center [425, 302] width 20 height 20
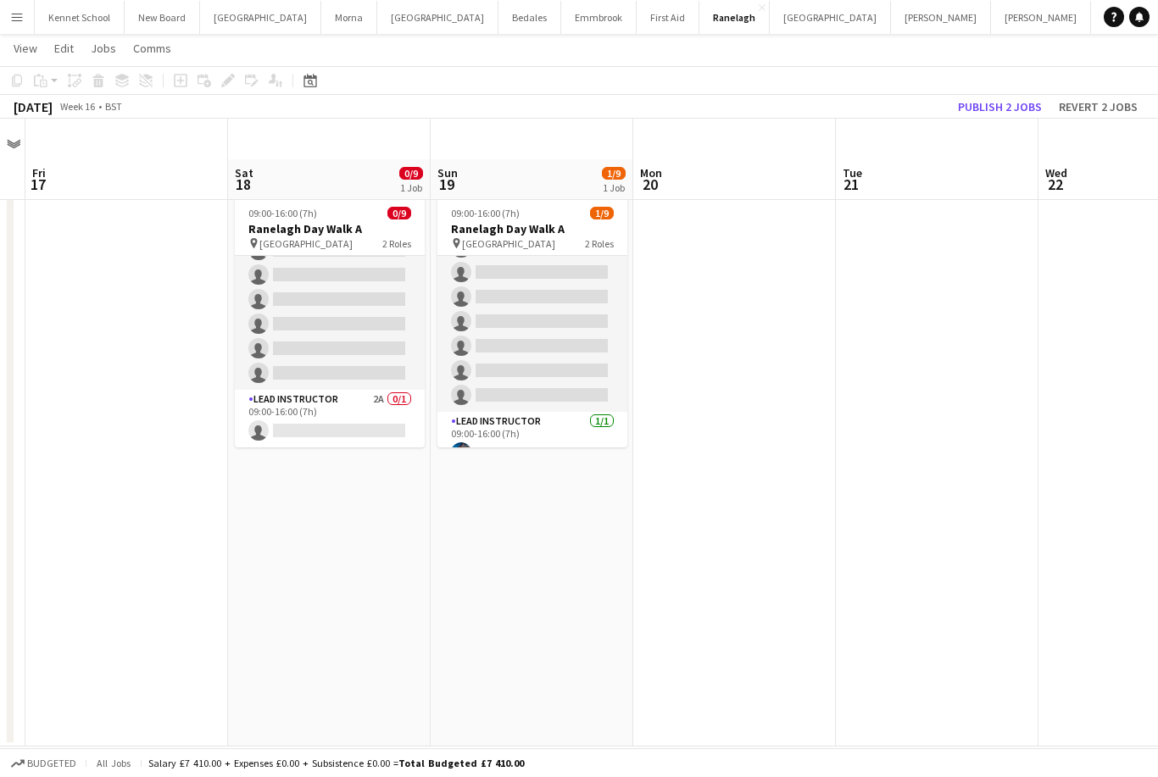
scroll to position [96, 0]
click at [1011, 103] on button "Publish 2 jobs" at bounding box center [999, 107] width 97 height 22
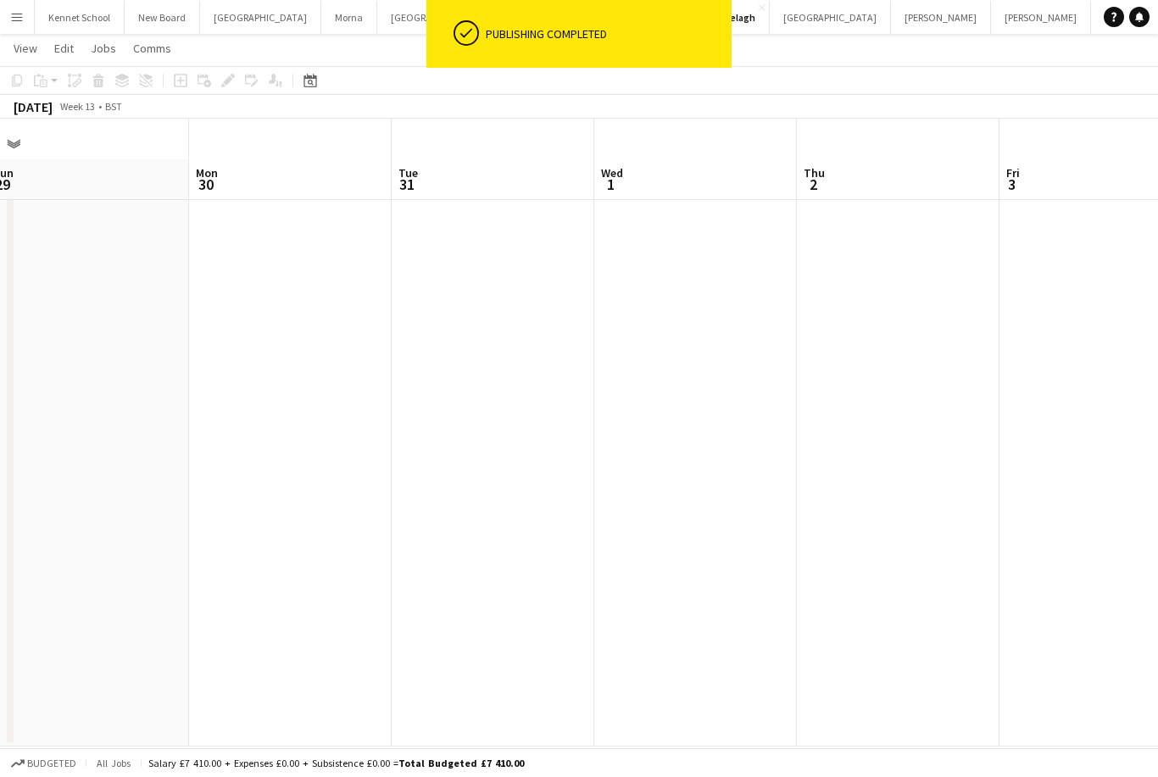
scroll to position [0, 516]
click at [307, 75] on icon "Date picker" at bounding box center [311, 81] width 14 height 14
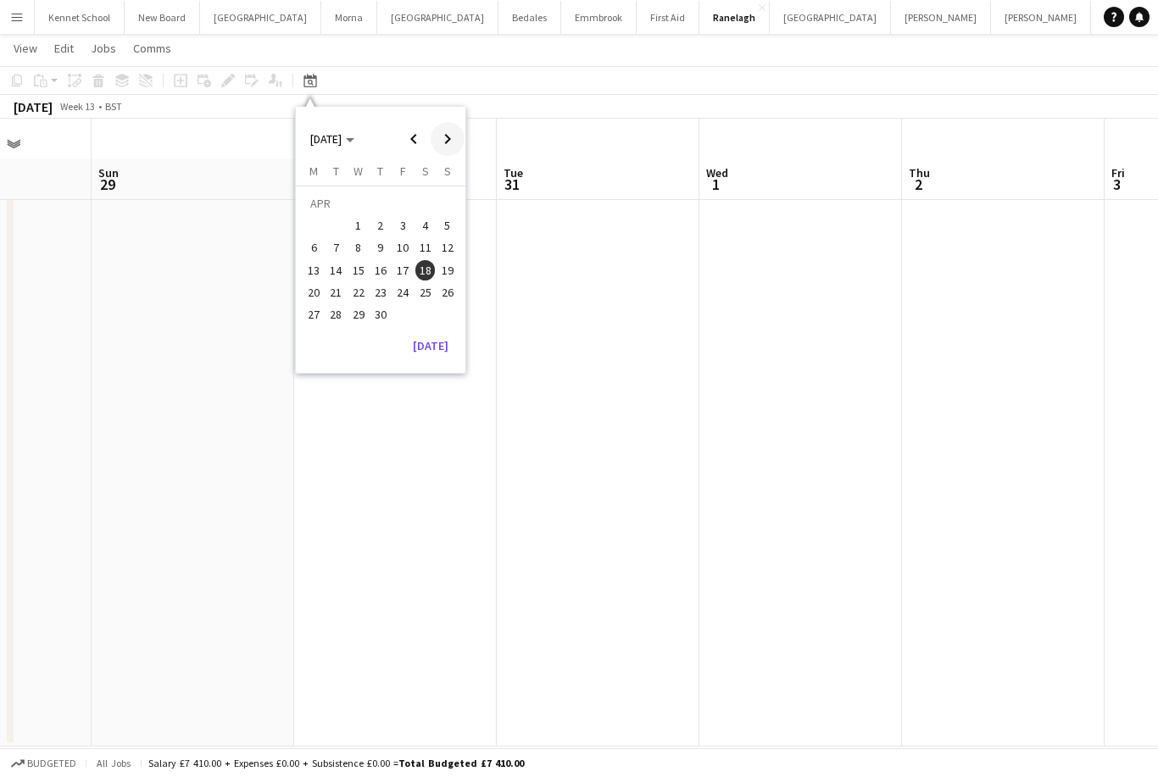
click at [454, 144] on span "Next month" at bounding box center [448, 139] width 34 height 34
click at [412, 145] on span "Previous month" at bounding box center [414, 139] width 34 height 34
click at [345, 320] on button "28" at bounding box center [336, 315] width 22 height 22
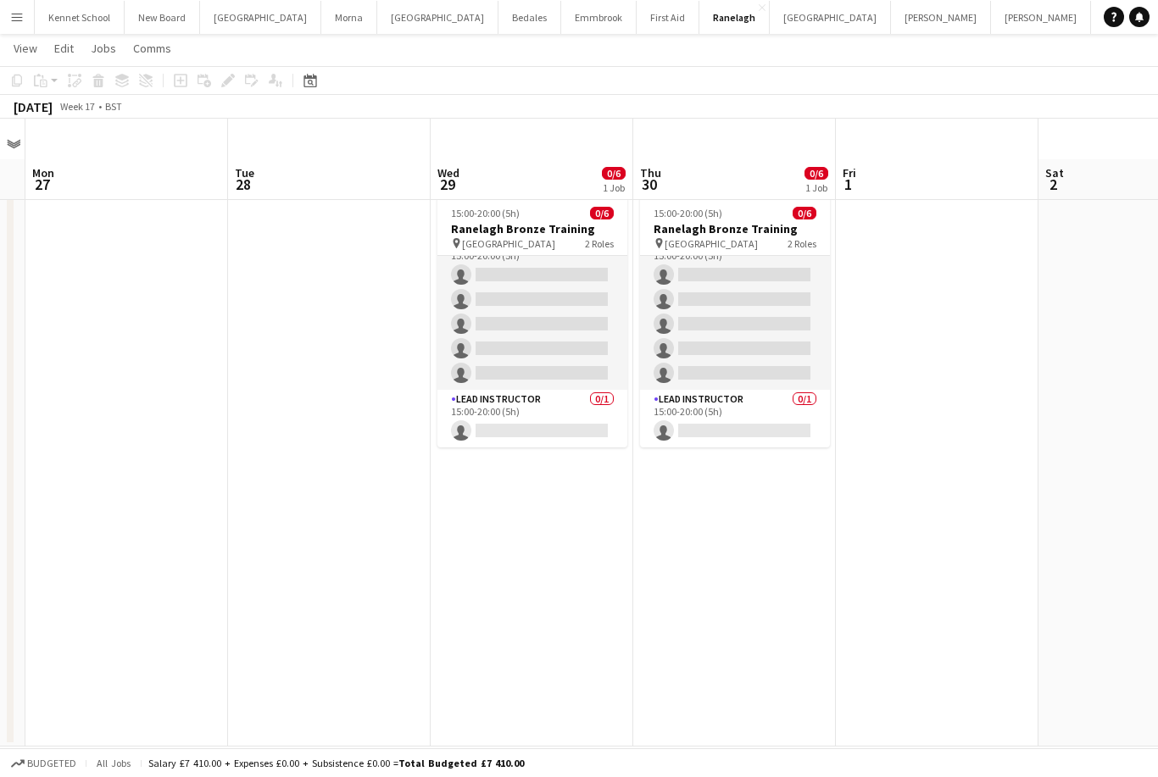
scroll to position [22, 0]
click at [318, 74] on div "Date picker" at bounding box center [310, 80] width 20 height 20
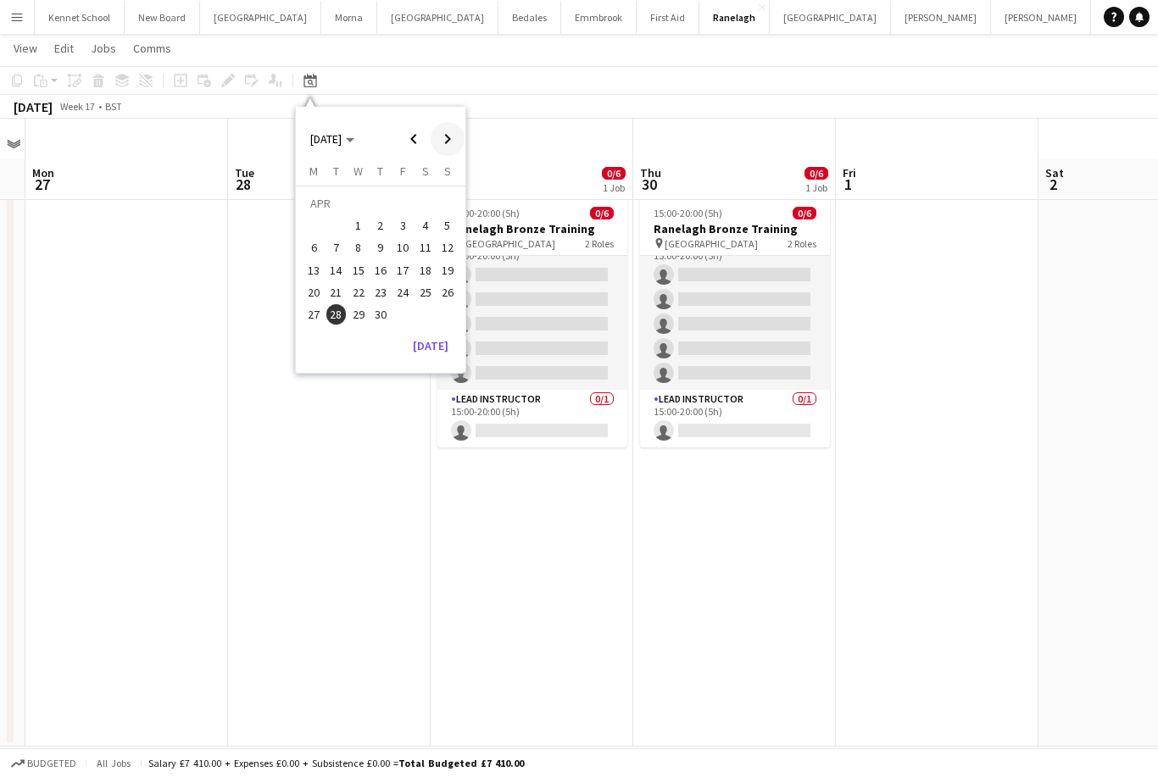
click at [448, 131] on span "Next month" at bounding box center [448, 139] width 34 height 34
click at [449, 142] on span "Next month" at bounding box center [448, 139] width 34 height 34
click at [419, 299] on span "27" at bounding box center [425, 292] width 20 height 20
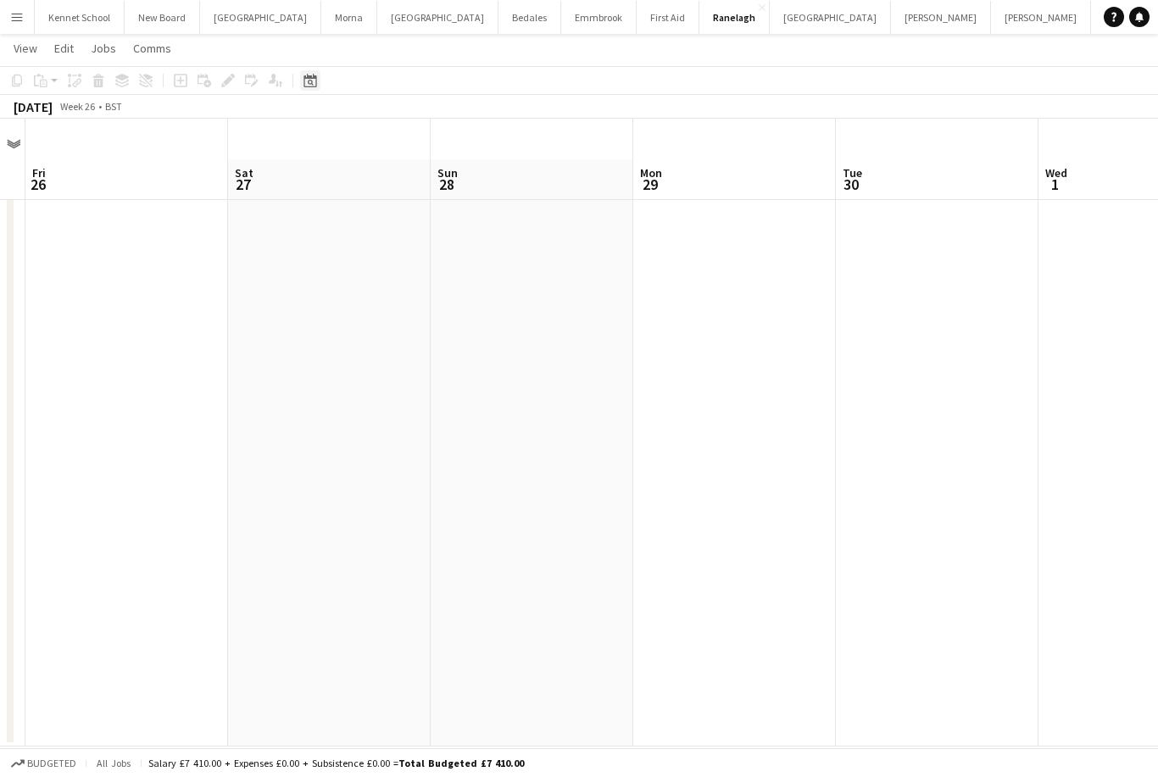
click at [315, 81] on icon "Date picker" at bounding box center [311, 81] width 14 height 14
click at [413, 134] on span "Previous month" at bounding box center [414, 139] width 34 height 34
click at [402, 236] on button "8" at bounding box center [403, 230] width 22 height 22
